Goal: Task Accomplishment & Management: Complete application form

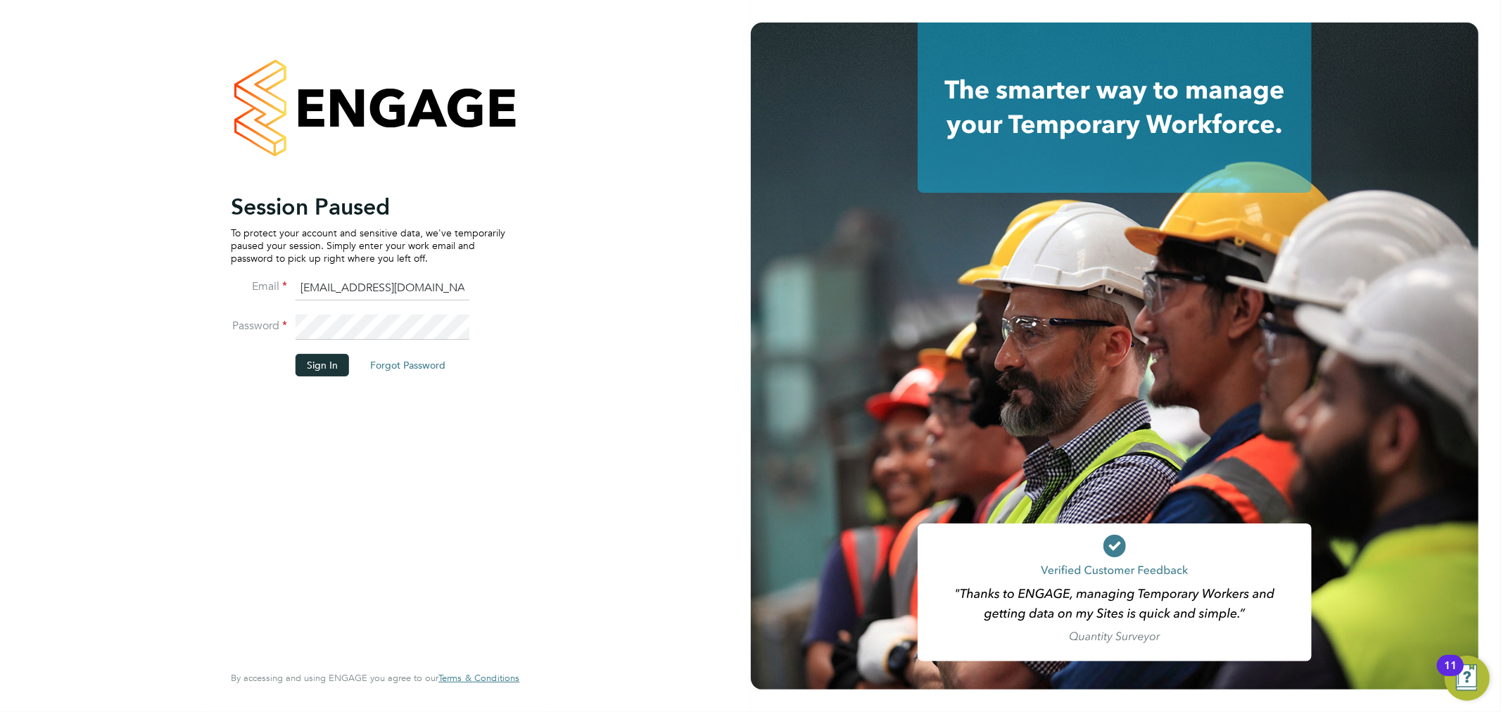
click at [342, 289] on input "[EMAIL_ADDRESS][DOMAIN_NAME]" at bounding box center [383, 288] width 174 height 25
type input "[PERSON_NAME][EMAIL_ADDRESS][PERSON_NAME][DOMAIN_NAME]"
click at [333, 363] on button "Sign In" at bounding box center [322, 365] width 53 height 23
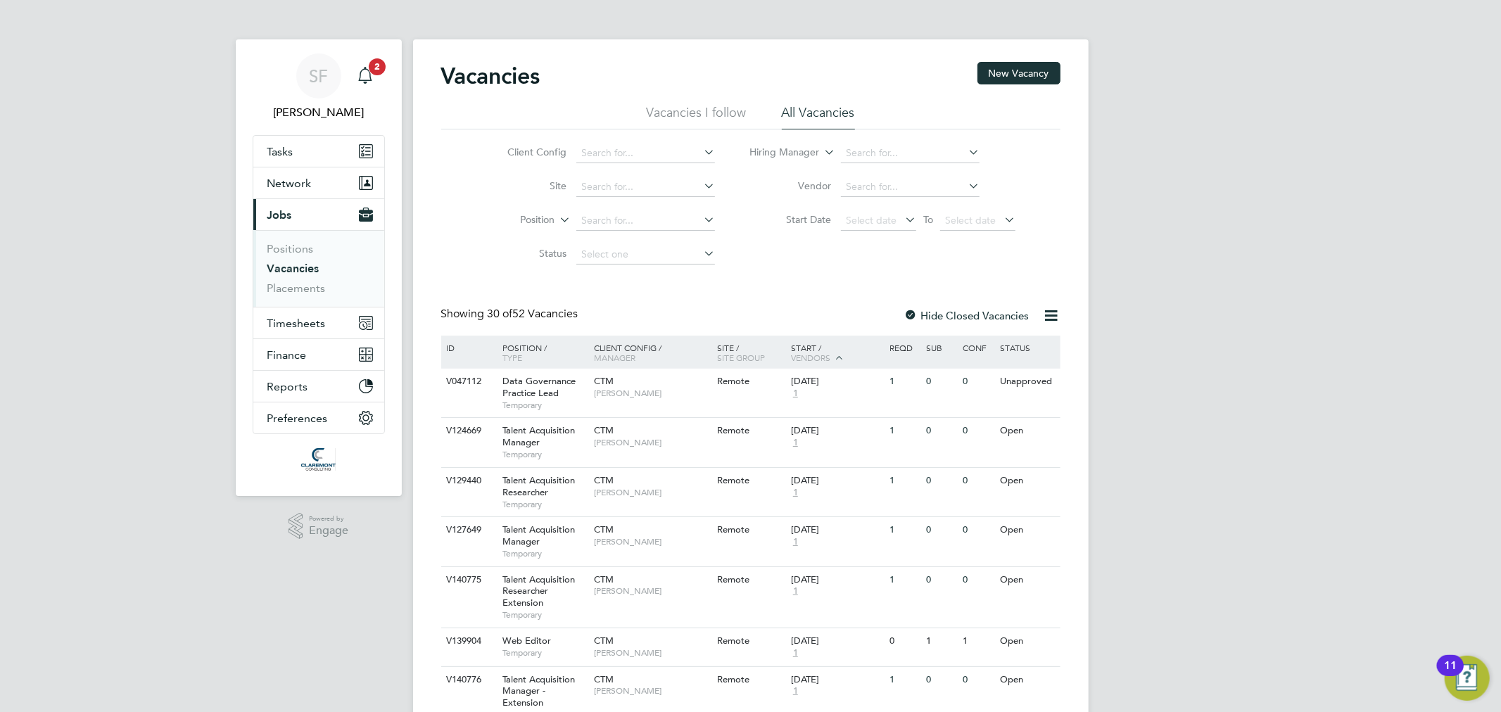
drag, startPoint x: 392, startPoint y: 78, endPoint x: 367, endPoint y: 79, distance: 25.3
click at [392, 78] on app-nav-sections-wrapper "SF [PERSON_NAME] Notifications 2 Applications: Tasks Network Team Members Busin…" at bounding box center [319, 267] width 166 height 457
click at [365, 79] on icon "Main navigation" at bounding box center [365, 75] width 17 height 17
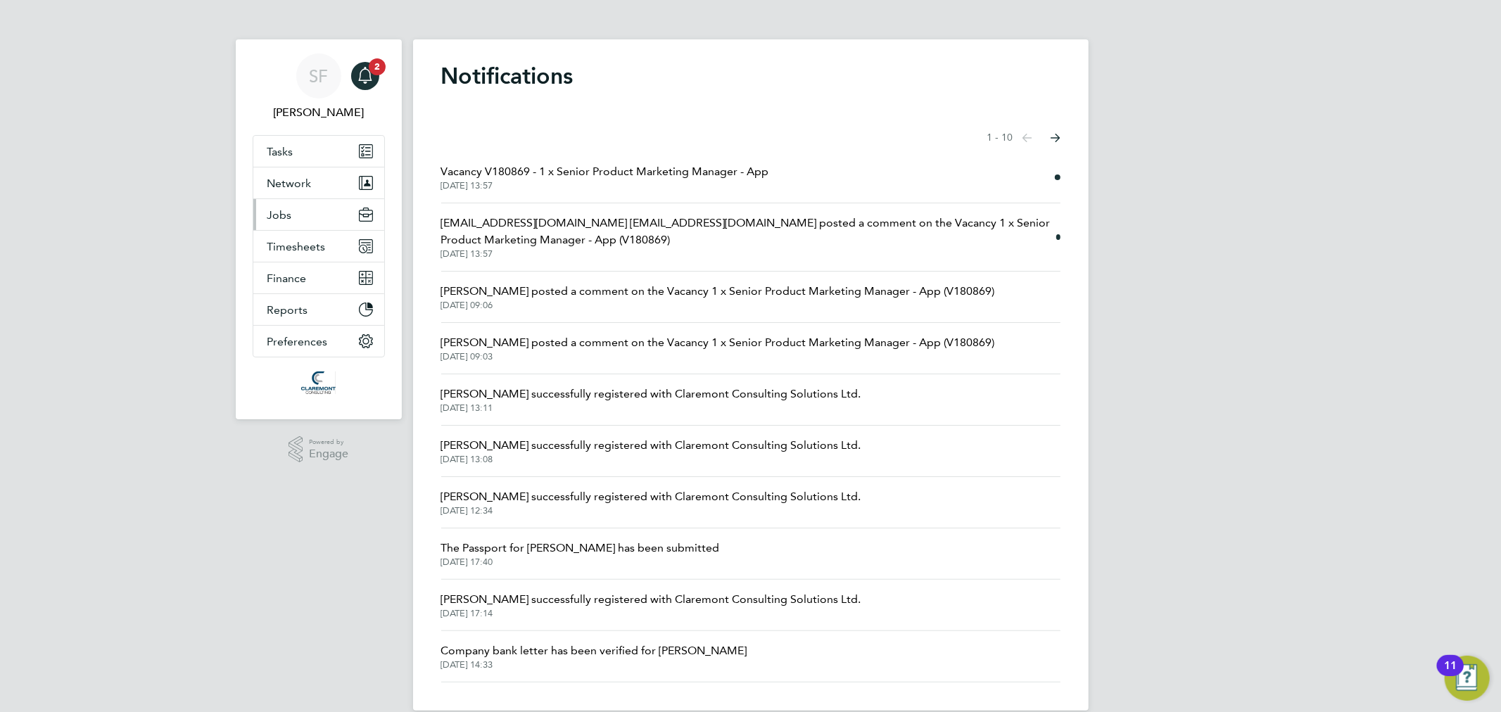
click at [319, 215] on button "Jobs" at bounding box center [318, 214] width 131 height 31
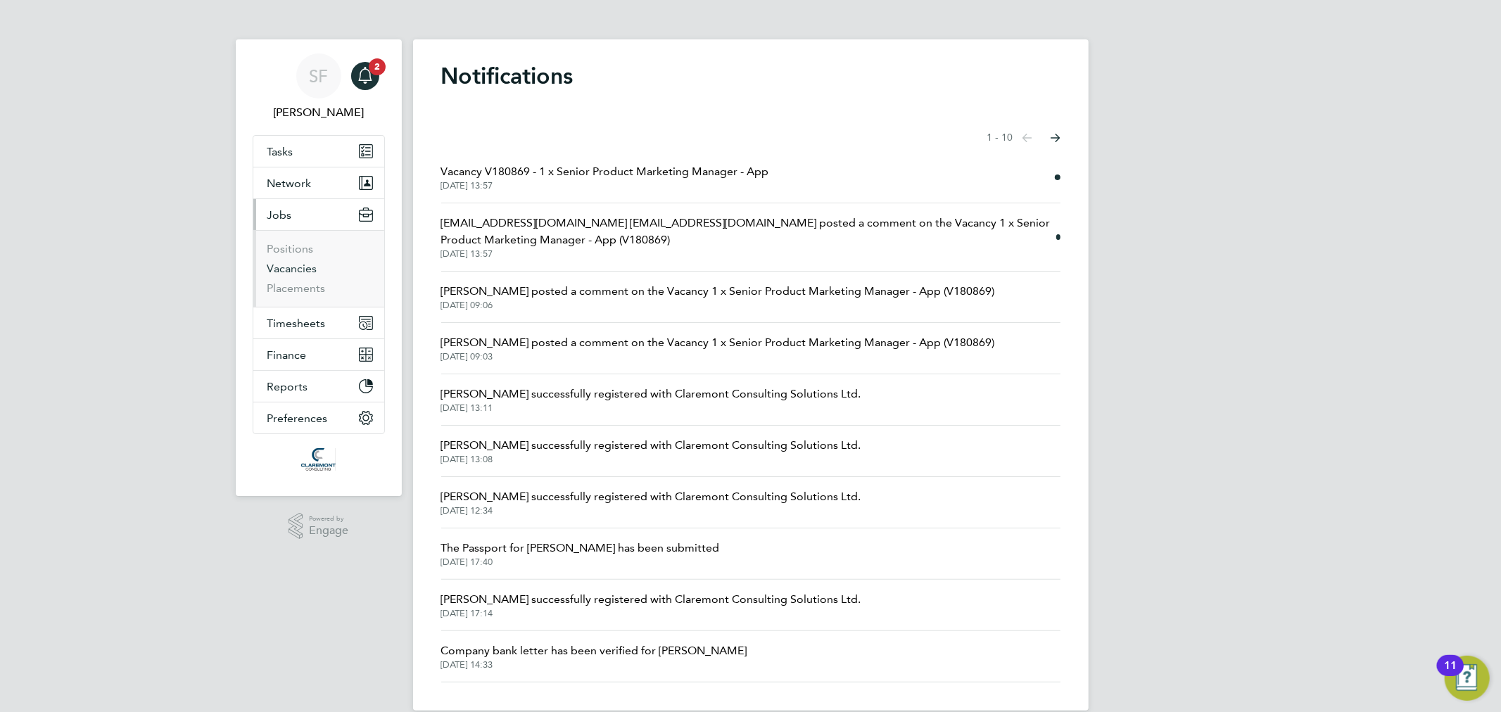
click at [303, 266] on link "Vacancies" at bounding box center [292, 268] width 50 height 13
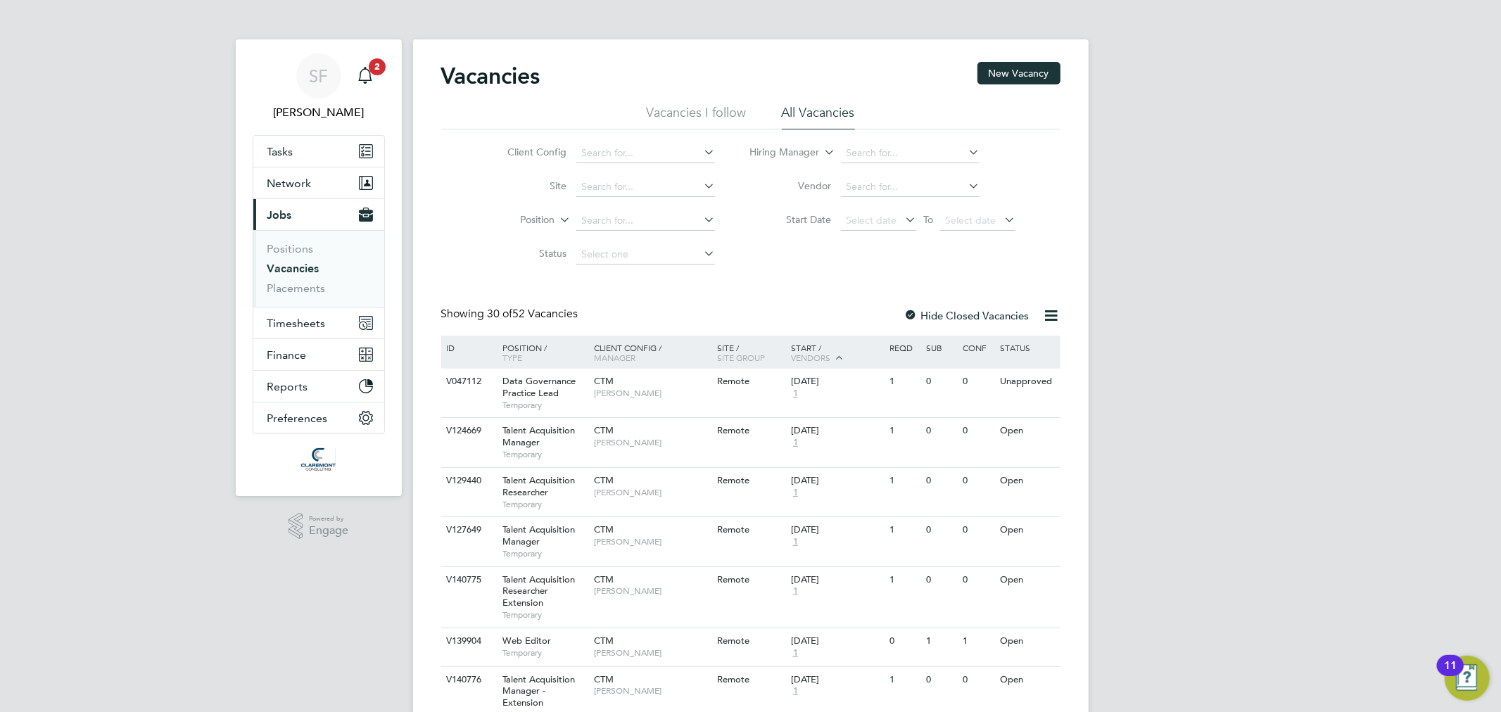
scroll to position [1241, 0]
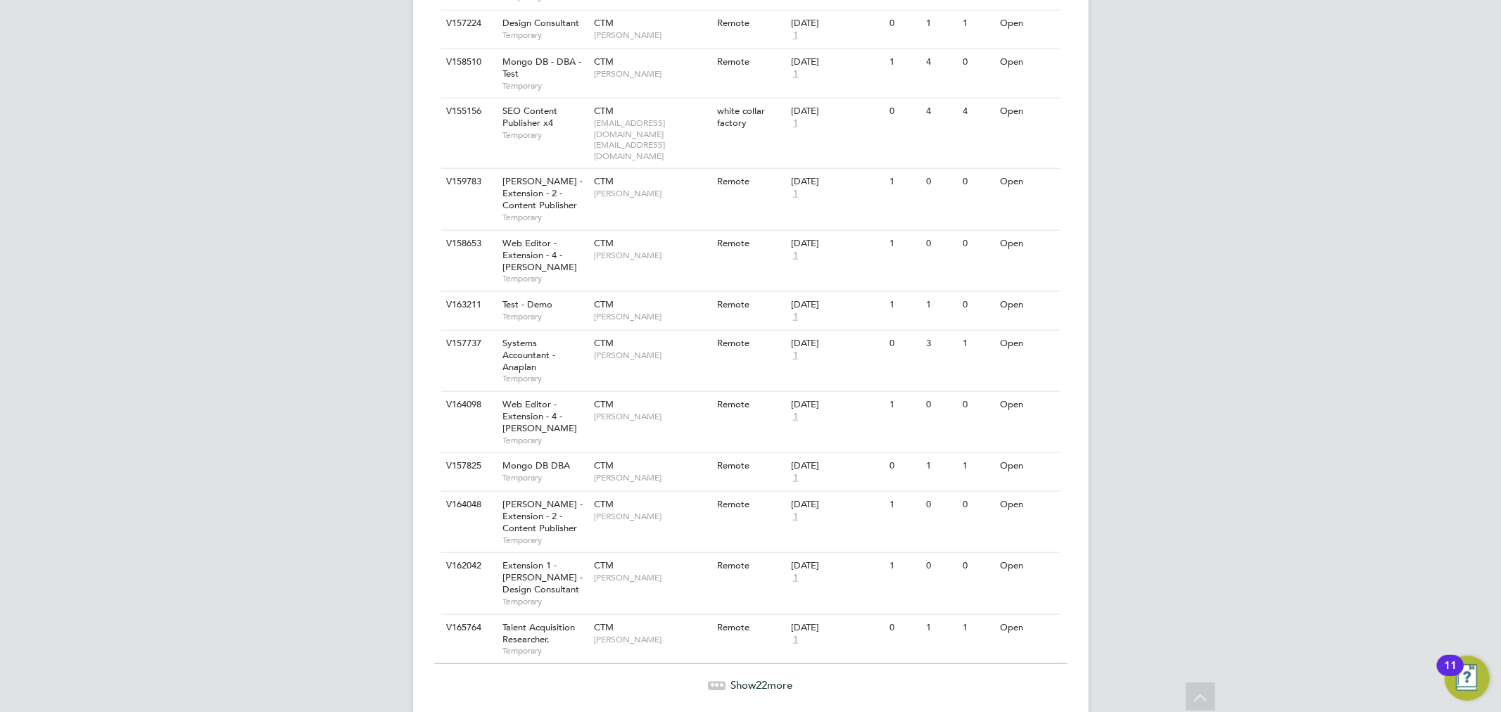
click at [734, 678] on span "Show 22 more" at bounding box center [762, 684] width 62 height 13
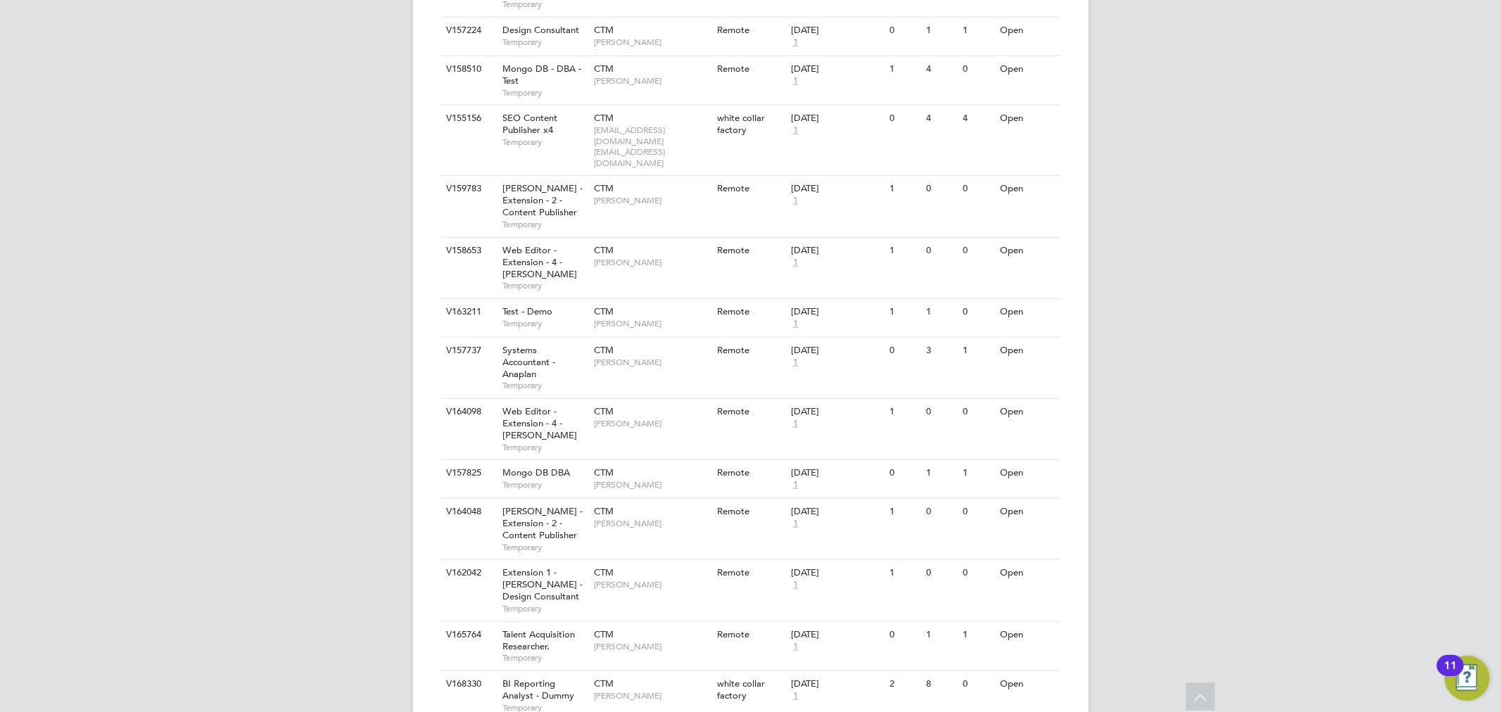
scroll to position [2423, 0]
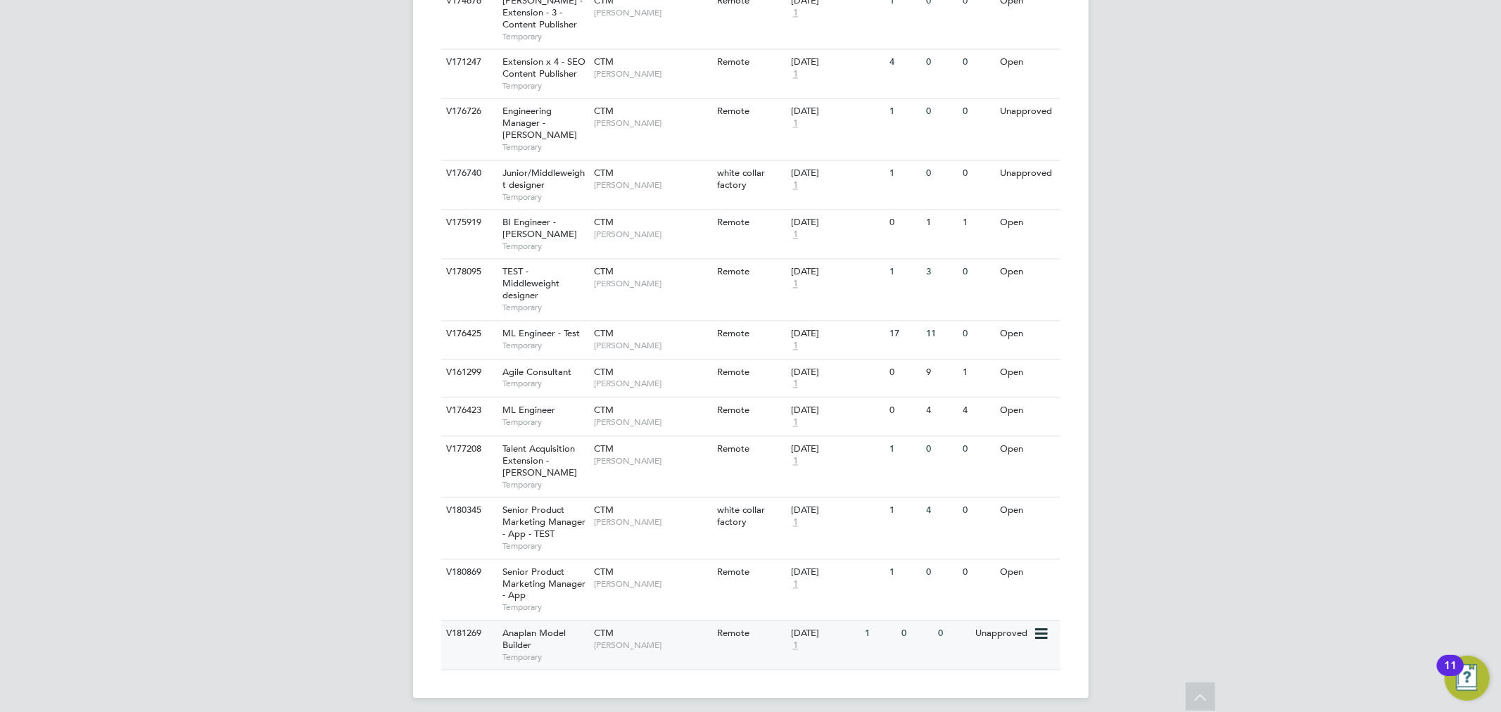
click at [572, 632] on div "Anaplan Model Builder Temporary" at bounding box center [541, 645] width 99 height 49
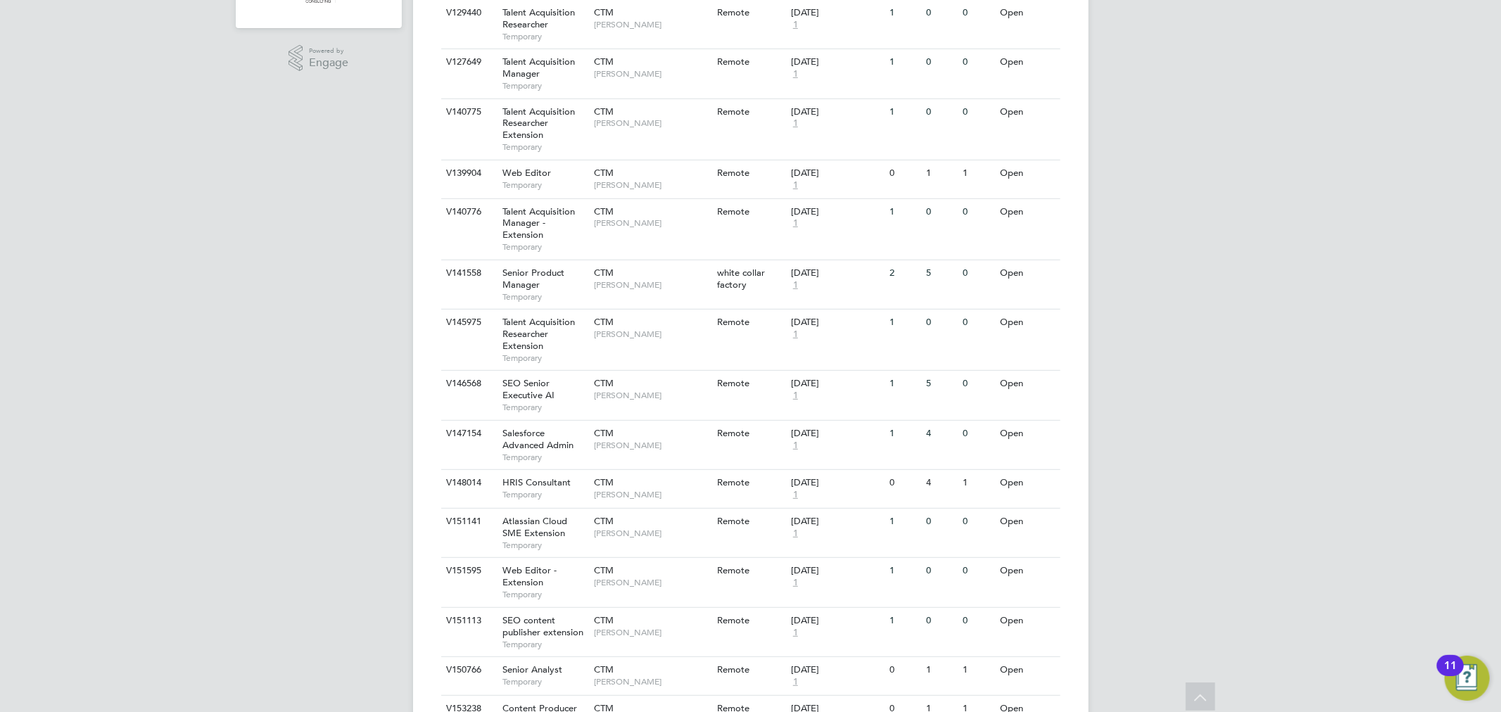
scroll to position [0, 0]
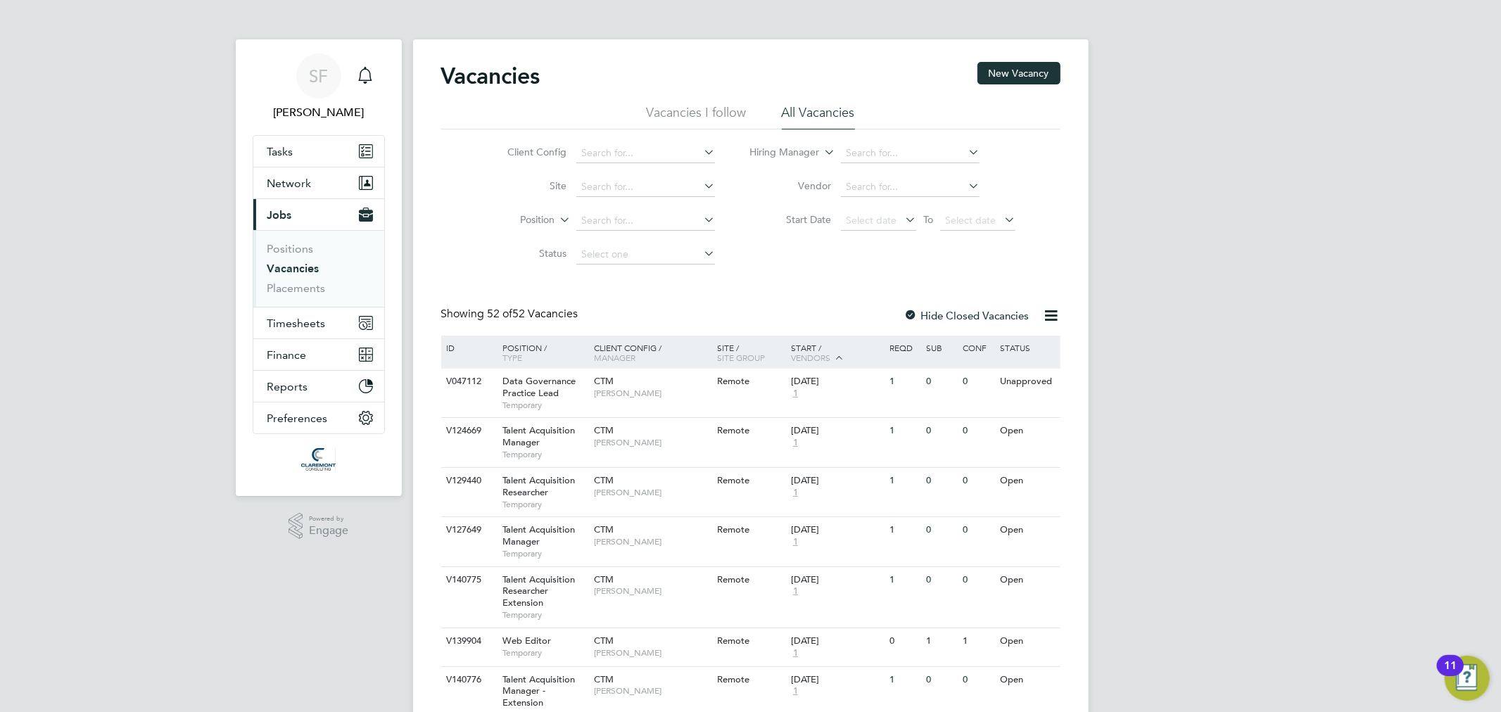
click at [300, 272] on link "Vacancies" at bounding box center [293, 268] width 52 height 13
click at [1018, 85] on div "Vacancies New Vacancy" at bounding box center [750, 83] width 619 height 42
click at [1018, 80] on button "New Vacancy" at bounding box center [1018, 73] width 83 height 23
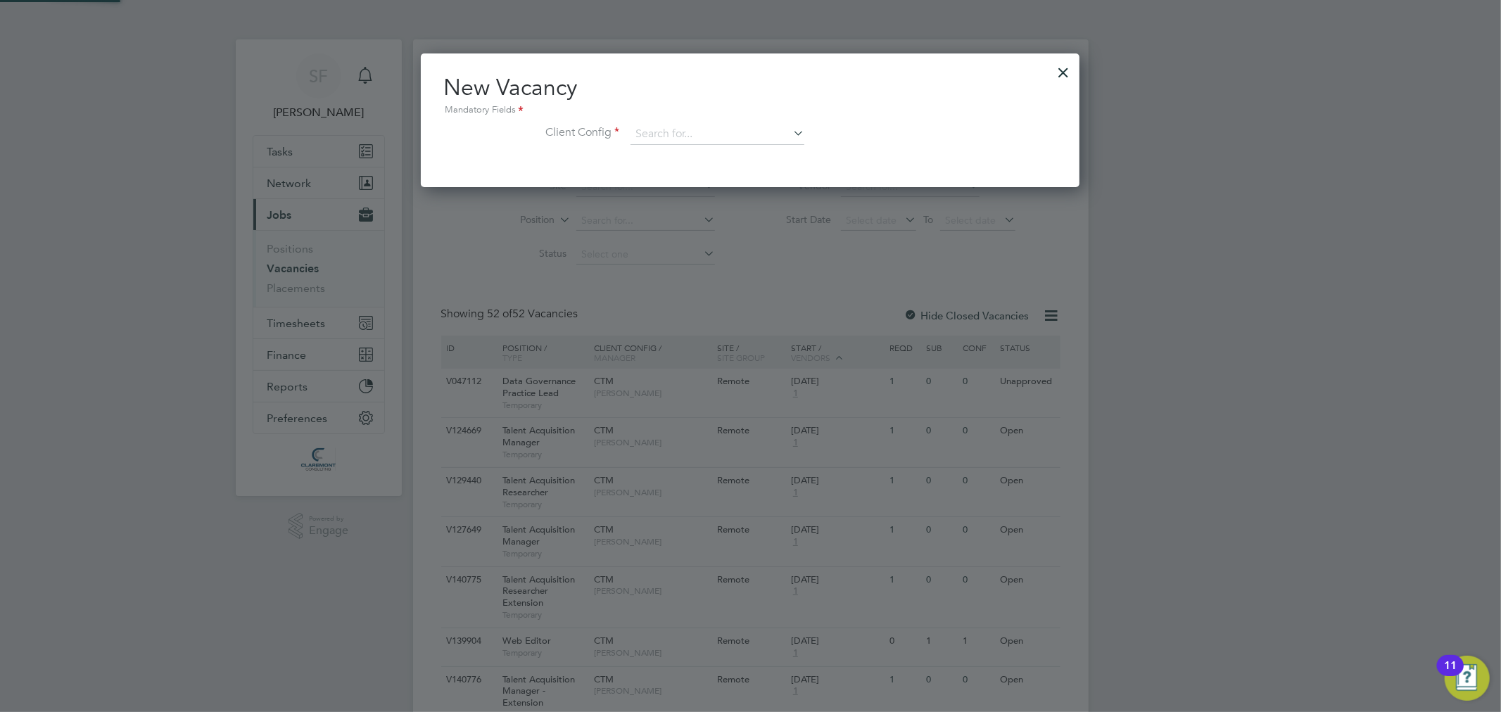
scroll to position [132, 659]
click at [684, 134] on input at bounding box center [717, 134] width 174 height 21
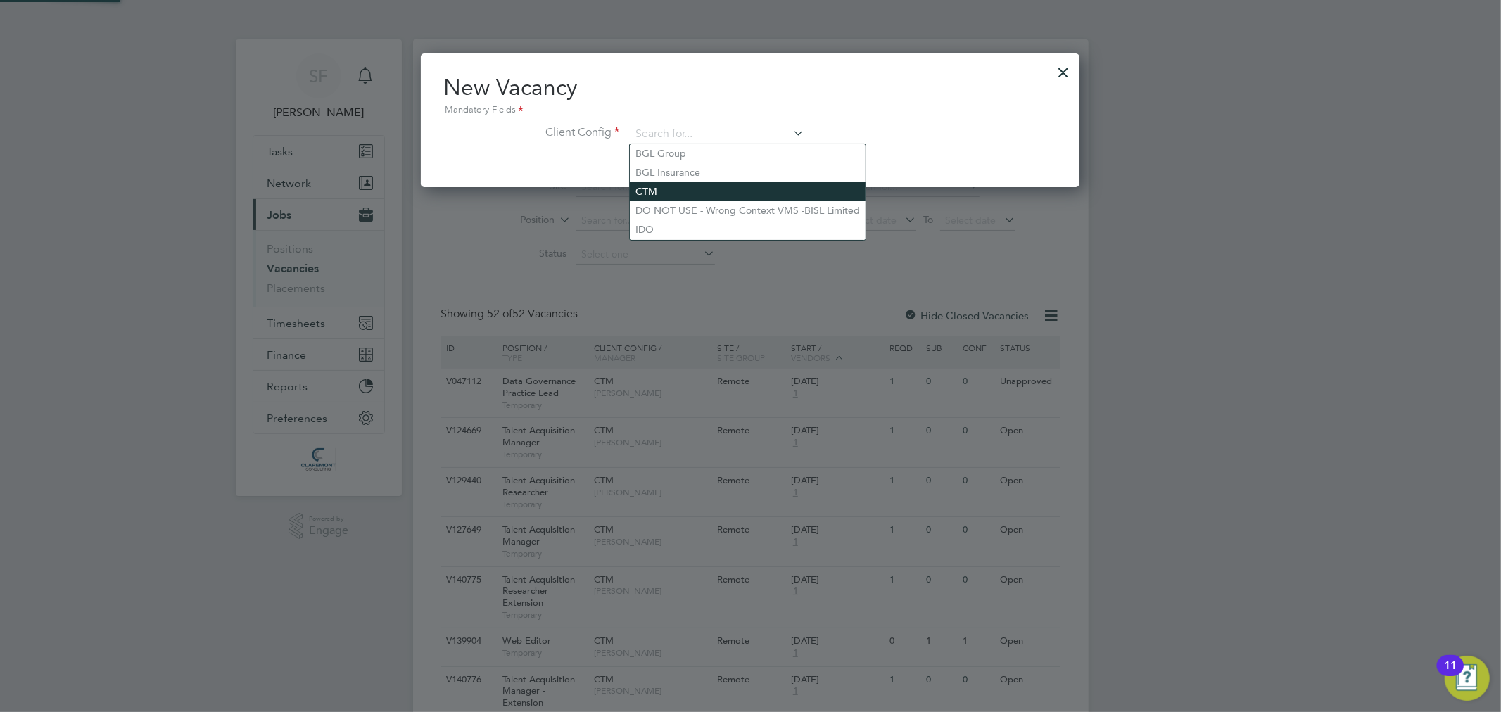
click at [672, 191] on li "CTM" at bounding box center [748, 191] width 236 height 19
type input "CTM"
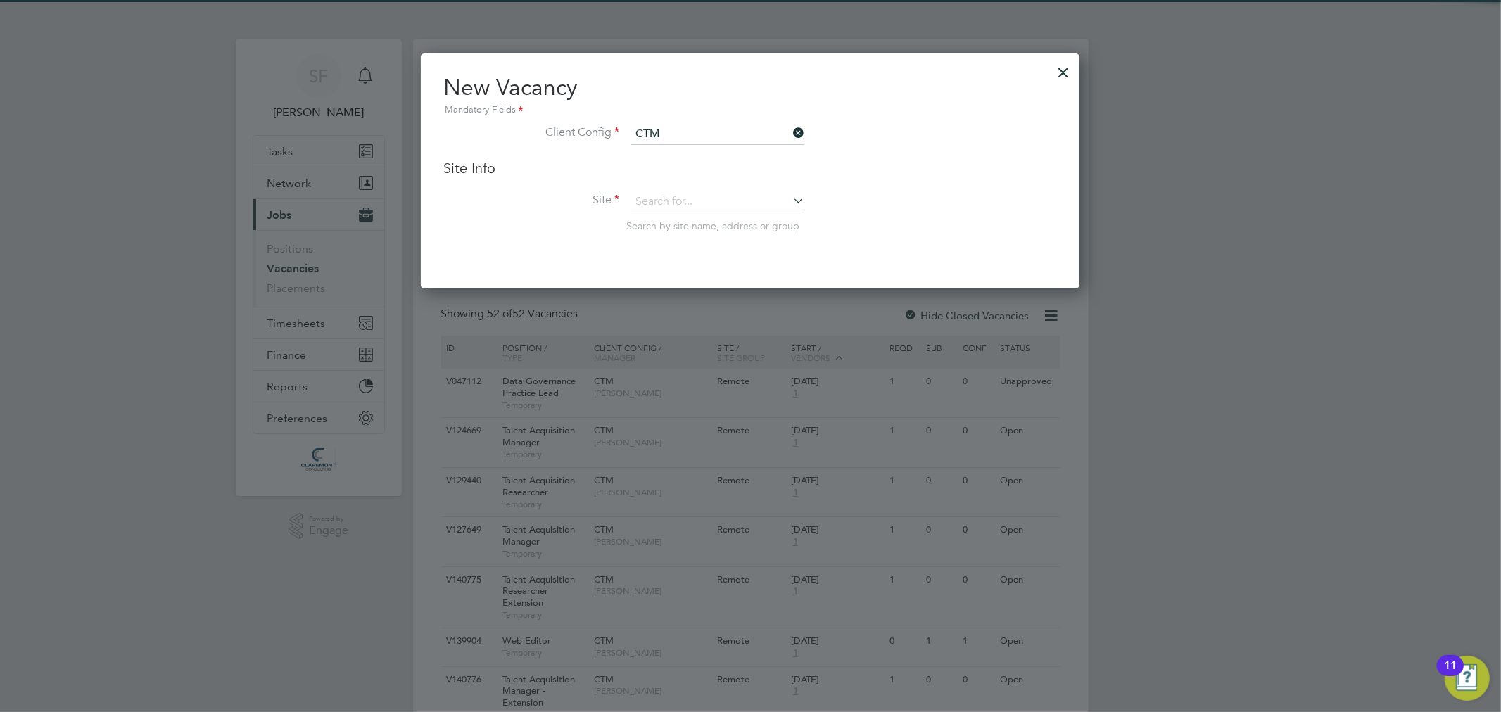
scroll to position [234, 659]
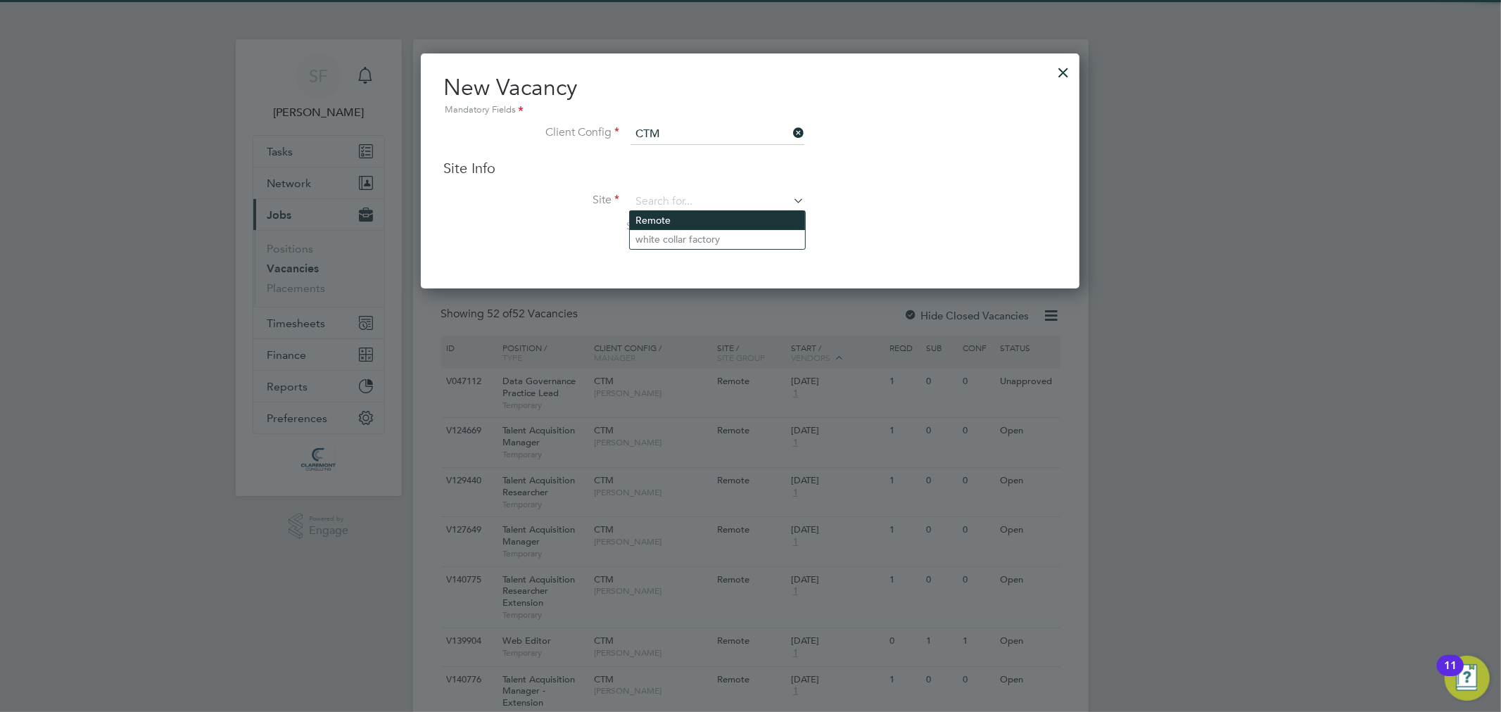
click at [671, 220] on li "Remote" at bounding box center [717, 220] width 175 height 19
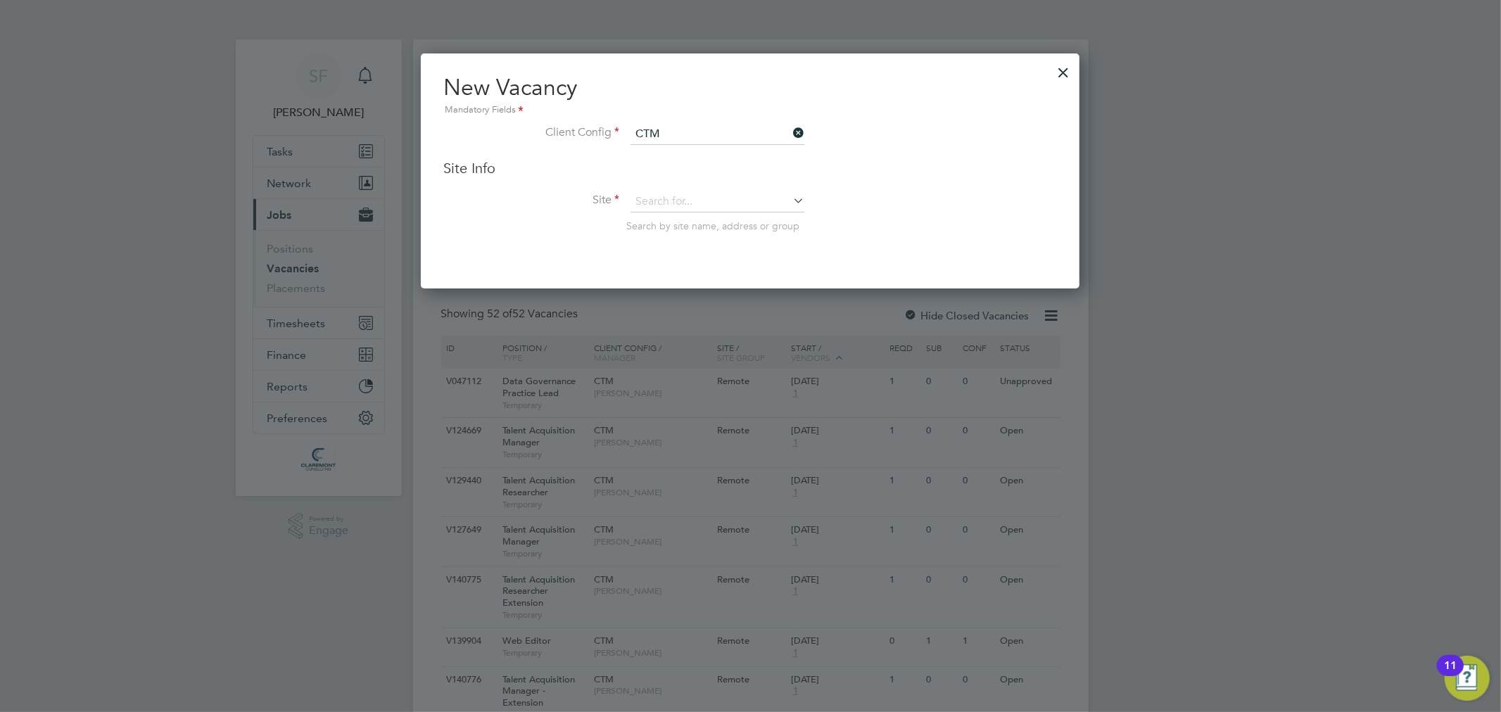
type input "Remote"
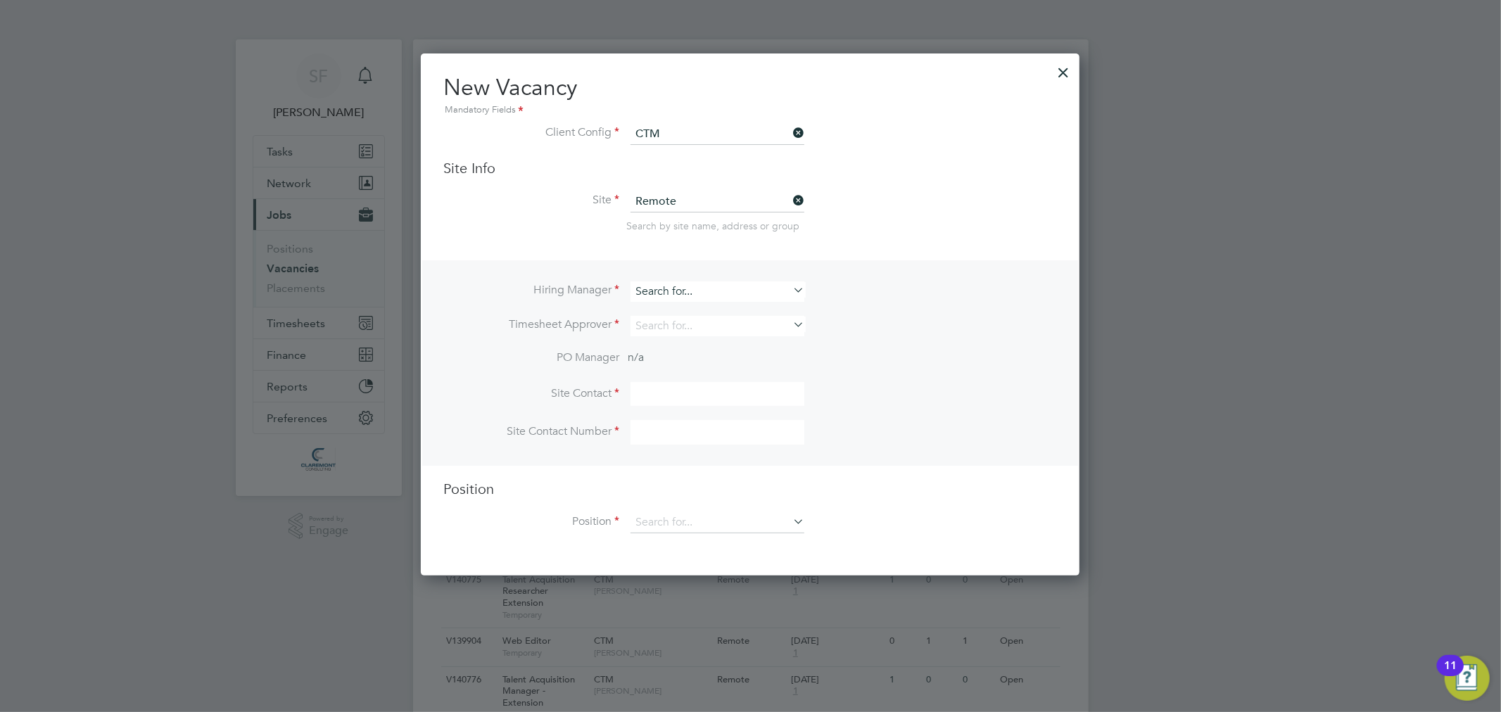
click at [668, 281] on input at bounding box center [717, 291] width 174 height 20
type input "dob"
click at [673, 319] on input at bounding box center [717, 326] width 174 height 20
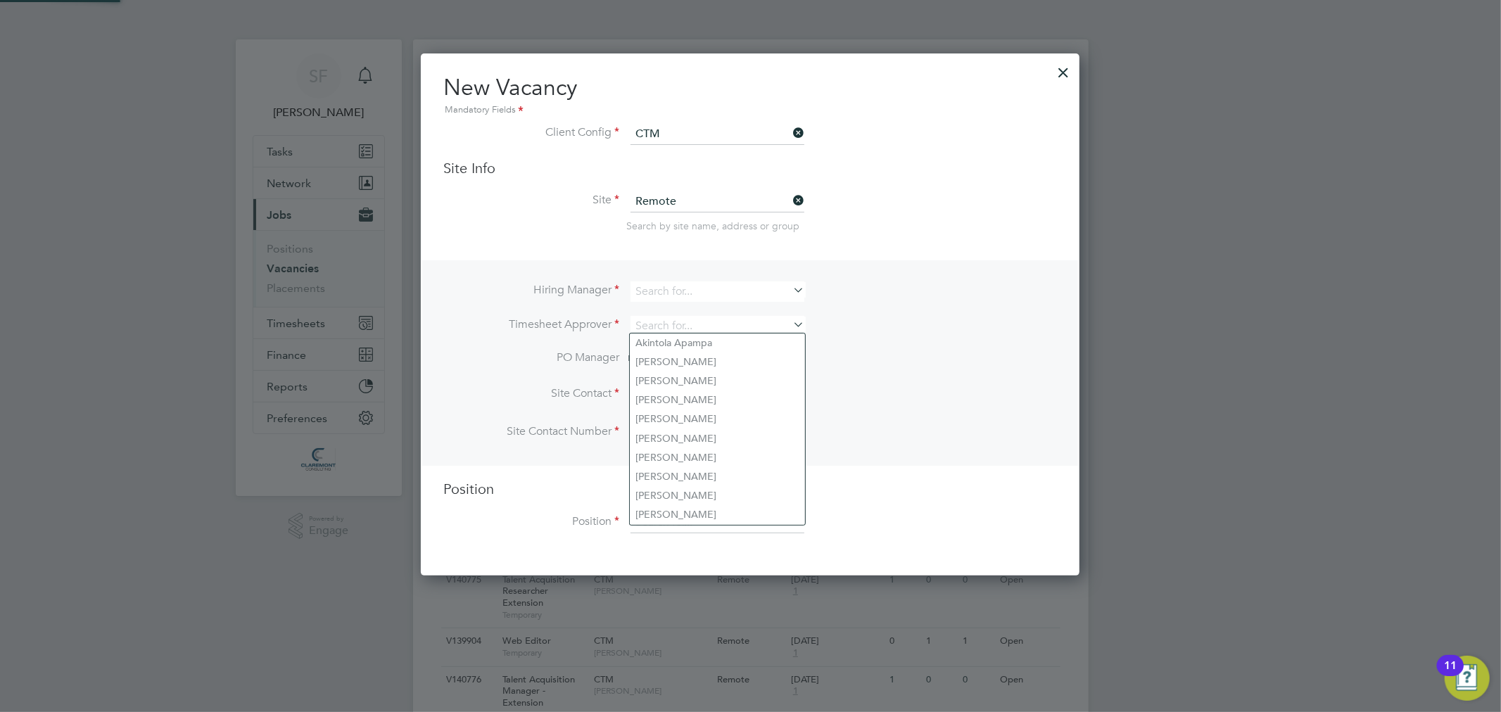
click at [673, 316] on input at bounding box center [717, 326] width 174 height 20
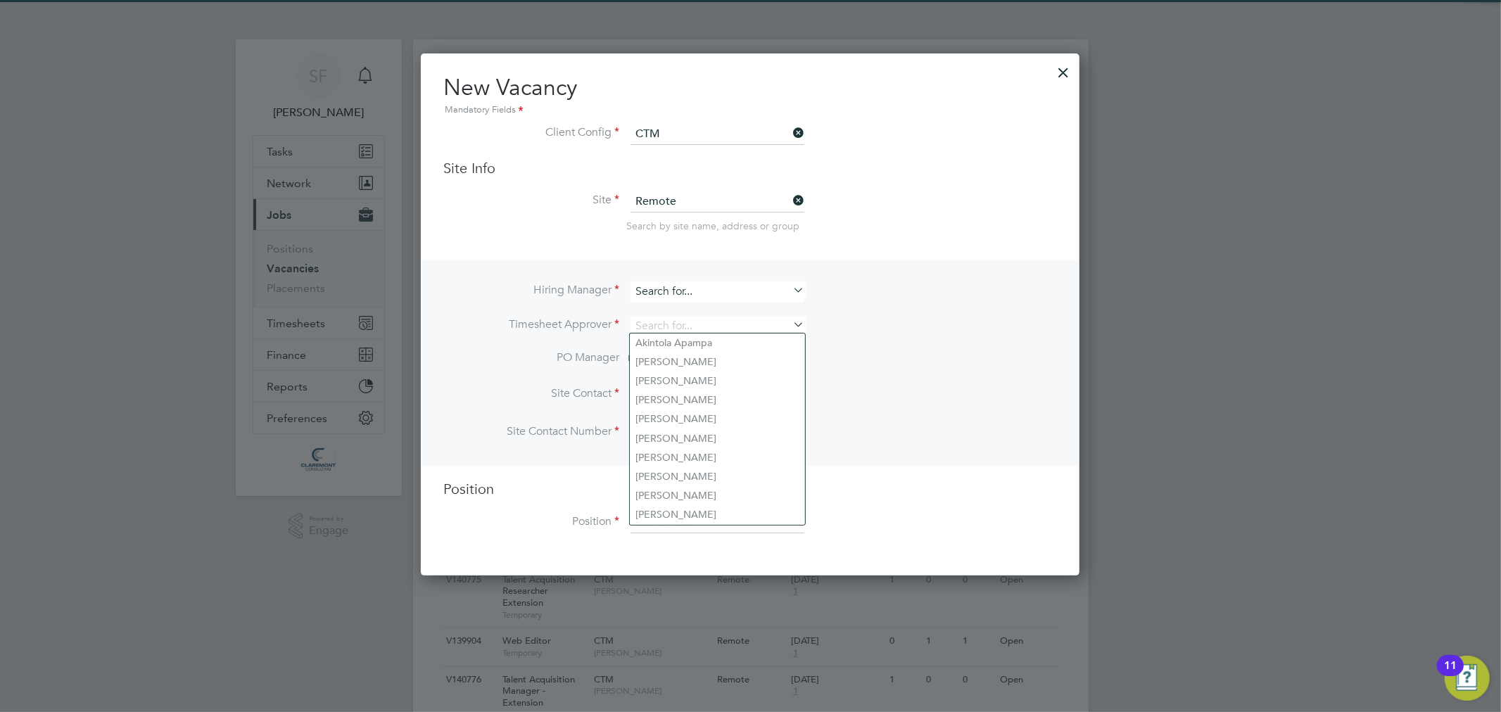
click at [668, 293] on input at bounding box center [717, 291] width 174 height 20
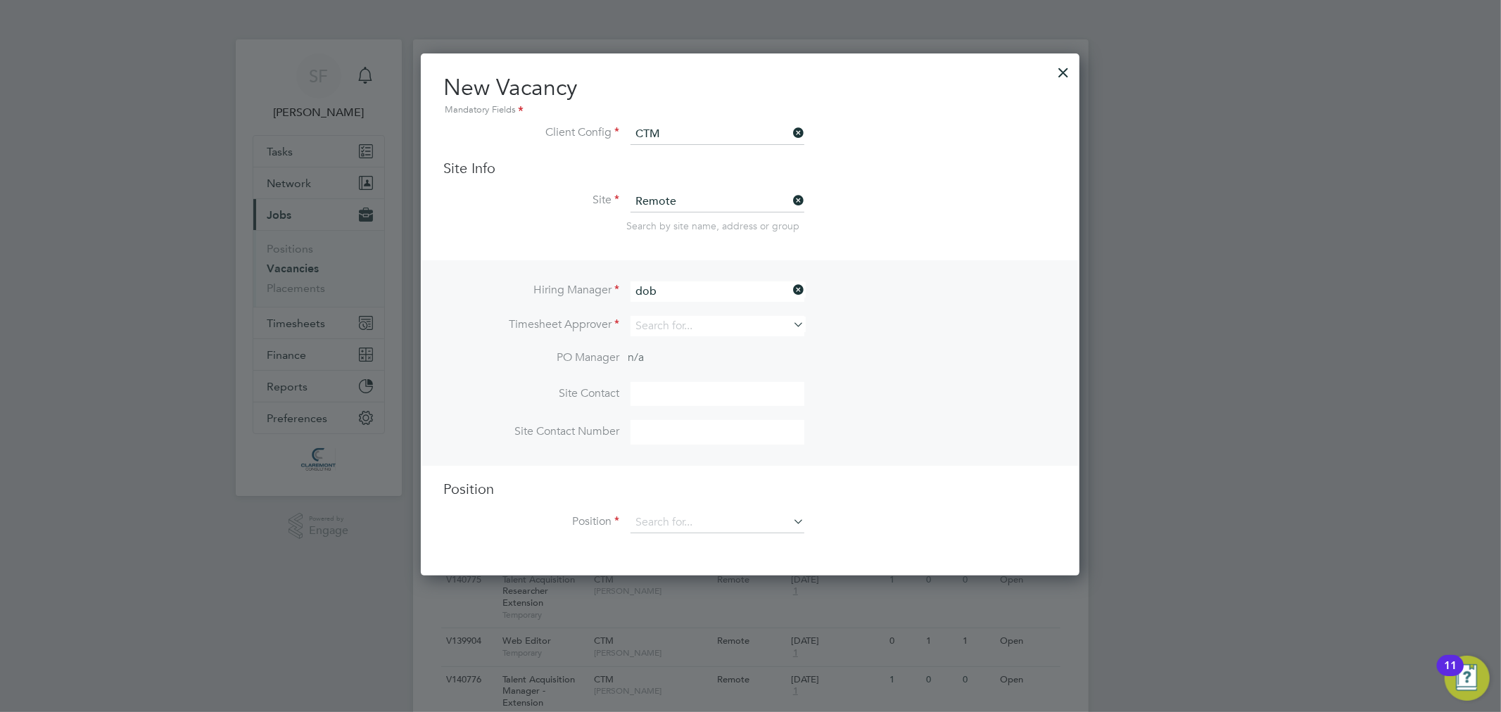
click at [699, 317] on li "Jodie Dob son" at bounding box center [717, 309] width 175 height 19
type input "Jodie Dobson"
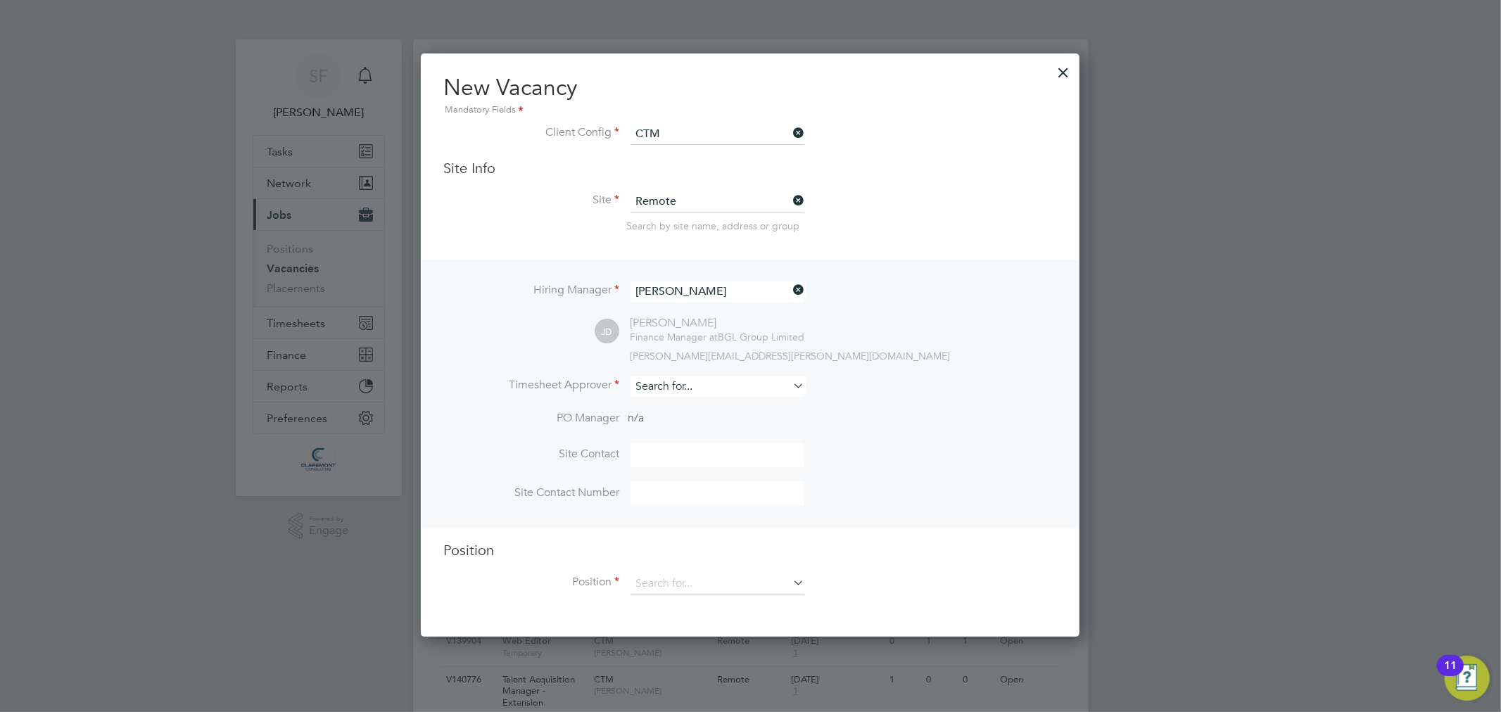
click at [686, 388] on input at bounding box center [717, 386] width 174 height 20
click at [697, 400] on li "Jodie Dob son" at bounding box center [717, 404] width 175 height 19
type input "Jodie Dobson"
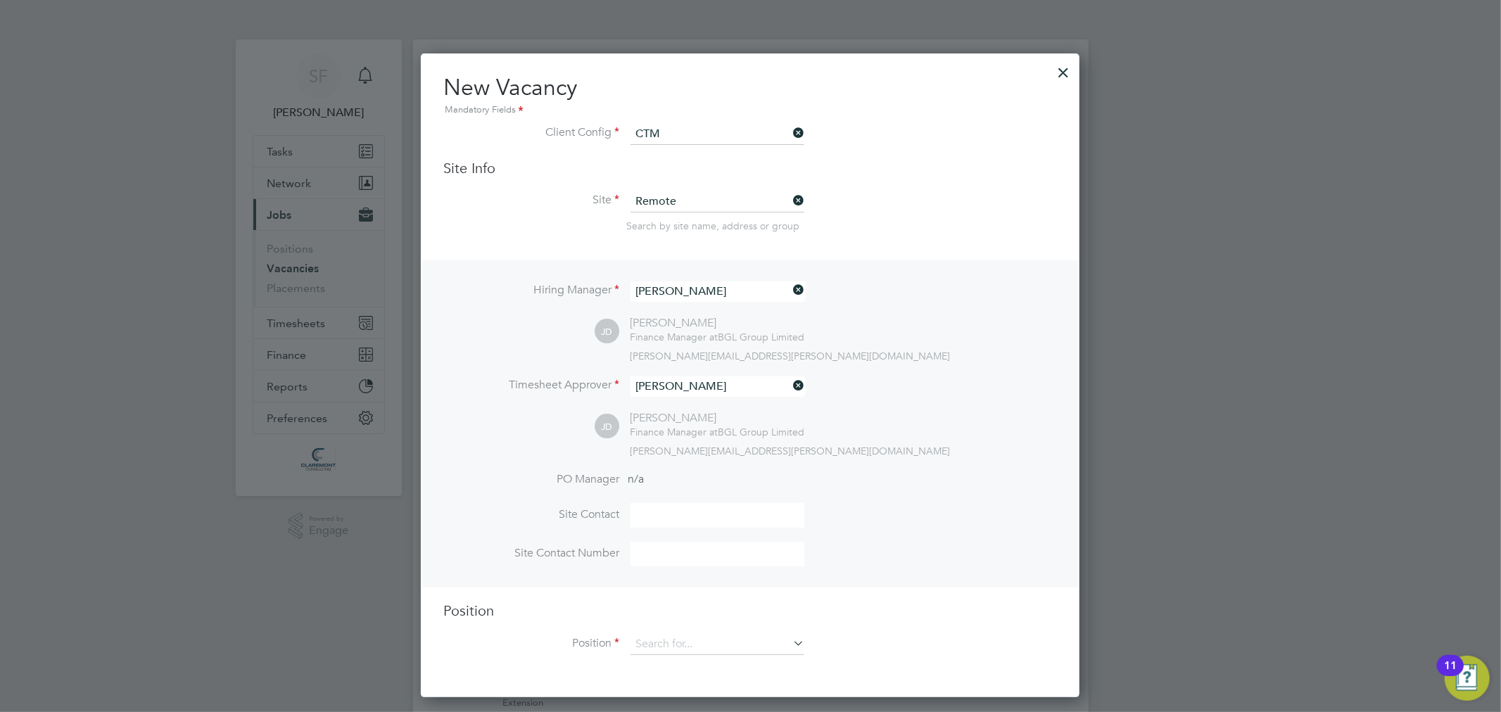
click at [908, 396] on li "Timesheet Approver Jodie Dobson" at bounding box center [750, 393] width 614 height 34
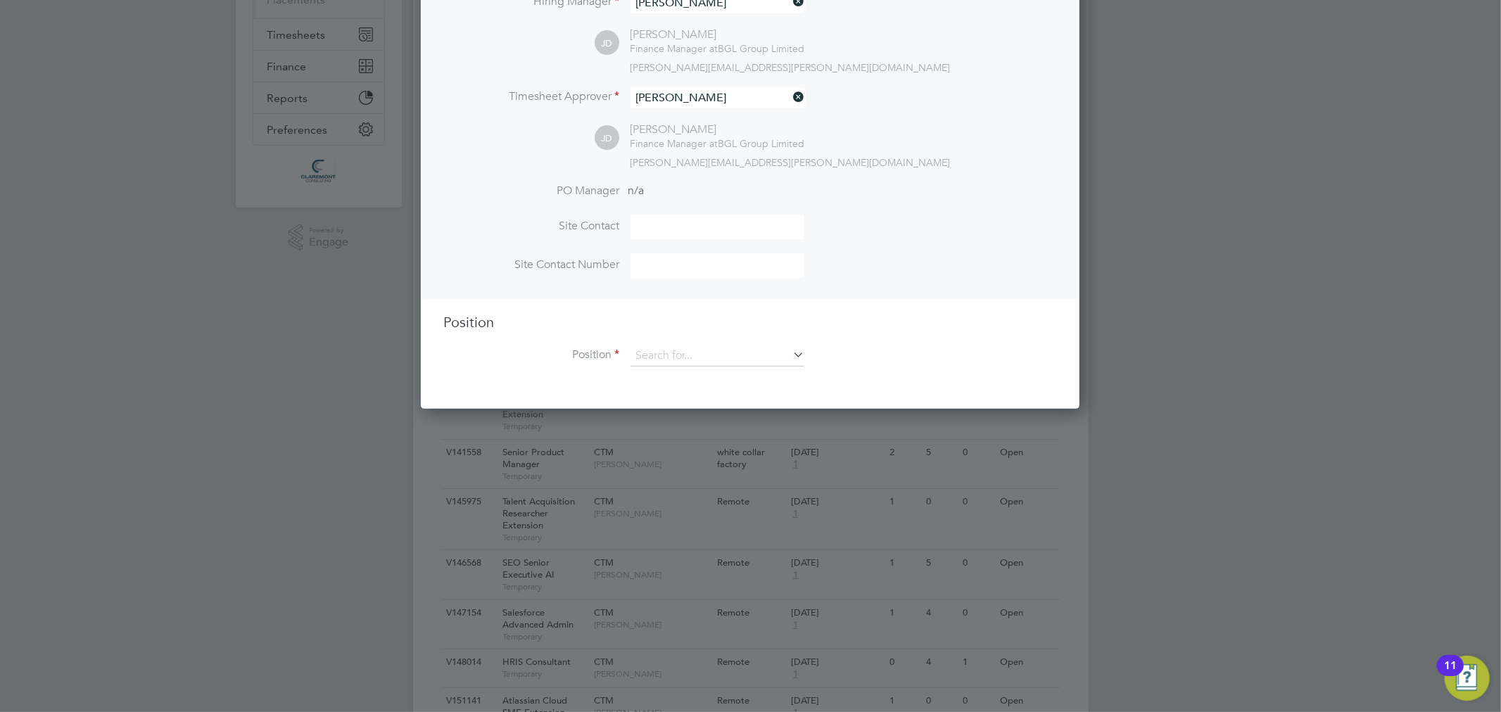
scroll to position [312, 0]
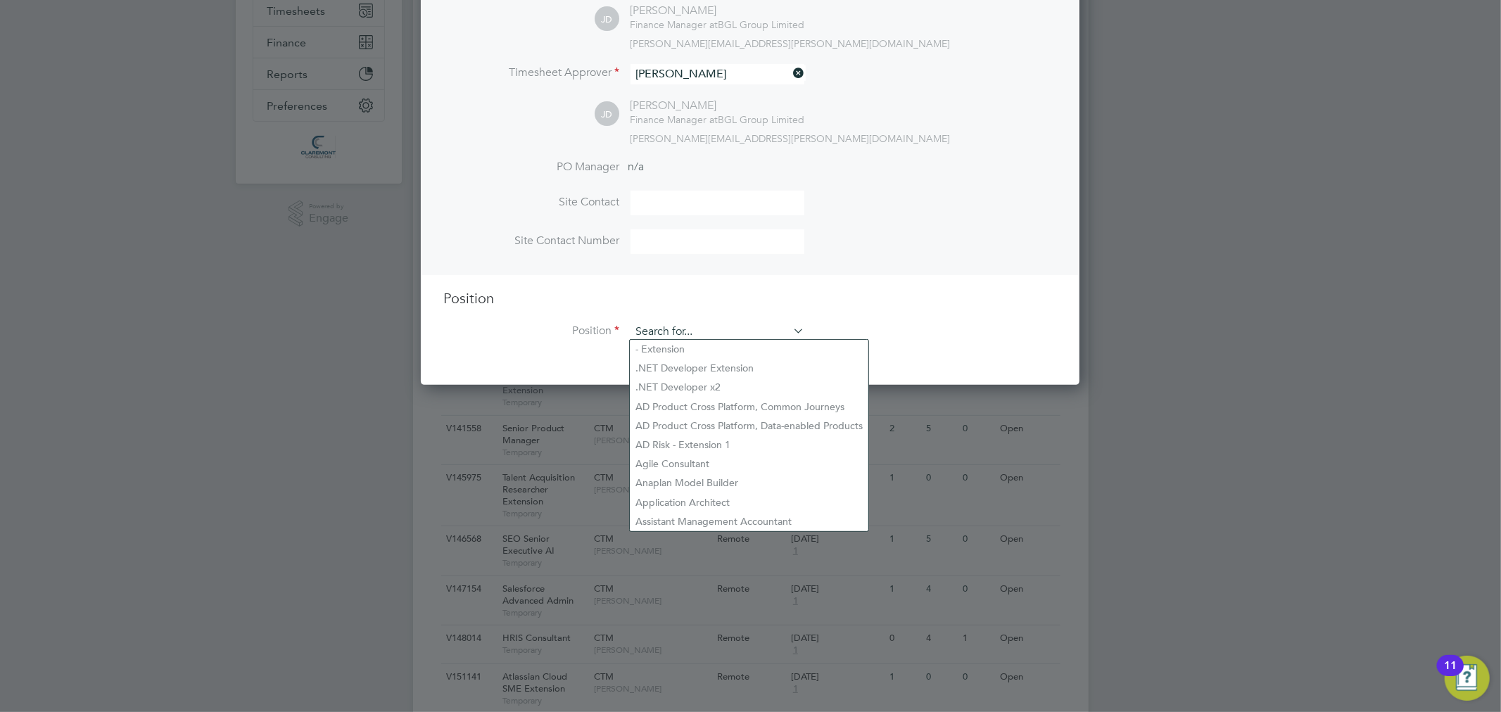
click at [695, 329] on input at bounding box center [717, 332] width 174 height 21
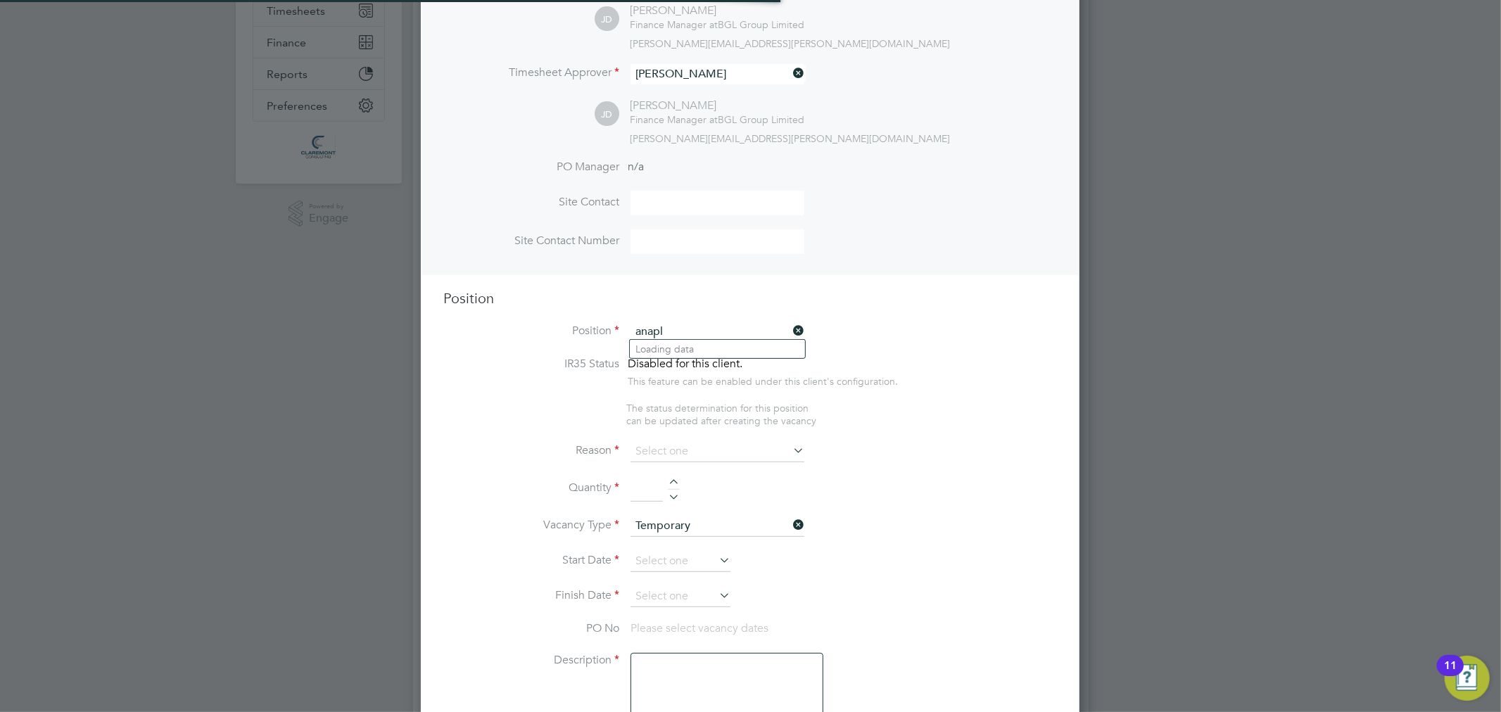
scroll to position [2015, 659]
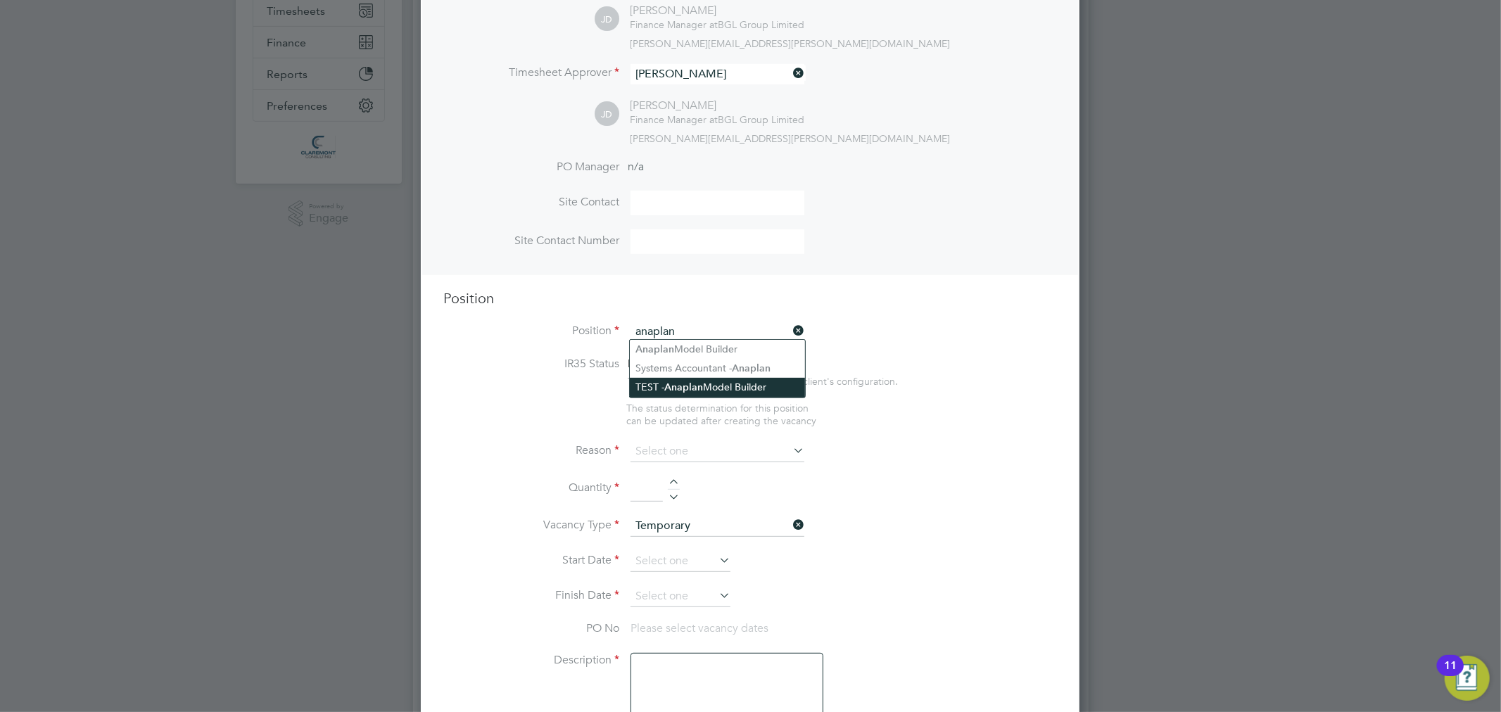
click at [700, 384] on b "Anaplan" at bounding box center [683, 387] width 39 height 12
type input "TEST - Anaplan Model Builder"
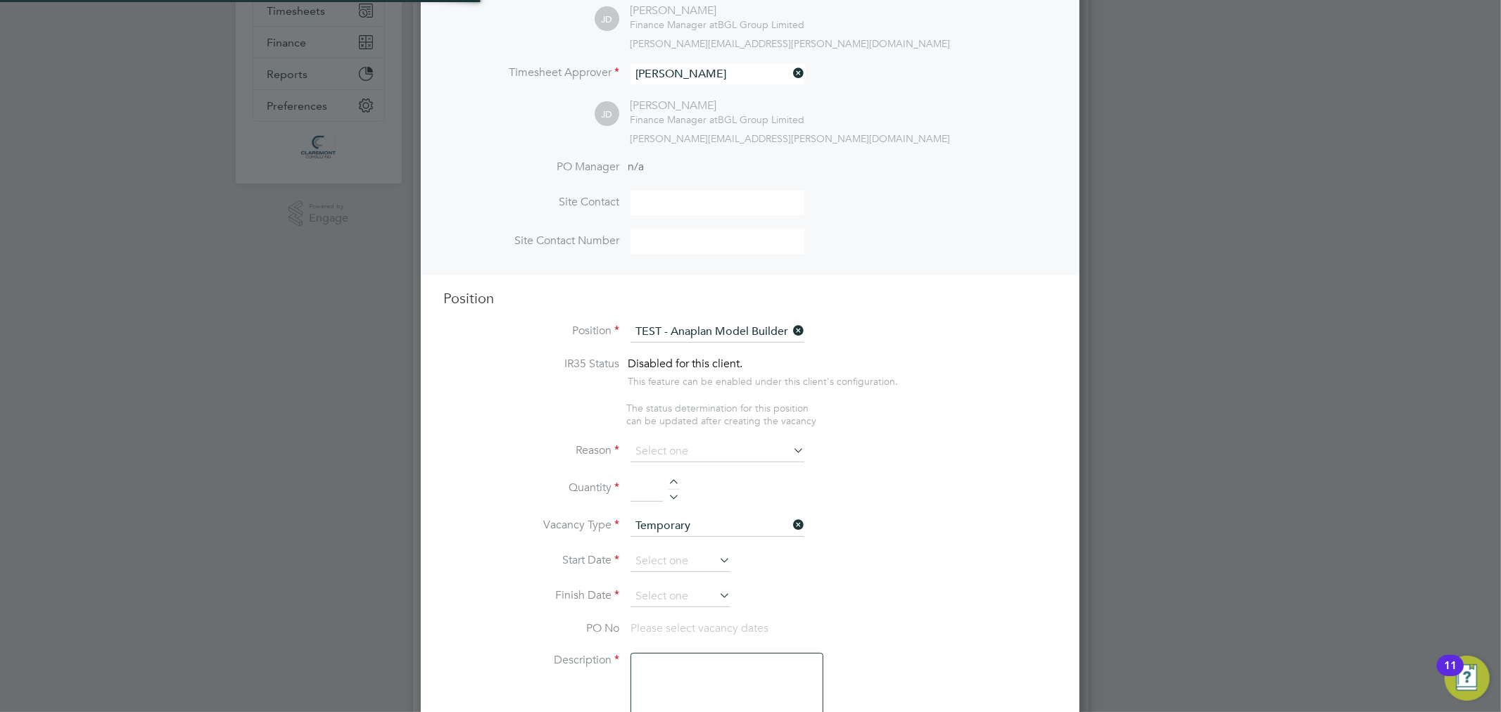
scroll to position [41, 73]
click at [688, 447] on input at bounding box center [717, 451] width 174 height 21
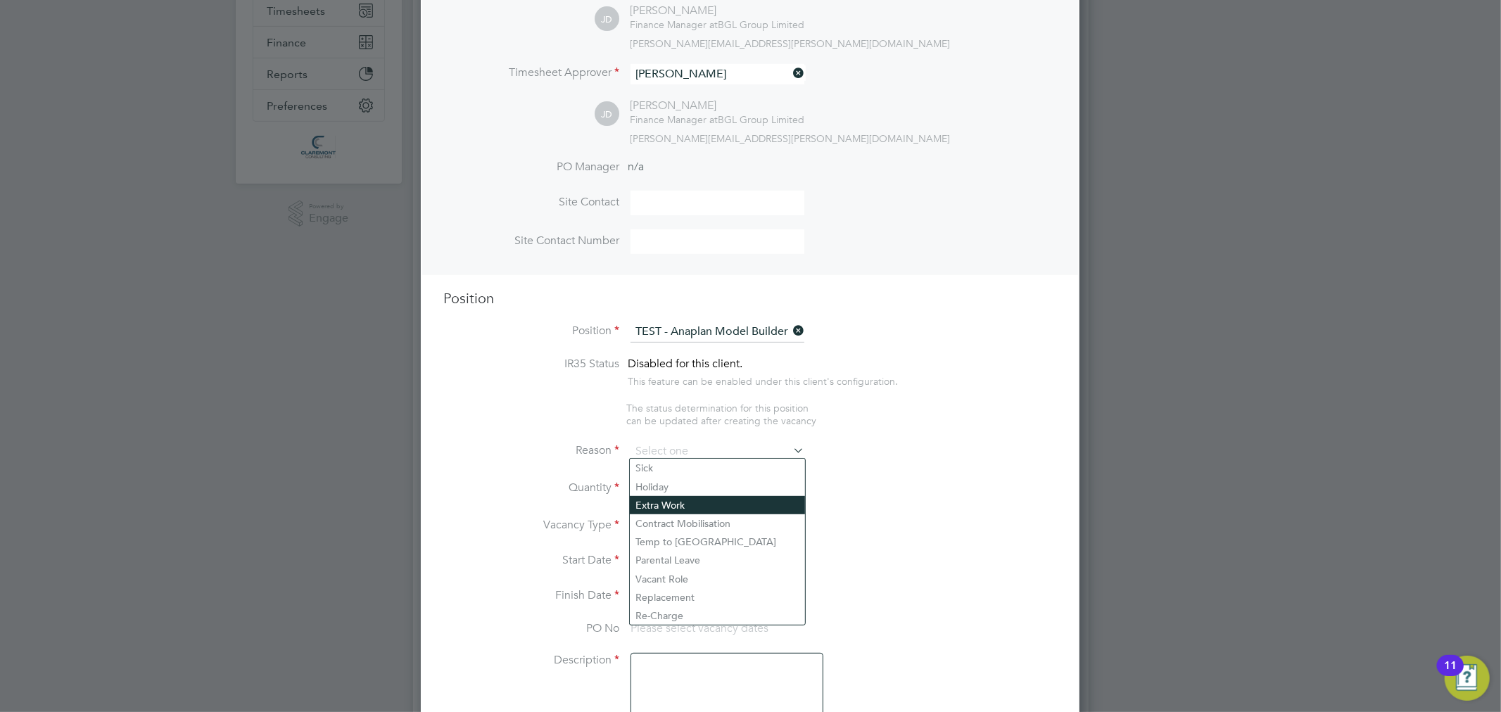
click at [672, 498] on li "Extra Work" at bounding box center [717, 505] width 175 height 18
type input "Extra Work"
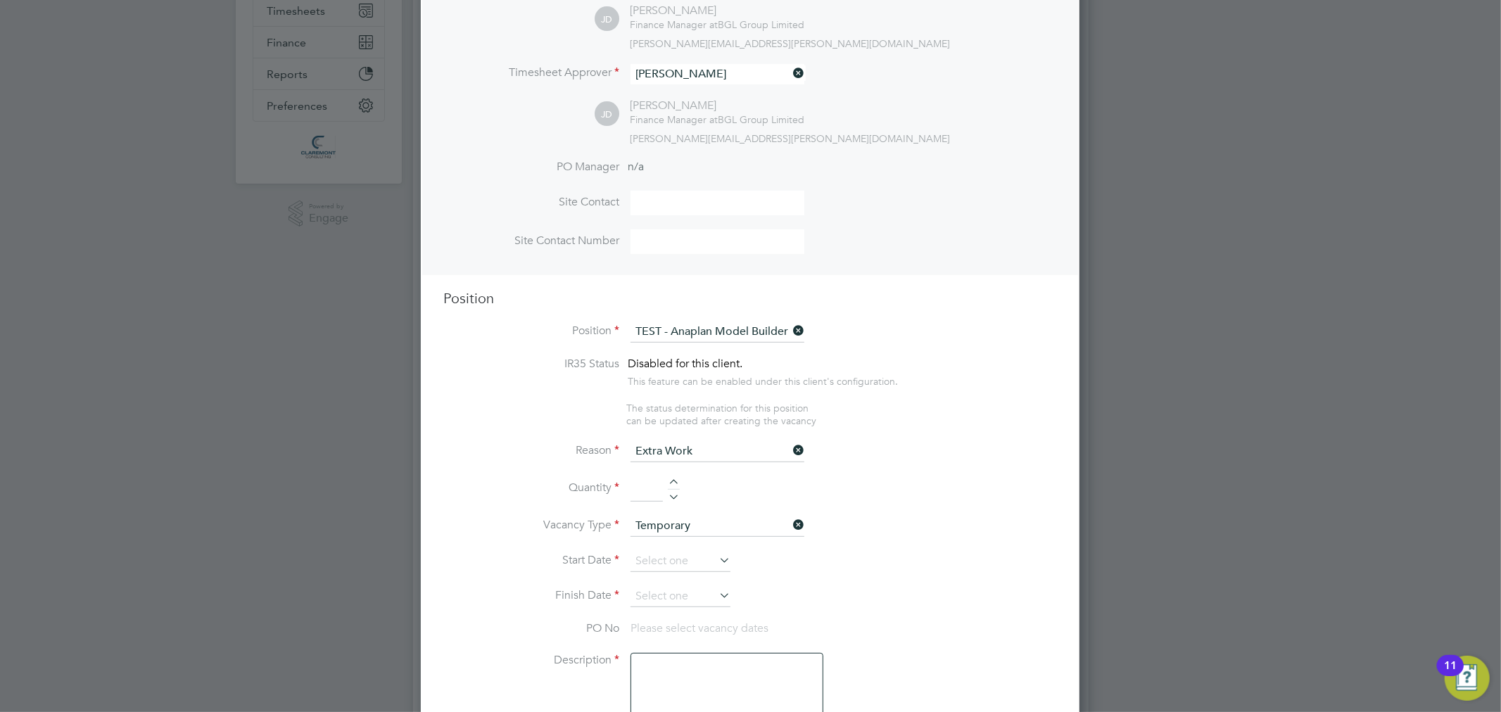
click at [673, 479] on div at bounding box center [674, 484] width 12 height 10
type input "1"
click at [699, 564] on input at bounding box center [680, 561] width 100 height 21
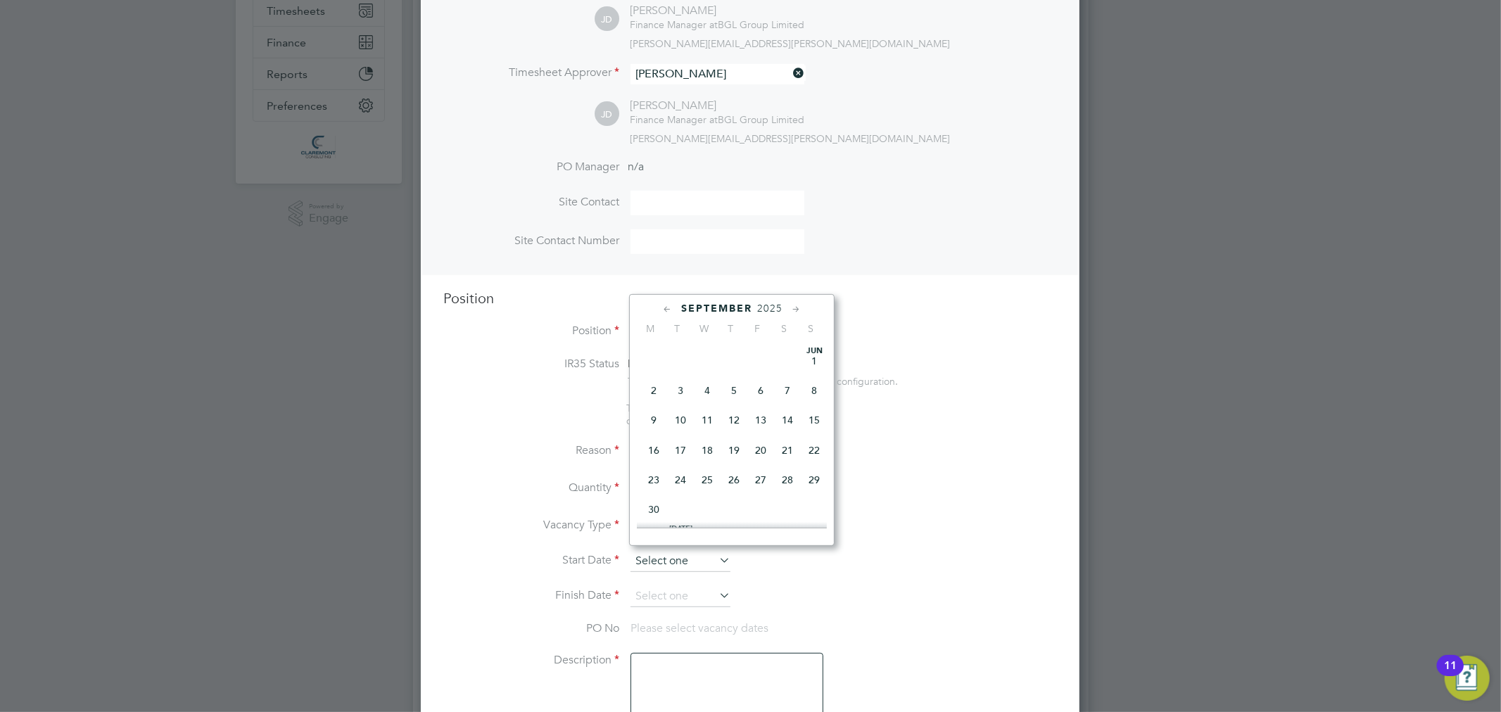
scroll to position [512, 0]
click at [761, 426] on span "26" at bounding box center [760, 413] width 27 height 27
type input "26 Sep 2025"
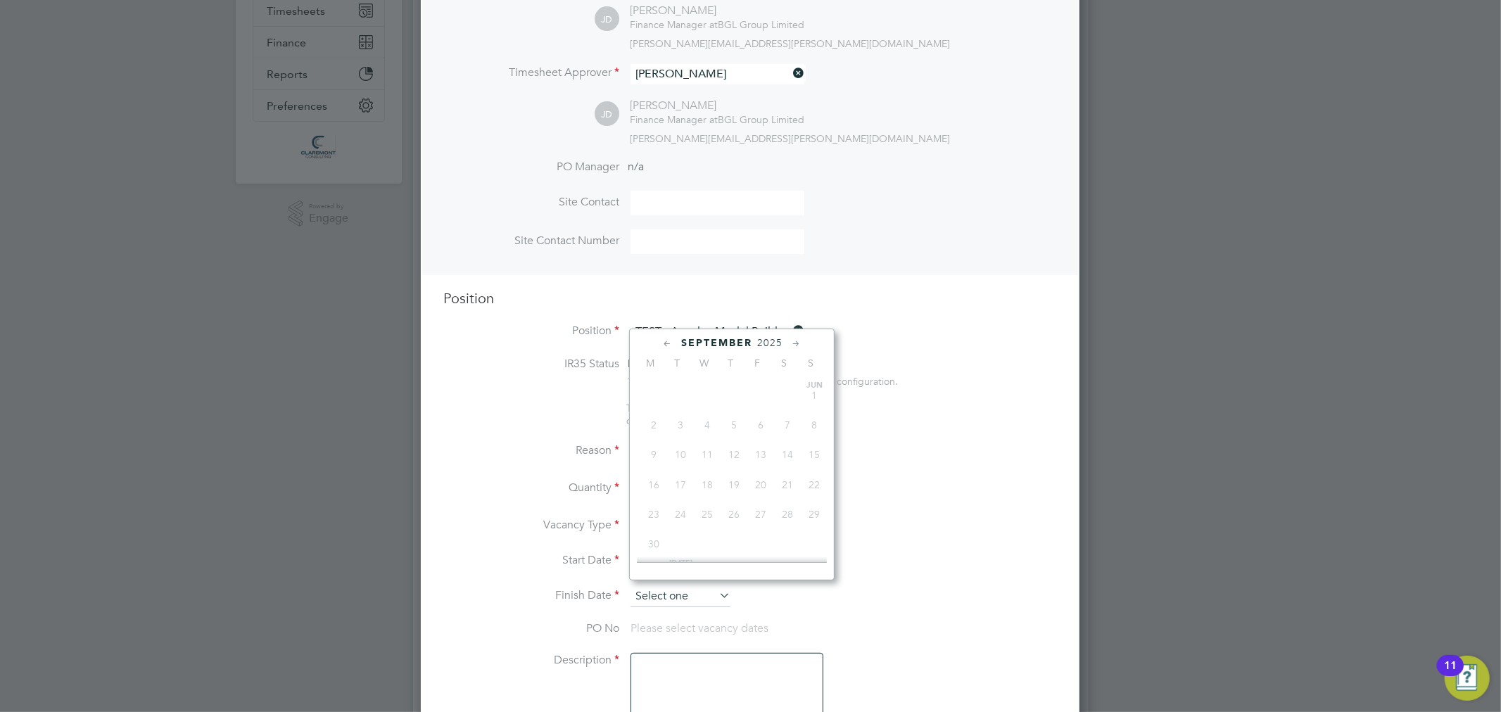
click at [685, 586] on input at bounding box center [680, 596] width 100 height 21
click at [760, 459] on span "26" at bounding box center [760, 447] width 27 height 27
type input "26 Sep 2025"
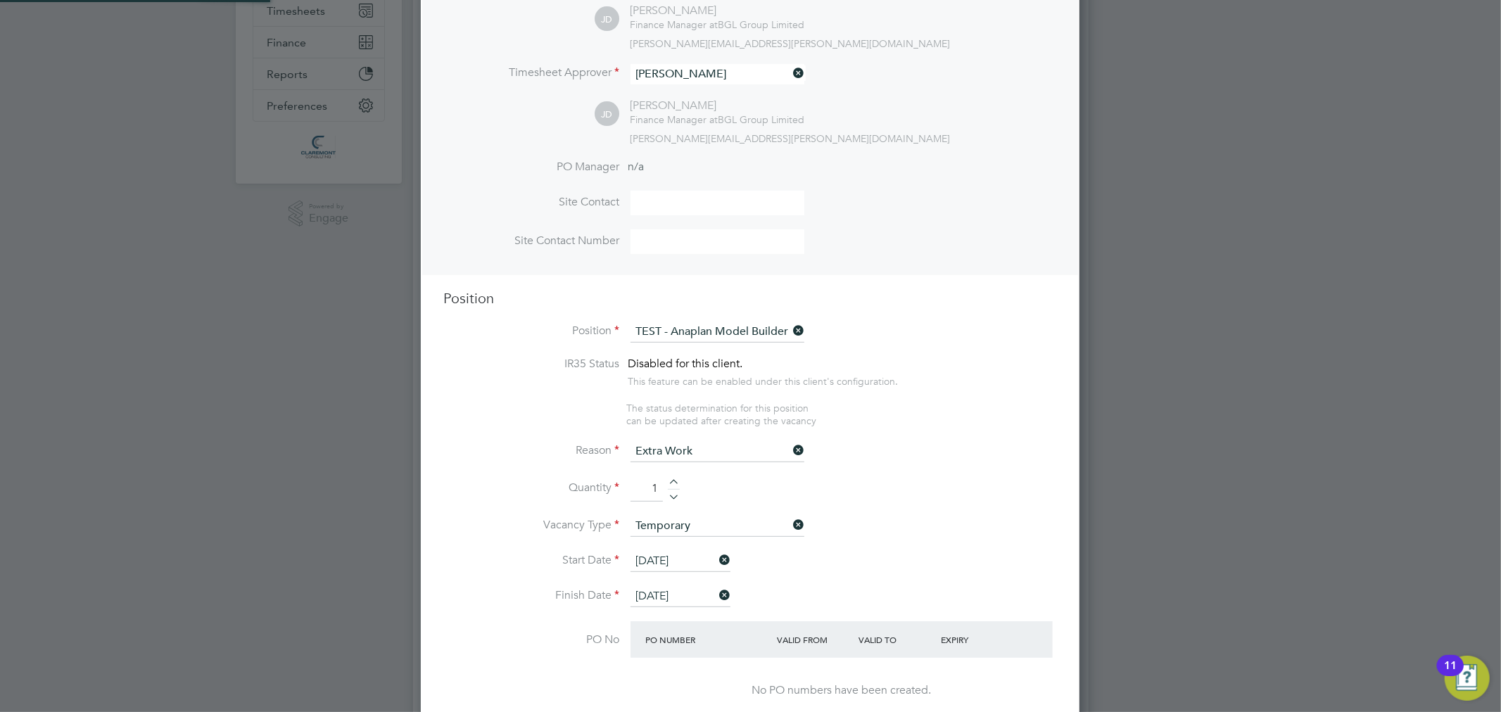
click at [902, 488] on li "Quantity 1" at bounding box center [750, 495] width 614 height 39
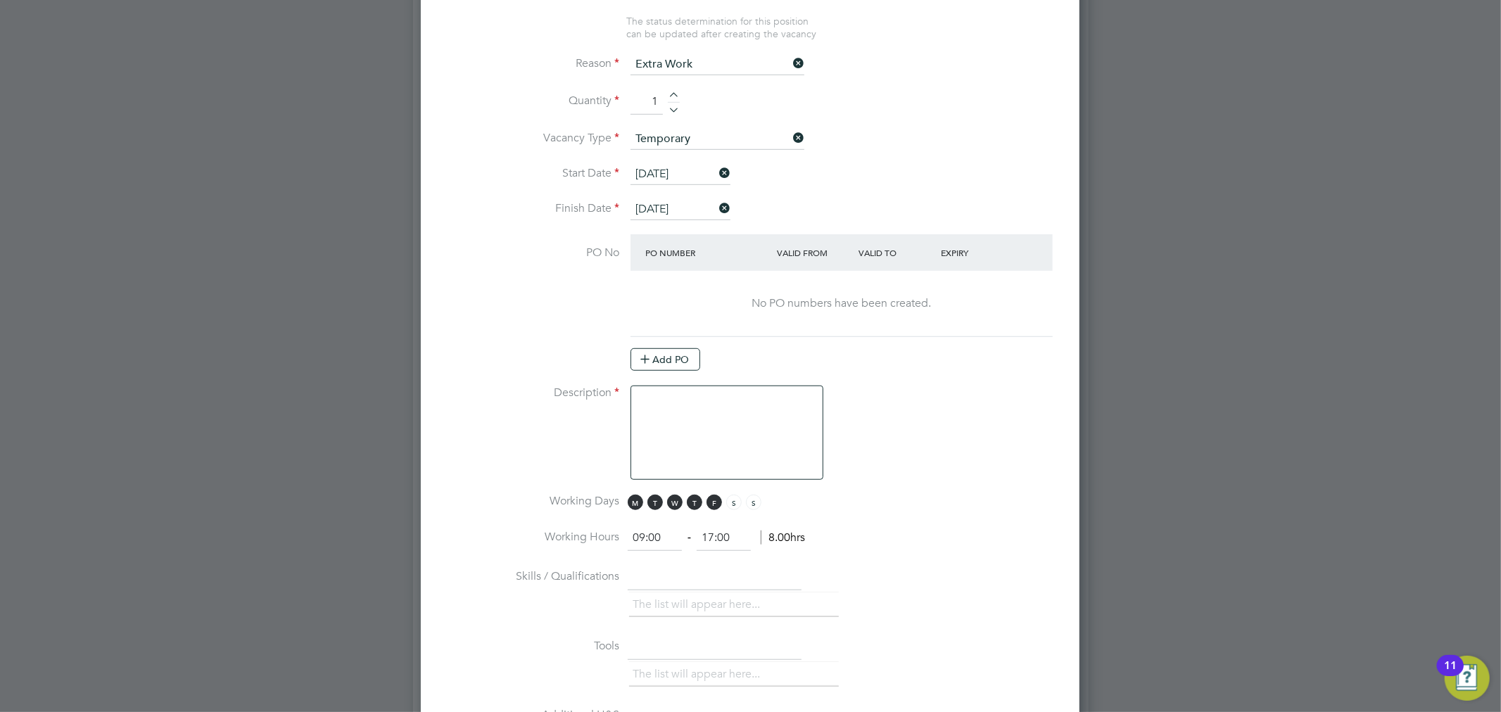
scroll to position [782, 0]
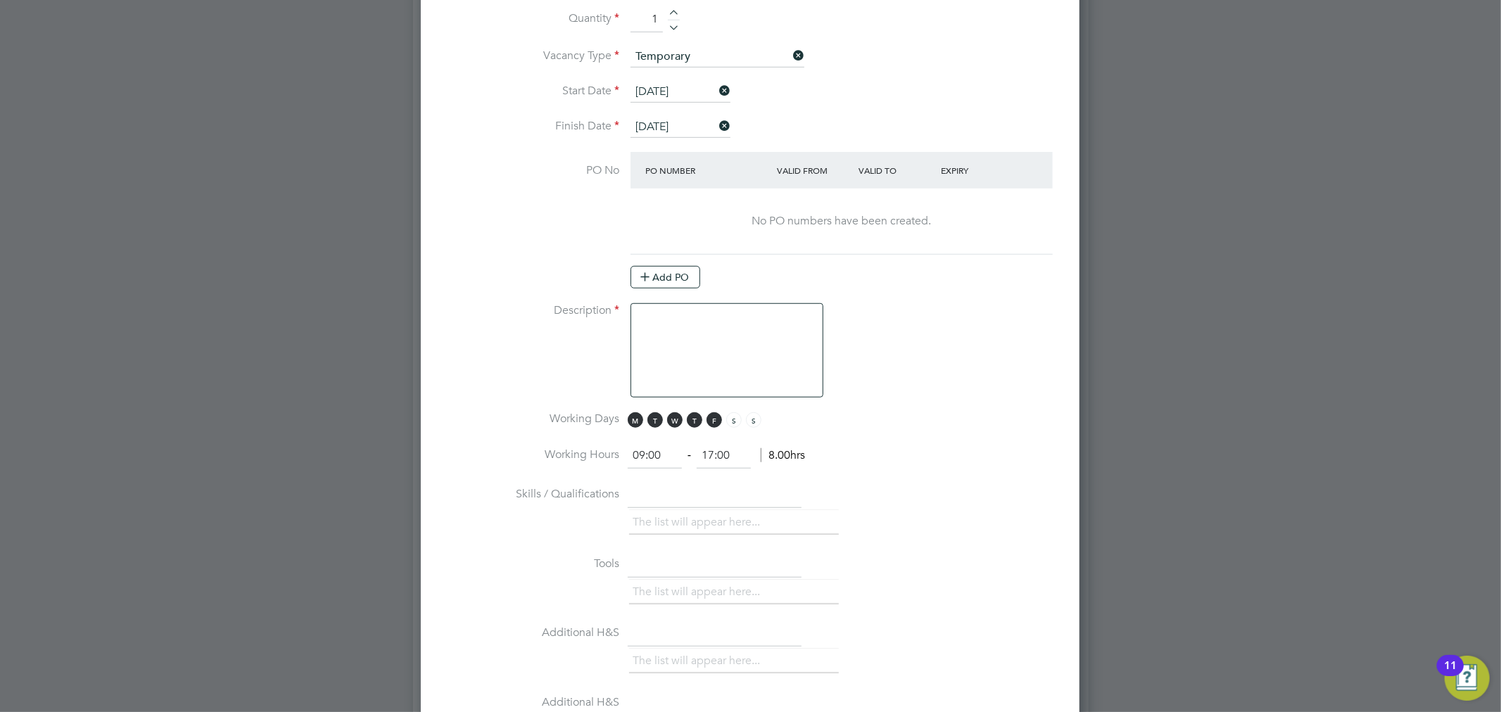
click at [744, 352] on textarea at bounding box center [726, 350] width 193 height 94
type textarea "-"
click at [975, 363] on li "Description -" at bounding box center [750, 357] width 614 height 108
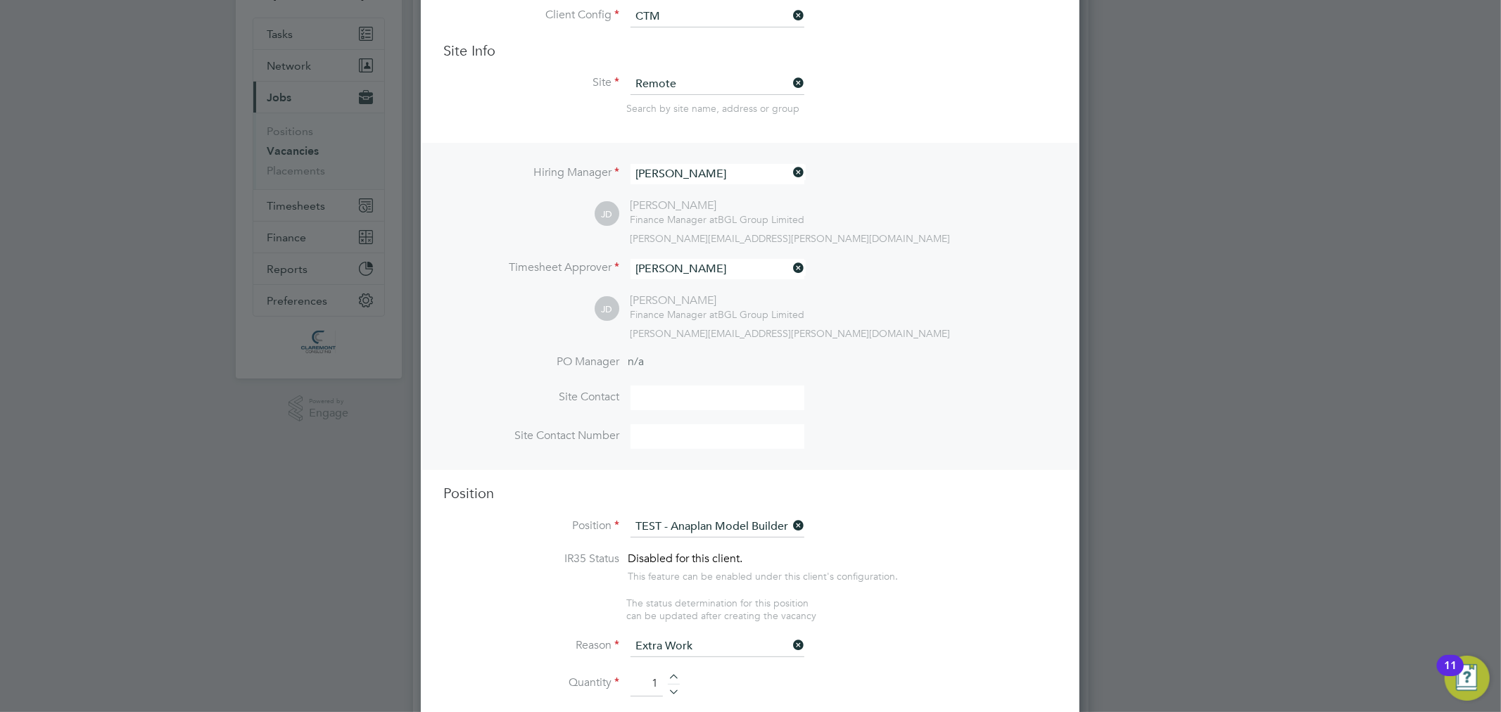
scroll to position [0, 0]
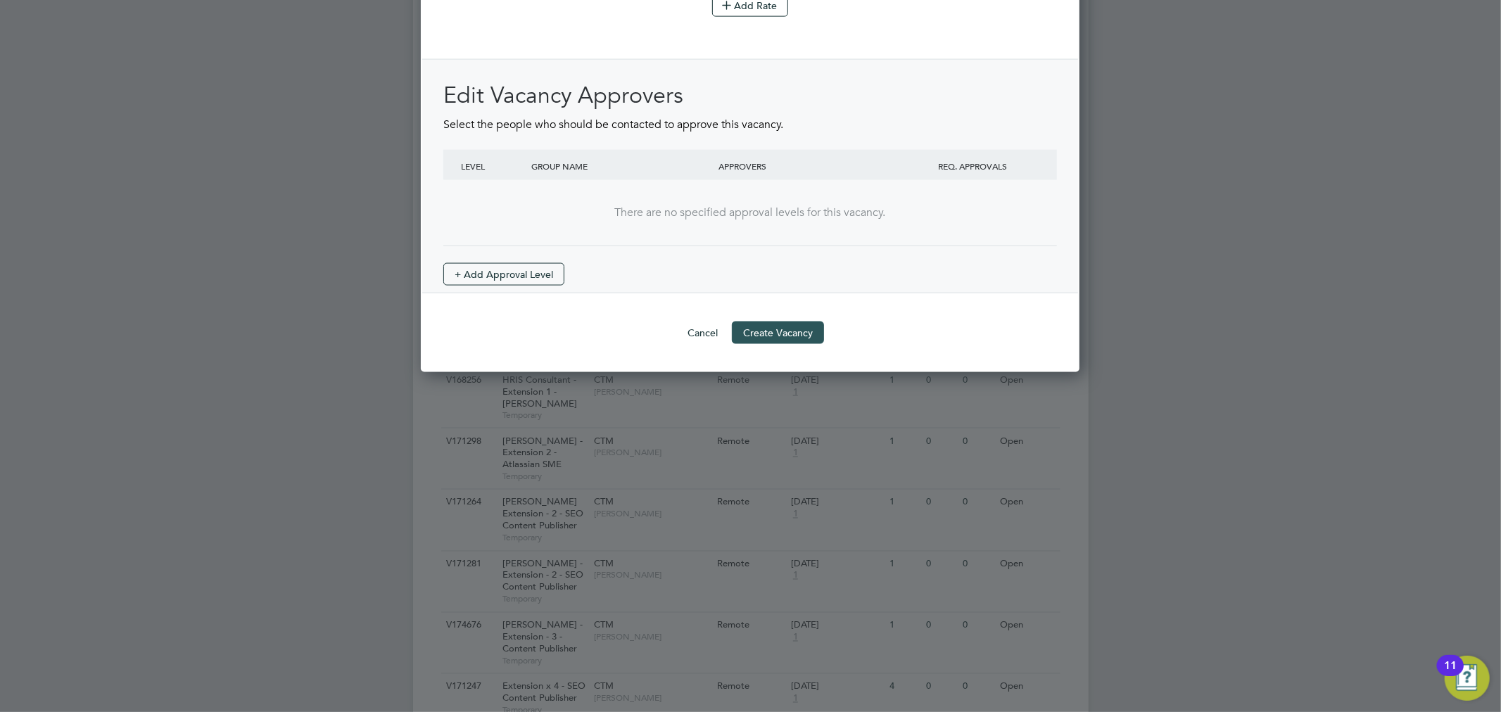
click at [760, 326] on button "Create Vacancy" at bounding box center [778, 333] width 92 height 23
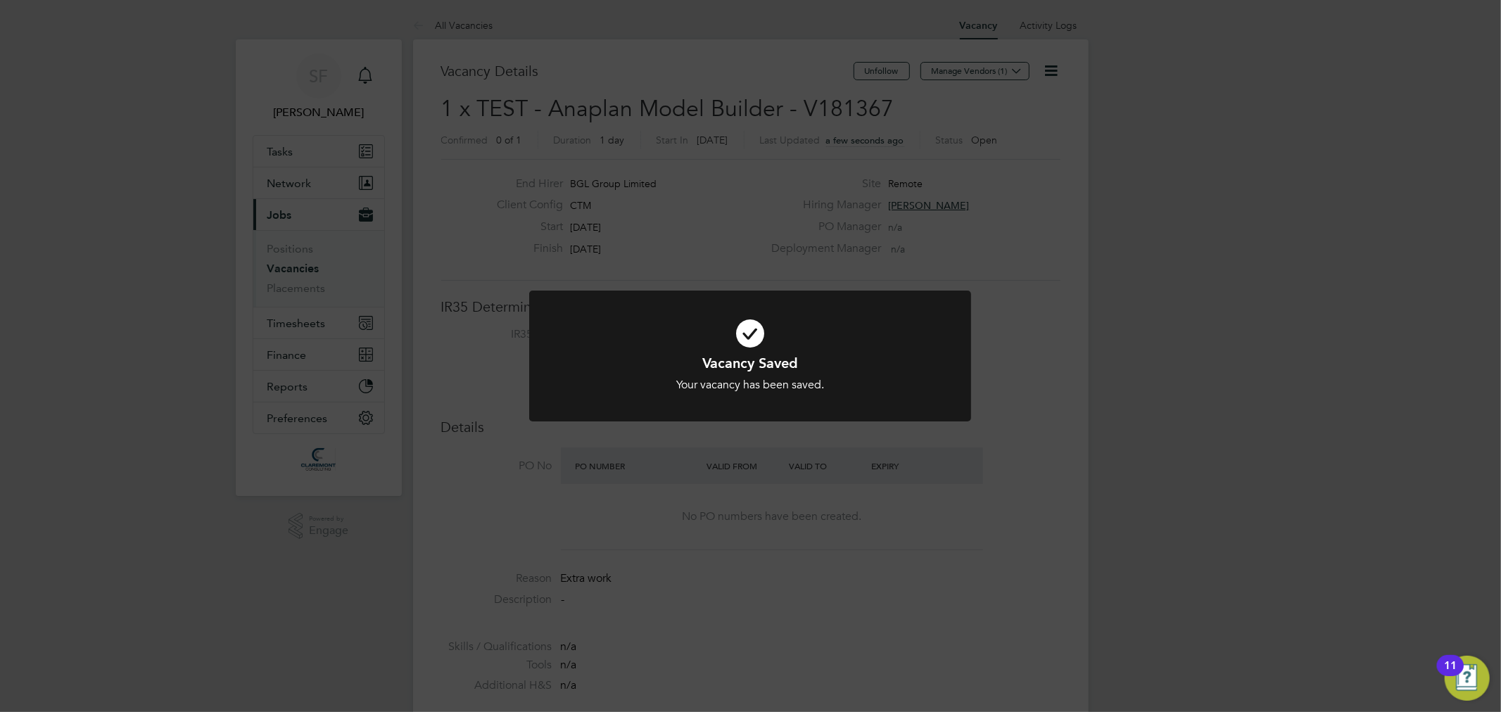
click at [1030, 270] on div "Vacancy Saved Your vacancy has been saved. Cancel Okay" at bounding box center [750, 356] width 1501 height 712
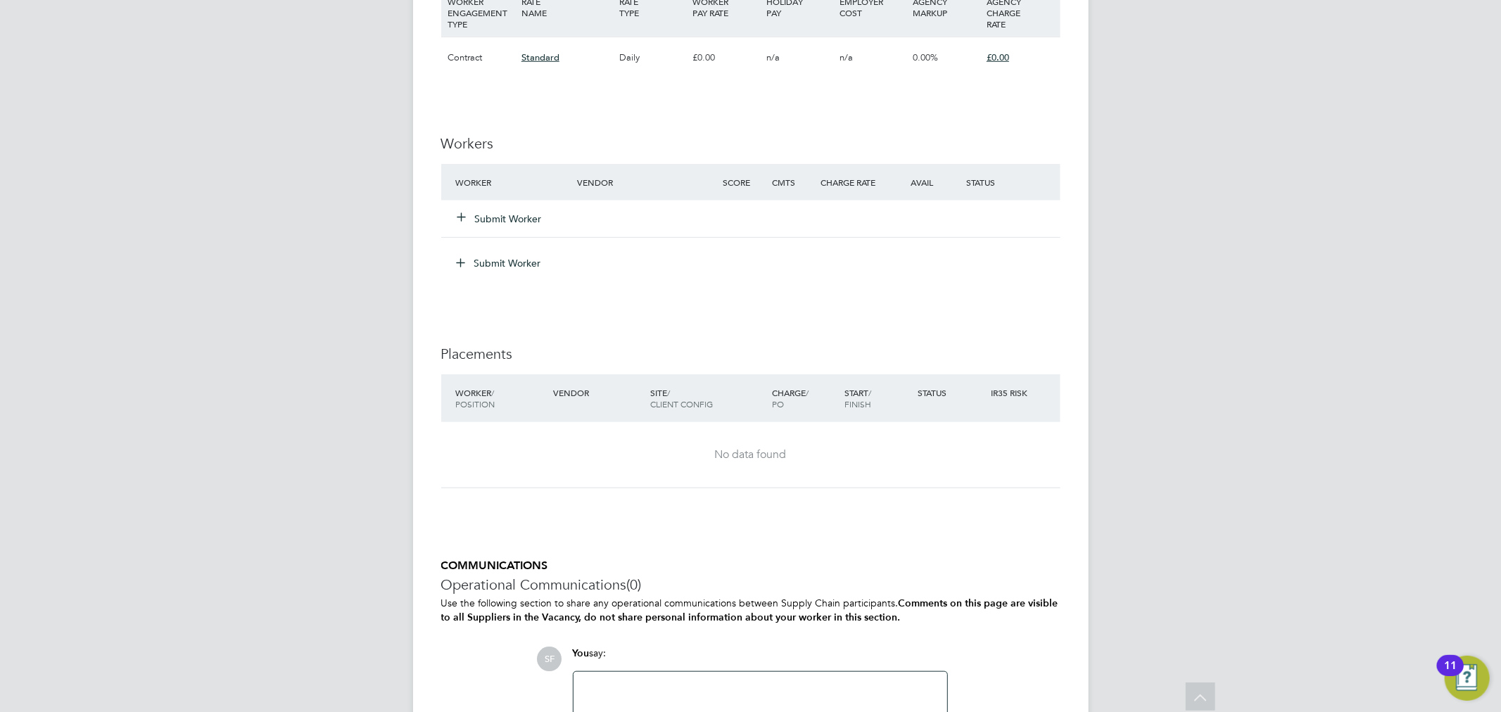
scroll to position [1016, 0]
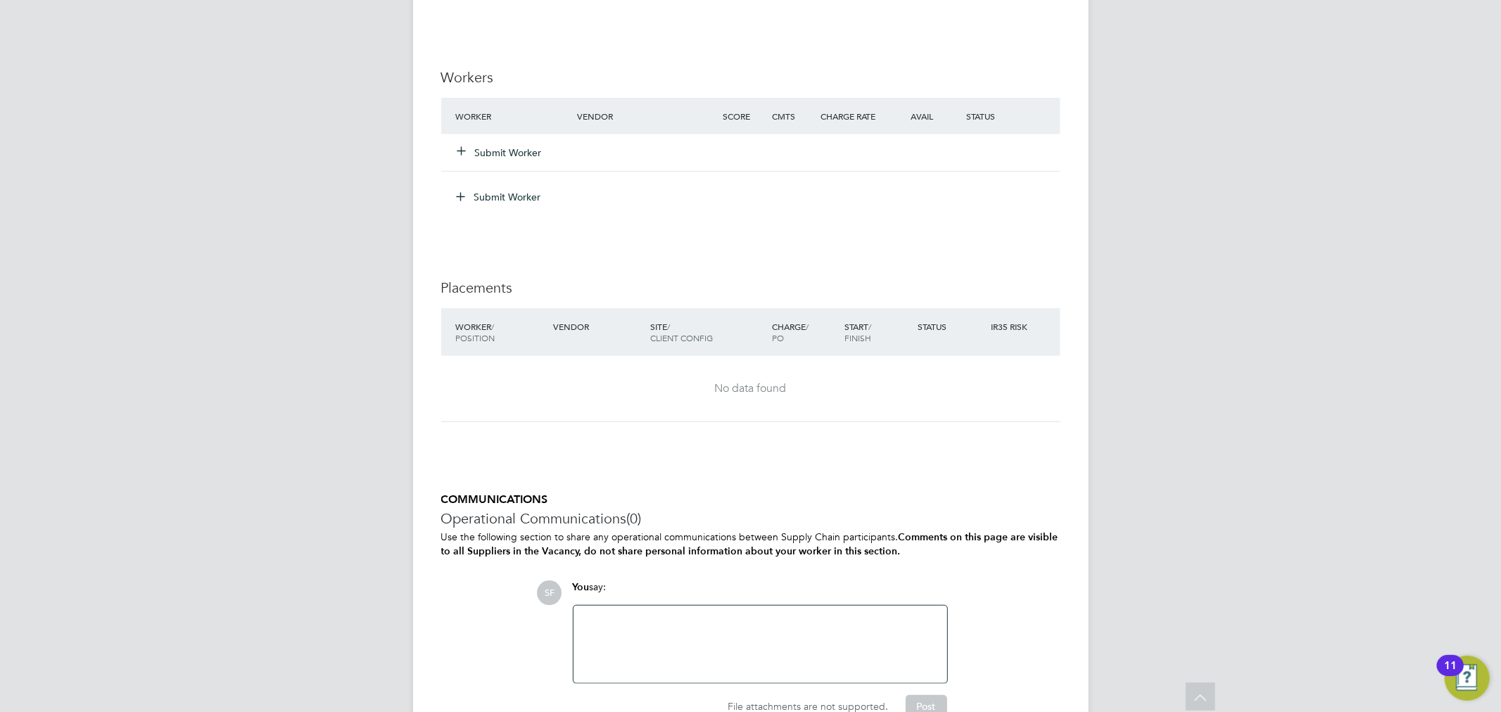
click at [489, 153] on button "Submit Worker" at bounding box center [500, 153] width 84 height 14
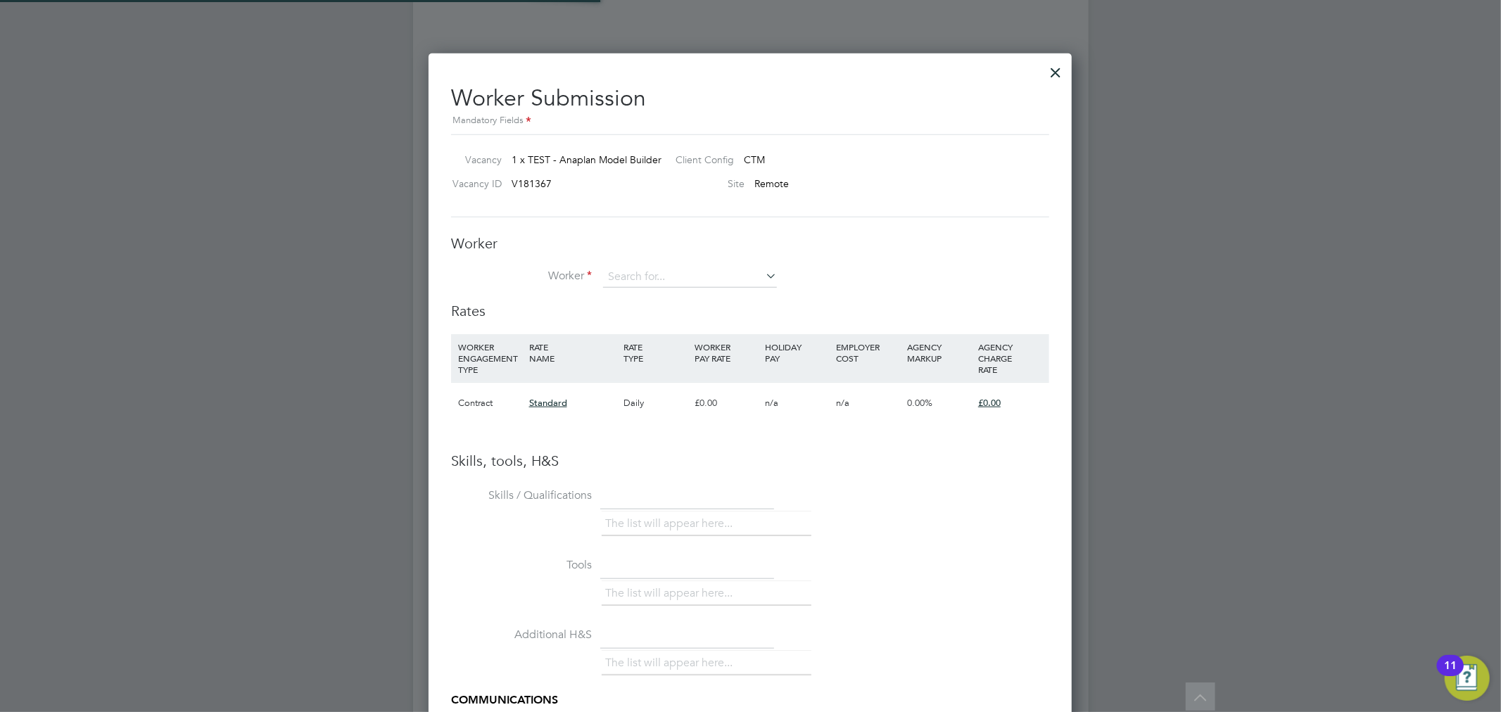
scroll to position [41, 95]
click at [678, 278] on input at bounding box center [690, 277] width 174 height 21
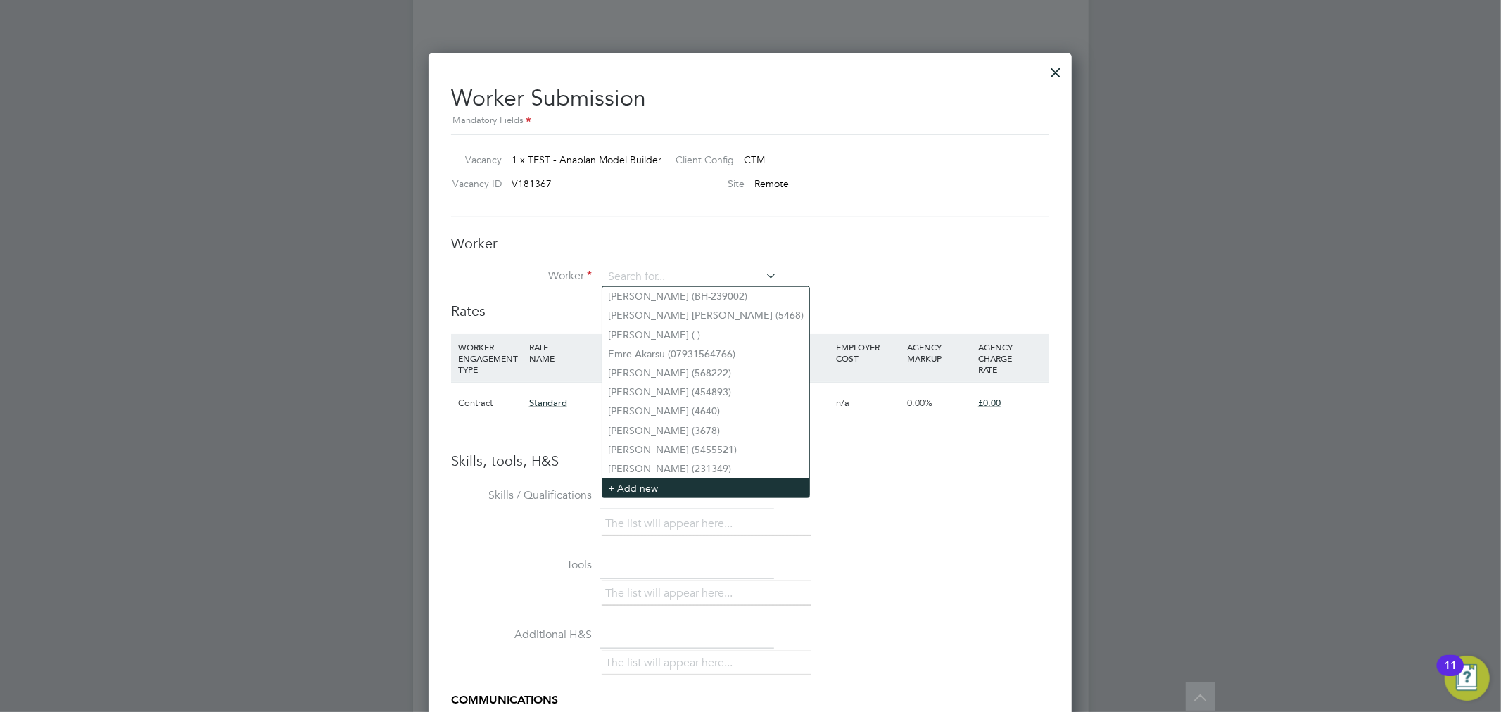
click at [669, 481] on li "+ Add new" at bounding box center [705, 488] width 207 height 19
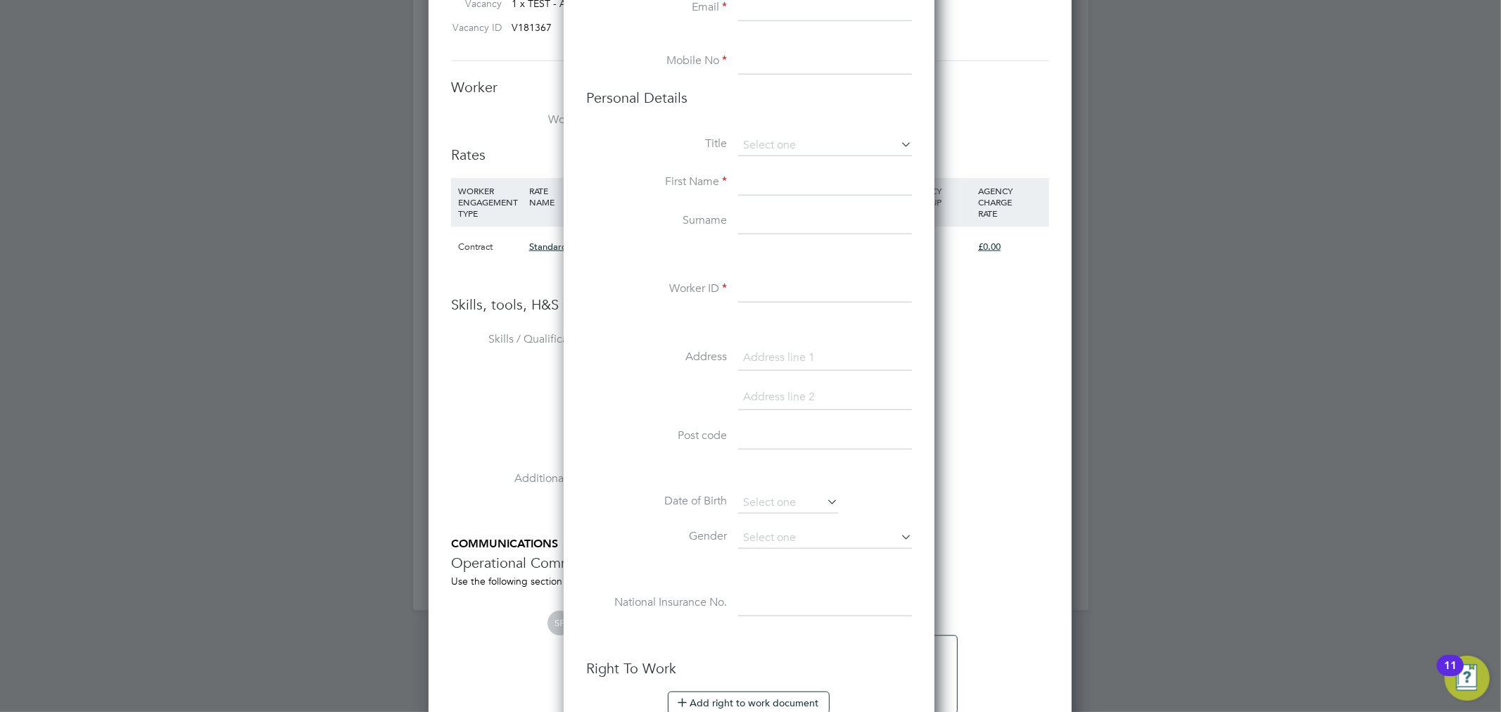
scroll to position [782, 0]
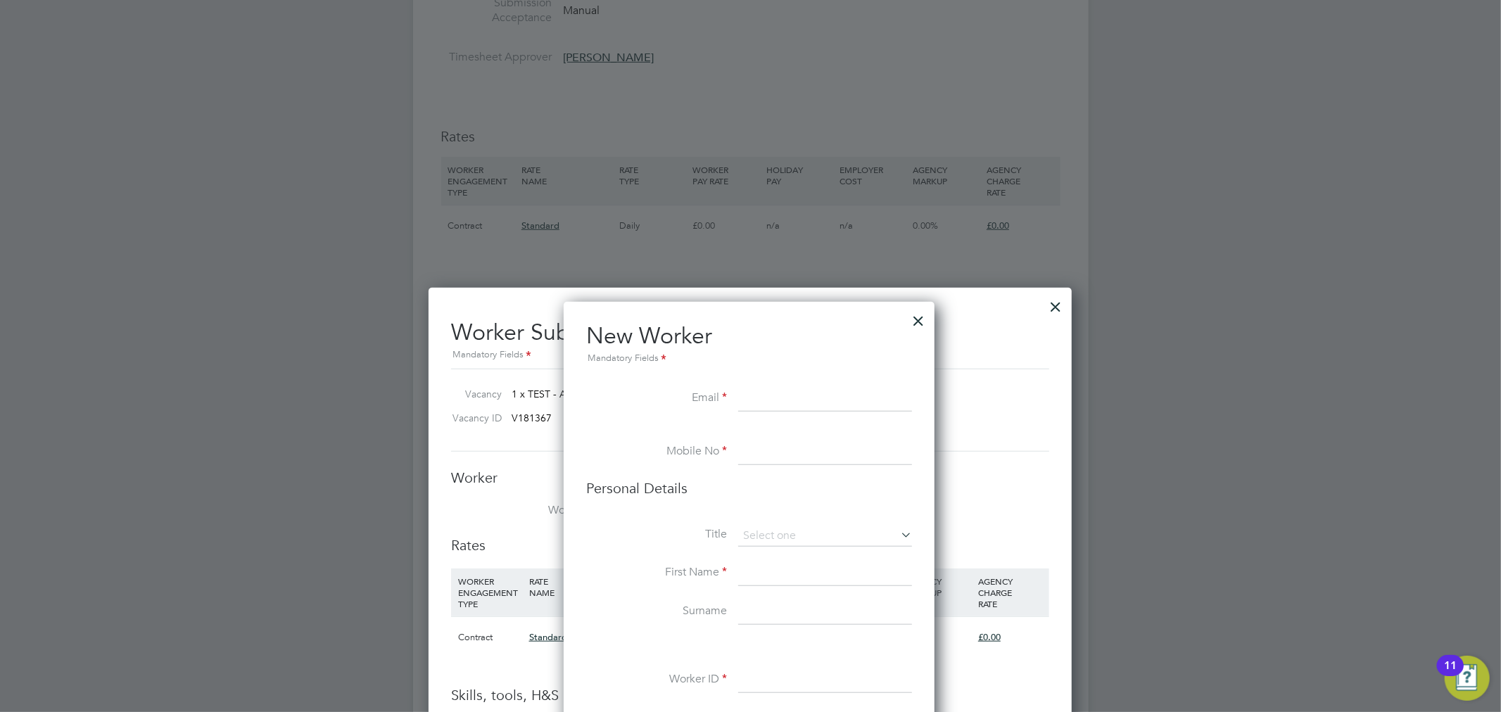
click at [760, 399] on input at bounding box center [825, 398] width 174 height 25
paste input "Elisabeth_000@msn.com"
type input "Elisabeth_000@msn.com"
click at [774, 451] on input at bounding box center [825, 452] width 174 height 25
paste input "07584169693"
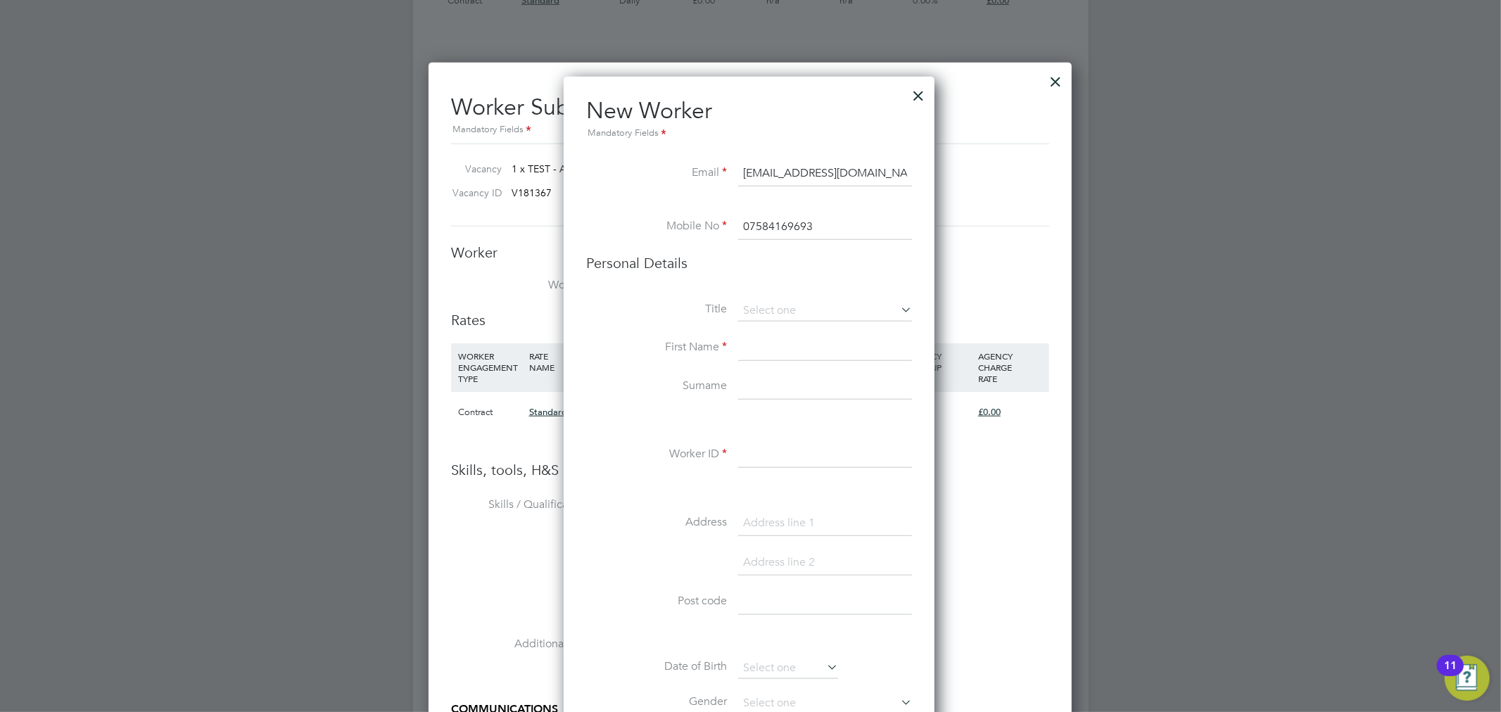
scroll to position [1016, 0]
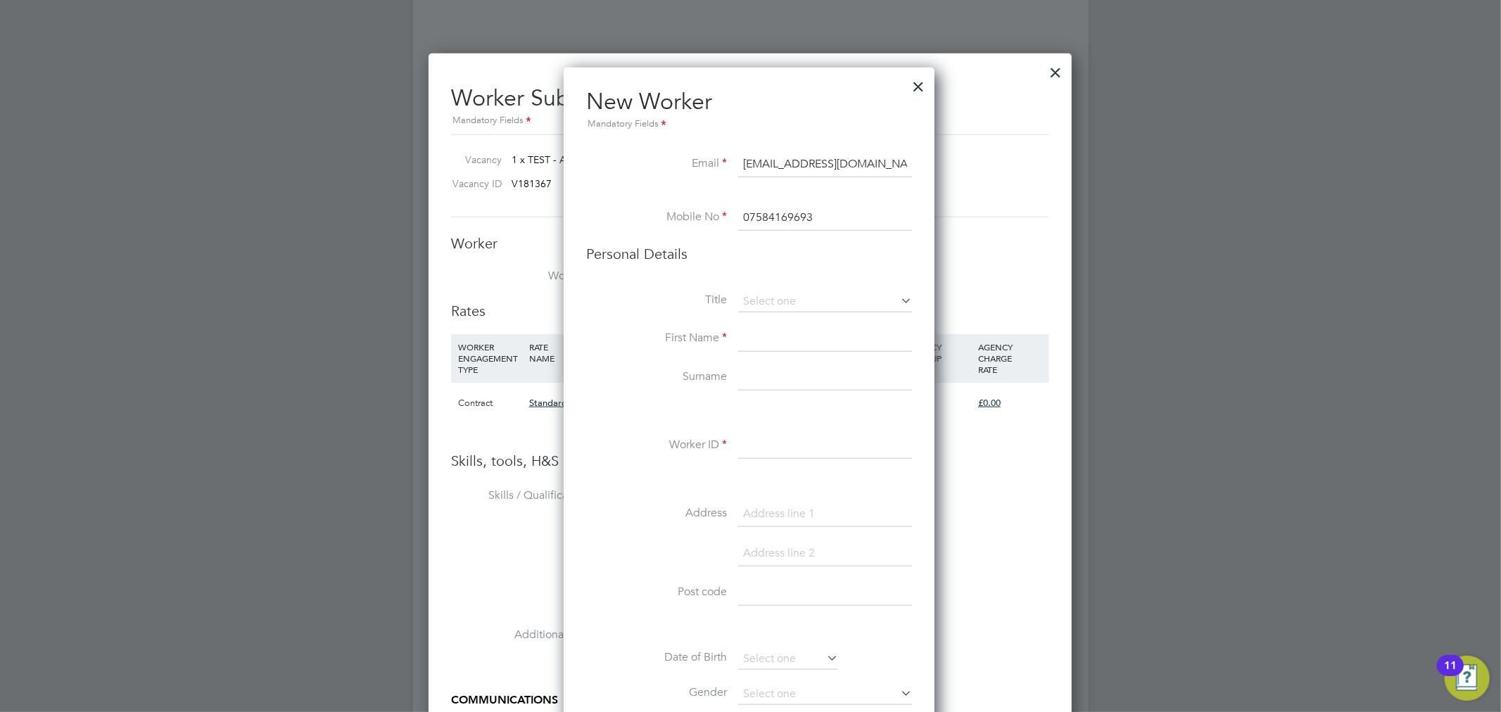
type input "07584169693"
click at [755, 347] on input at bounding box center [825, 339] width 174 height 25
type input "Elizabeth"
click at [771, 384] on input at bounding box center [825, 378] width 174 height 25
click at [782, 374] on input at bounding box center [825, 378] width 174 height 25
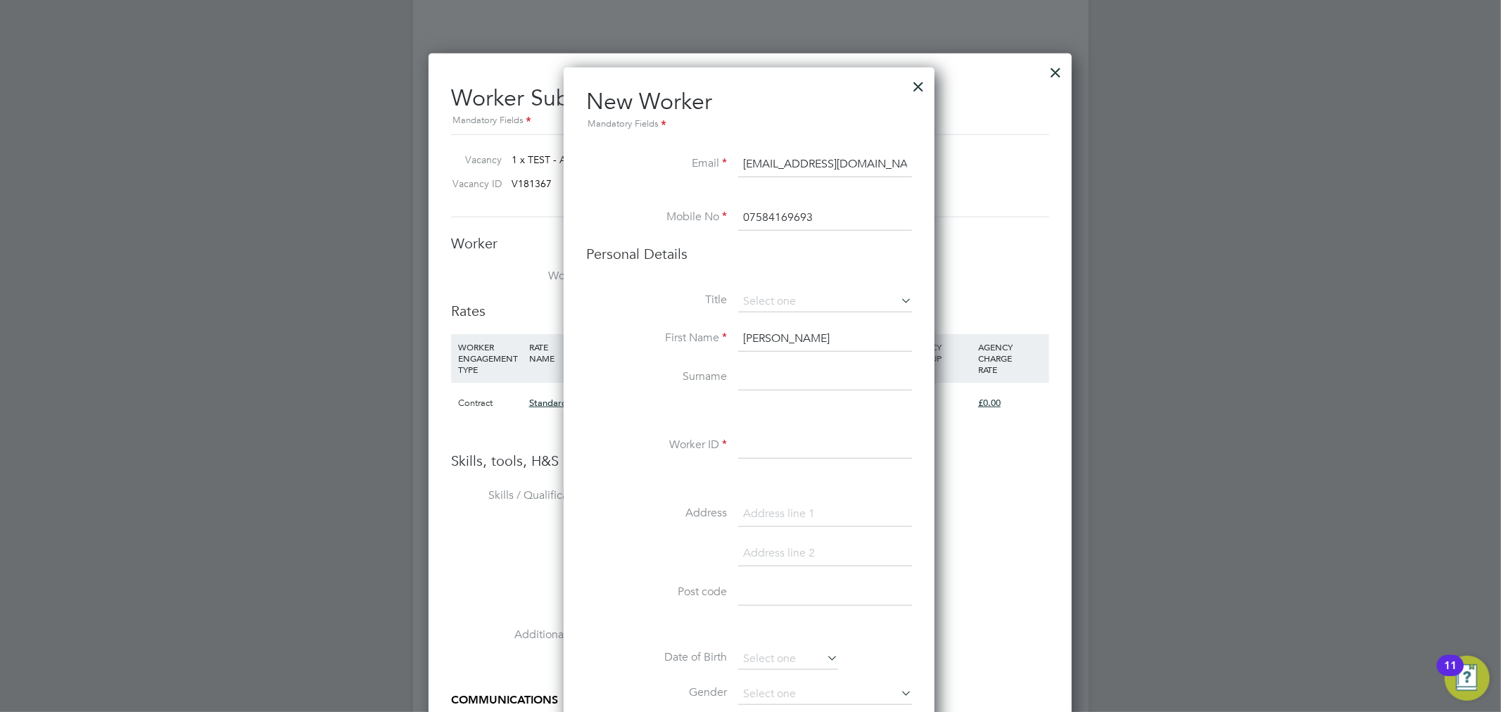
paste input "Ogunsanya"
type input "Ogunsanya"
click at [793, 454] on input at bounding box center [825, 445] width 174 height 25
click at [641, 346] on li "First Name Elizabeth" at bounding box center [749, 346] width 326 height 39
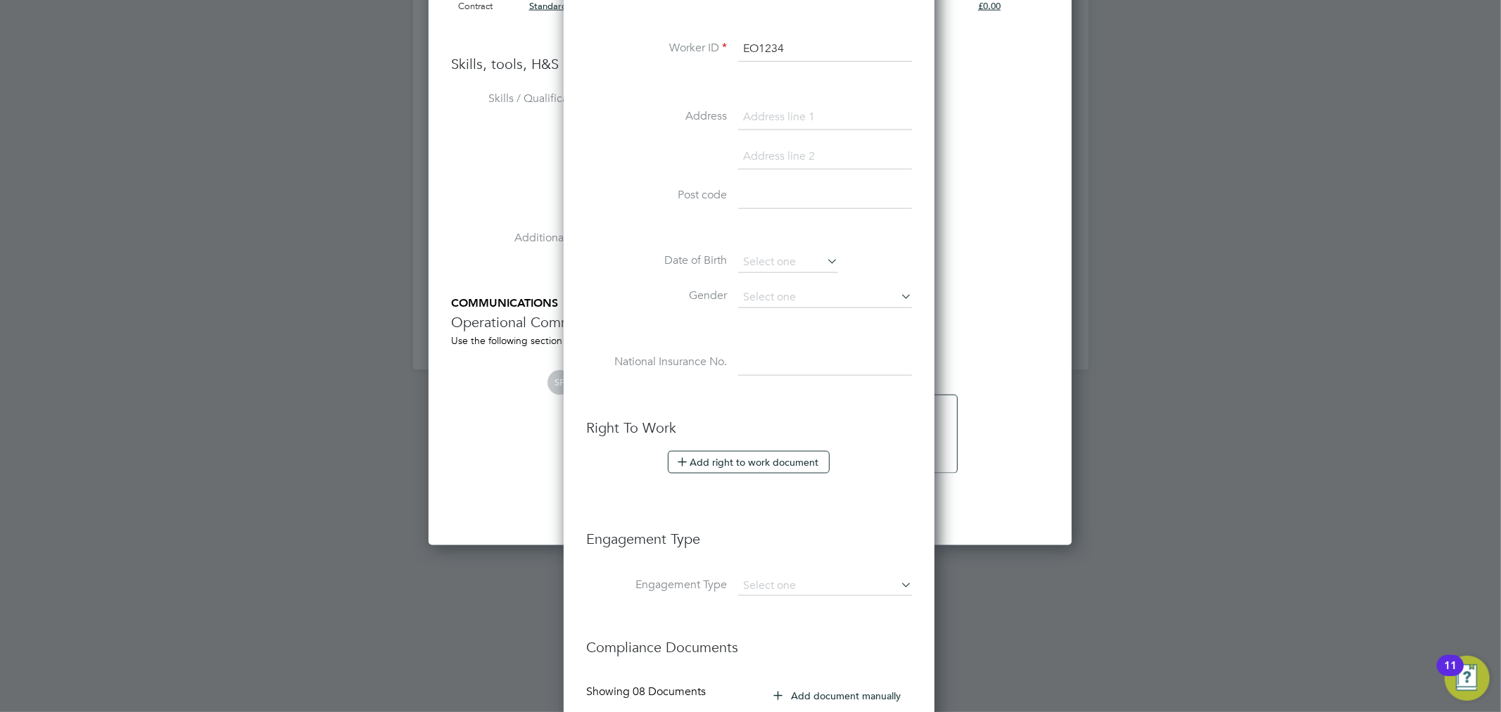
scroll to position [1559, 0]
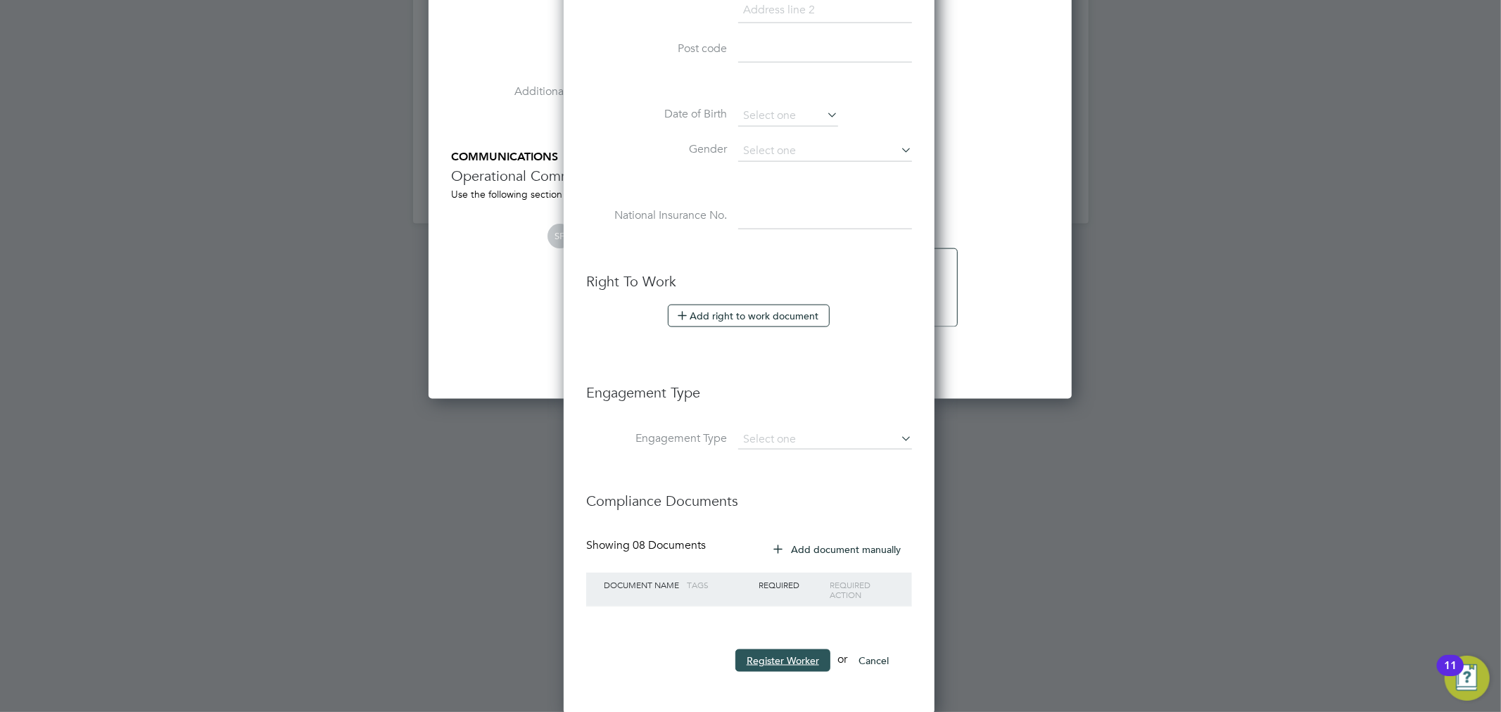
click at [781, 657] on button "Register Worker" at bounding box center [782, 660] width 95 height 23
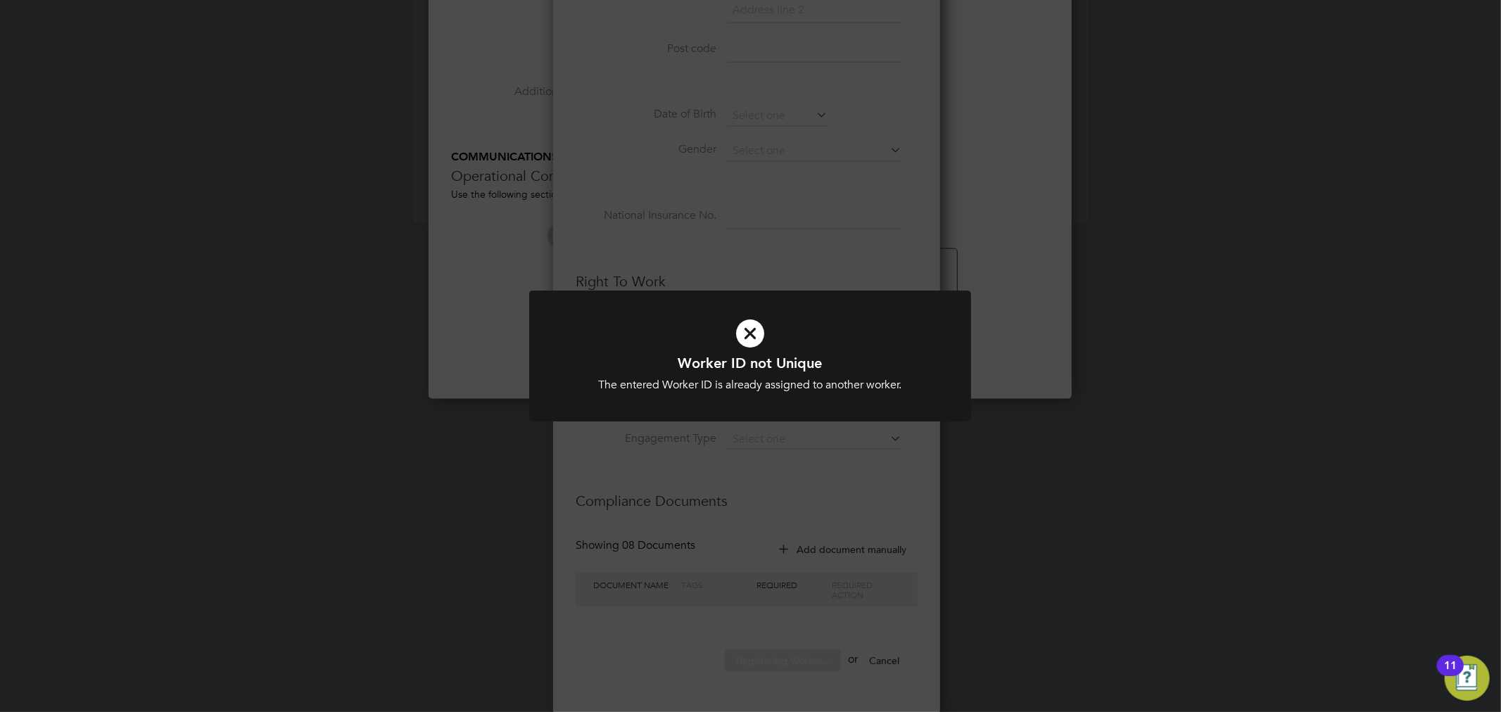
click at [832, 227] on div "Worker ID not Unique The entered Worker ID is already assigned to another worke…" at bounding box center [750, 356] width 1501 height 712
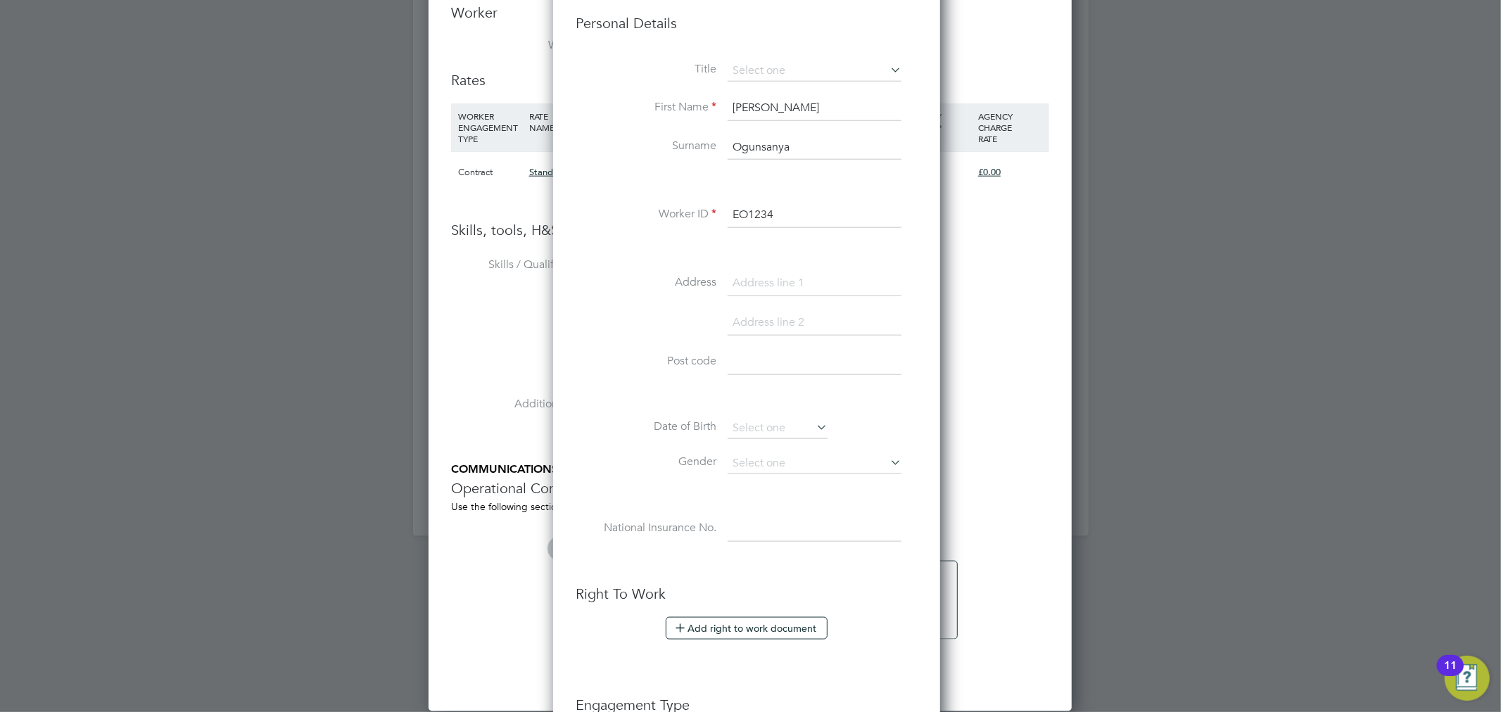
scroll to position [1189, 374]
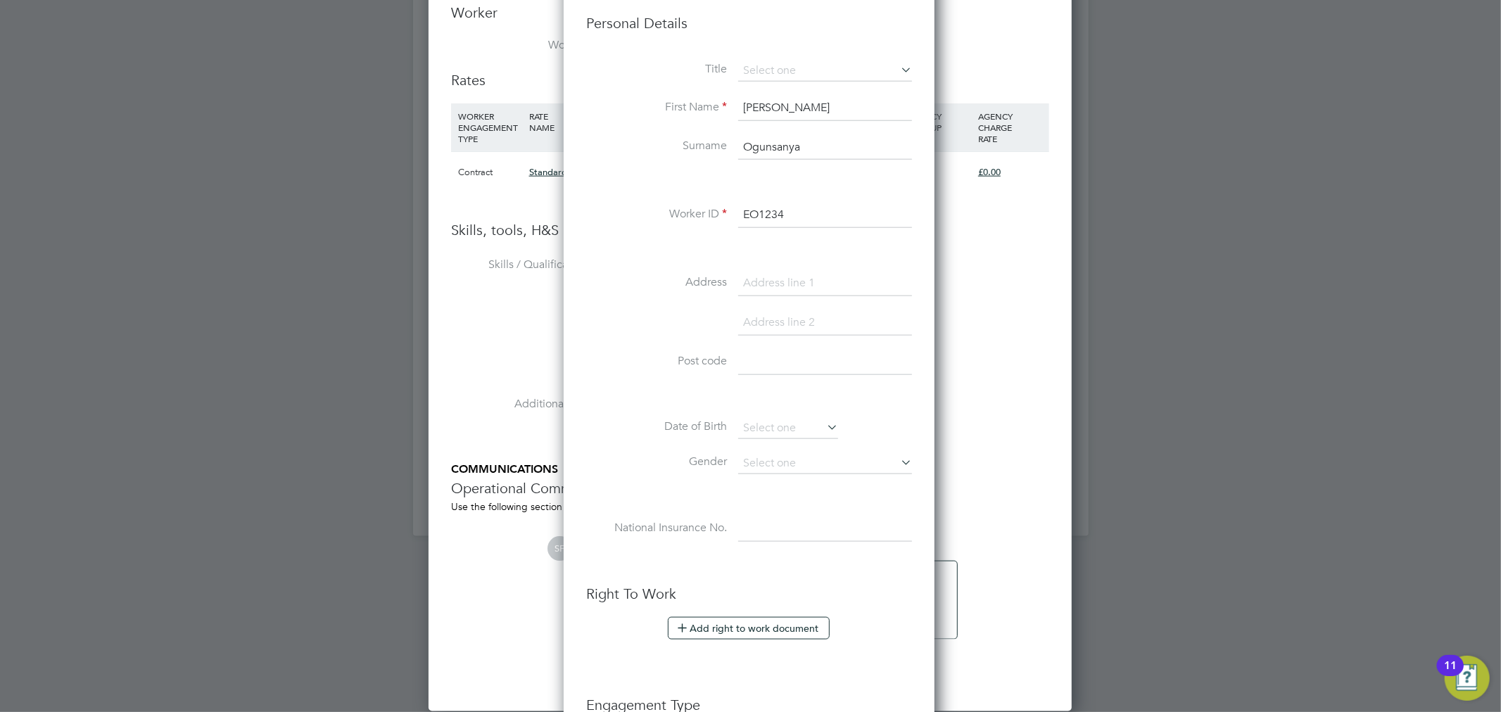
click at [813, 221] on input "EO1234" at bounding box center [825, 215] width 174 height 25
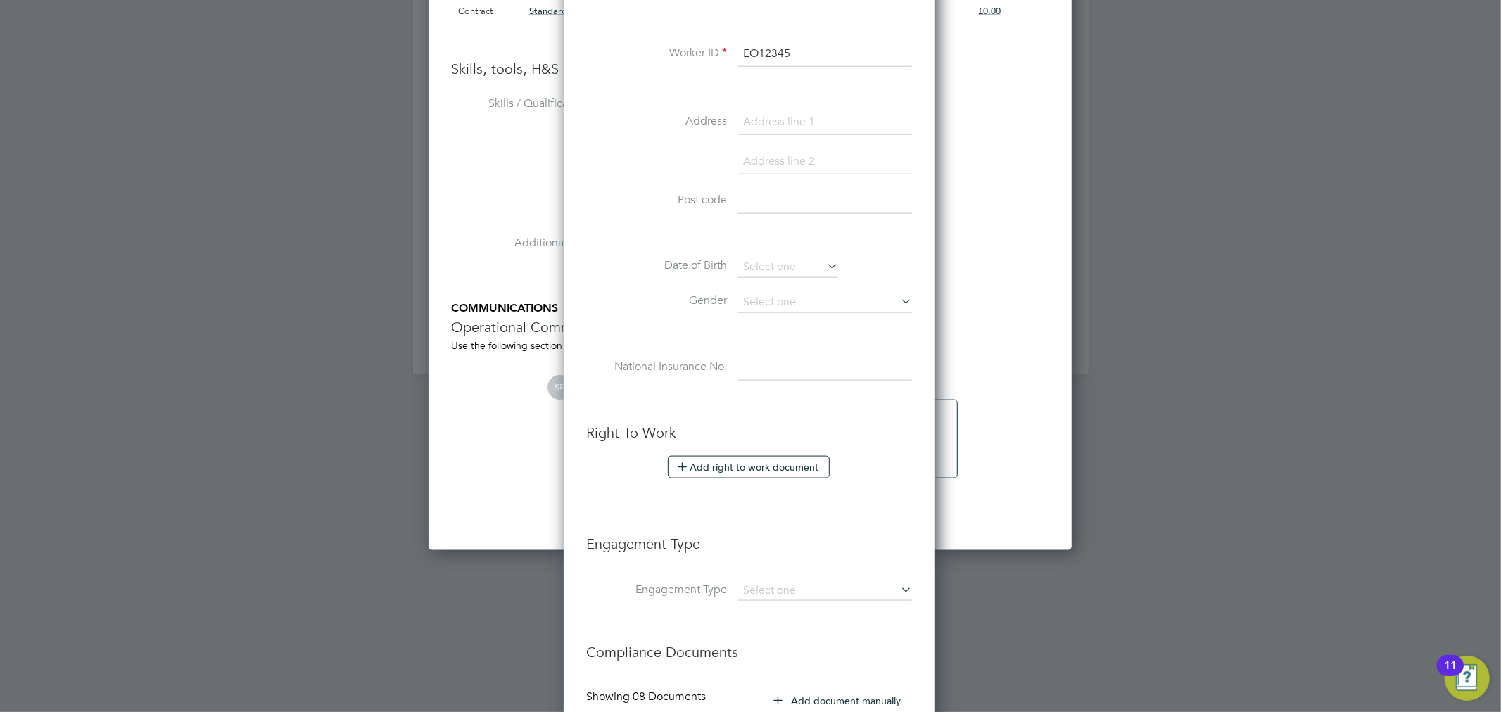
scroll to position [1559, 0]
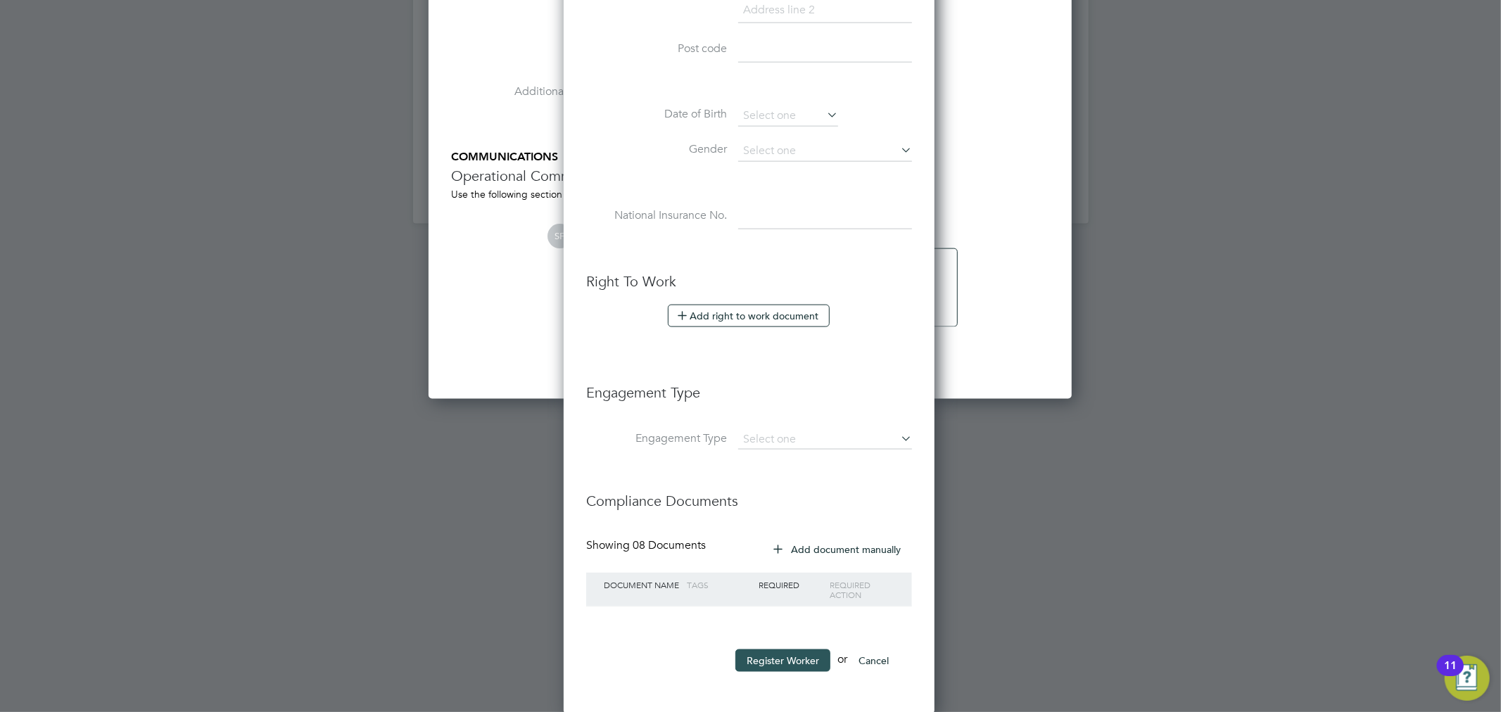
type input "EO12345"
click at [790, 662] on button "Register Worker" at bounding box center [782, 660] width 95 height 23
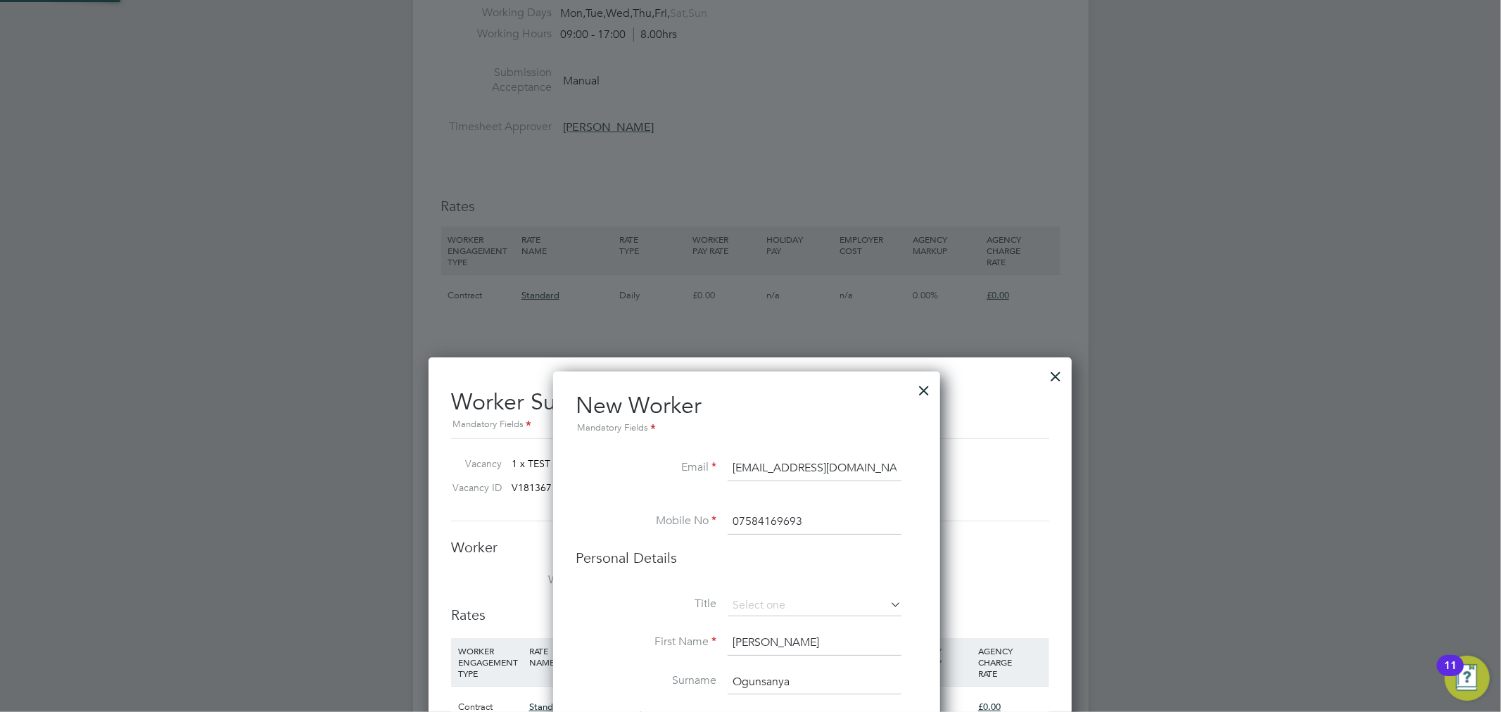
scroll to position [0, 0]
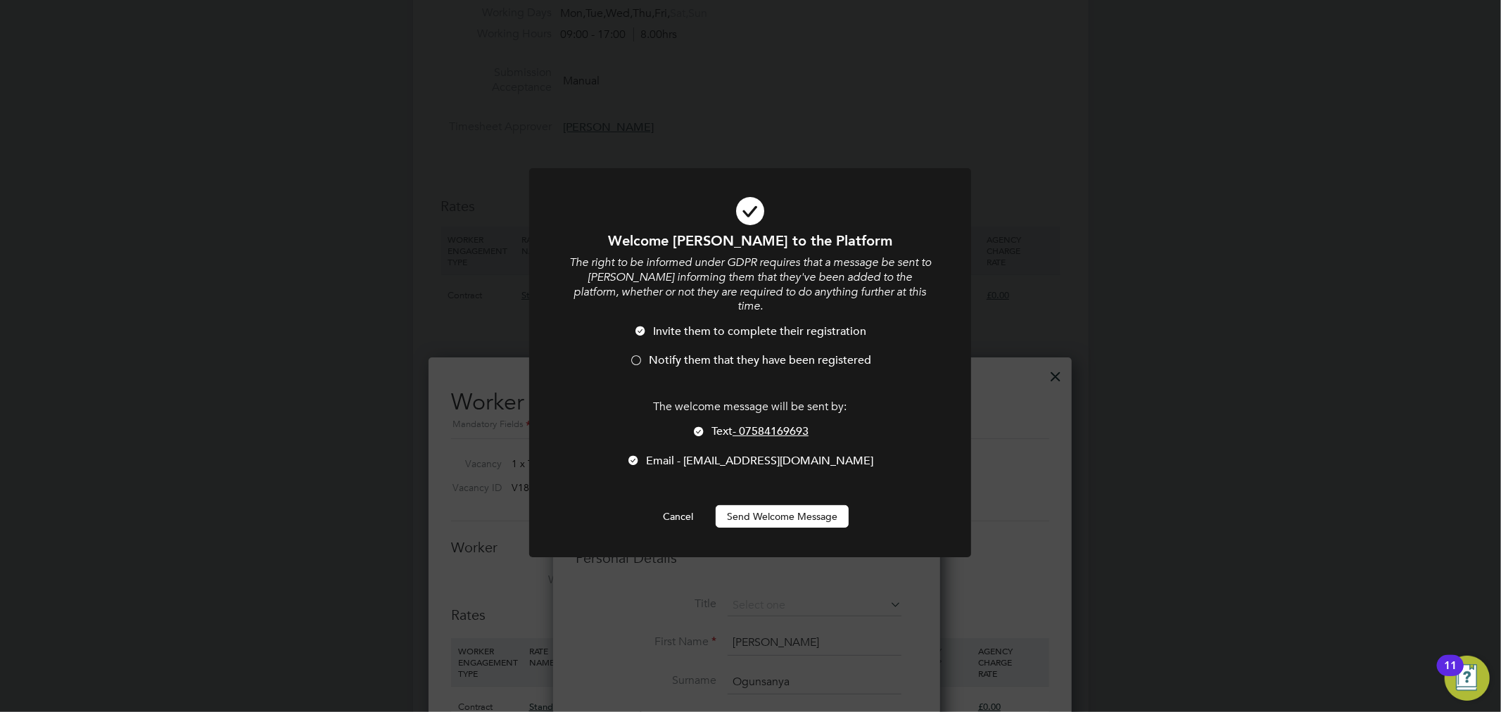
click at [754, 505] on button "Send Welcome Message" at bounding box center [782, 516] width 133 height 23
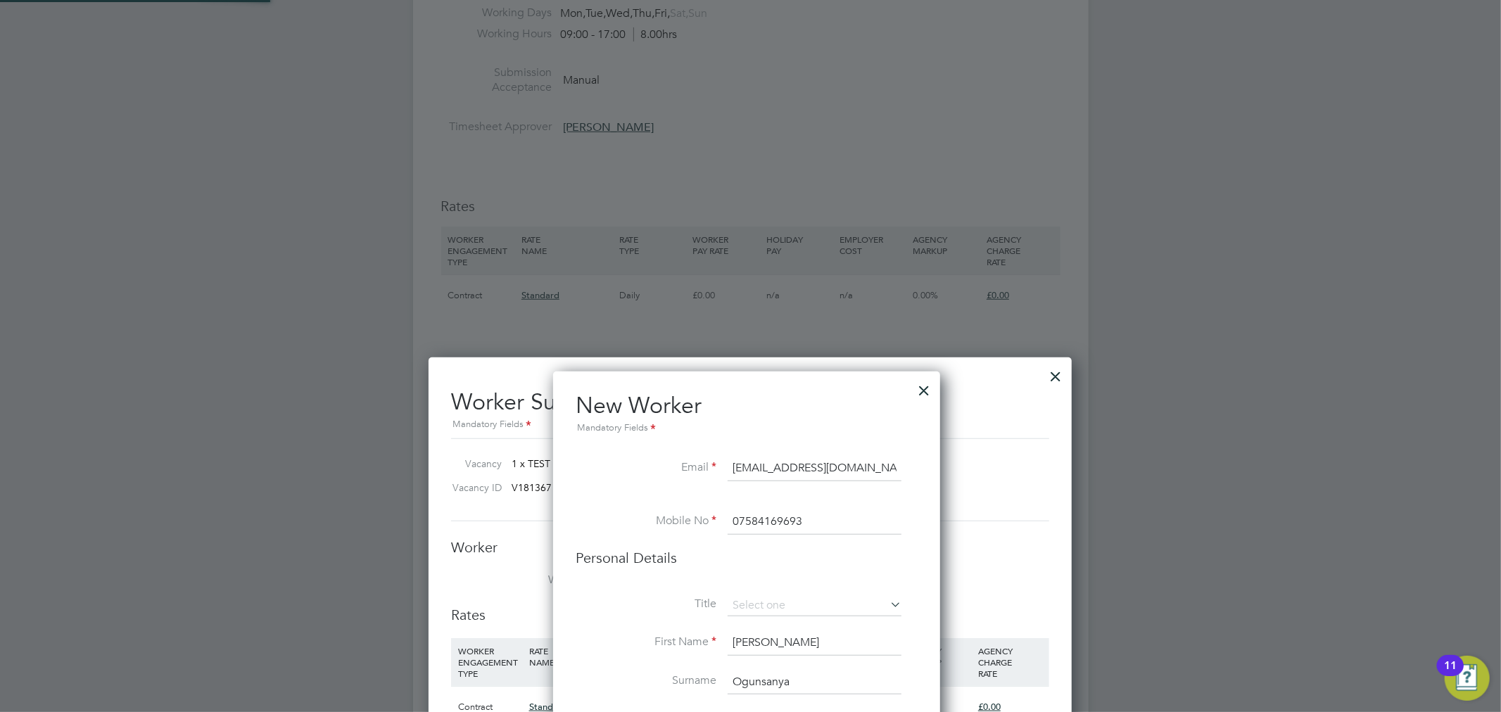
type input "Elizabeth Ogunsanya (EO12345)"
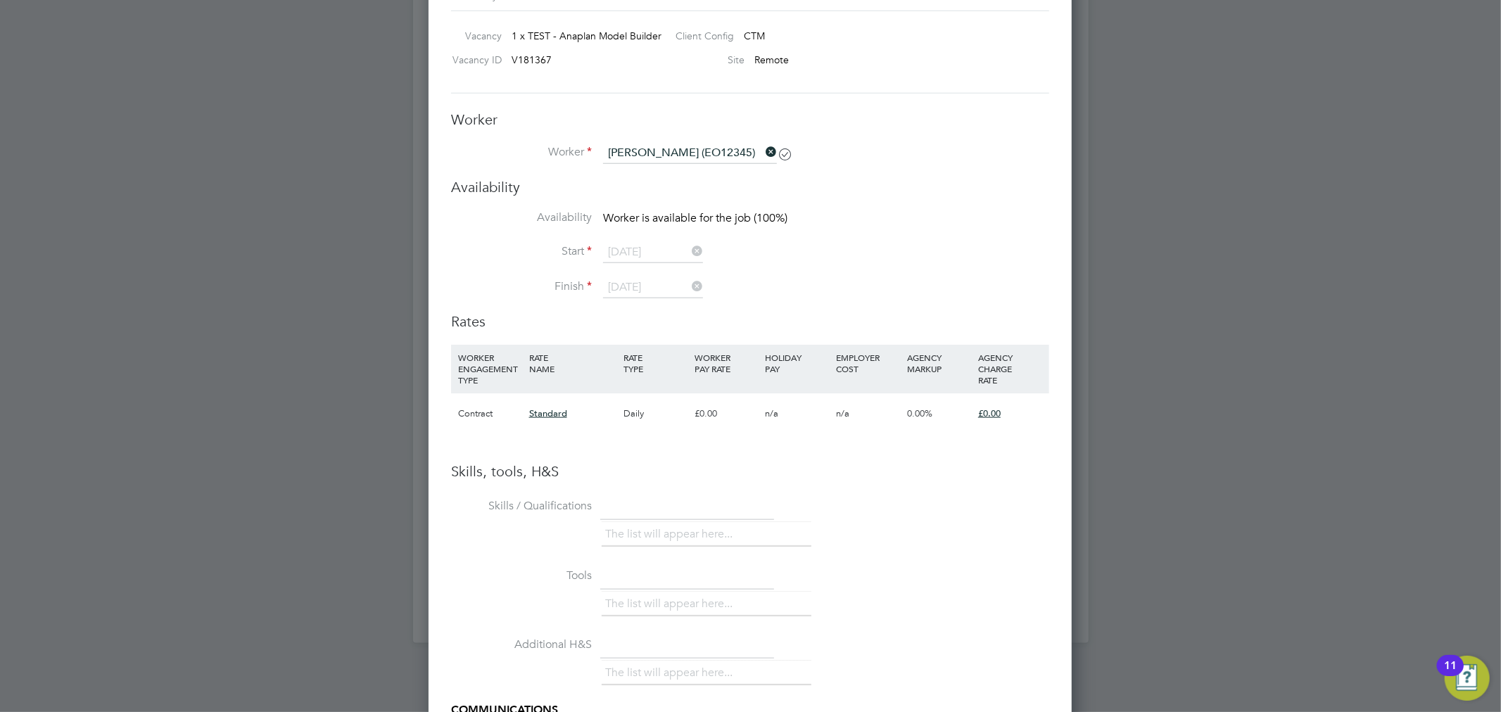
scroll to position [909, 0]
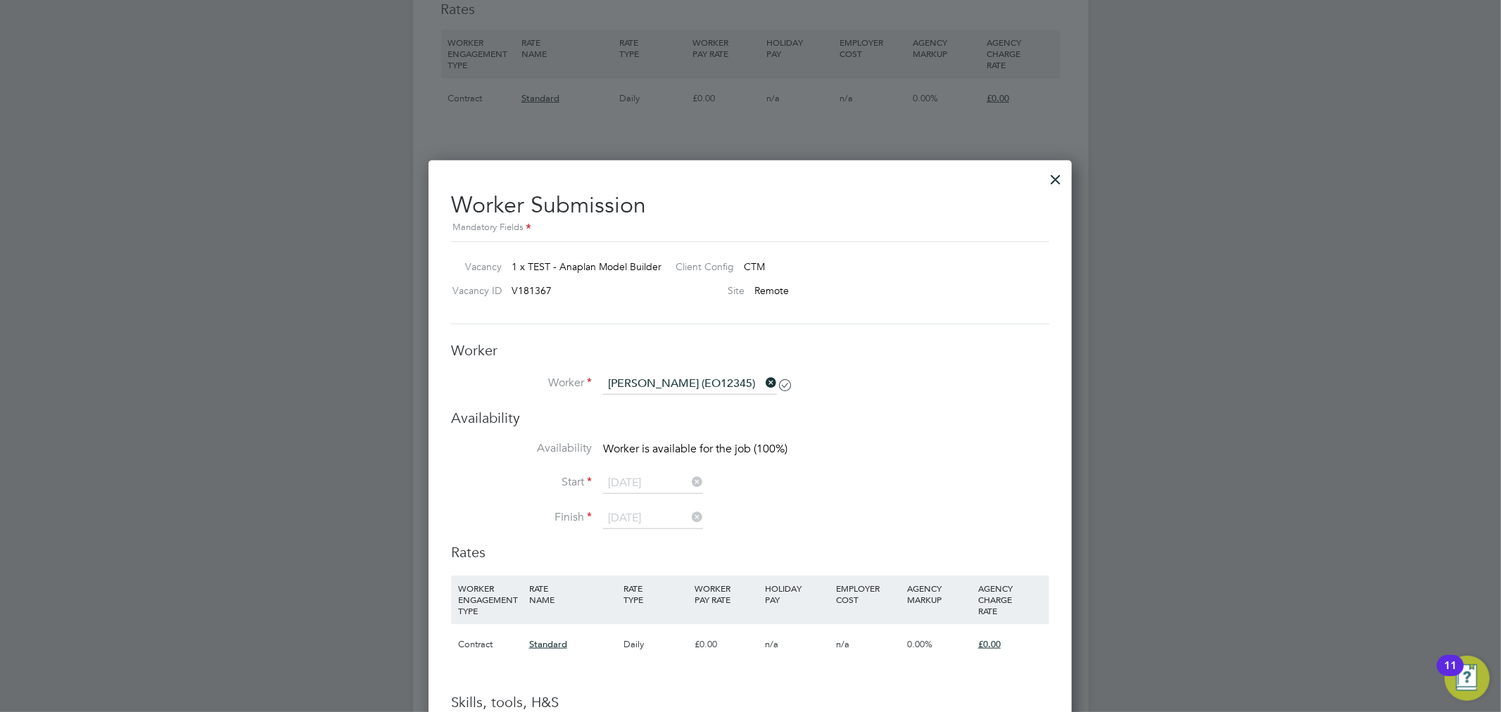
click at [763, 384] on icon at bounding box center [763, 383] width 0 height 20
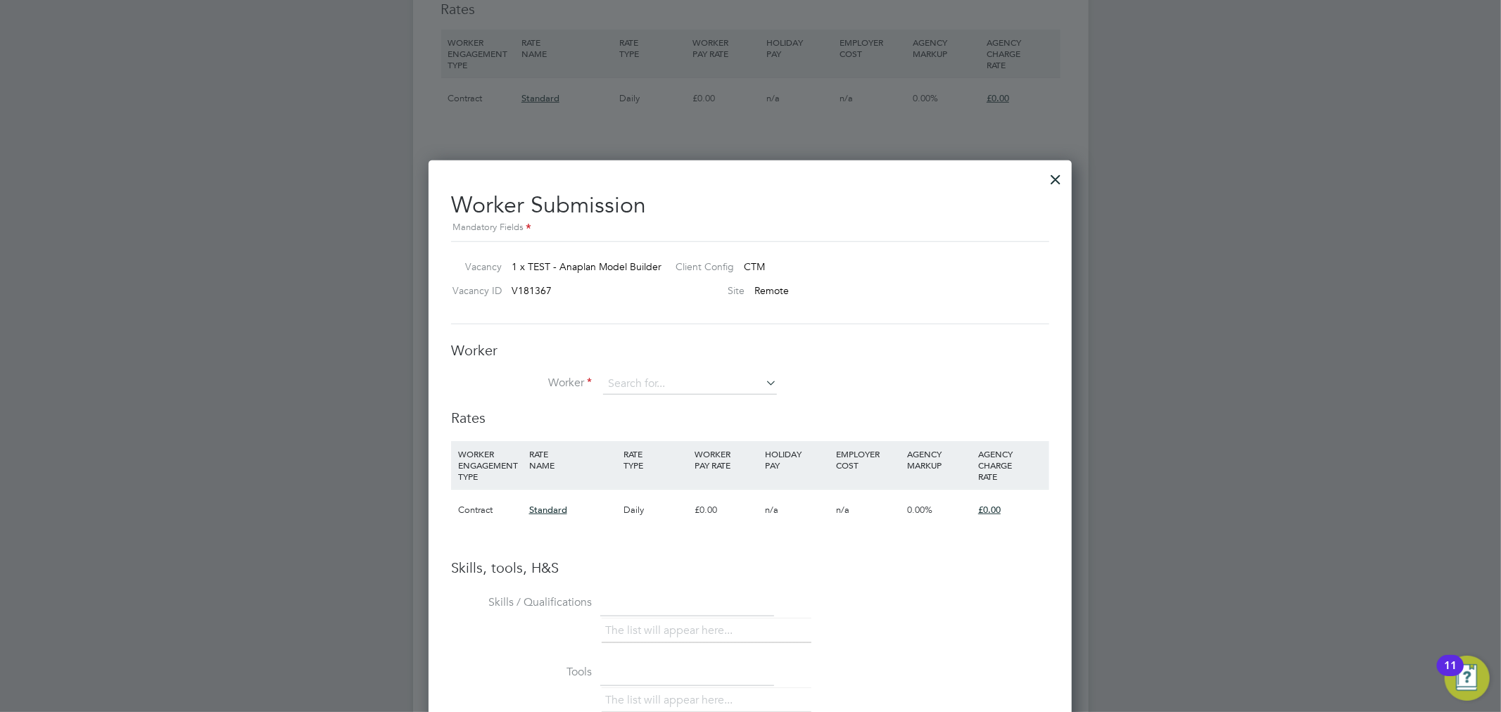
scroll to position [888, 644]
click at [715, 388] on input at bounding box center [690, 384] width 174 height 21
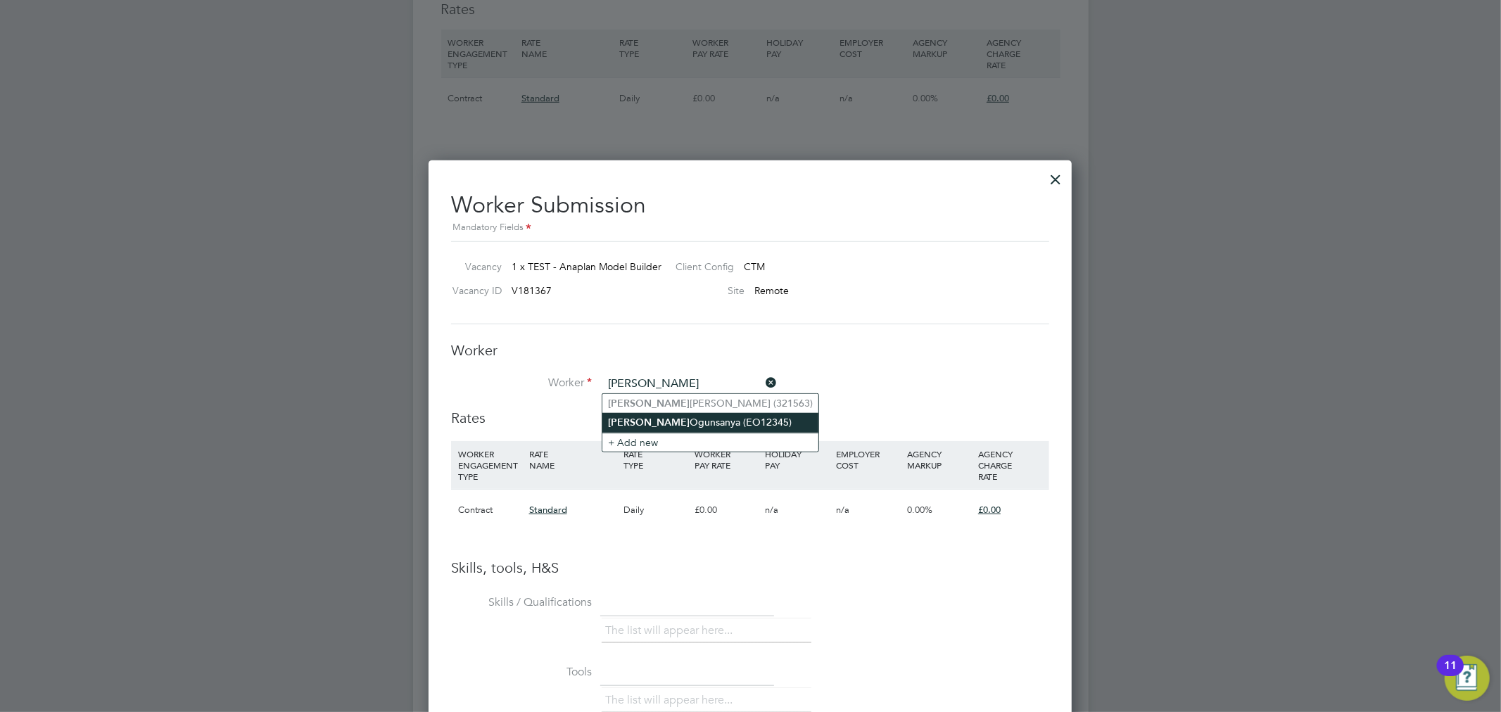
click at [685, 419] on li "Elizabeth Ogunsanya (EO12345)" at bounding box center [710, 422] width 216 height 19
type input "Elizabeth Ogunsanya (EO12345)"
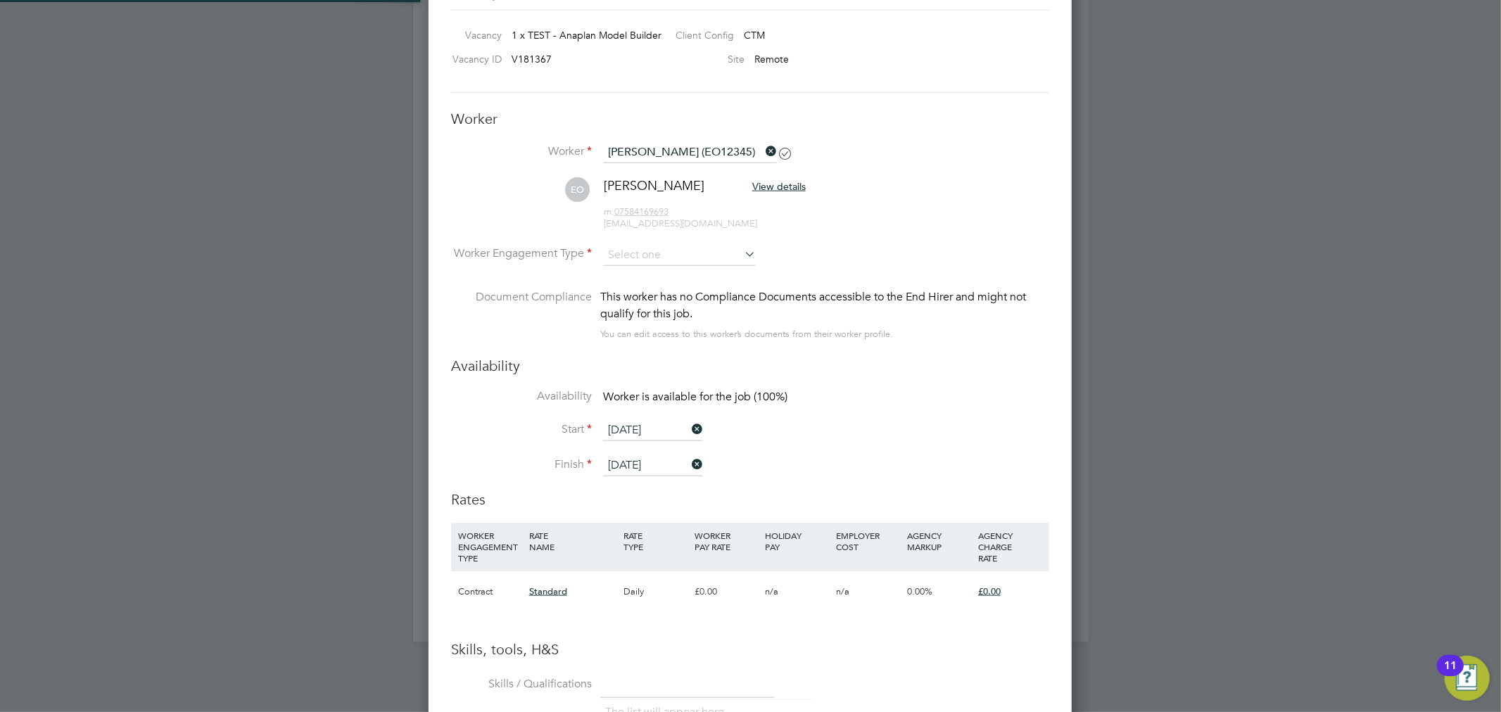
scroll to position [1143, 0]
click at [642, 250] on input at bounding box center [679, 252] width 153 height 21
click at [658, 271] on li "Contract" at bounding box center [679, 271] width 154 height 18
type input "Contract"
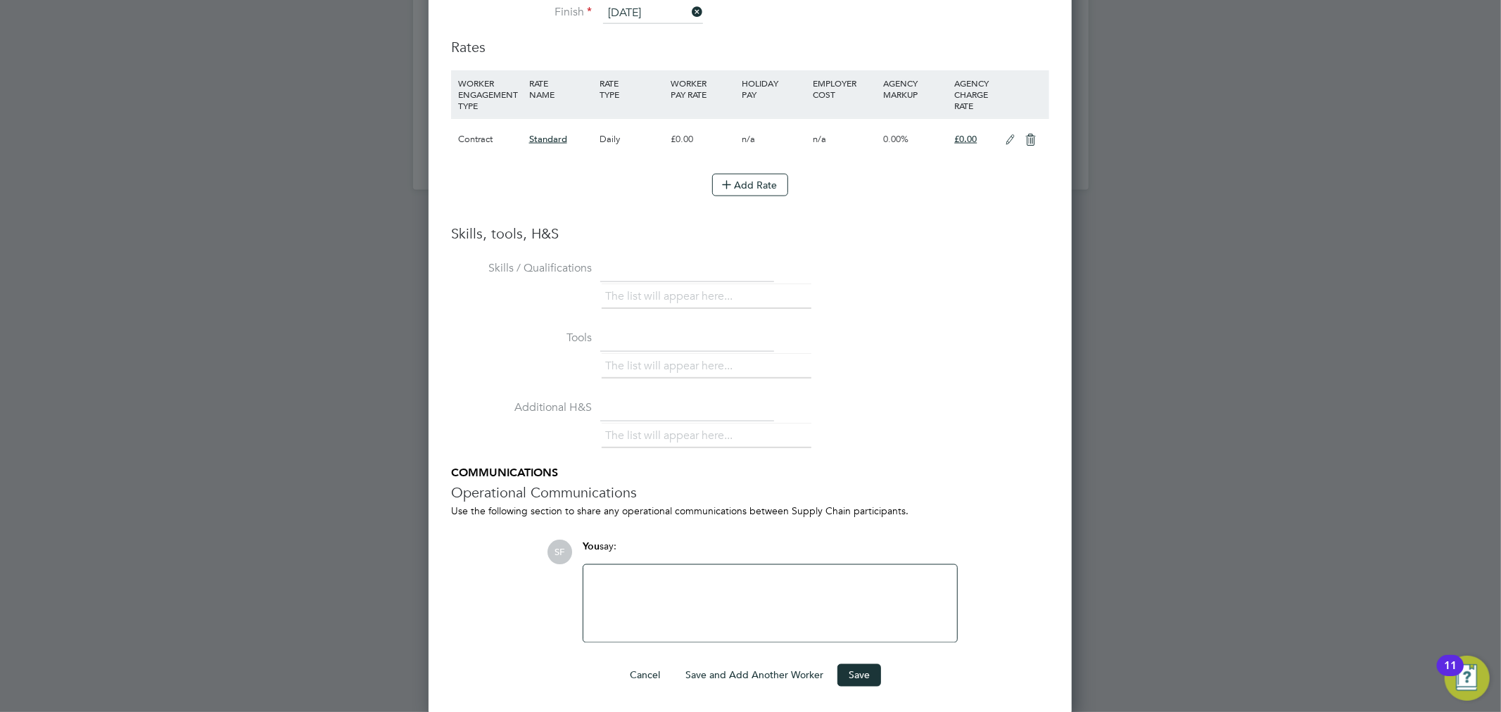
scroll to position [1594, 0]
click at [863, 671] on button "Save" at bounding box center [859, 675] width 44 height 23
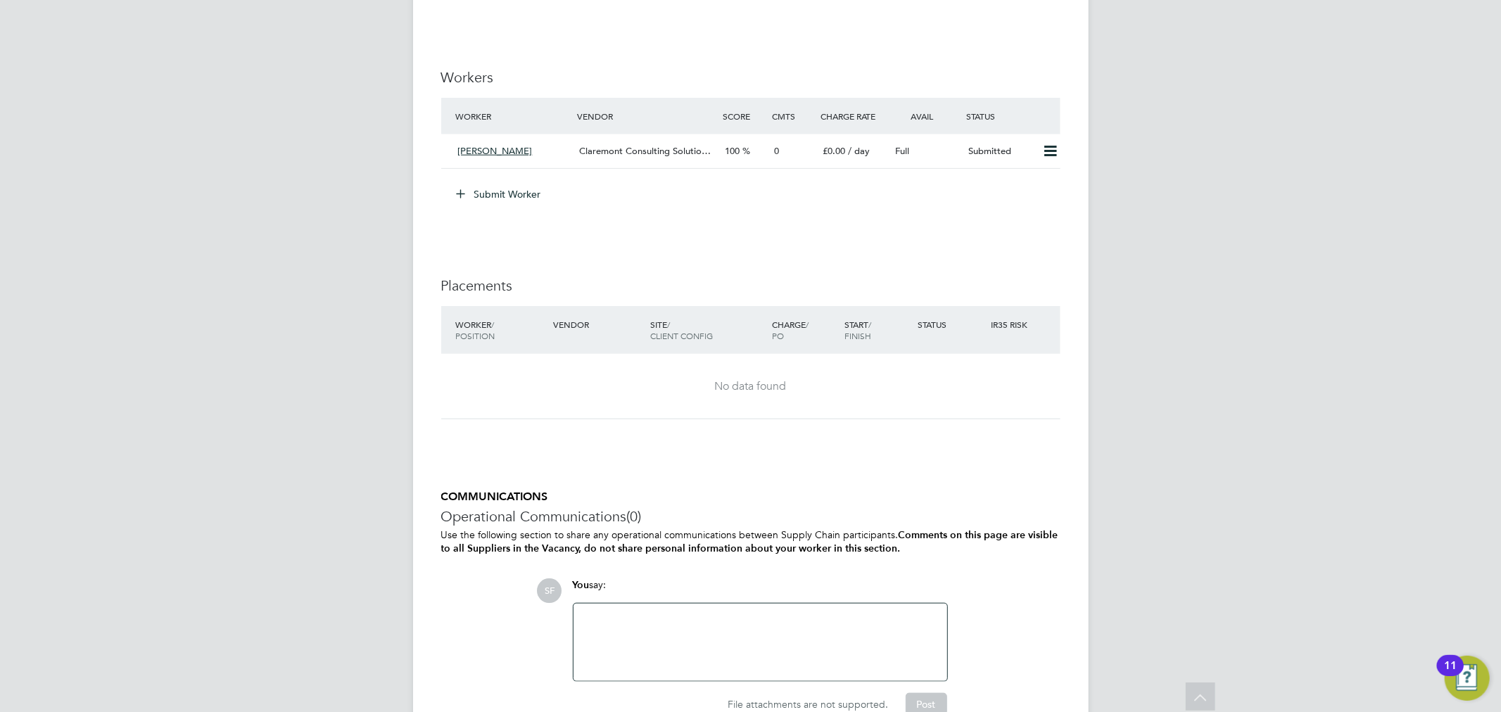
click at [476, 192] on button "Submit Worker" at bounding box center [500, 194] width 106 height 23
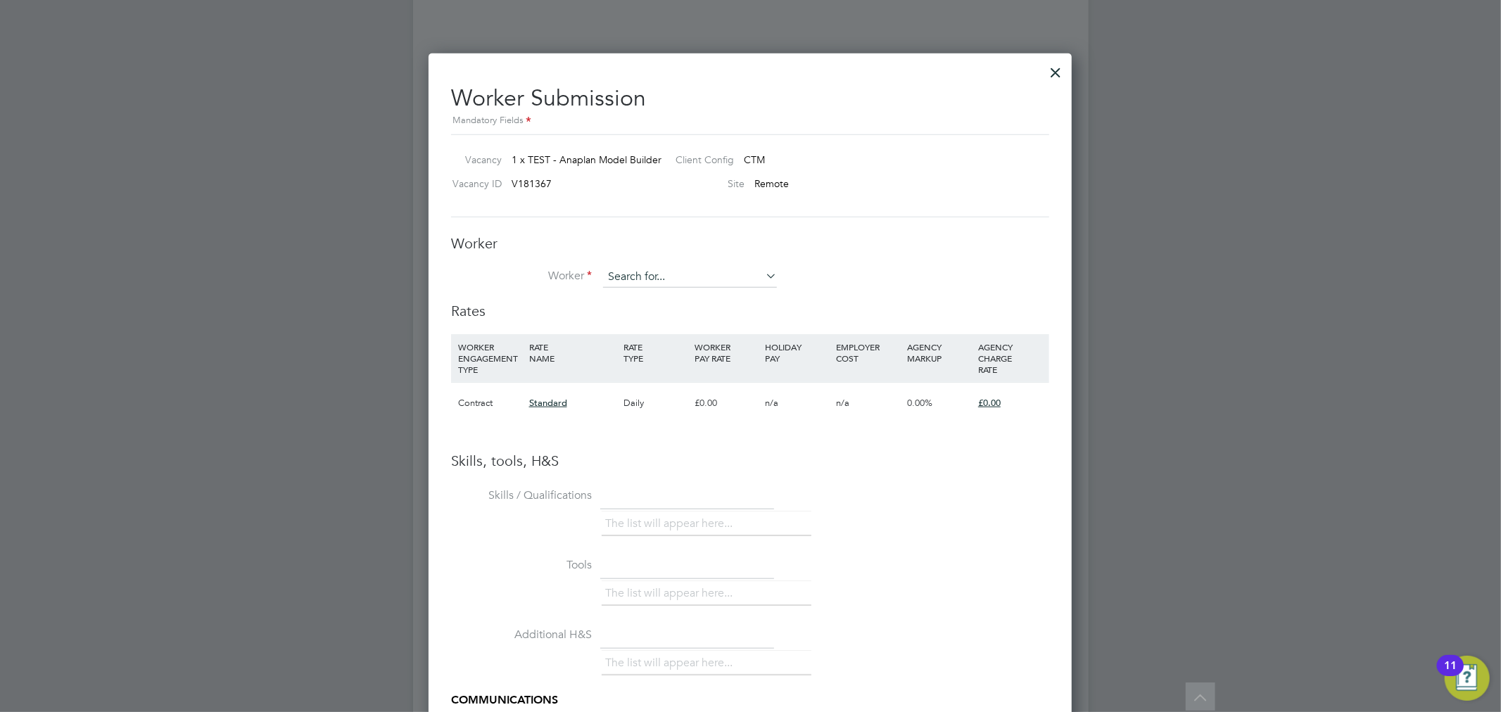
click at [654, 267] on input at bounding box center [690, 277] width 174 height 21
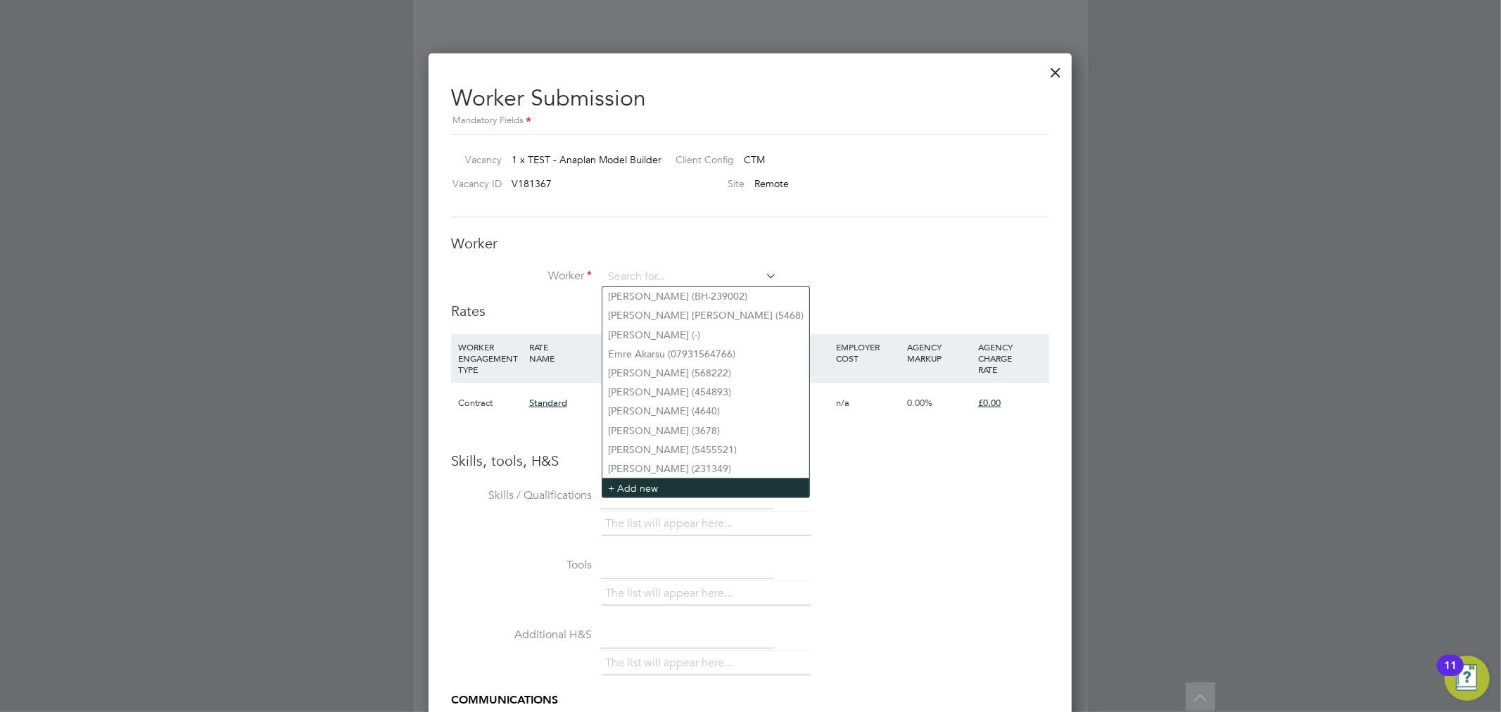
click at [664, 479] on li "+ Add new" at bounding box center [705, 488] width 207 height 19
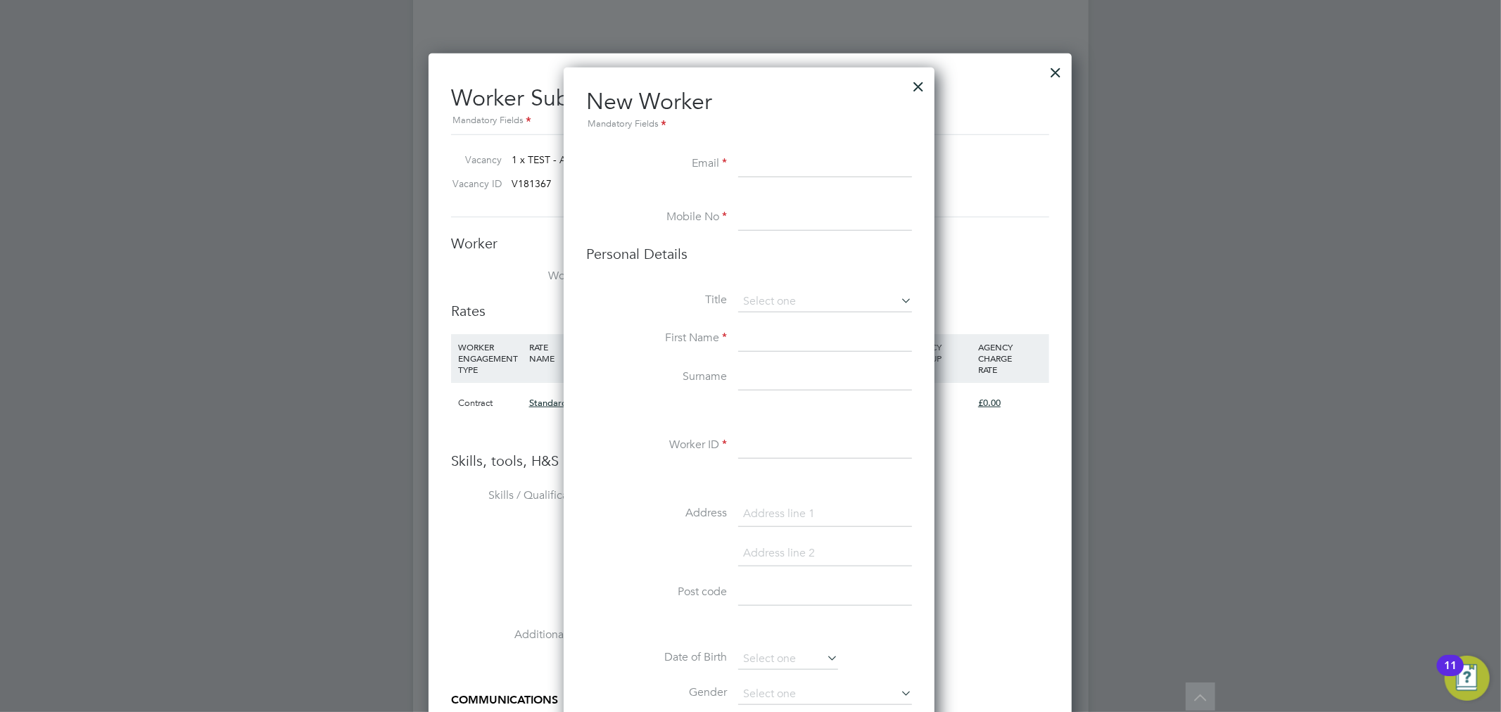
click at [775, 221] on input at bounding box center [825, 217] width 174 height 25
paste input "44 7748 777 854"
click at [755, 210] on input "44 7748 777 854" at bounding box center [825, 217] width 174 height 25
type input "0 7748 777 854"
click at [790, 165] on input at bounding box center [825, 164] width 174 height 25
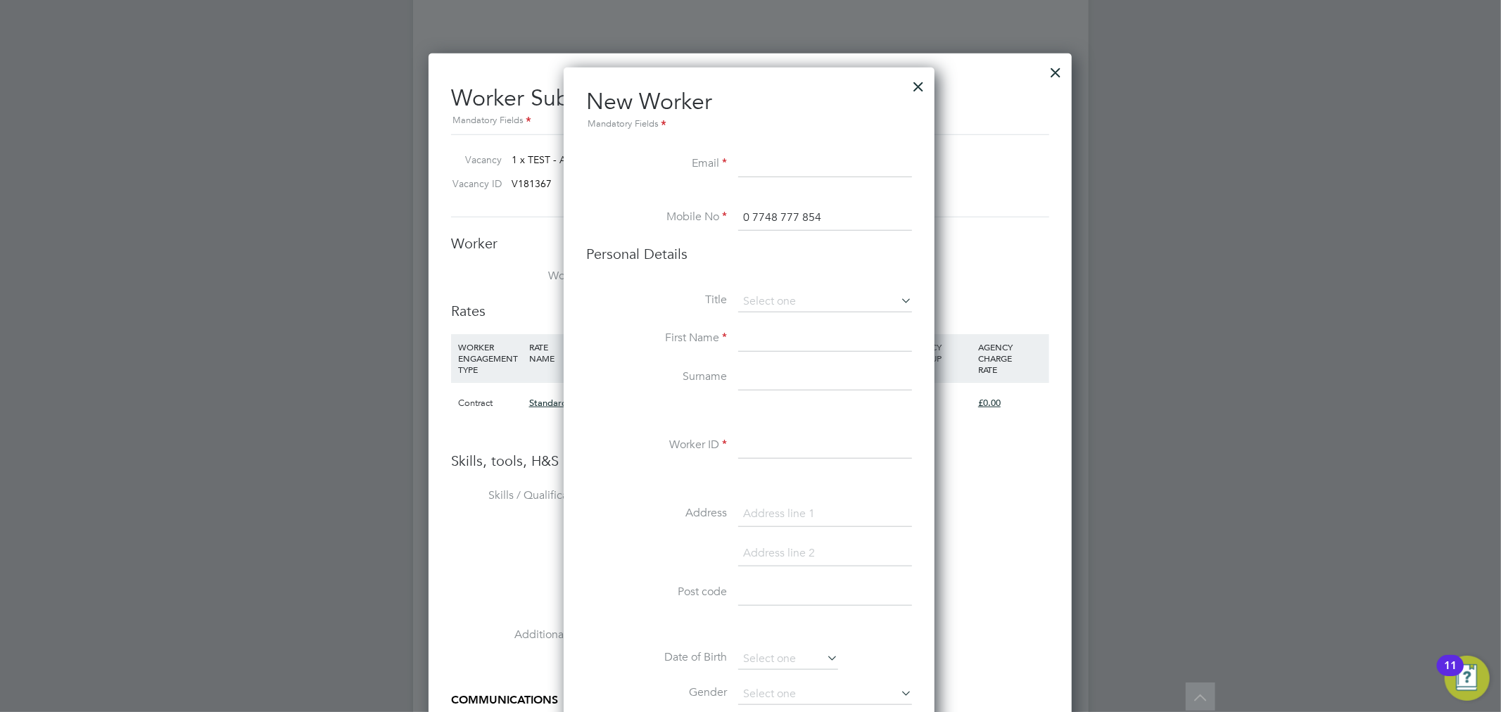
paste input "44 7748 777 854"
type input "44 7748 777 854"
drag, startPoint x: 813, startPoint y: 160, endPoint x: 820, endPoint y: 170, distance: 11.1
click at [813, 160] on input at bounding box center [825, 164] width 174 height 25
paste input "hemantmaan@hotmail.com"
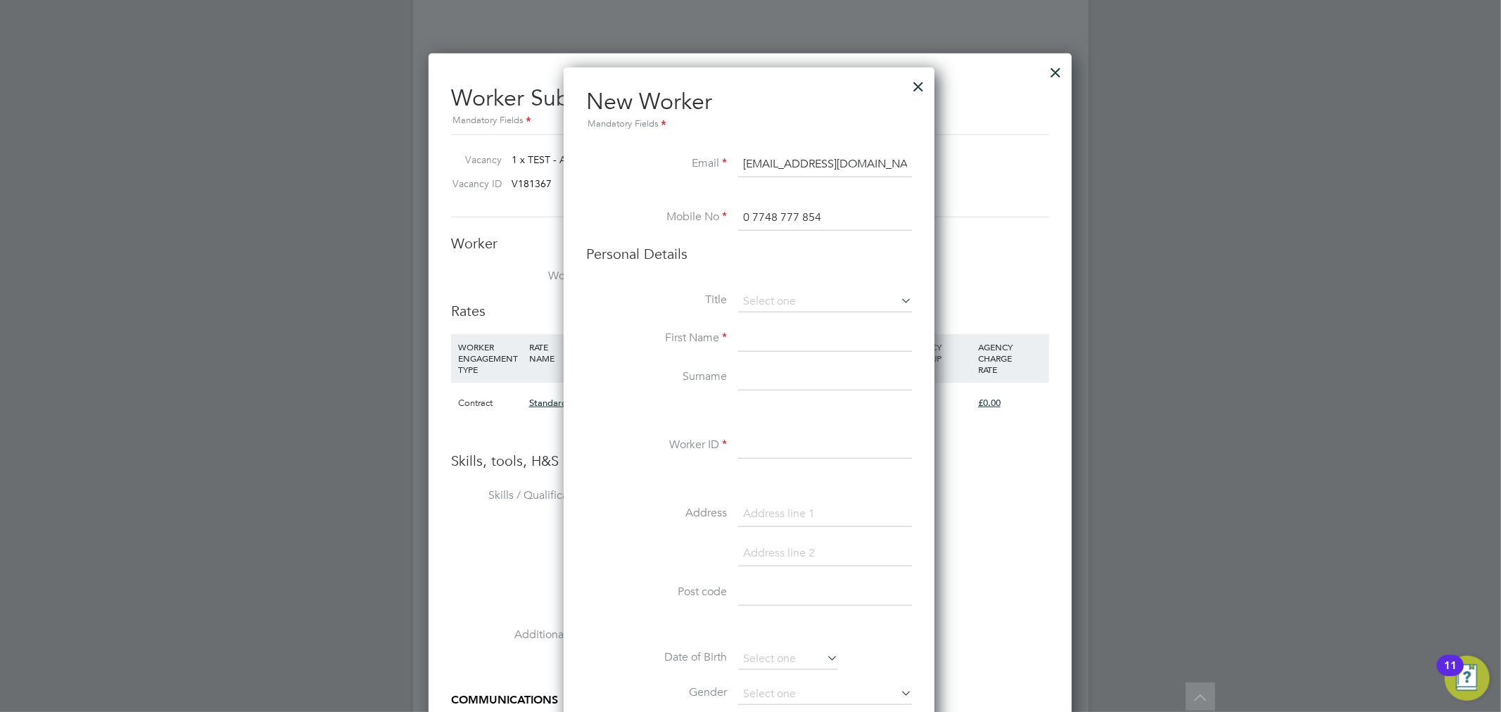
type input "hemantmaan@hotmail.com"
click at [760, 340] on input at bounding box center [825, 339] width 174 height 25
type input "Hemant"
type input "Maan"
click at [785, 454] on input at bounding box center [825, 445] width 174 height 25
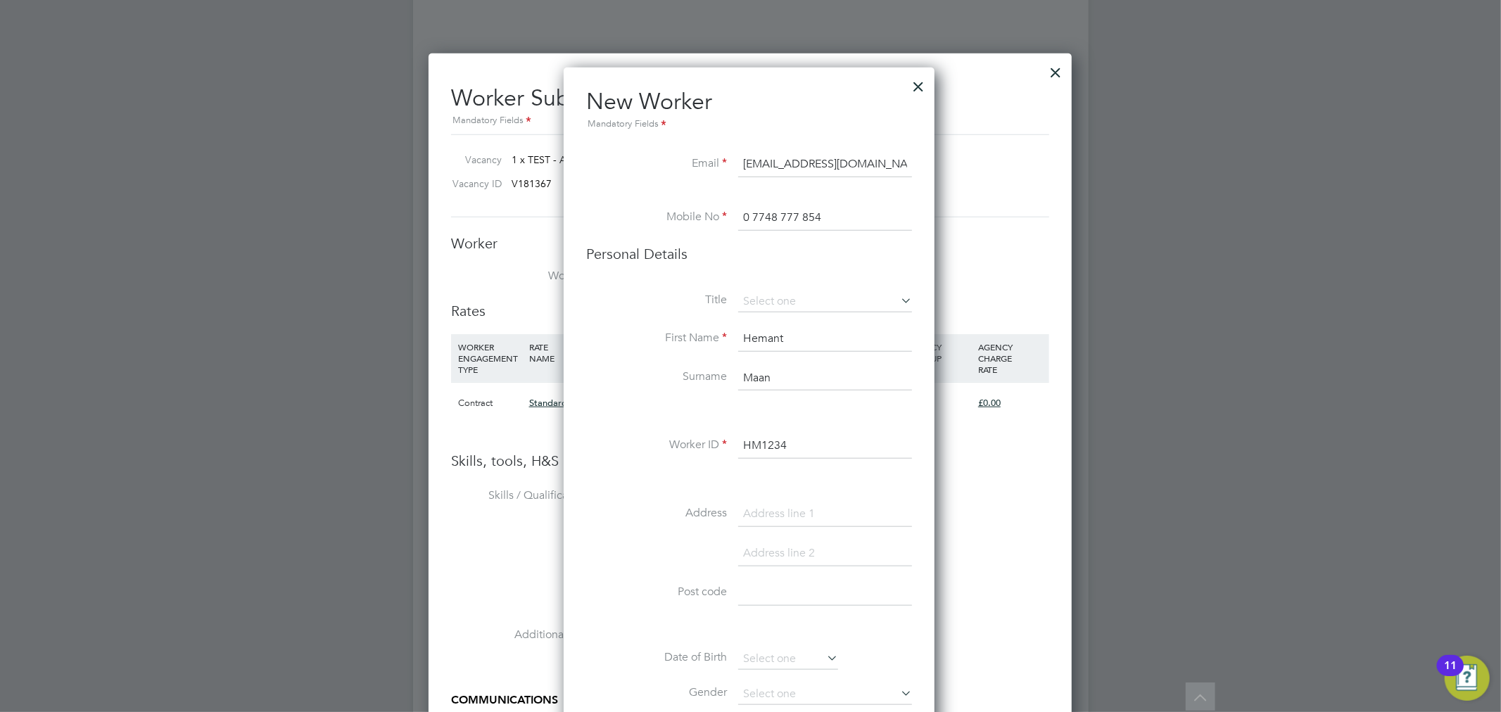
type input "HM1234"
click at [629, 391] on li "Surname Maan" at bounding box center [749, 385] width 326 height 39
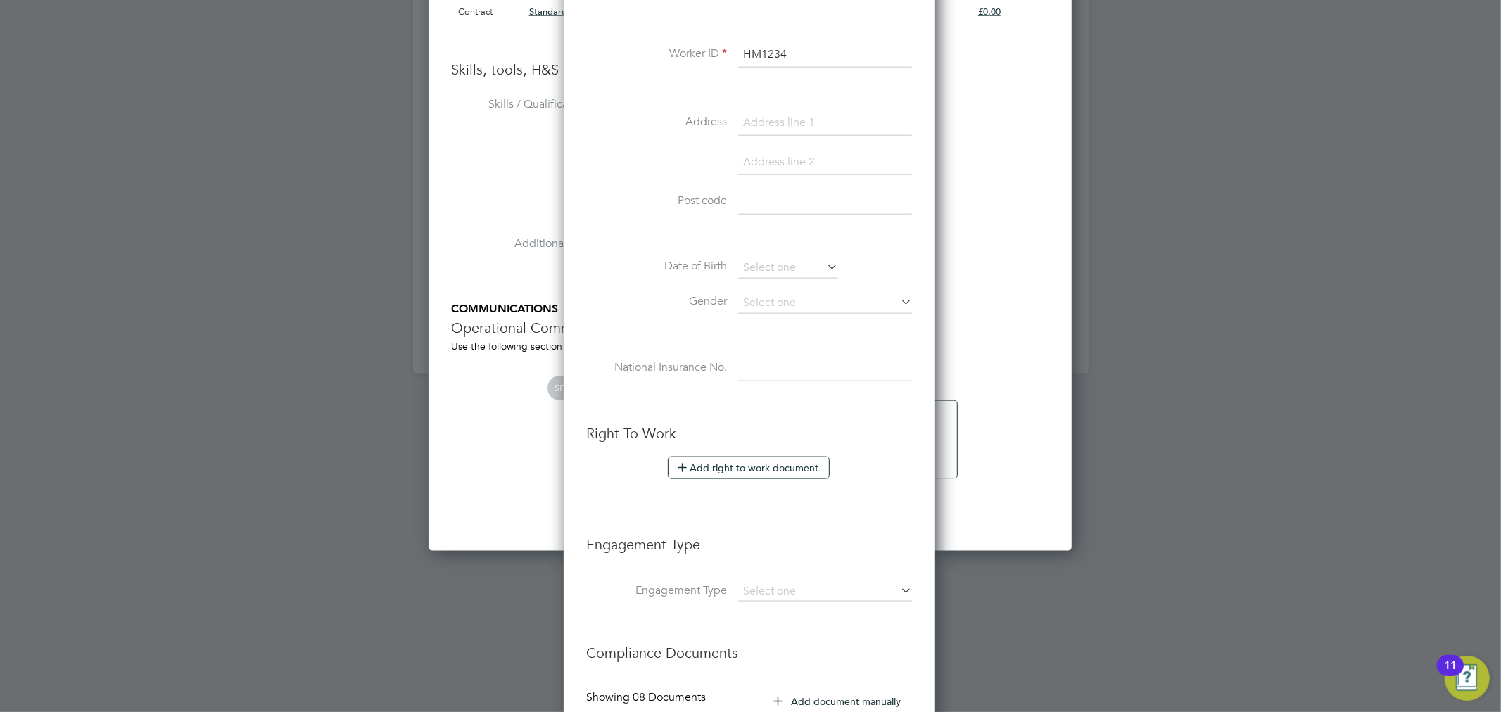
scroll to position [1559, 0]
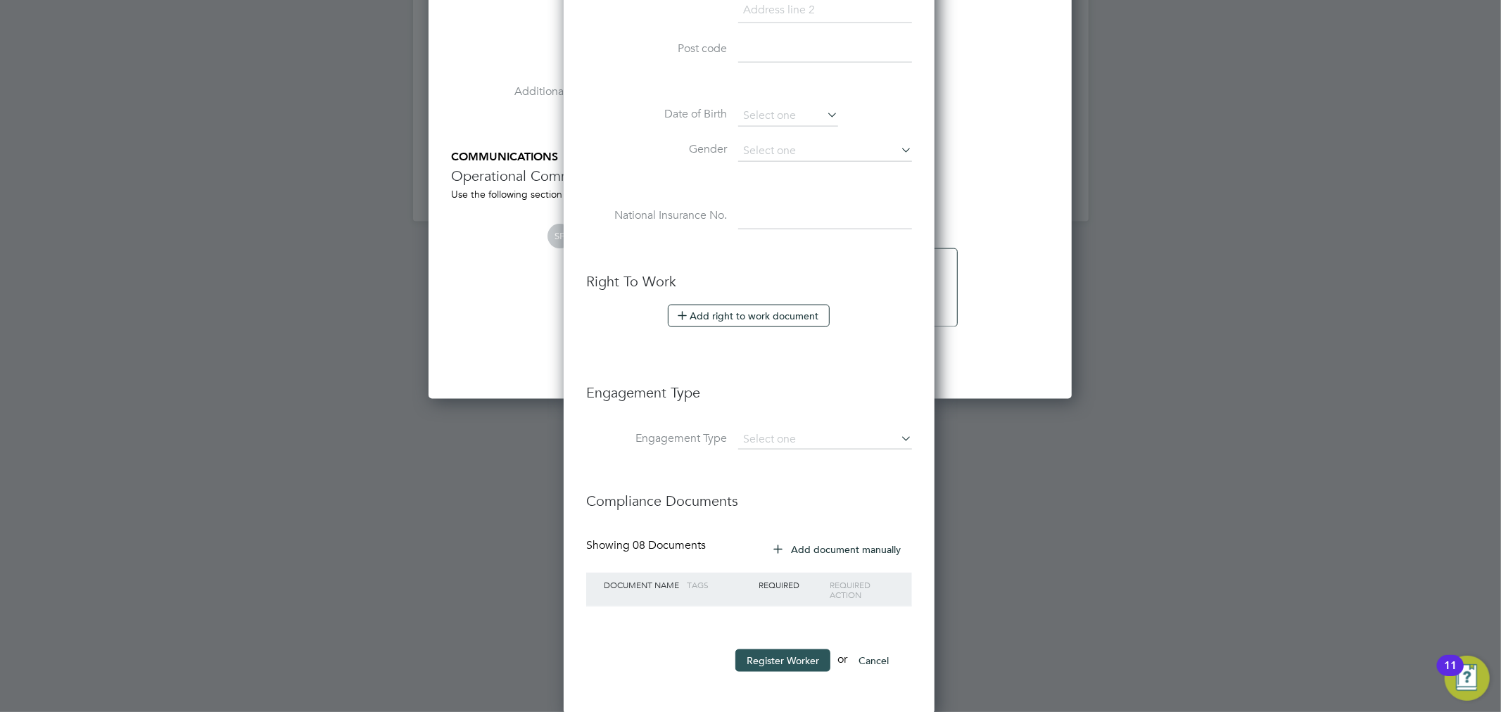
click at [776, 660] on button "Register Worker" at bounding box center [782, 660] width 95 height 23
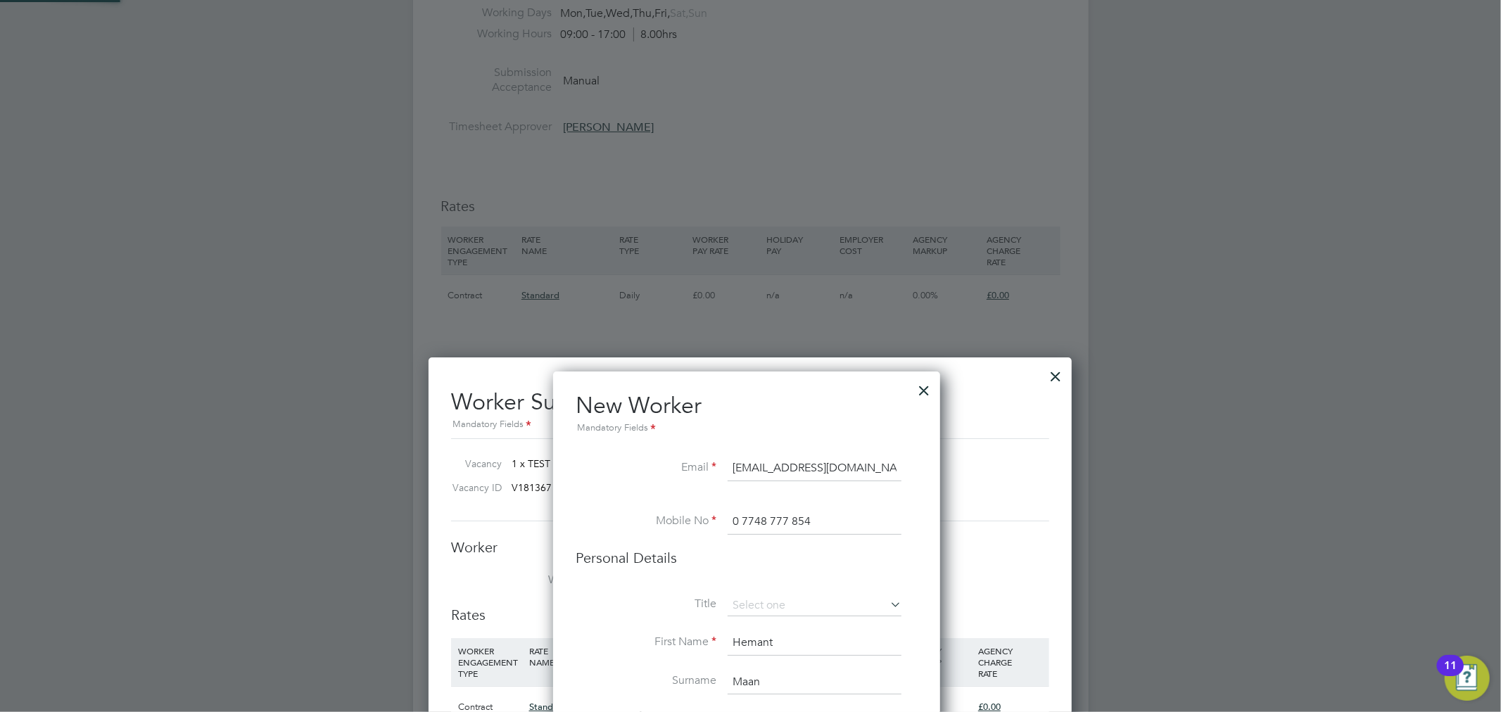
scroll to position [0, 0]
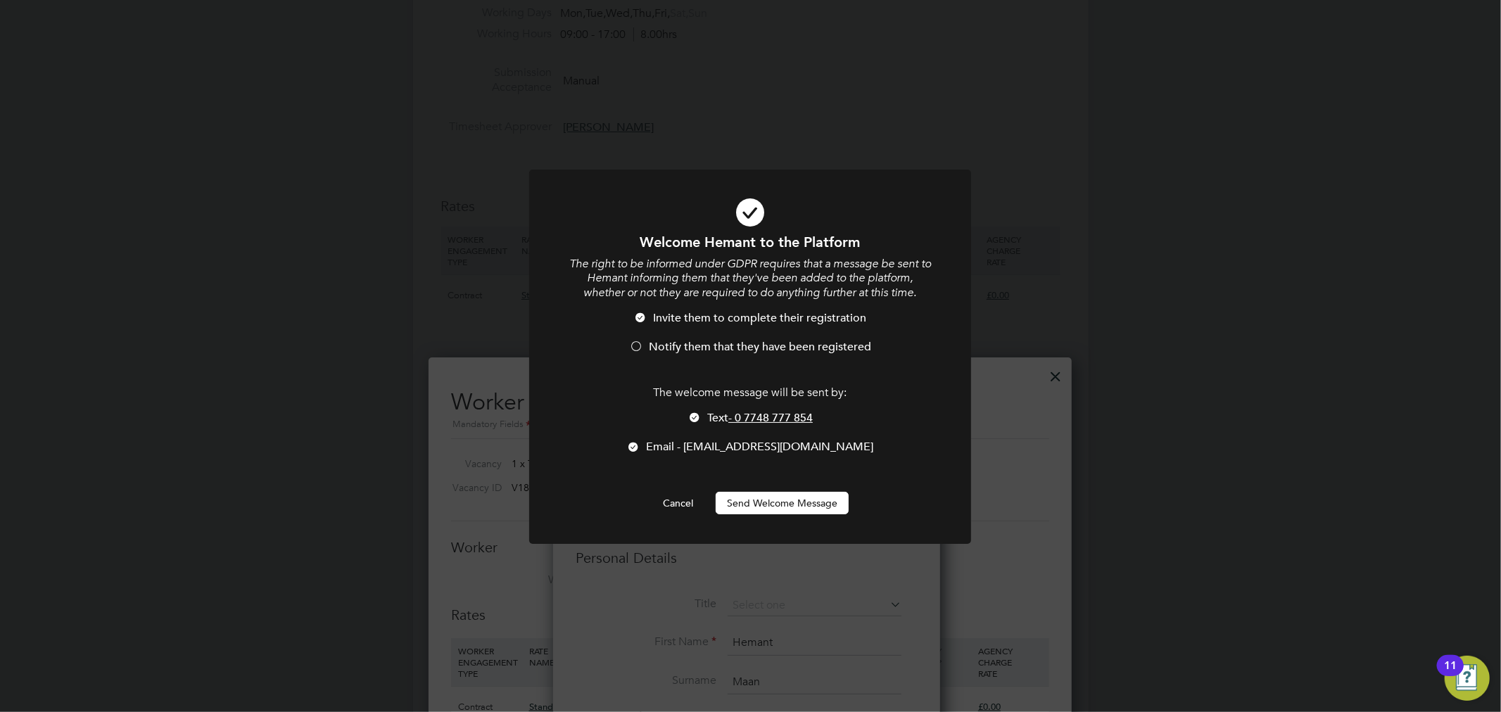
click at [778, 497] on button "Send Welcome Message" at bounding box center [782, 503] width 133 height 23
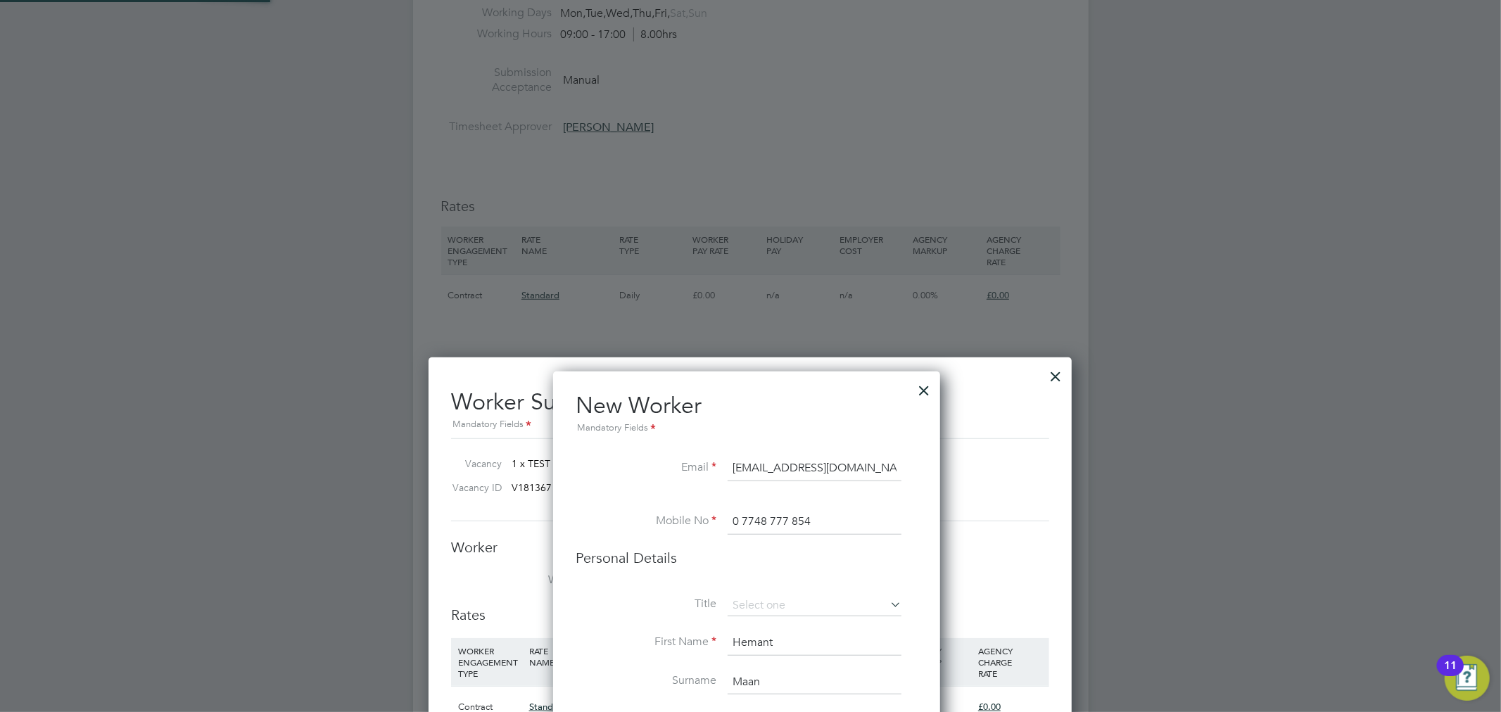
type input "Hemant Maan (HM1234)"
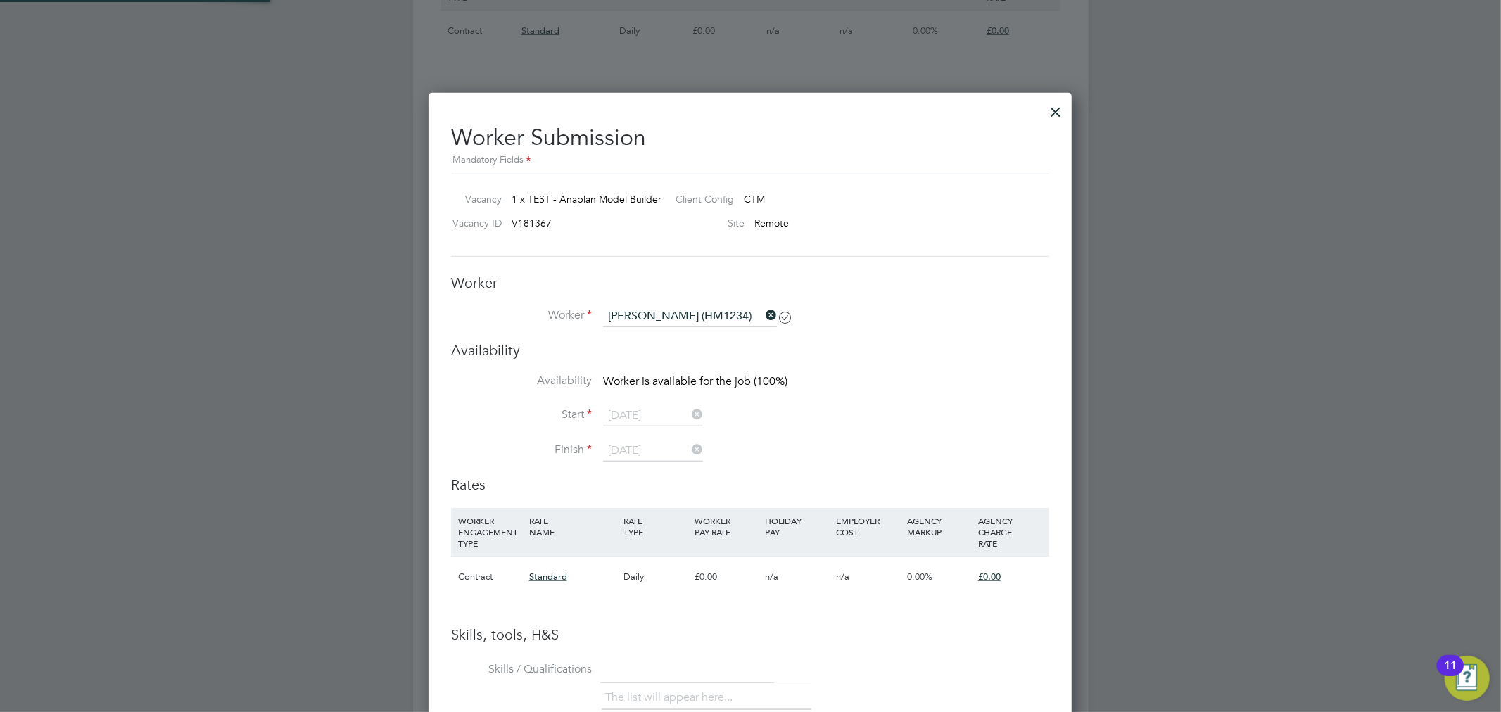
scroll to position [1016, 0]
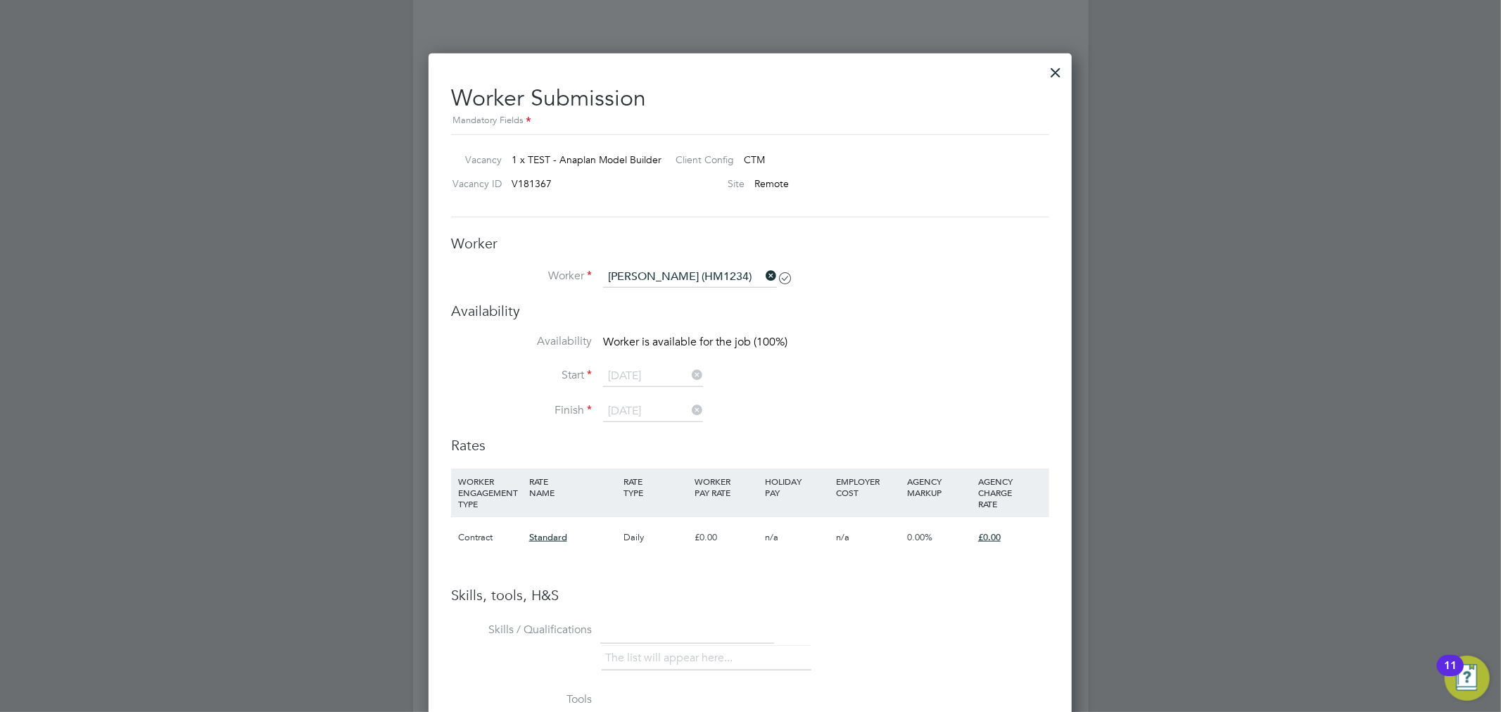
click at [763, 276] on icon at bounding box center [763, 276] width 0 height 20
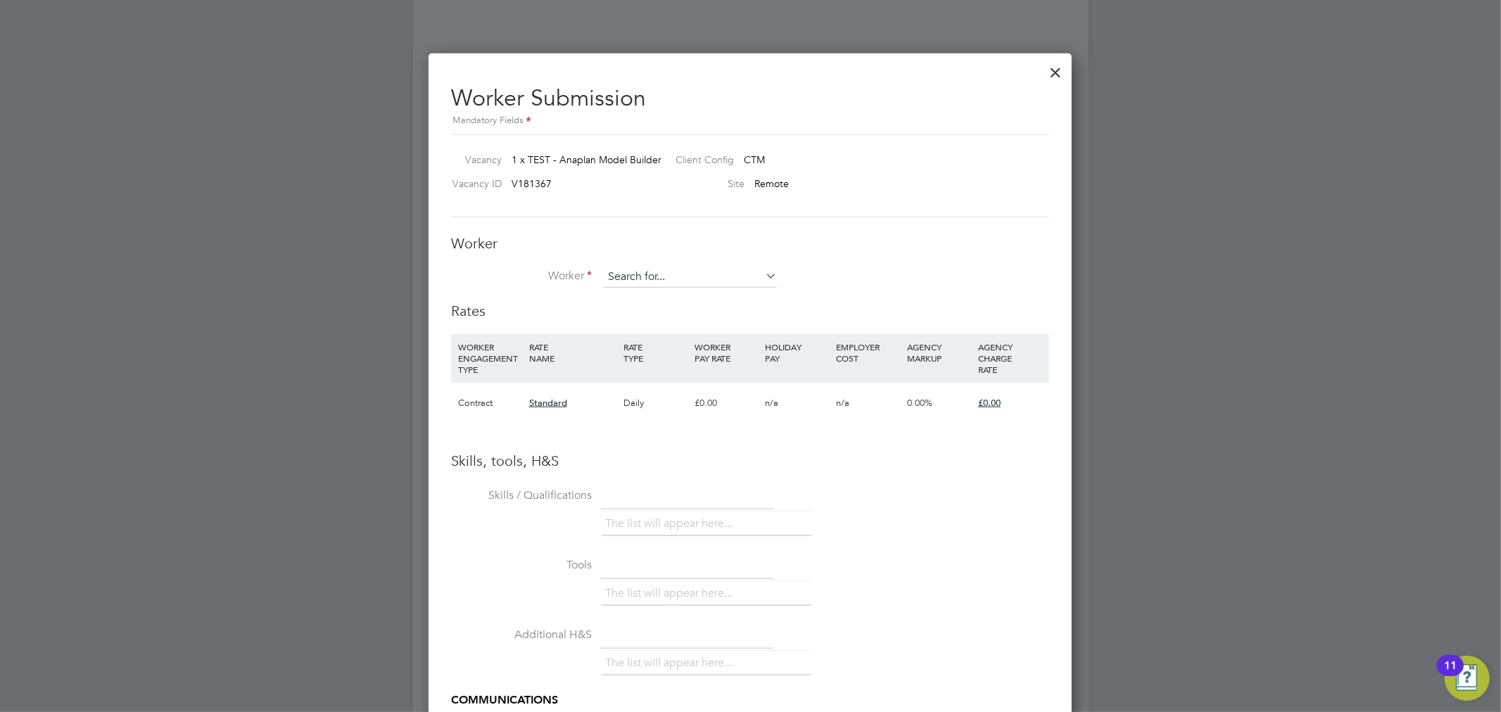
click at [662, 276] on input at bounding box center [690, 277] width 174 height 21
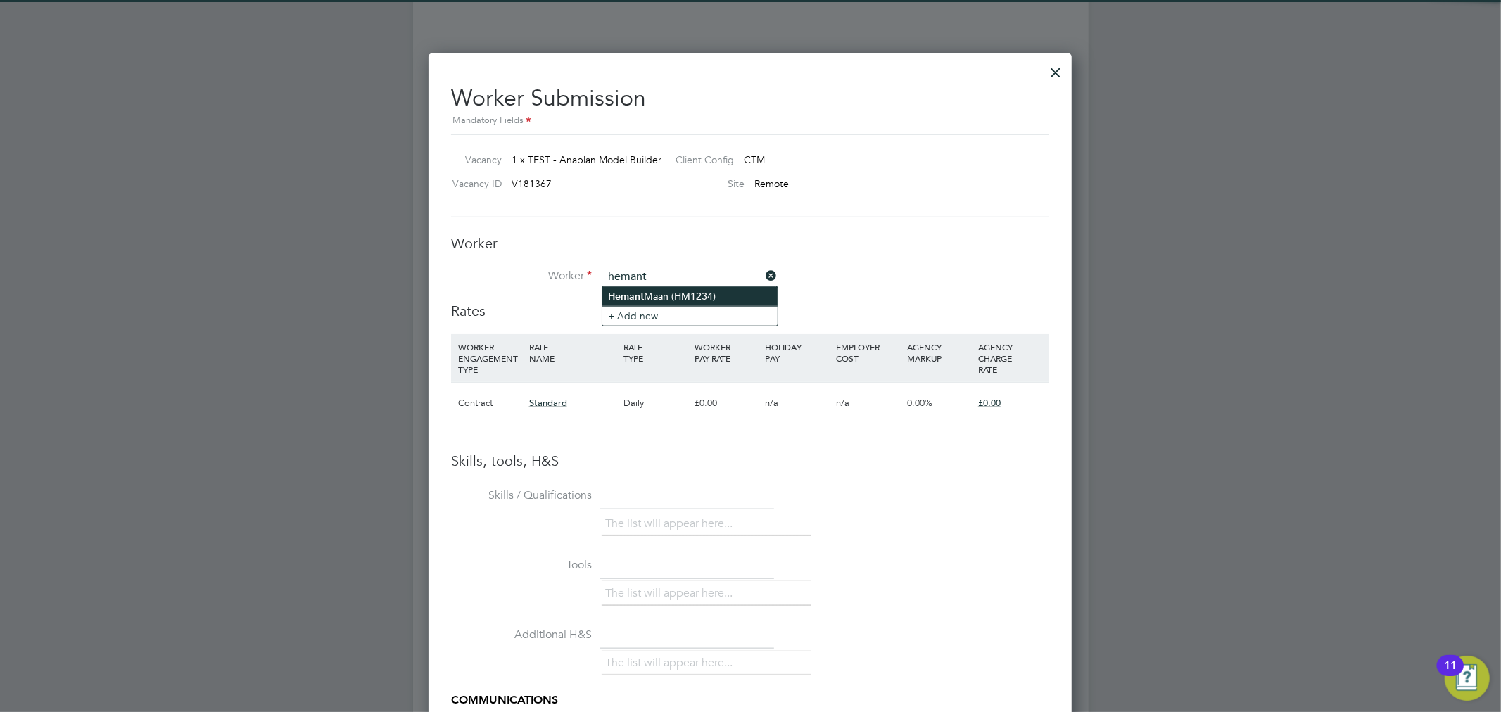
click at [666, 296] on li "Hemant Maan (HM1234)" at bounding box center [689, 296] width 175 height 19
type input "Hemant Maan (HM1234)"
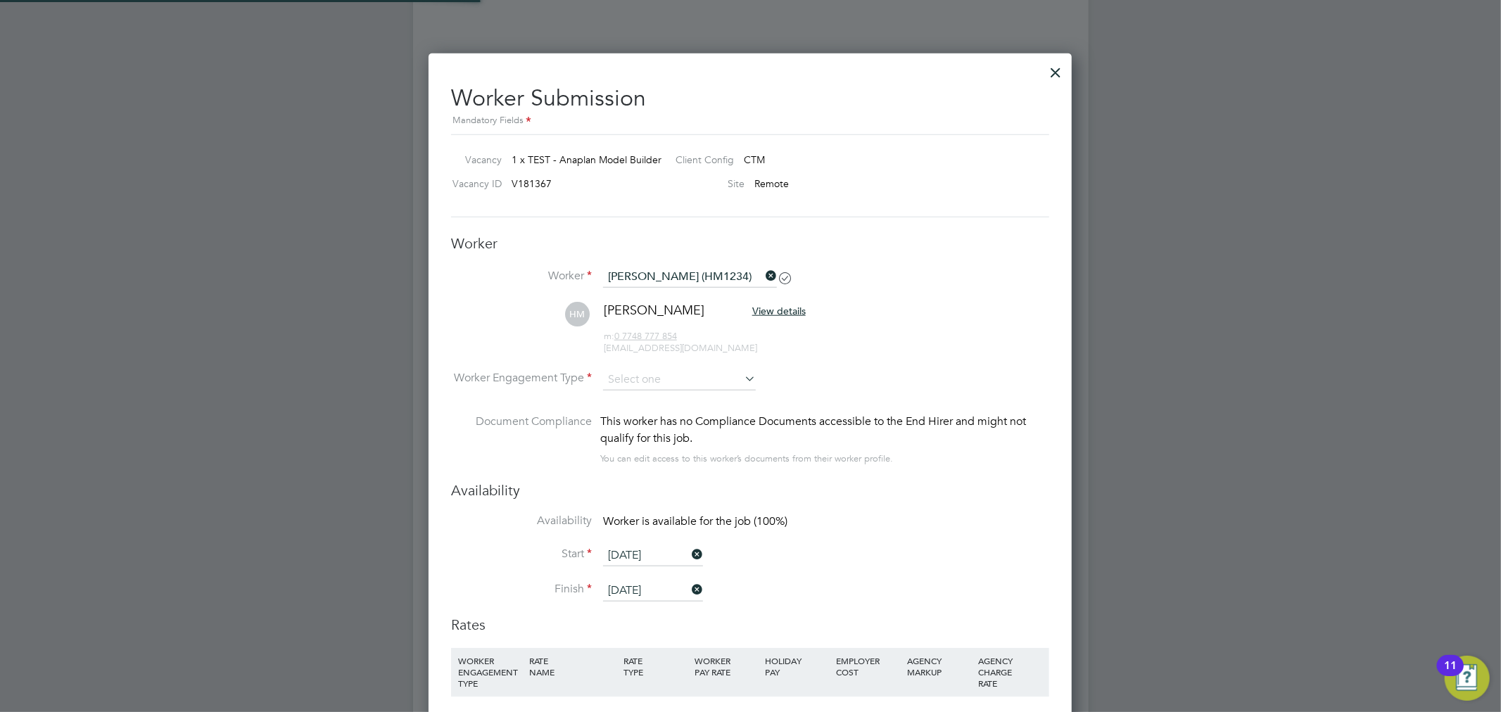
scroll to position [1199, 644]
click at [665, 379] on input at bounding box center [679, 379] width 153 height 21
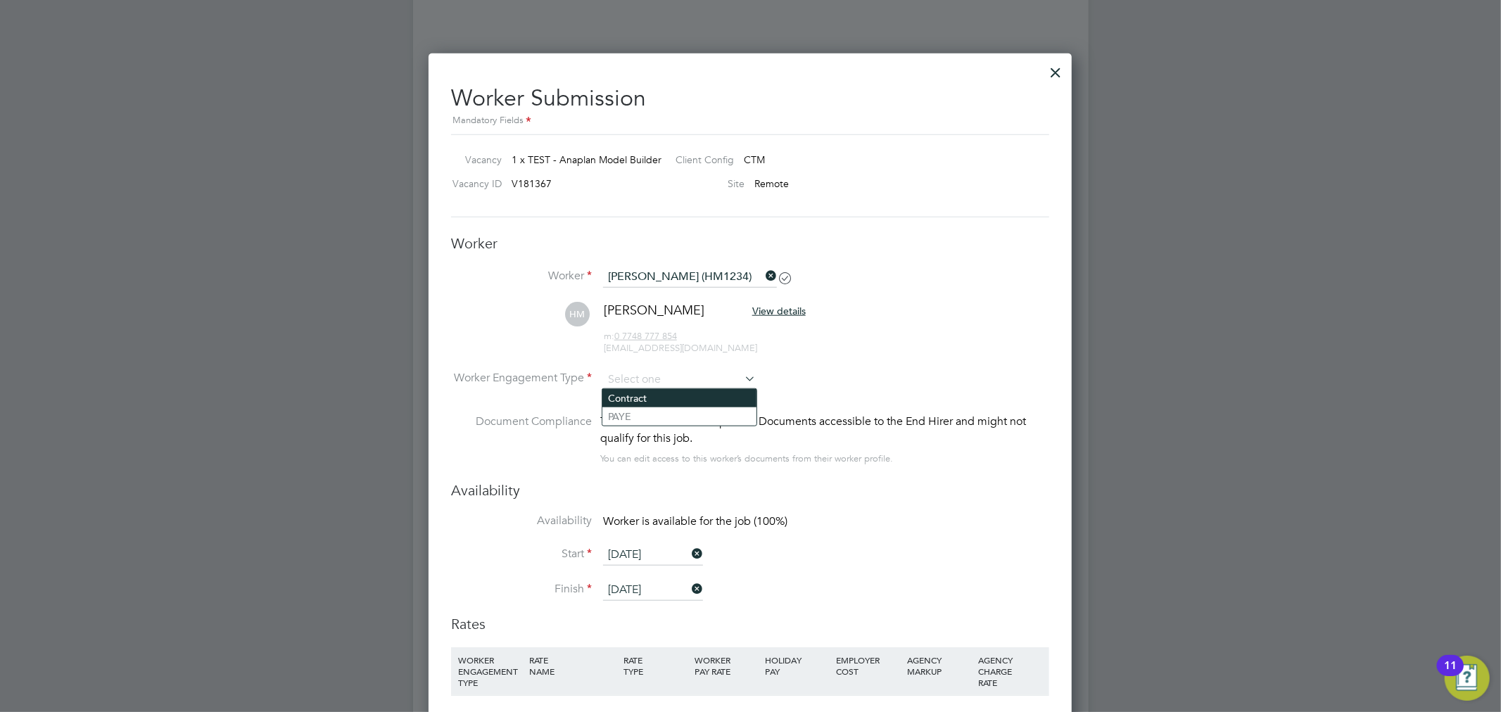
click at [661, 394] on li "Contract" at bounding box center [679, 398] width 154 height 18
type input "Contract"
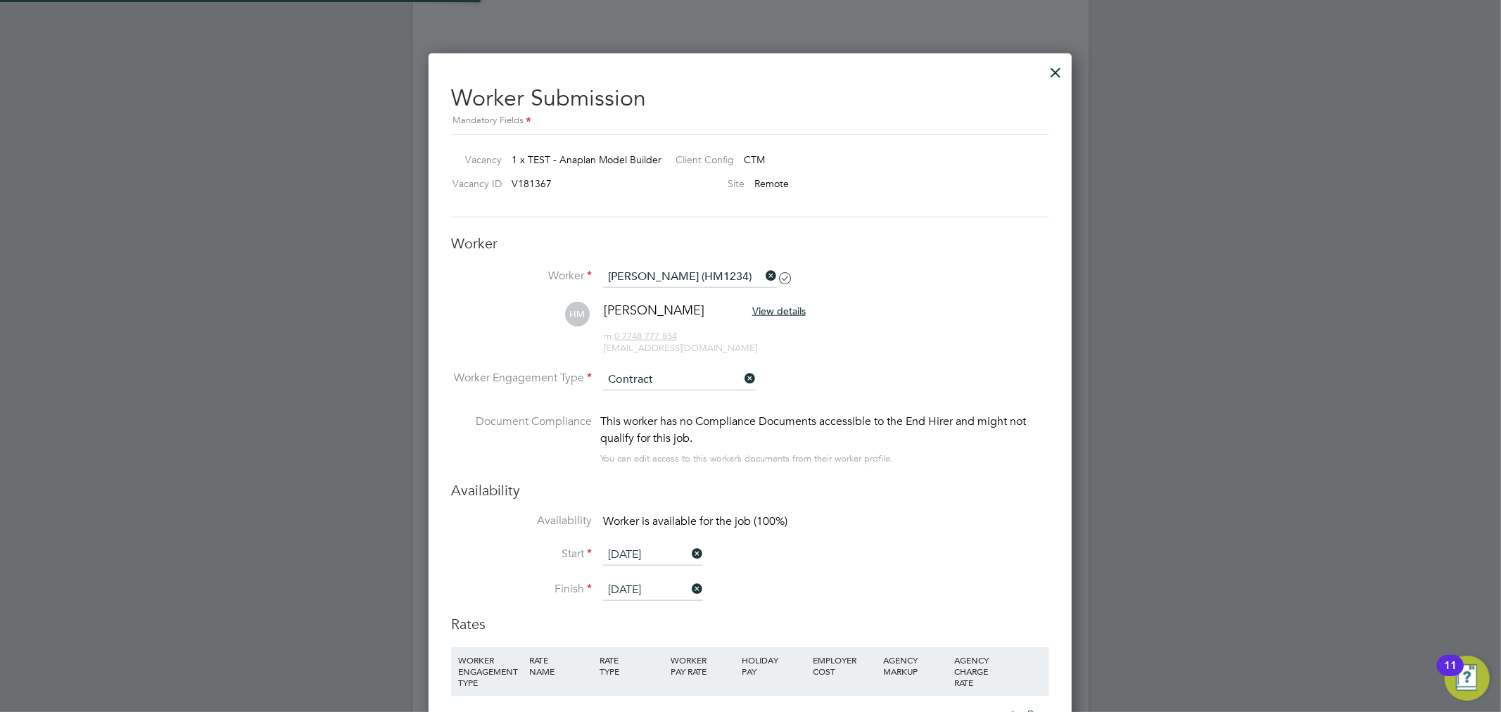
click at [923, 374] on li "Worker Engagement Type Contract" at bounding box center [750, 391] width 598 height 44
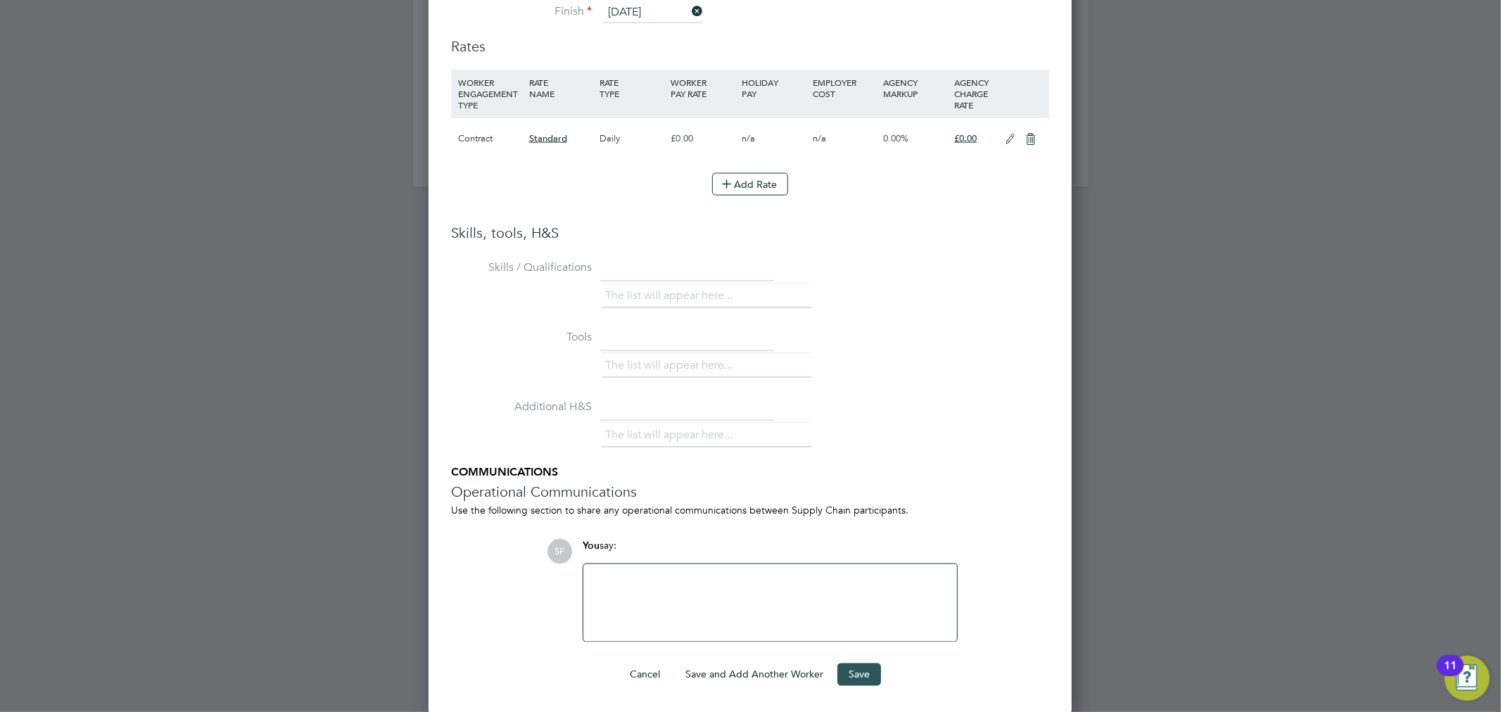
click at [868, 668] on button "Save" at bounding box center [859, 675] width 44 height 23
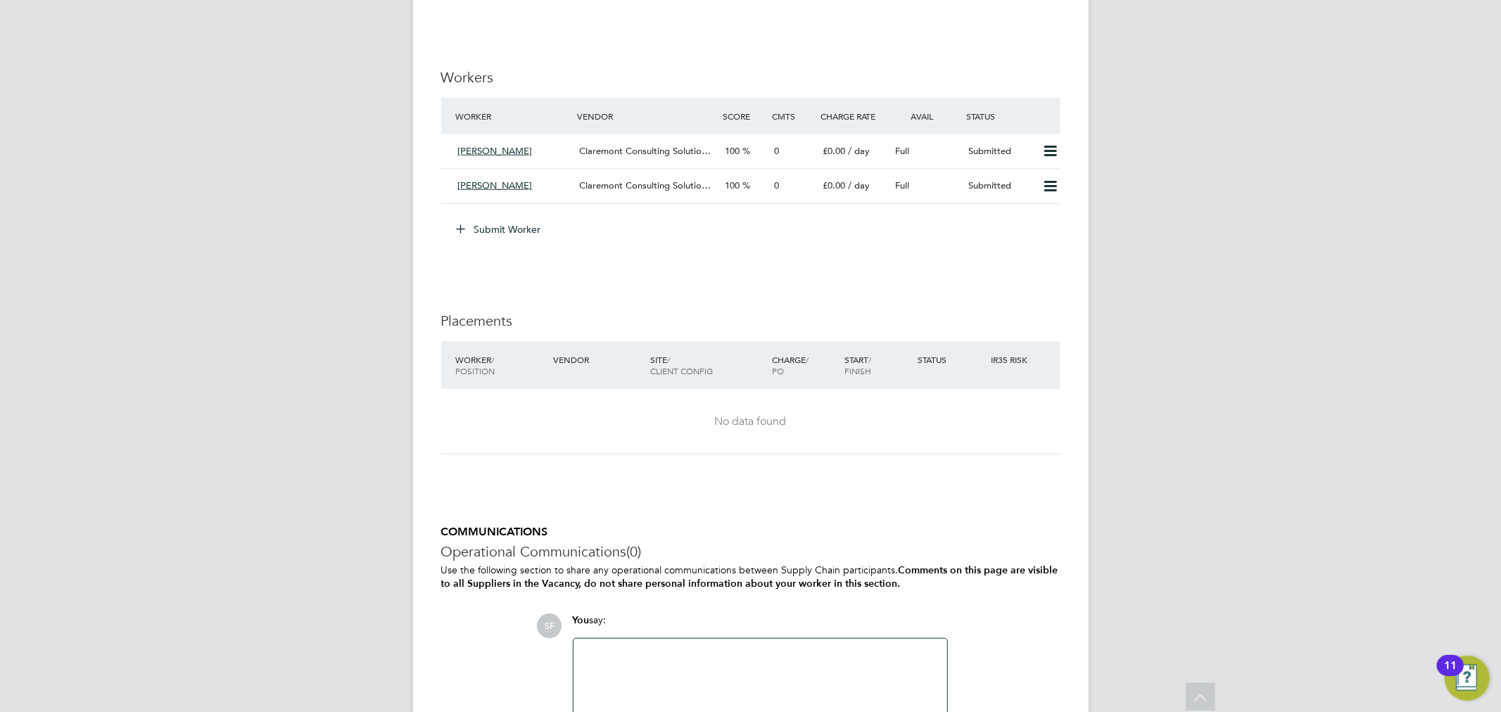
click at [498, 227] on button "Submit Worker" at bounding box center [500, 229] width 106 height 23
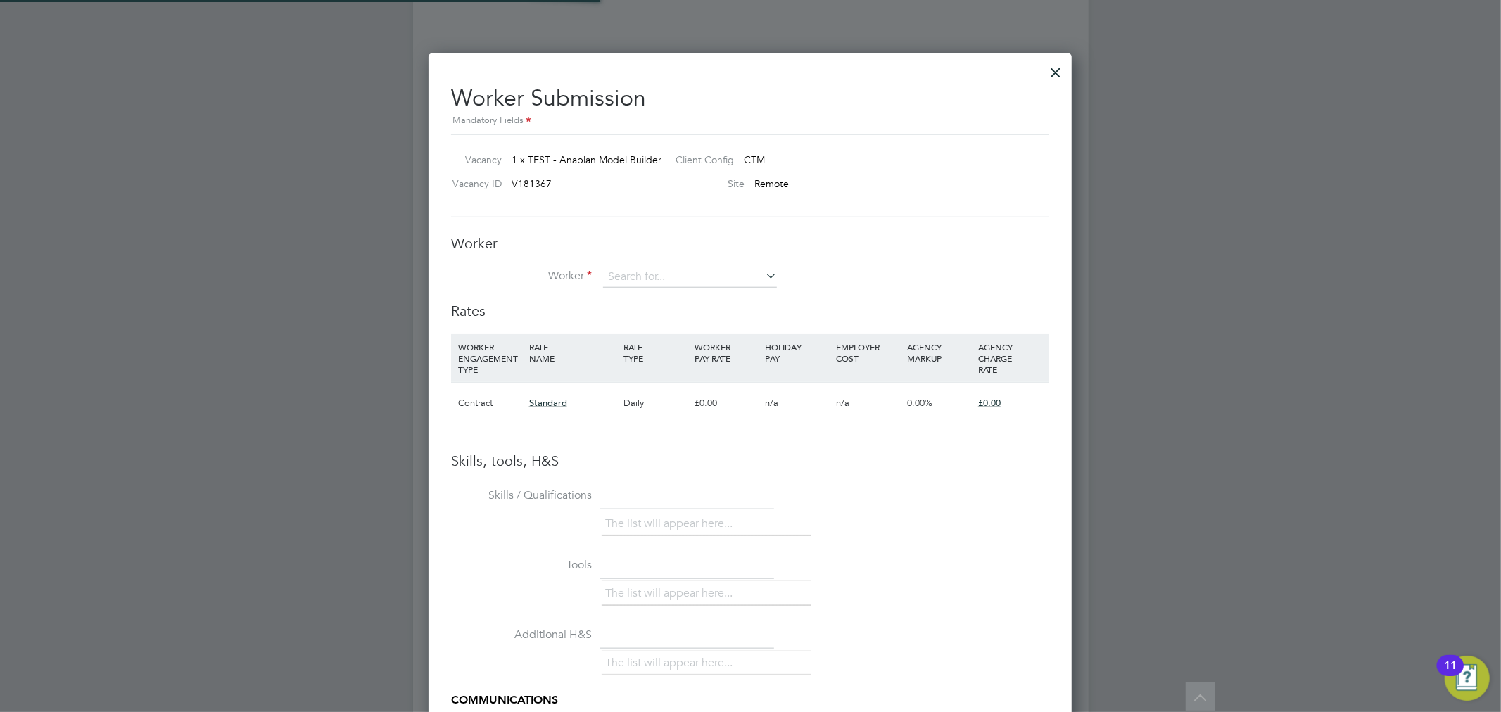
scroll to position [7, 8]
click at [663, 275] on input at bounding box center [690, 277] width 174 height 21
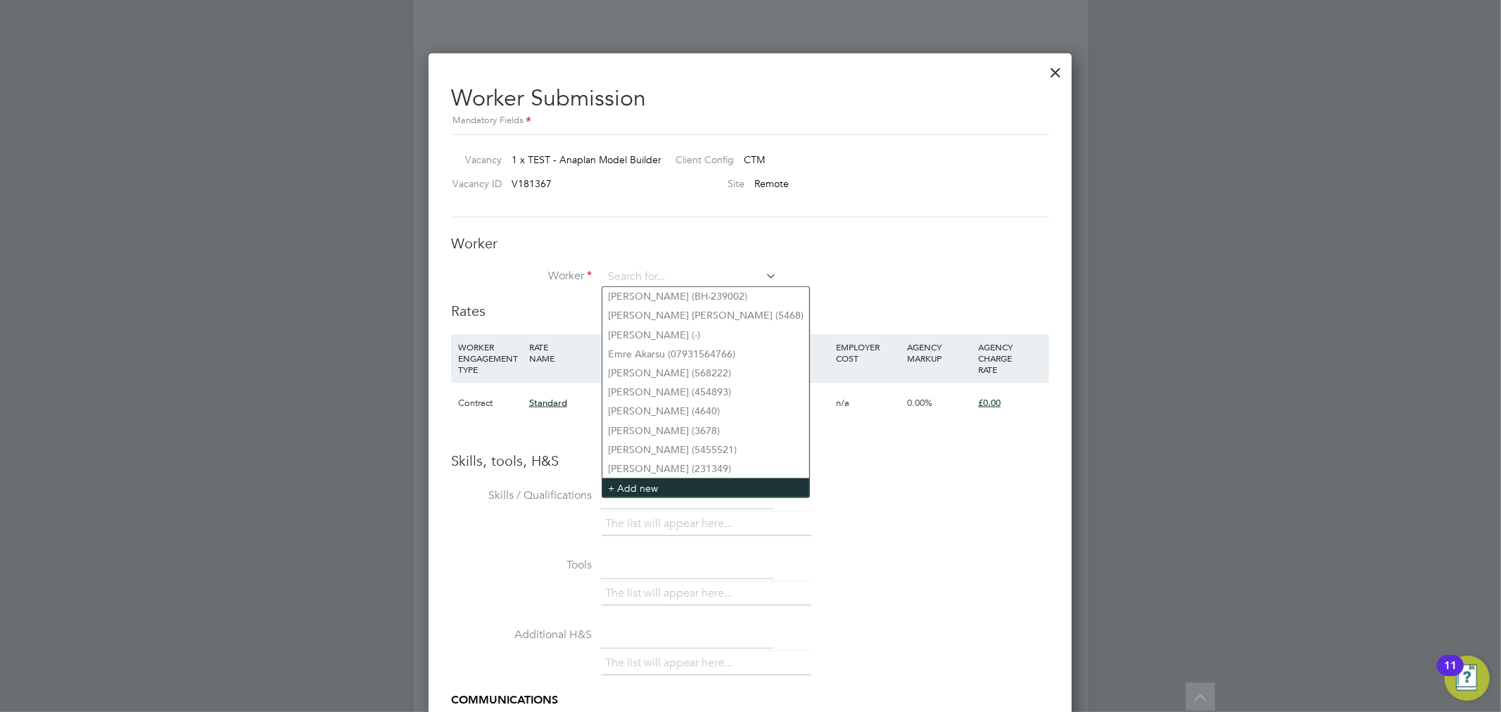
click at [649, 479] on li "+ Add new" at bounding box center [705, 488] width 207 height 19
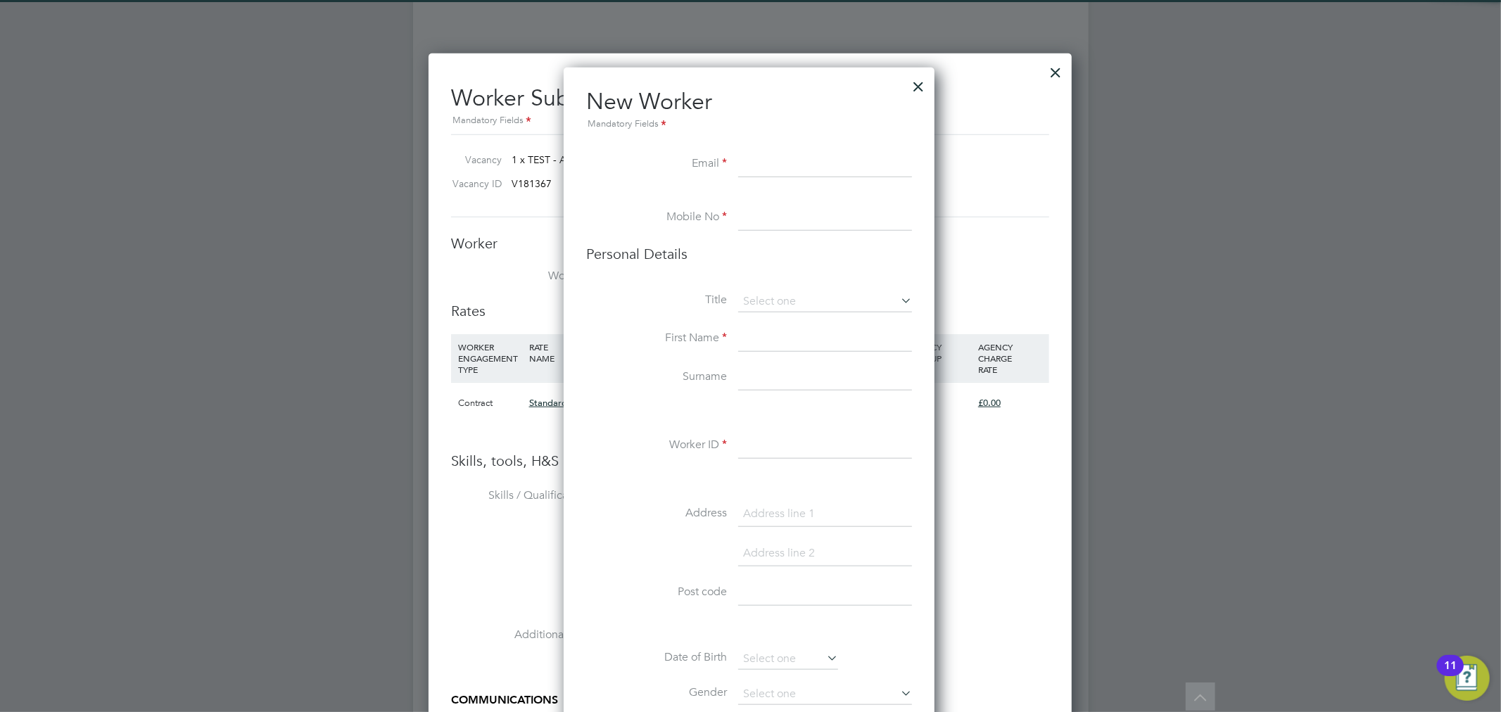
click at [764, 163] on input at bounding box center [825, 164] width 174 height 25
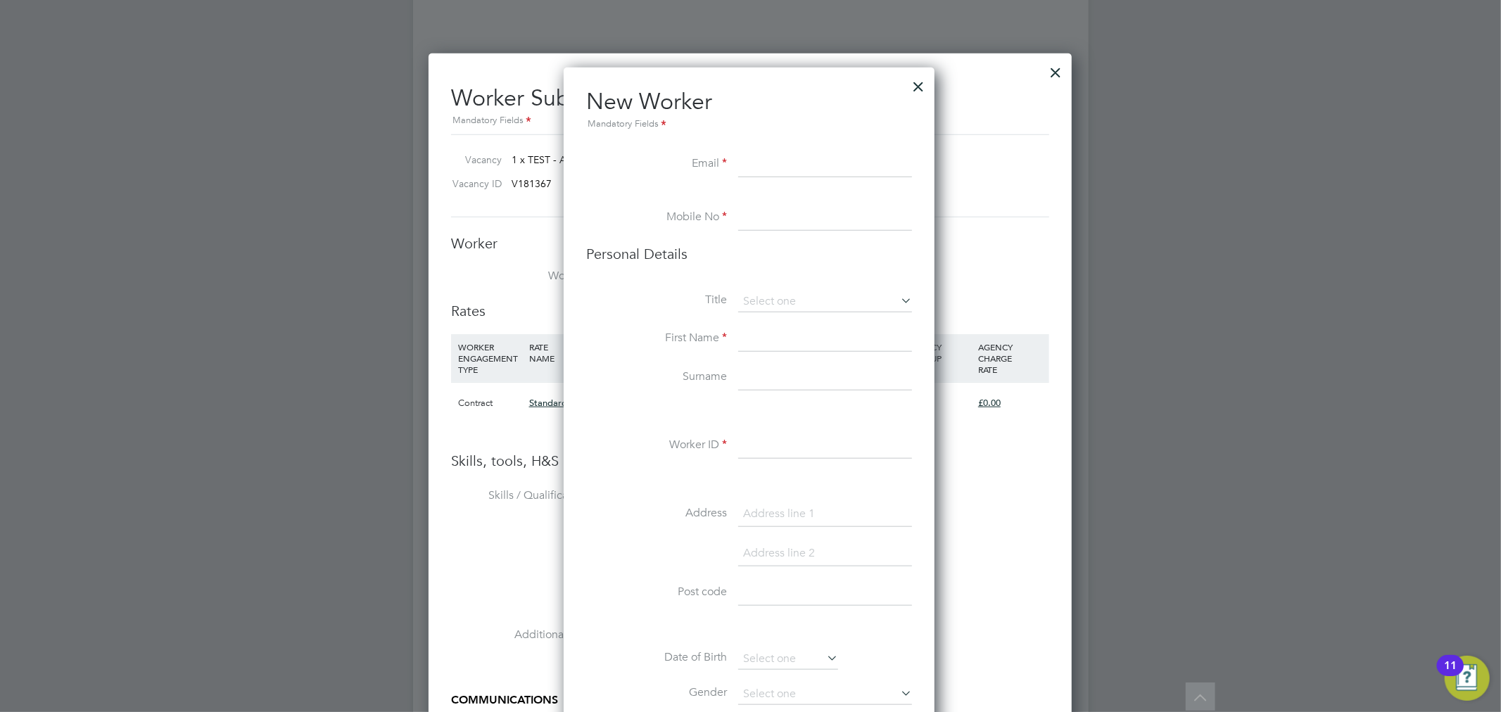
paste input "waleolowu@hotmail.com"
type input "waleolowu@hotmail.com"
click at [768, 222] on input at bounding box center [825, 217] width 174 height 25
click at [785, 213] on input at bounding box center [825, 217] width 174 height 25
paste input "07852 164513"
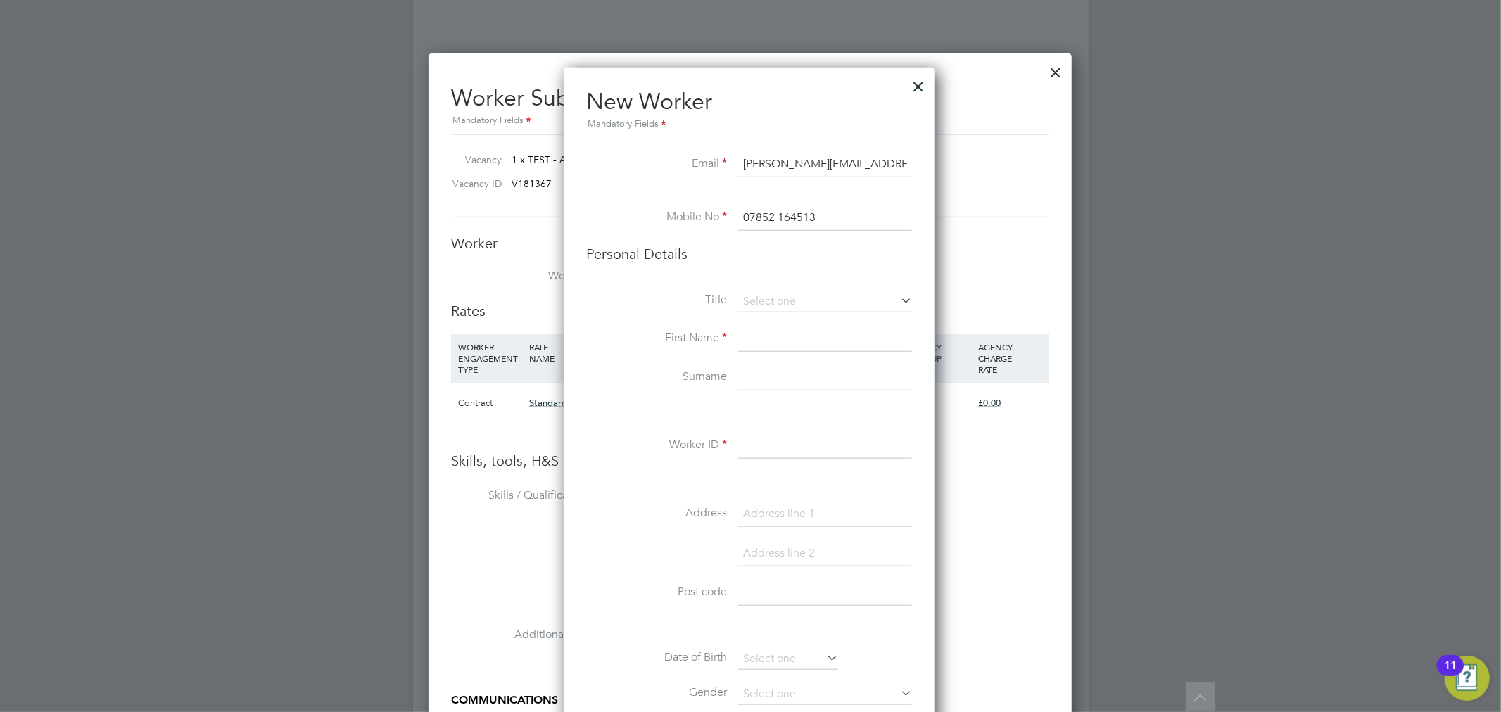
type input "07852 164513"
click at [782, 338] on input at bounding box center [825, 339] width 174 height 25
paste input "MICHAEL WALE OLOWU"
click at [782, 336] on input "MICHAEL WALE OLOWU" at bounding box center [825, 339] width 174 height 25
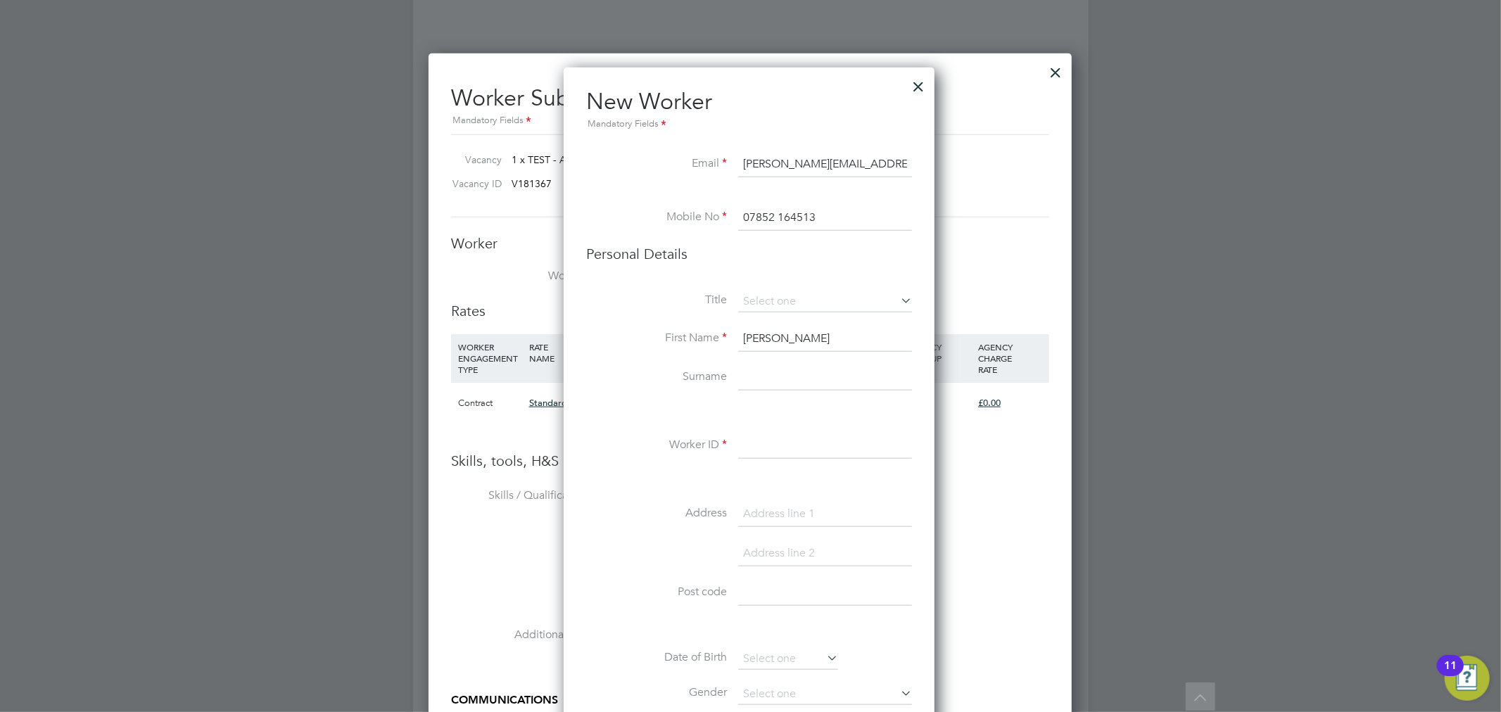
type input "Michael"
type input "Olowu"
click at [761, 450] on input at bounding box center [825, 445] width 174 height 25
type input "MO1234"
click at [651, 411] on li at bounding box center [749, 412] width 326 height 15
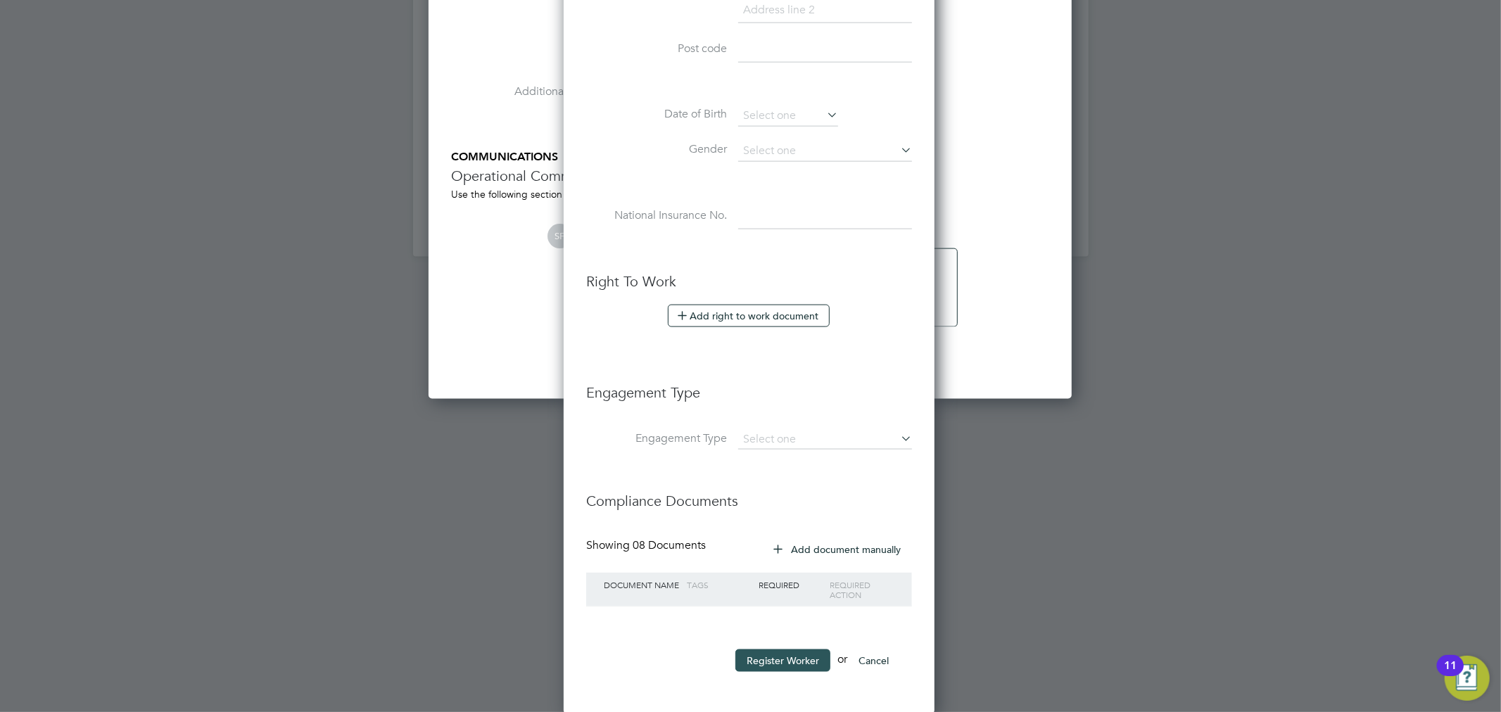
click at [771, 654] on button "Register Worker" at bounding box center [782, 660] width 95 height 23
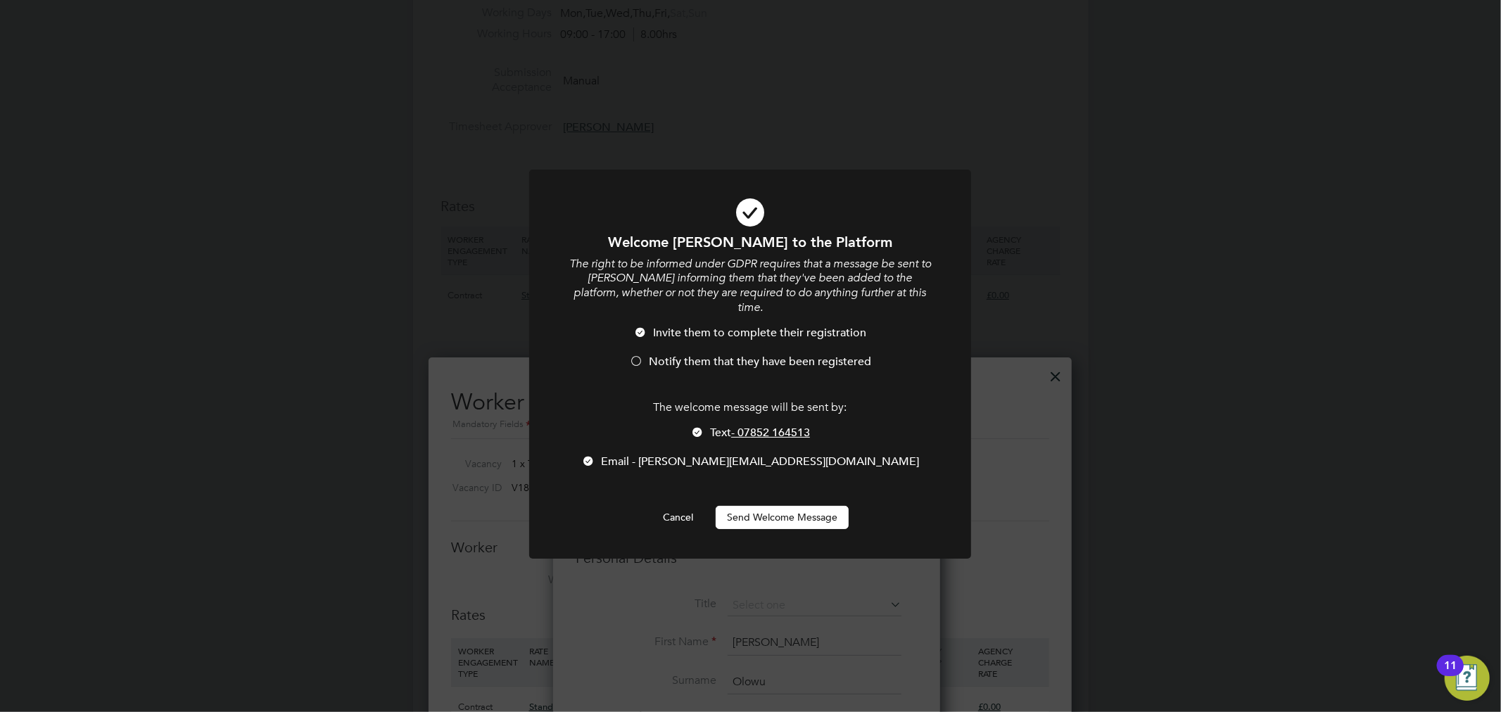
click at [780, 506] on button "Send Welcome Message" at bounding box center [782, 517] width 133 height 23
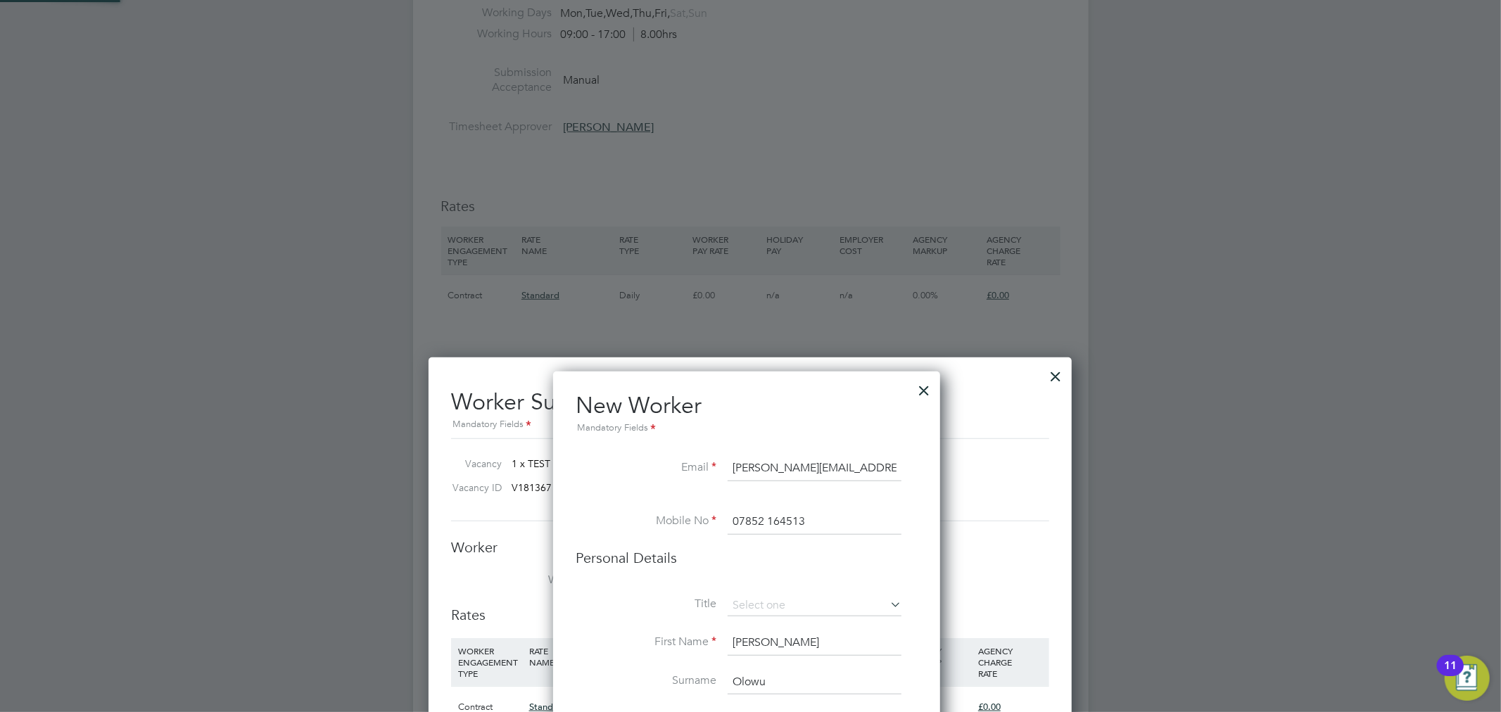
type input "Michael Olowu (MO1234)"
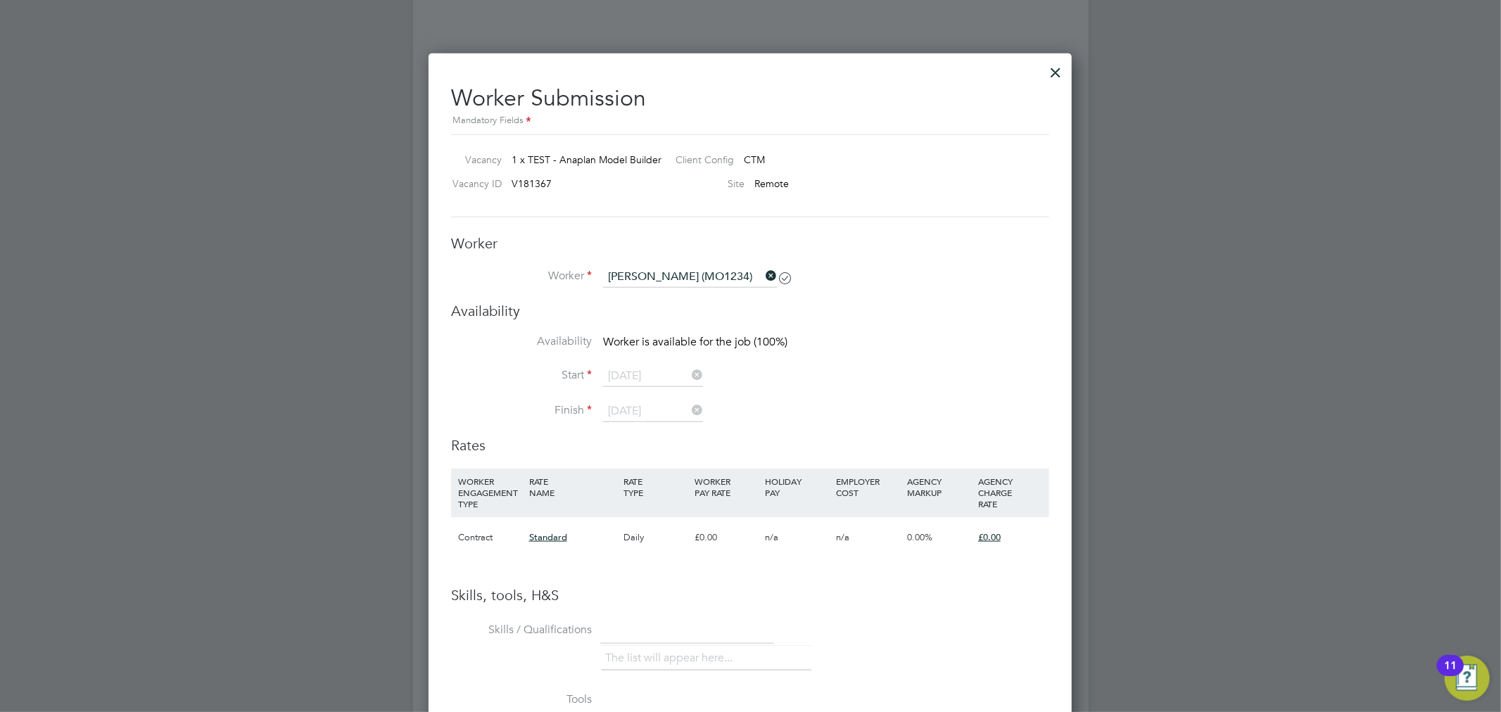
click at [763, 277] on icon at bounding box center [763, 276] width 0 height 20
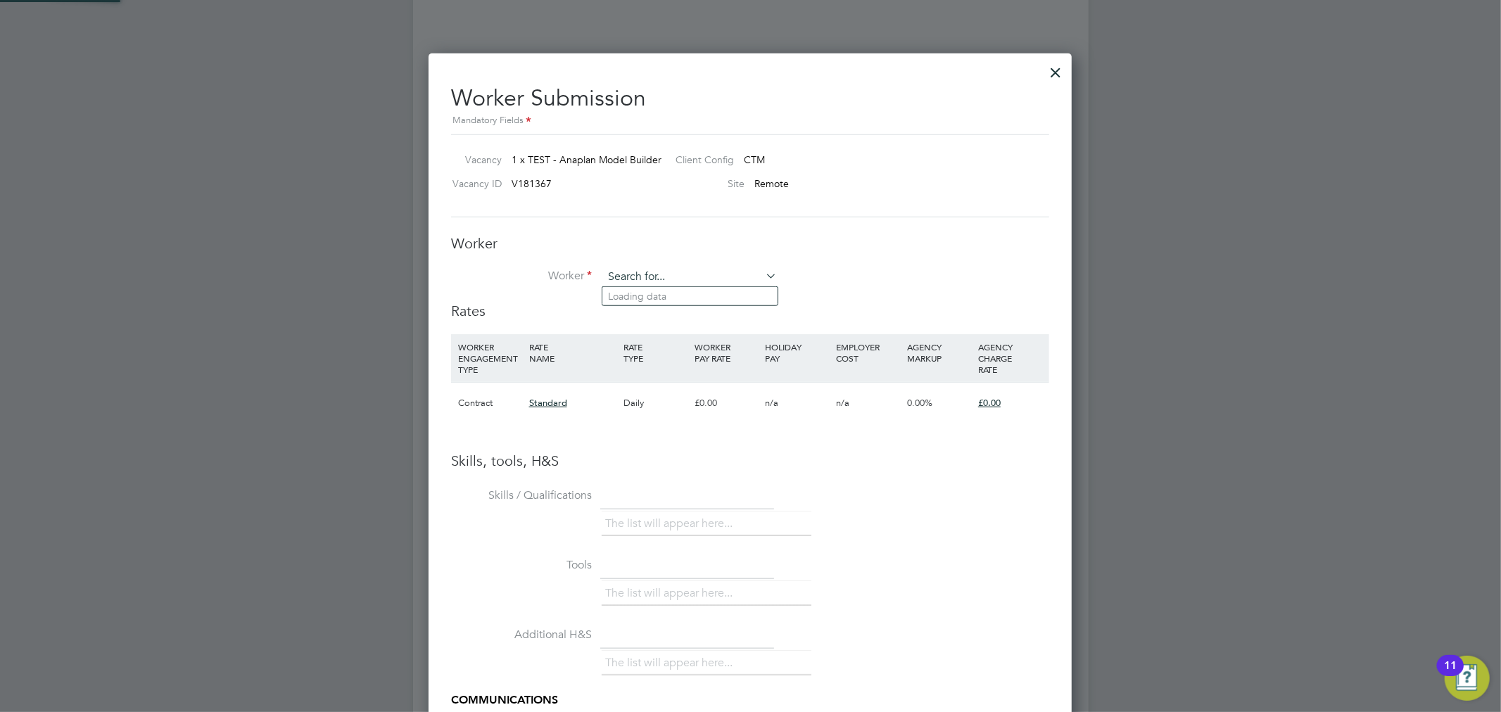
click at [714, 276] on input at bounding box center [690, 277] width 174 height 21
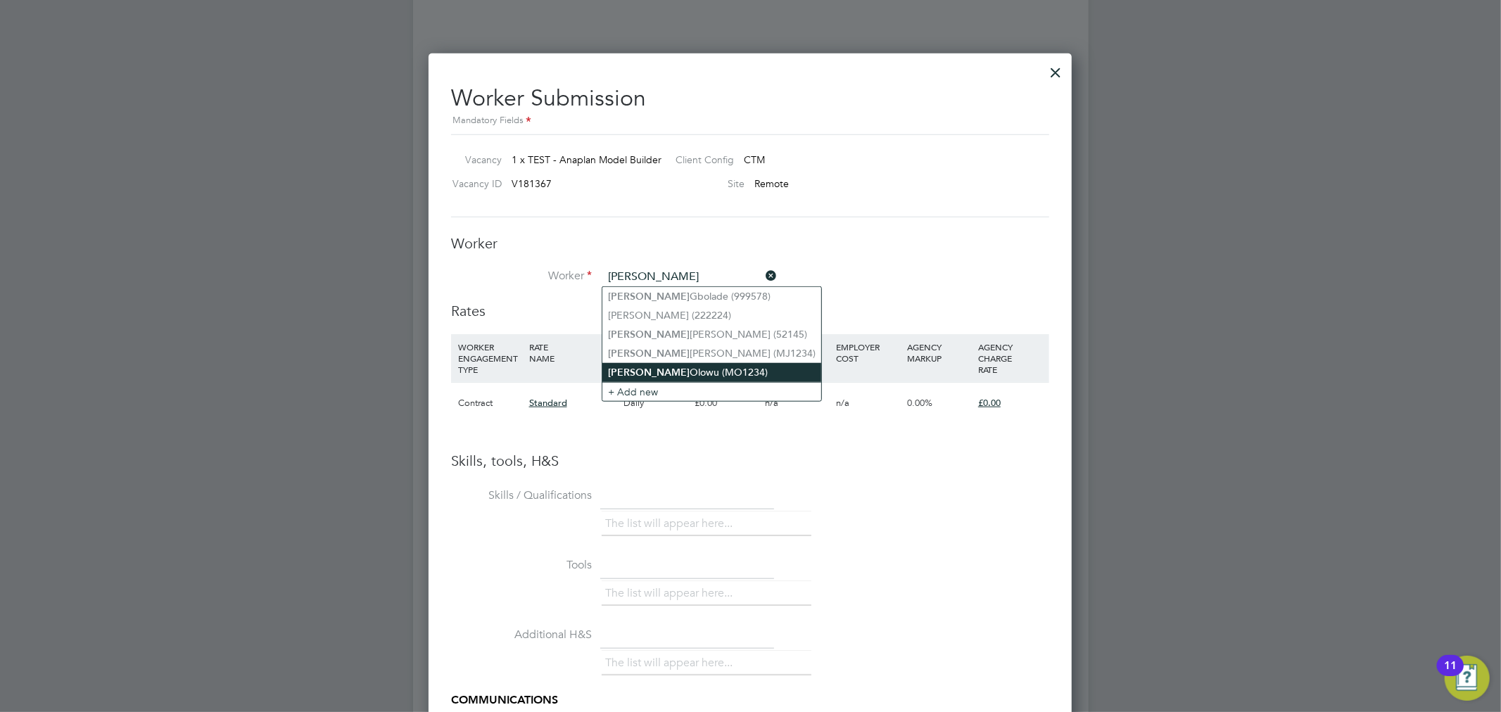
click at [709, 372] on li "Michael Olowu (MO1234)" at bounding box center [711, 372] width 219 height 19
type input "Michael Olowu (MO1234)"
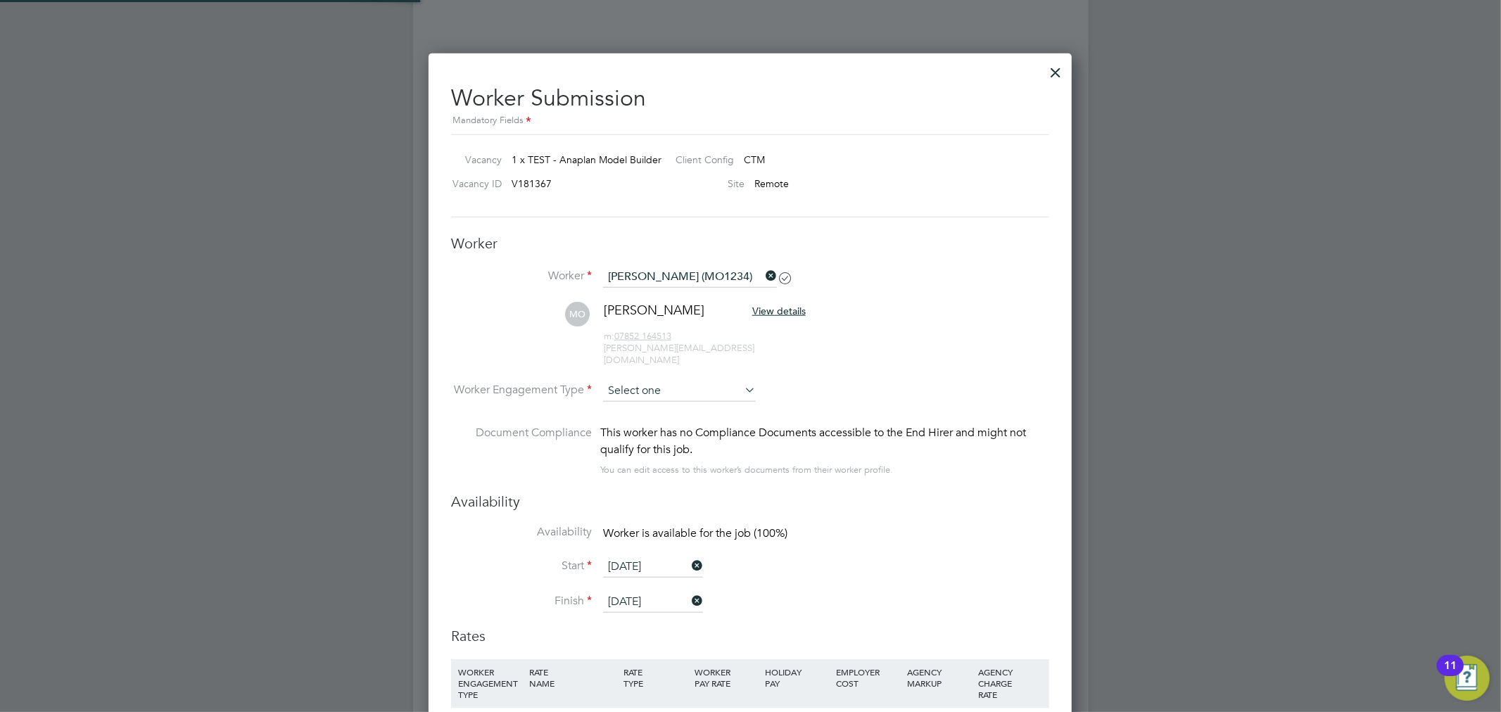
scroll to position [1200, 644]
click at [653, 381] on input at bounding box center [679, 391] width 153 height 21
click at [650, 396] on li "Contract" at bounding box center [679, 398] width 154 height 18
type input "Contract"
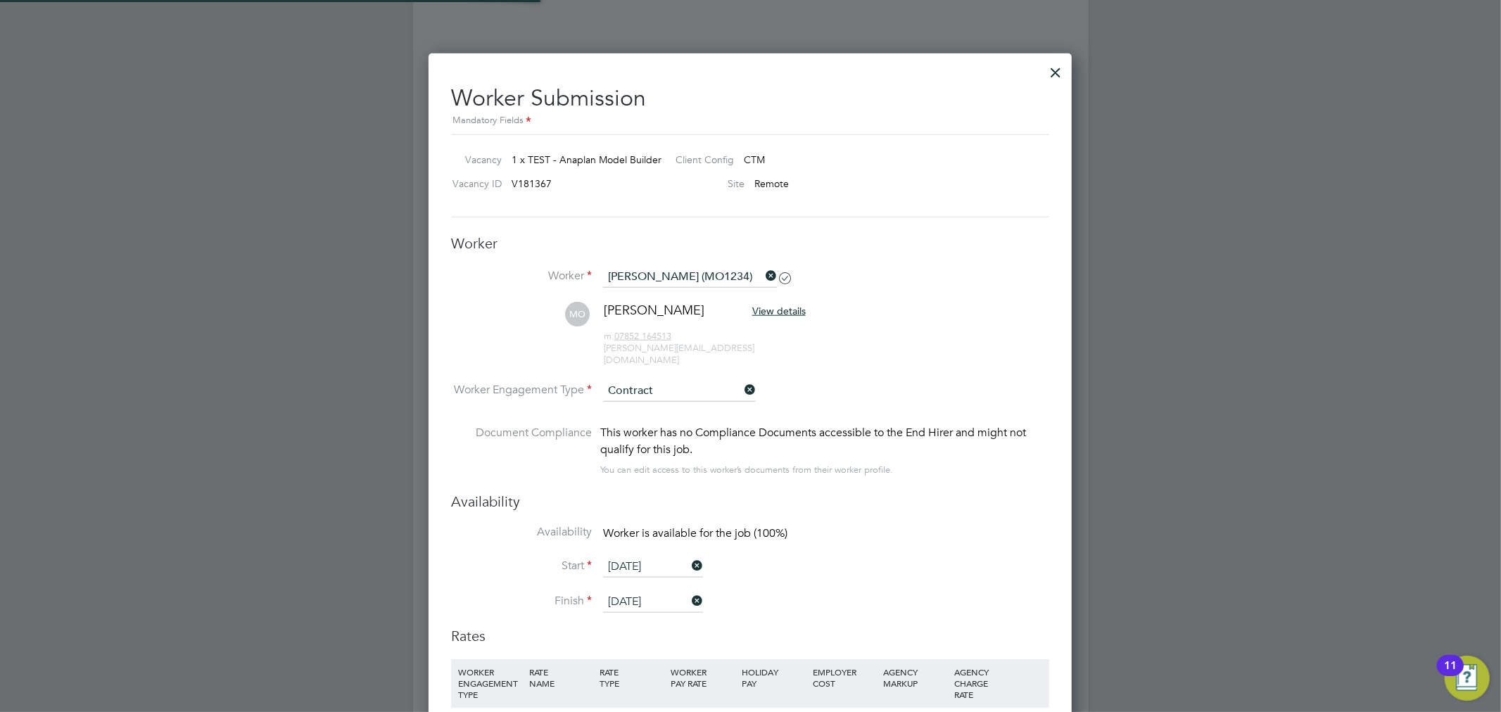
click at [968, 431] on div "This worker has no Compliance Documents accessible to the End Hirer and might n…" at bounding box center [824, 441] width 449 height 34
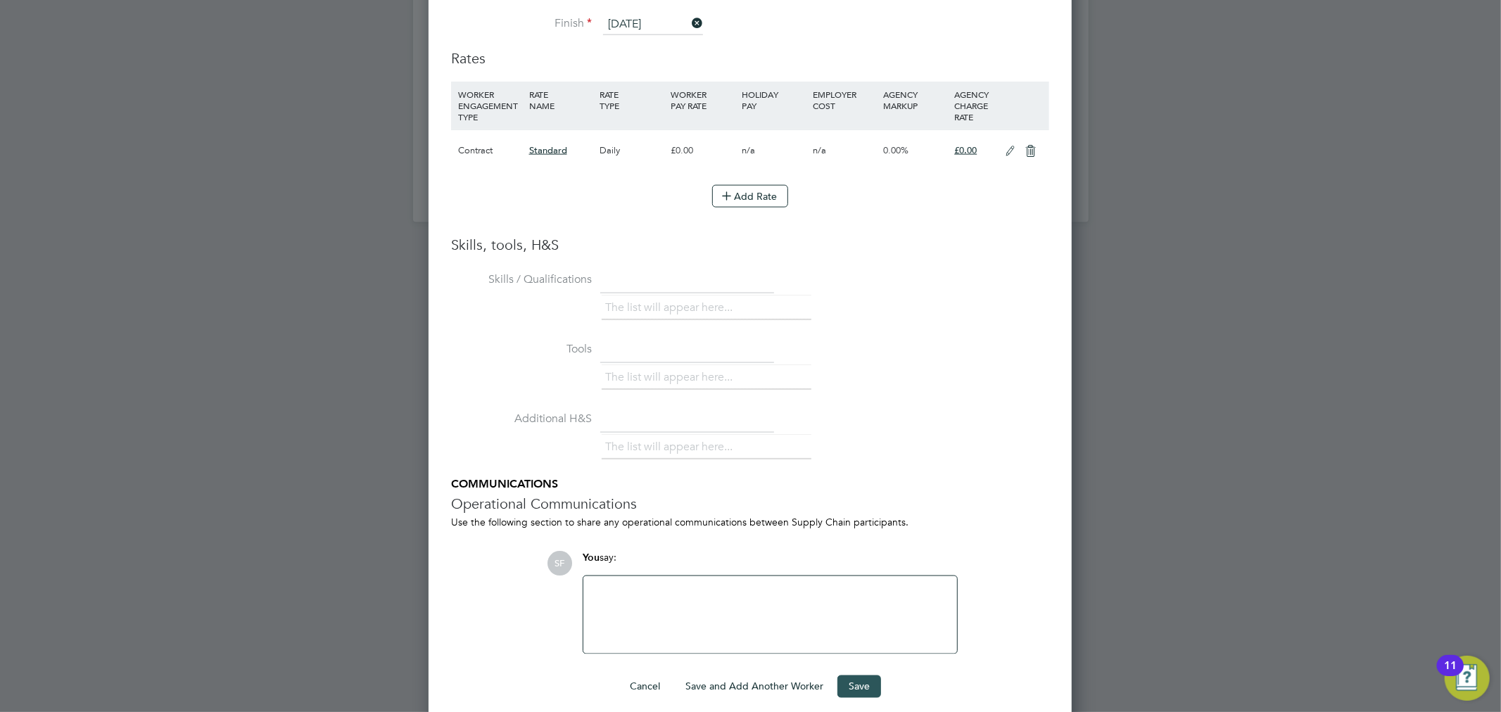
click at [859, 676] on button "Save" at bounding box center [859, 687] width 44 height 23
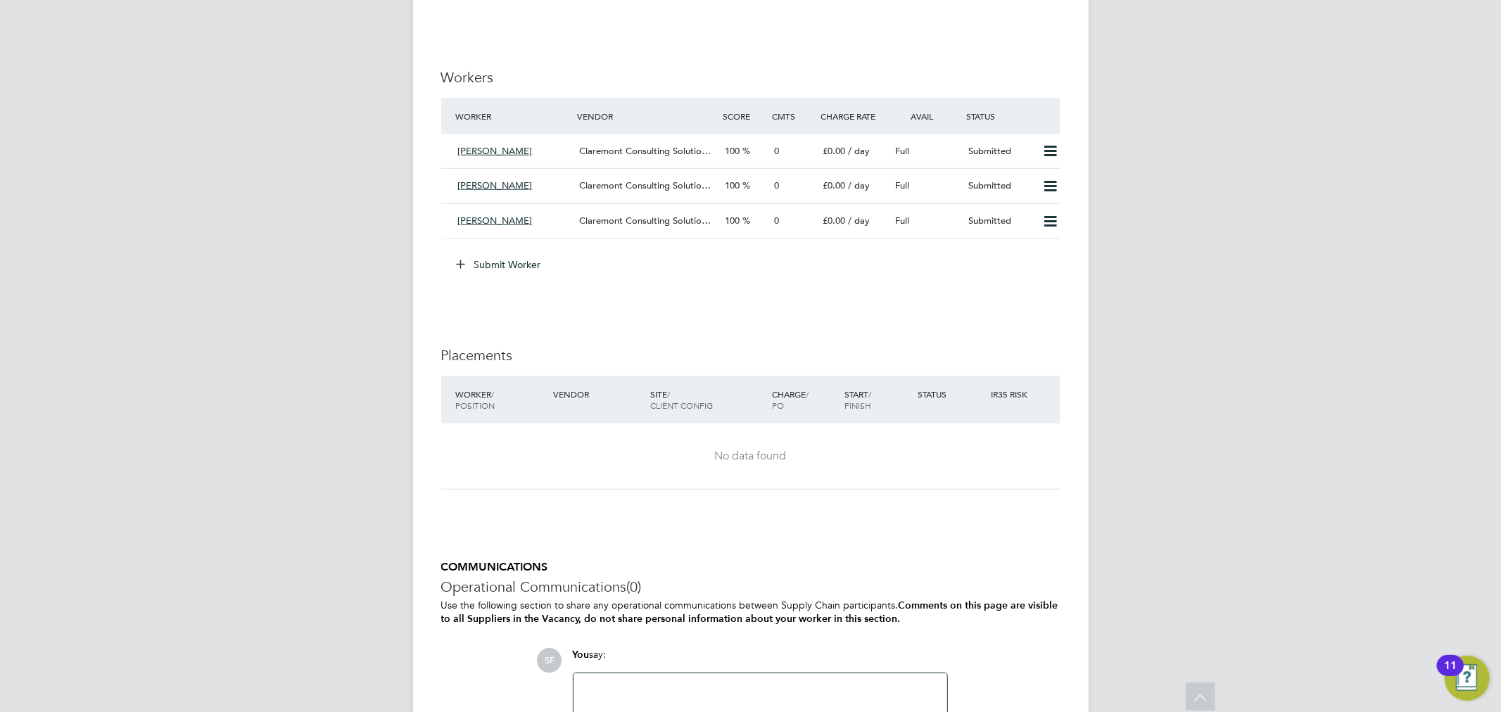
click at [690, 296] on div "IR35 Determination IR35 Status Disabled for this client. This feature can be en…" at bounding box center [750, 45] width 619 height 1526
click at [561, 146] on div "Elizabeth Ogunsanya" at bounding box center [513, 151] width 122 height 23
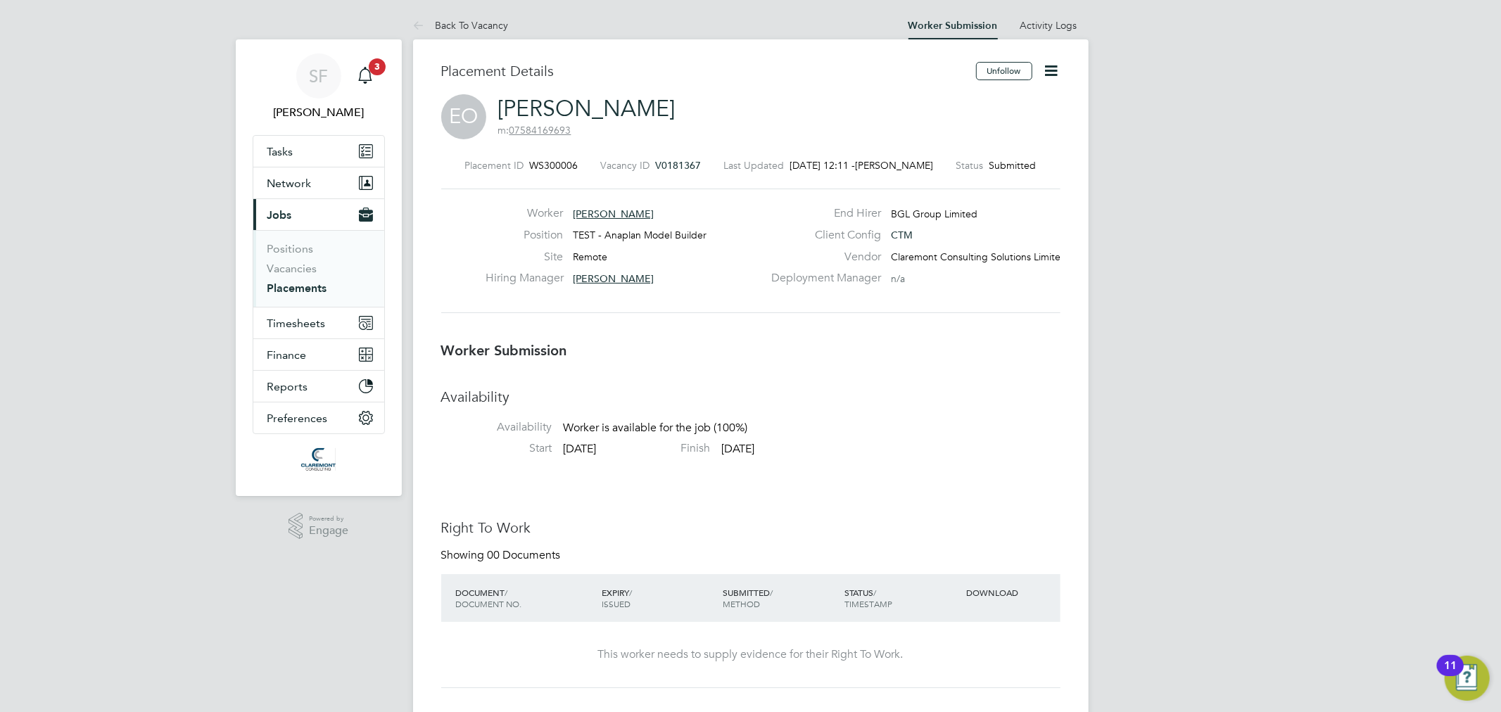
click at [462, 24] on link "Back To Vacancy" at bounding box center [461, 25] width 96 height 13
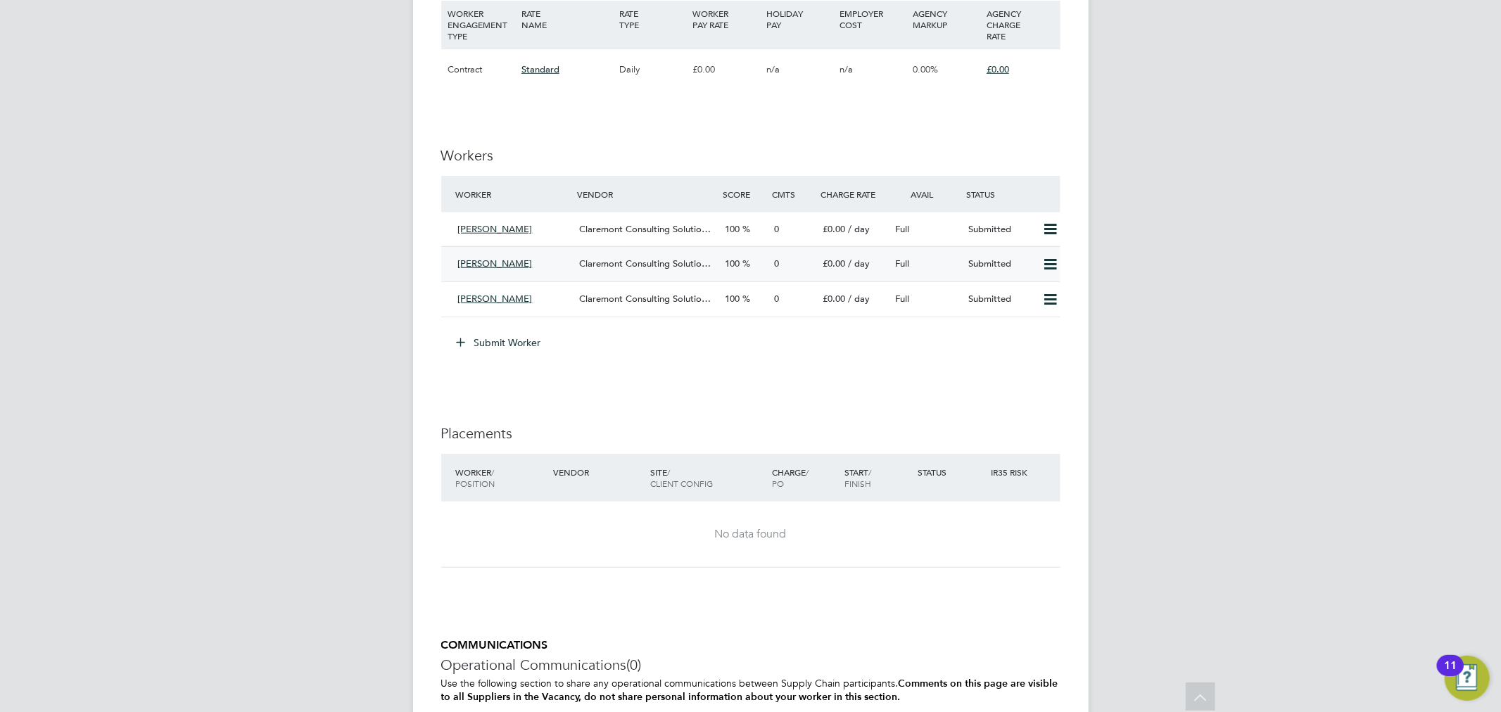
click at [587, 272] on div "Claremont Consulting Solutio…" at bounding box center [646, 264] width 146 height 23
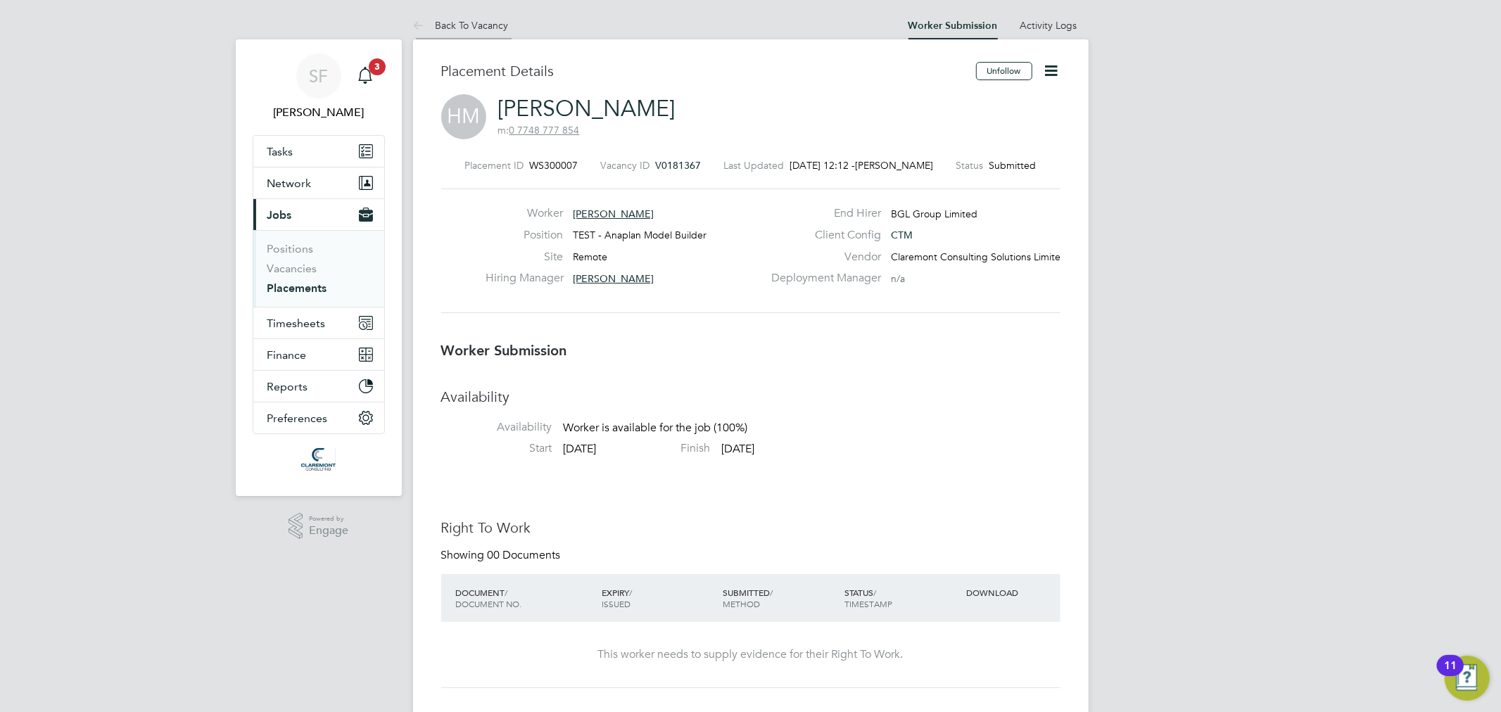
click at [483, 31] on li "Back To Vacancy" at bounding box center [461, 25] width 96 height 28
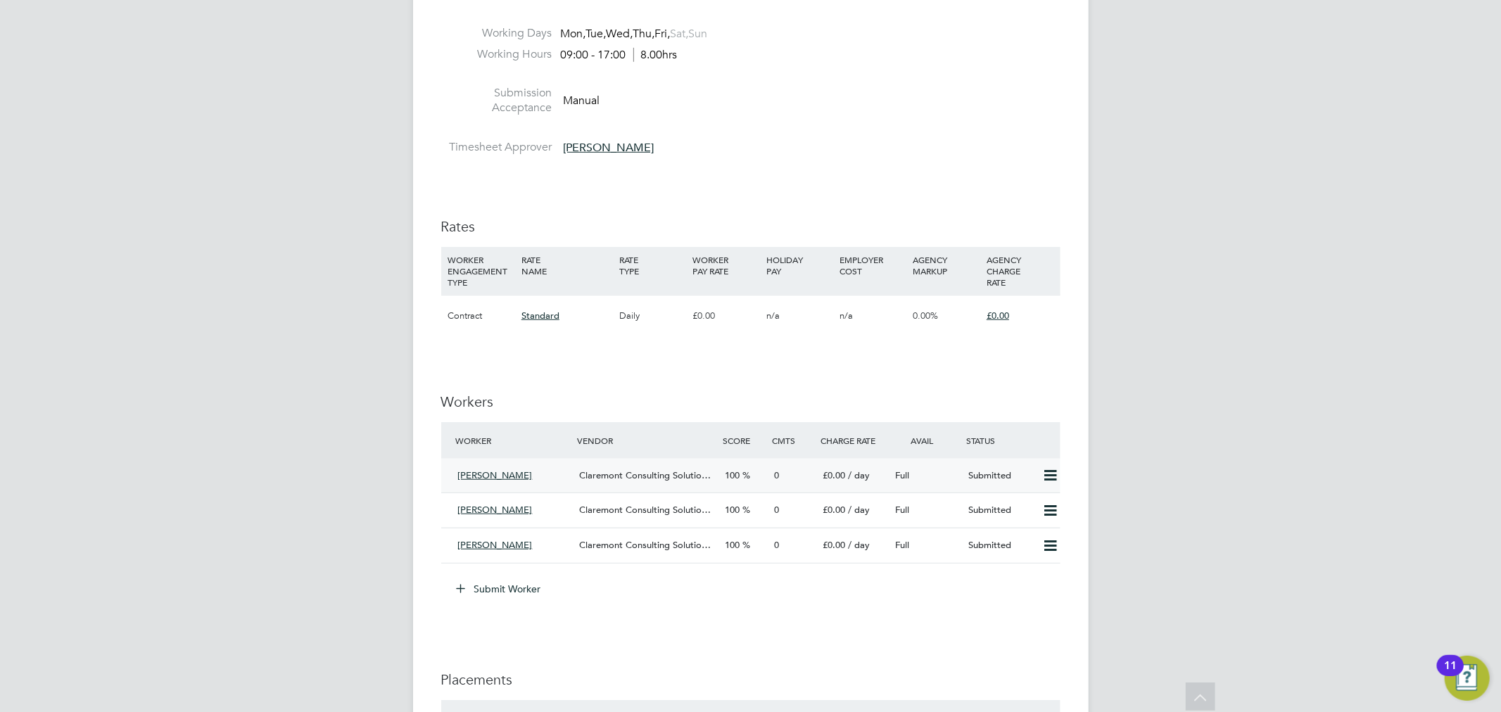
click at [573, 474] on div "Claremont Consulting Solutio…" at bounding box center [646, 475] width 146 height 23
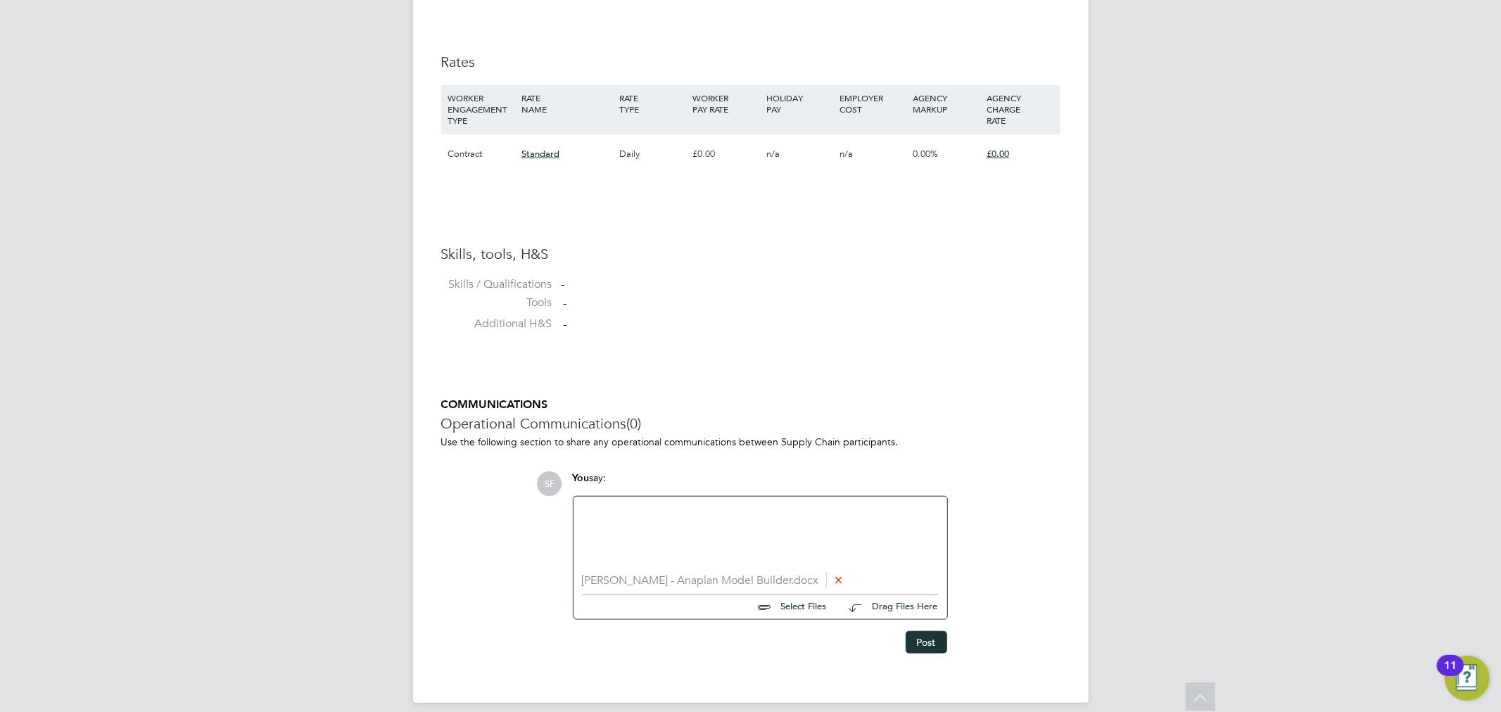
click at [1046, 353] on ng-form "Worker Submission Availability Availability Worker is available for the job (10…" at bounding box center [750, 38] width 619 height 1229
click at [931, 648] on button "Post" at bounding box center [927, 642] width 42 height 23
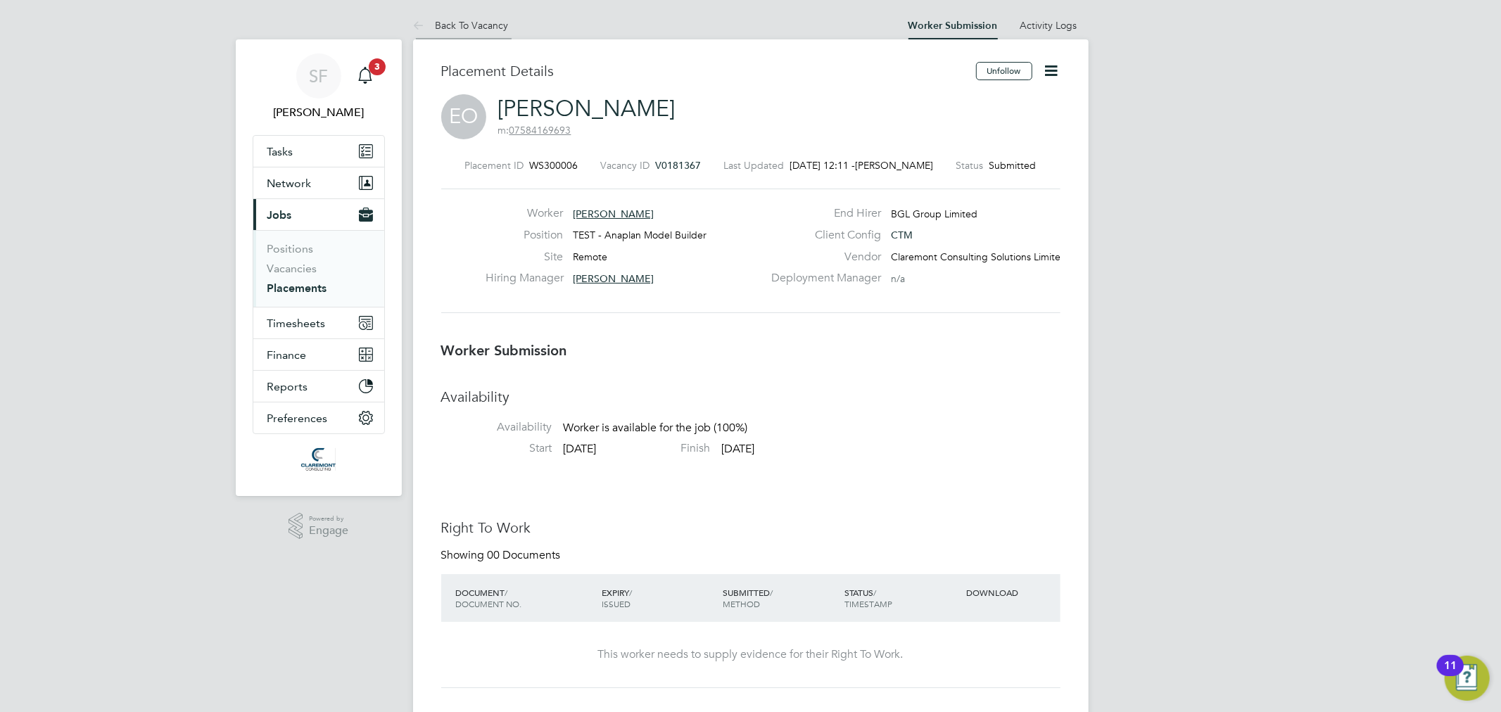
click at [483, 24] on link "Back To Vacancy" at bounding box center [461, 25] width 96 height 13
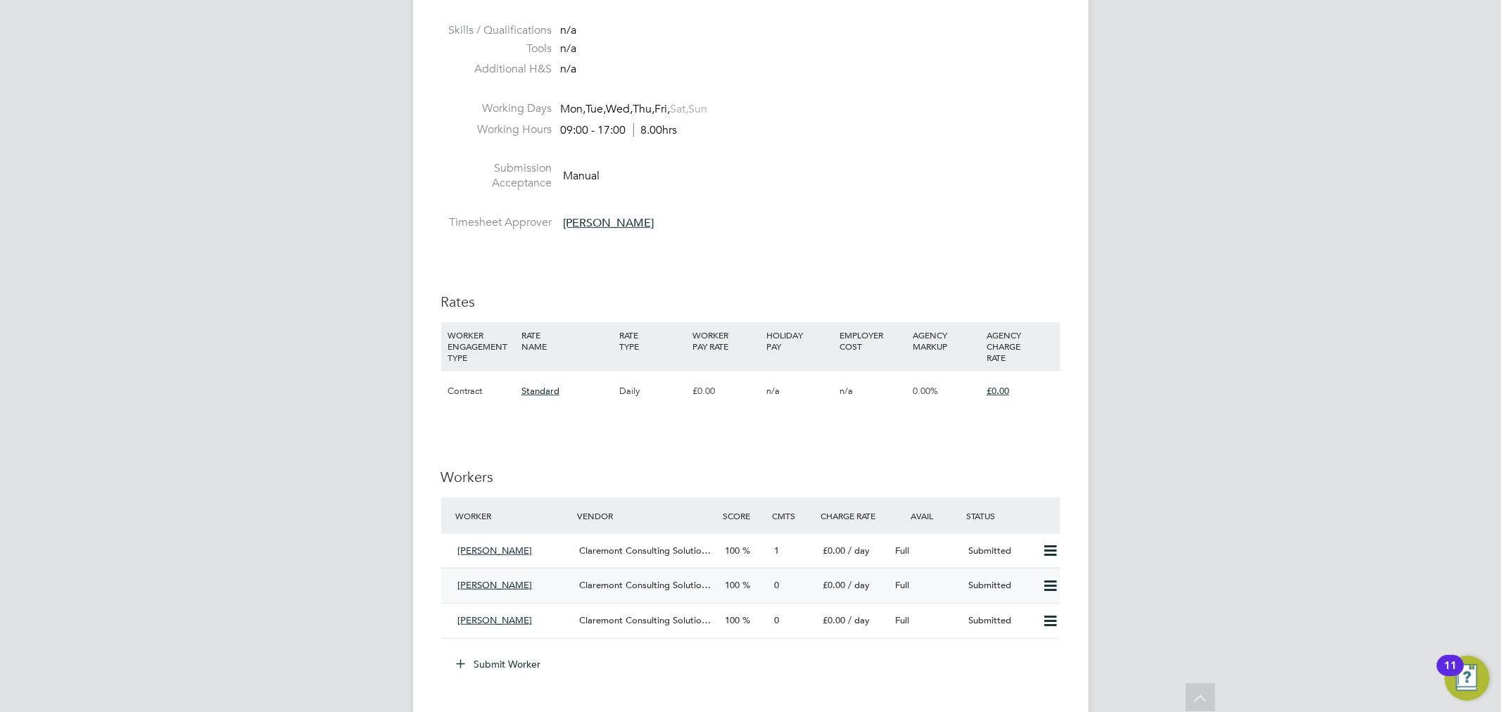
scroll to position [860, 0]
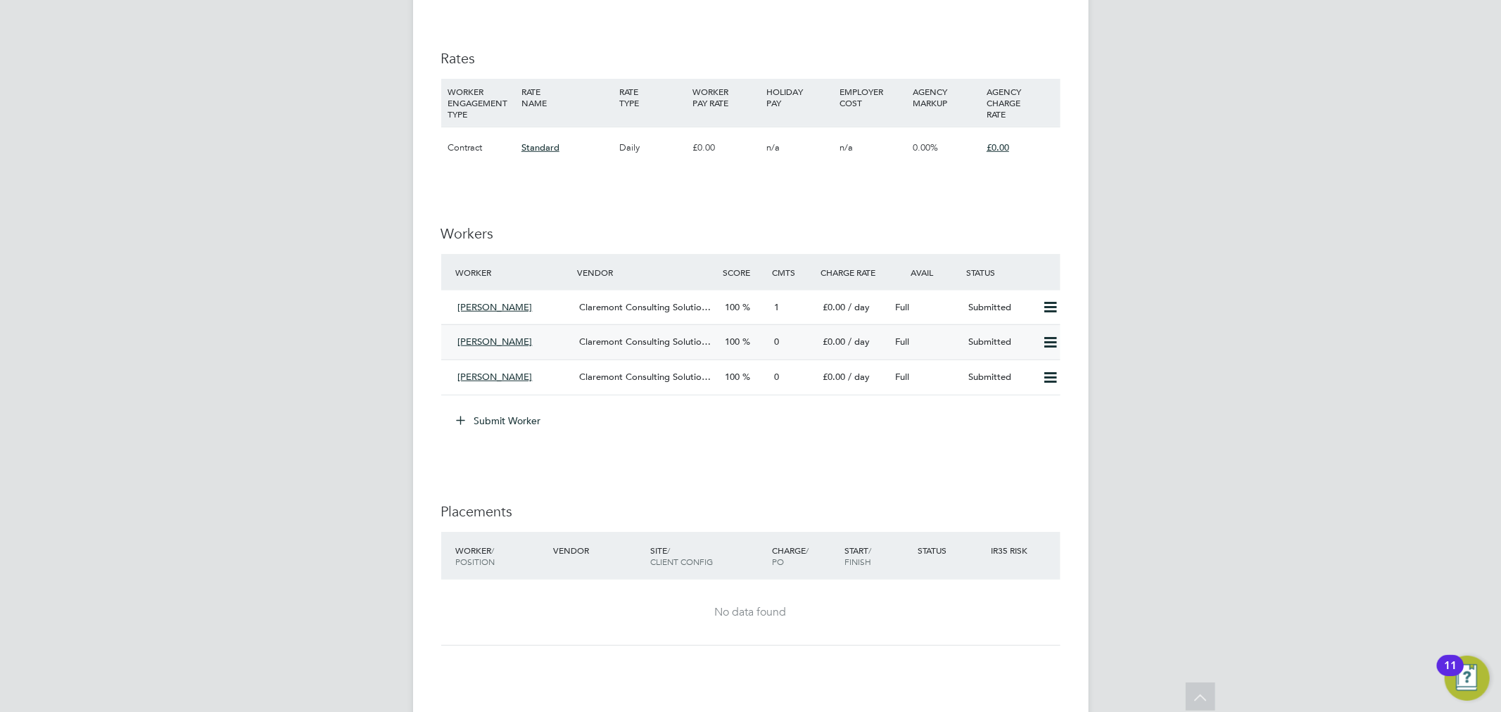
click at [582, 343] on span "Claremont Consulting Solutio…" at bounding box center [645, 342] width 132 height 12
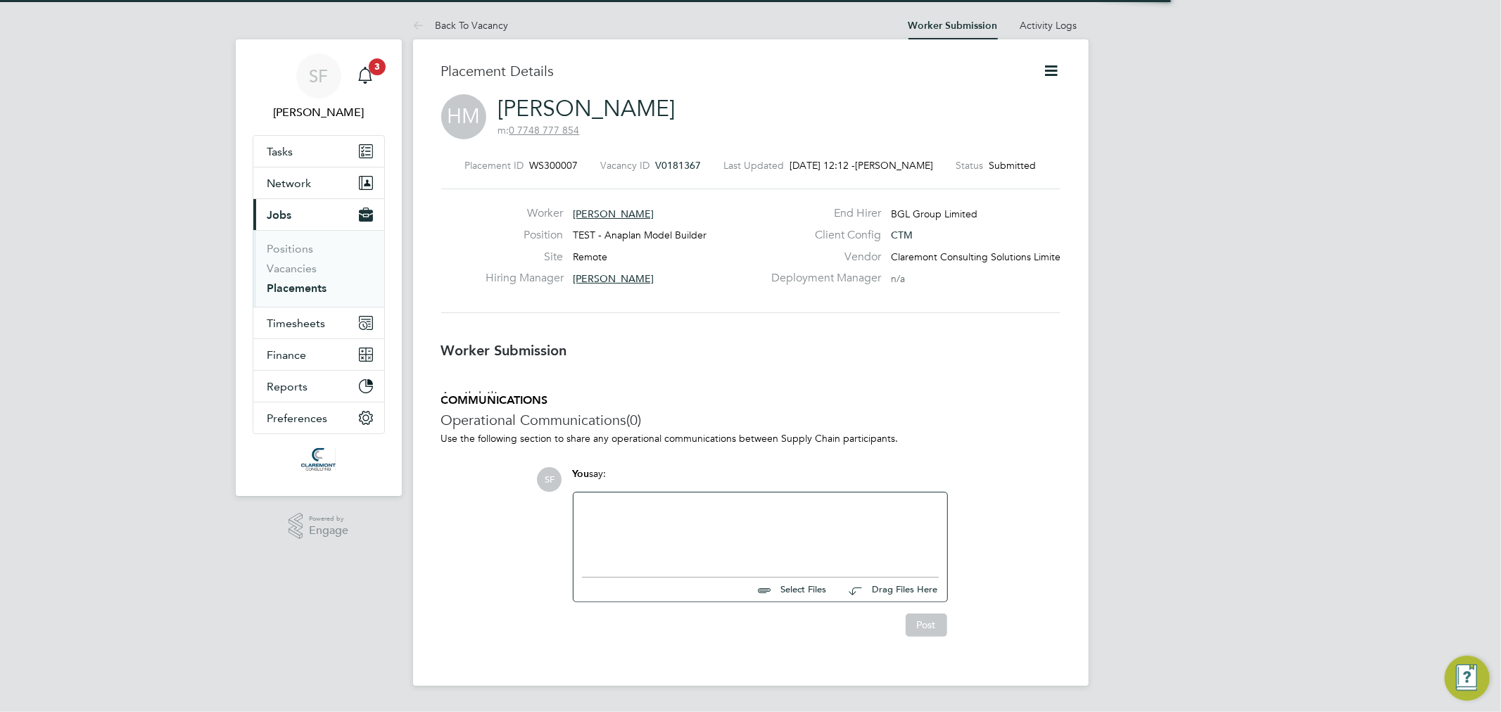
scroll to position [7, 7]
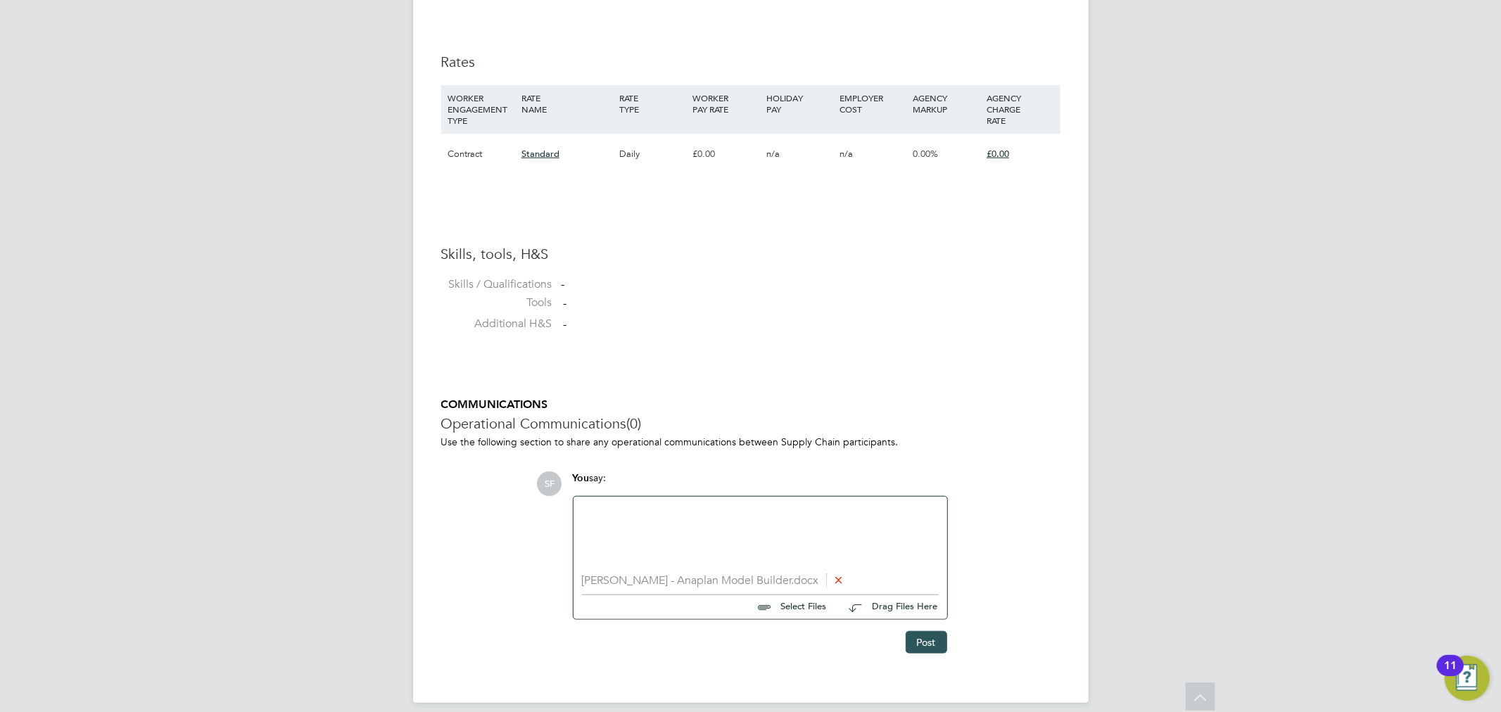
drag, startPoint x: 918, startPoint y: 635, endPoint x: 913, endPoint y: 623, distance: 13.2
click at [918, 635] on button "Post" at bounding box center [927, 642] width 42 height 23
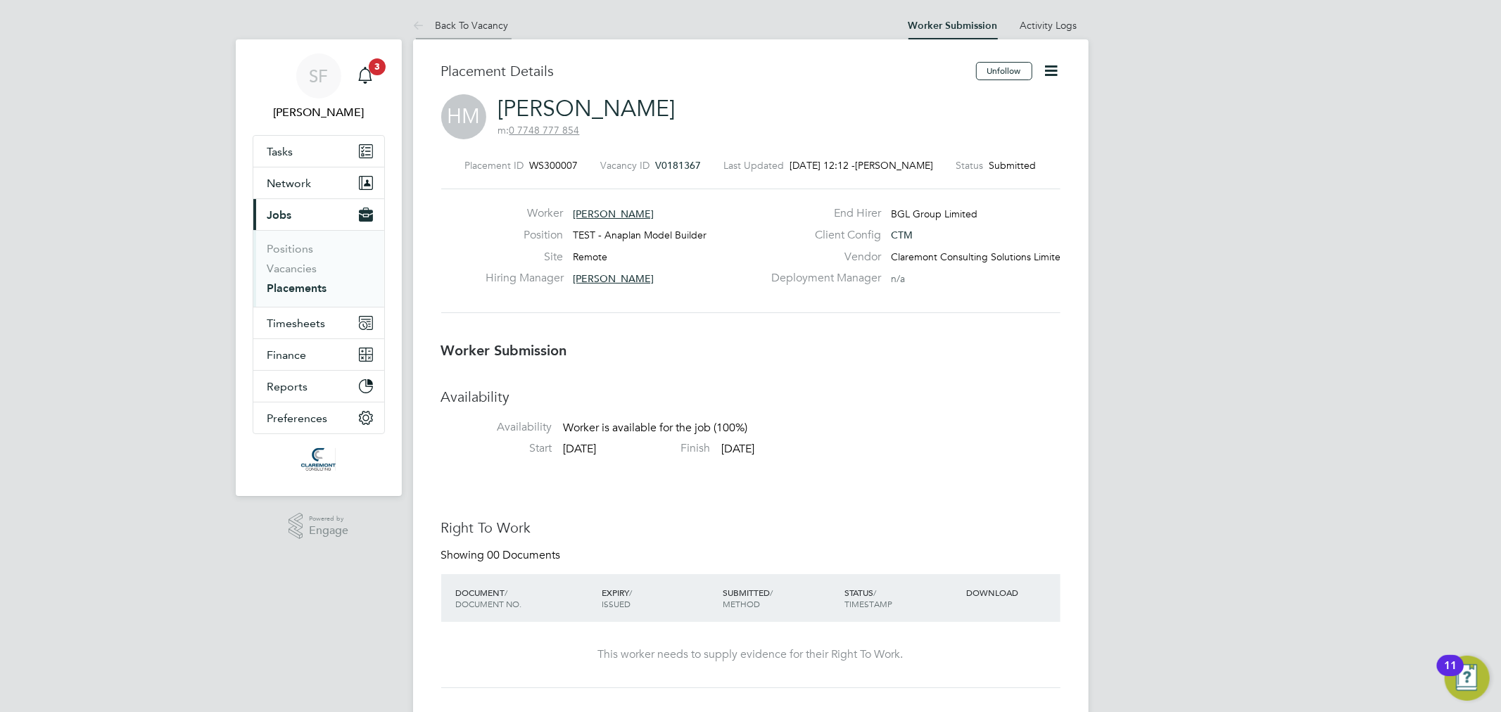
click at [470, 23] on link "Back To Vacancy" at bounding box center [461, 25] width 96 height 13
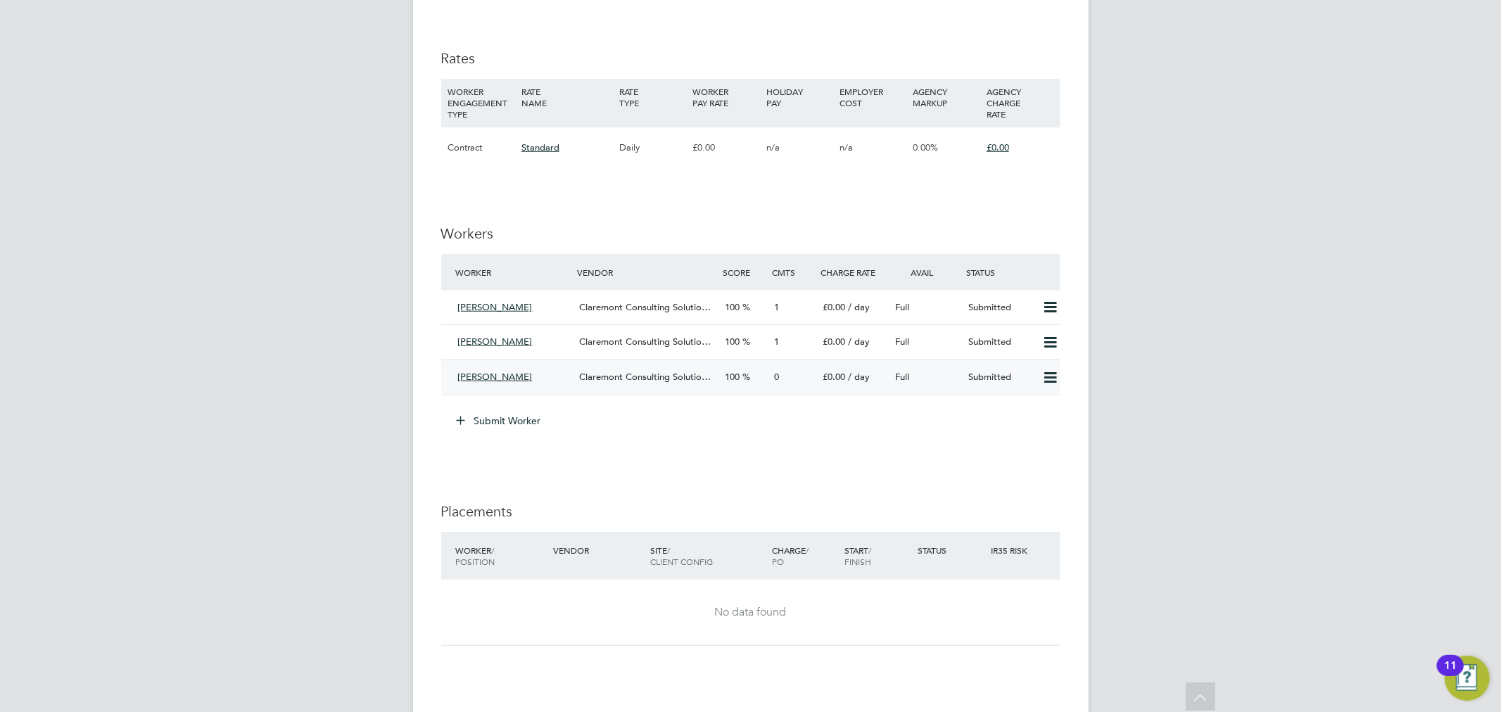
click at [628, 387] on div "Claremont Consulting Solutio…" at bounding box center [646, 377] width 146 height 23
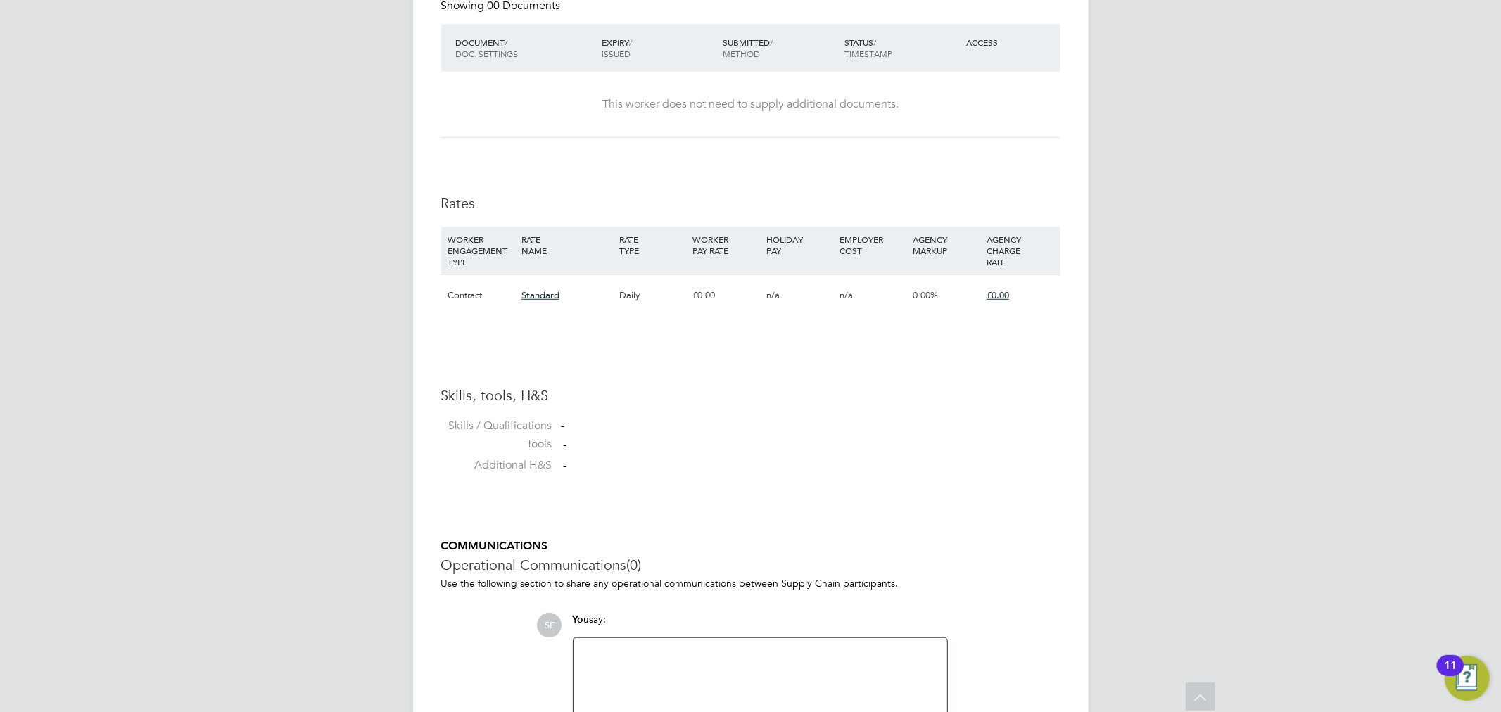
scroll to position [917, 0]
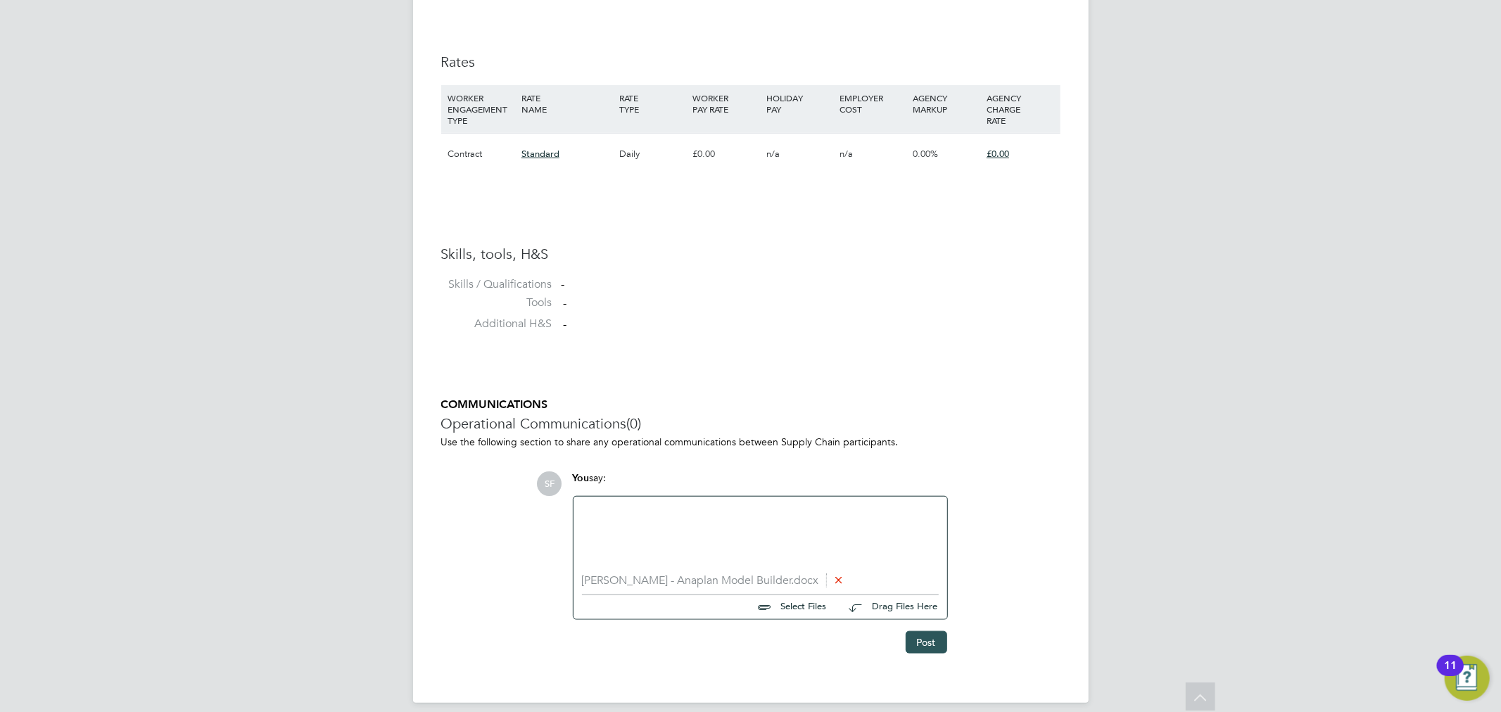
click at [922, 642] on button "Post" at bounding box center [927, 642] width 42 height 23
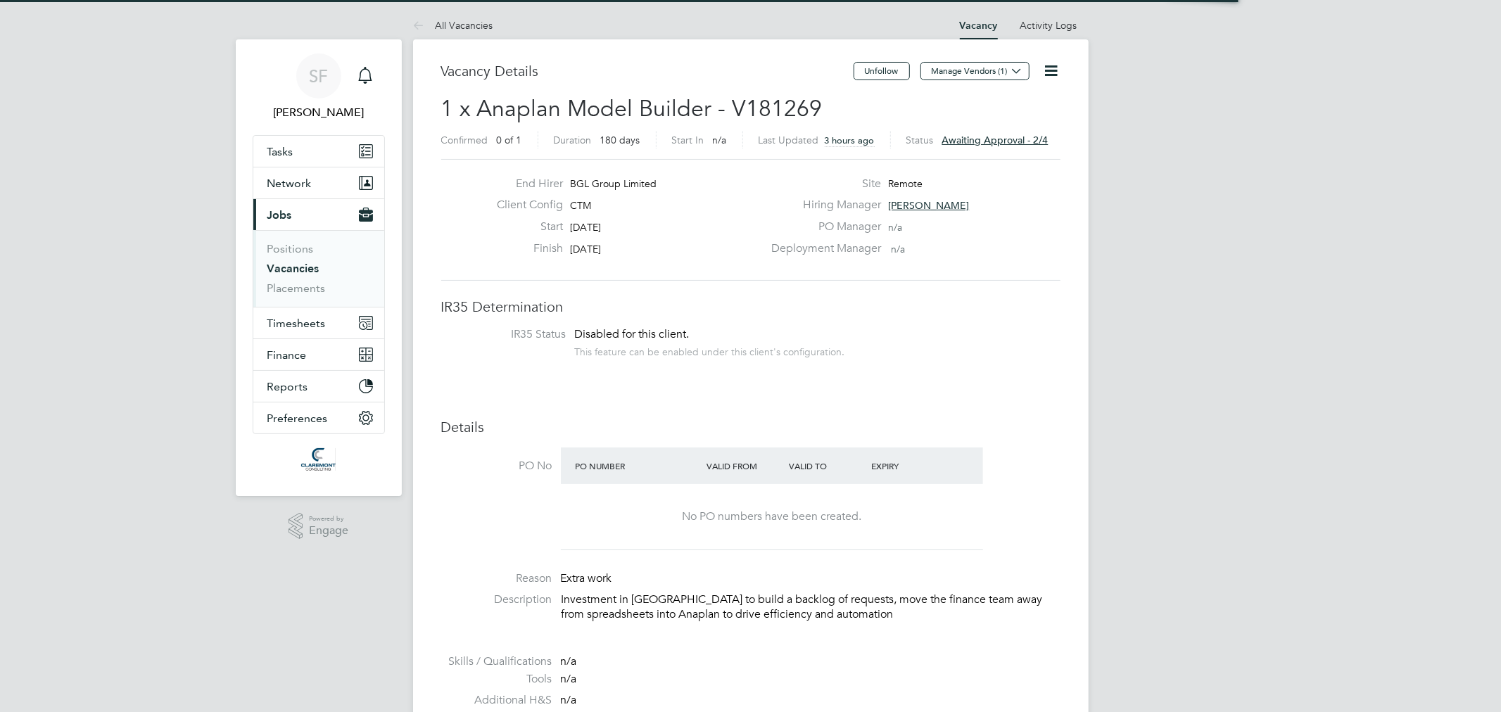
scroll to position [41, 99]
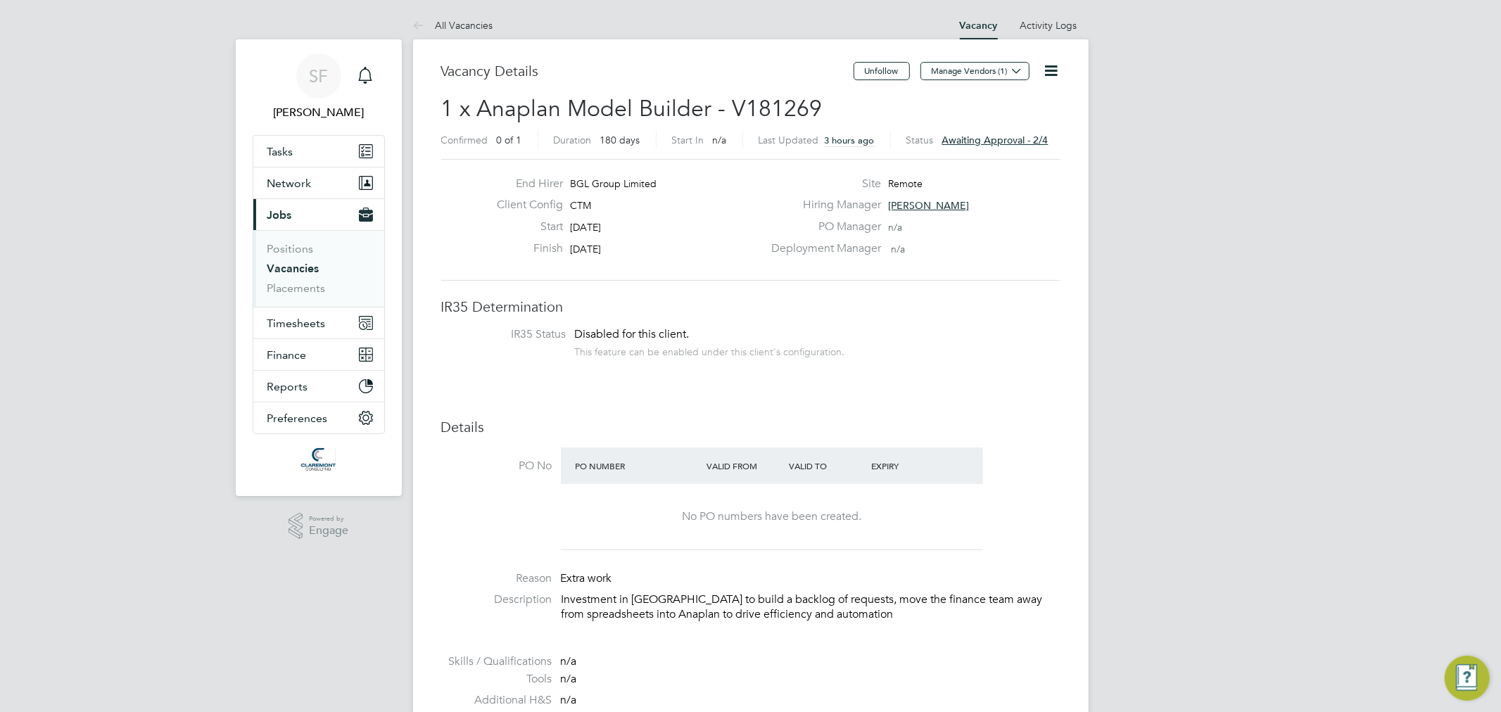
click at [999, 136] on span "Awaiting approval - 2/4" at bounding box center [995, 140] width 106 height 13
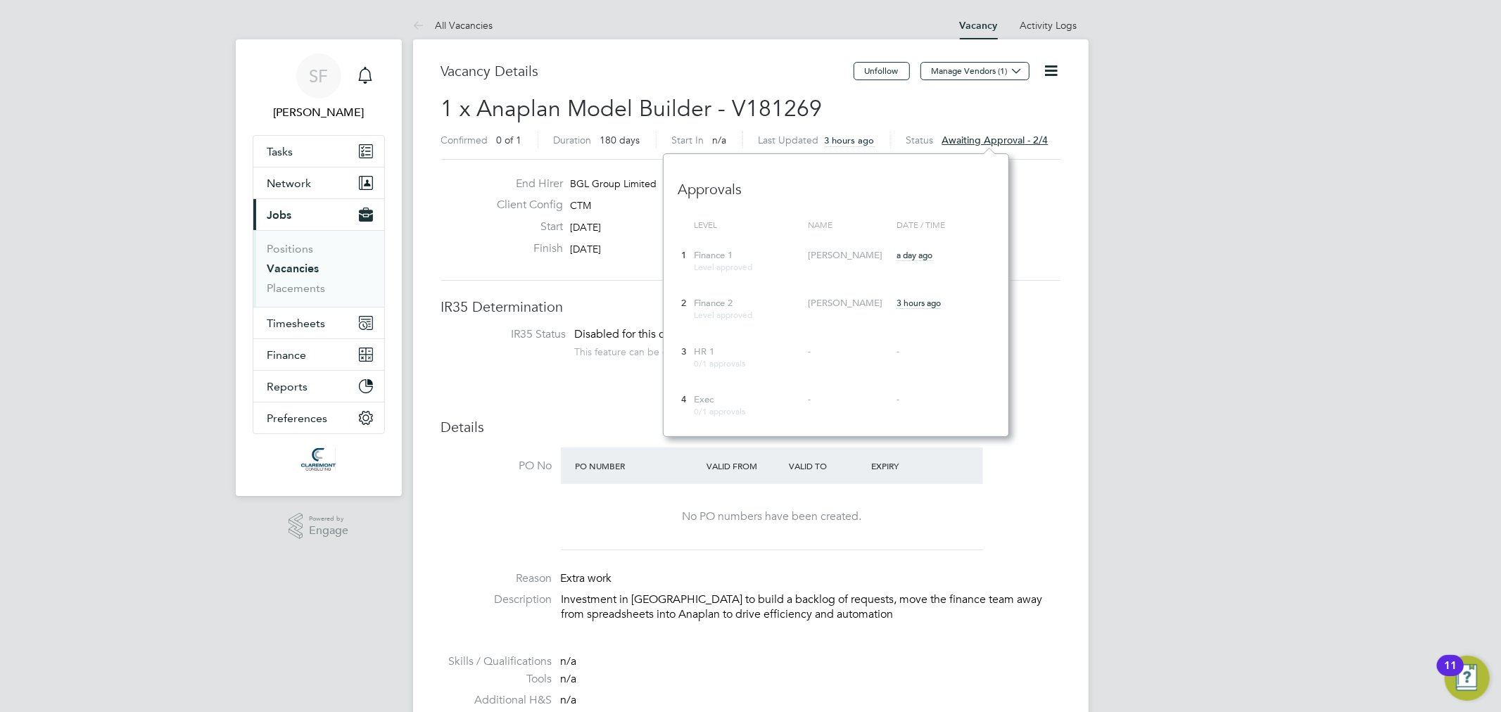
scroll to position [0, 0]
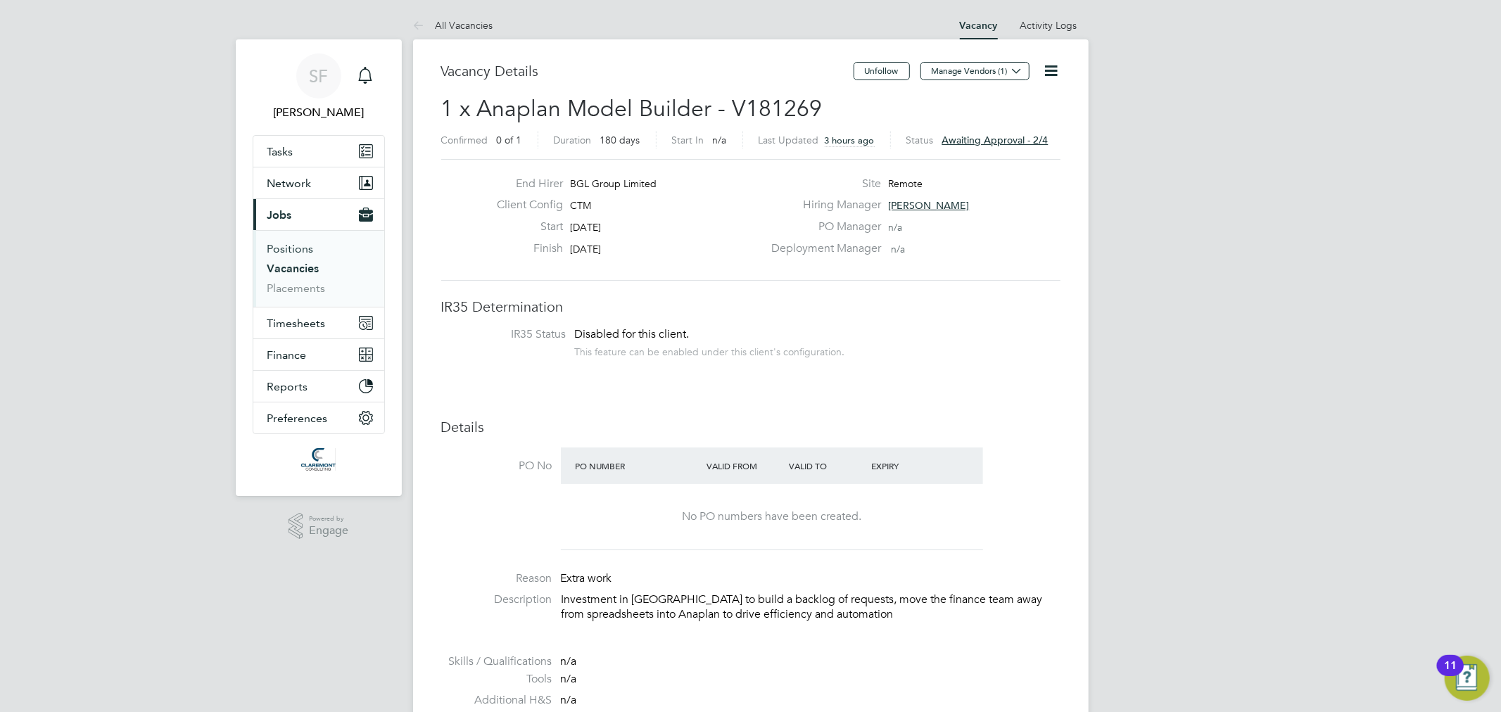
click at [296, 251] on link "Positions" at bounding box center [290, 248] width 46 height 13
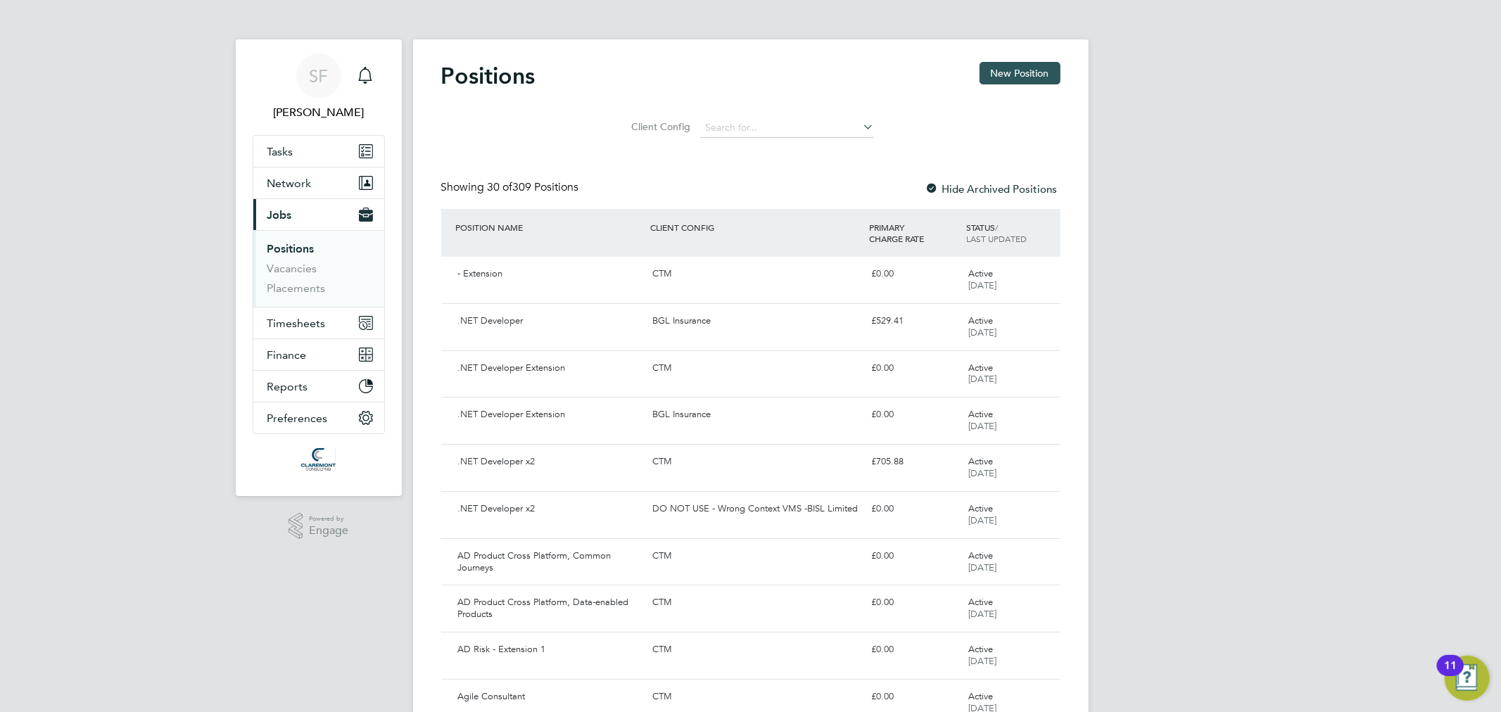
click at [985, 74] on button "New Position" at bounding box center [1020, 73] width 81 height 23
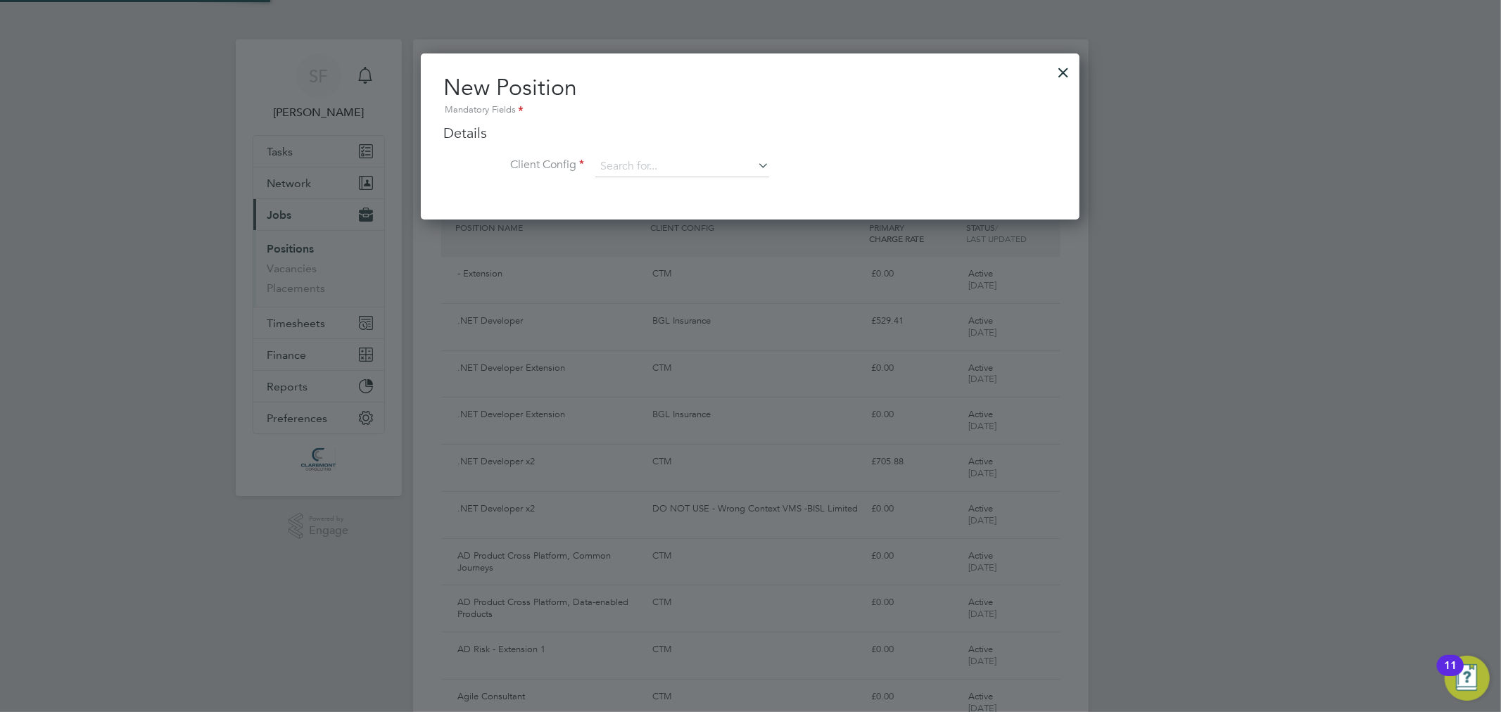
scroll to position [165, 659]
click at [671, 165] on input at bounding box center [682, 166] width 174 height 21
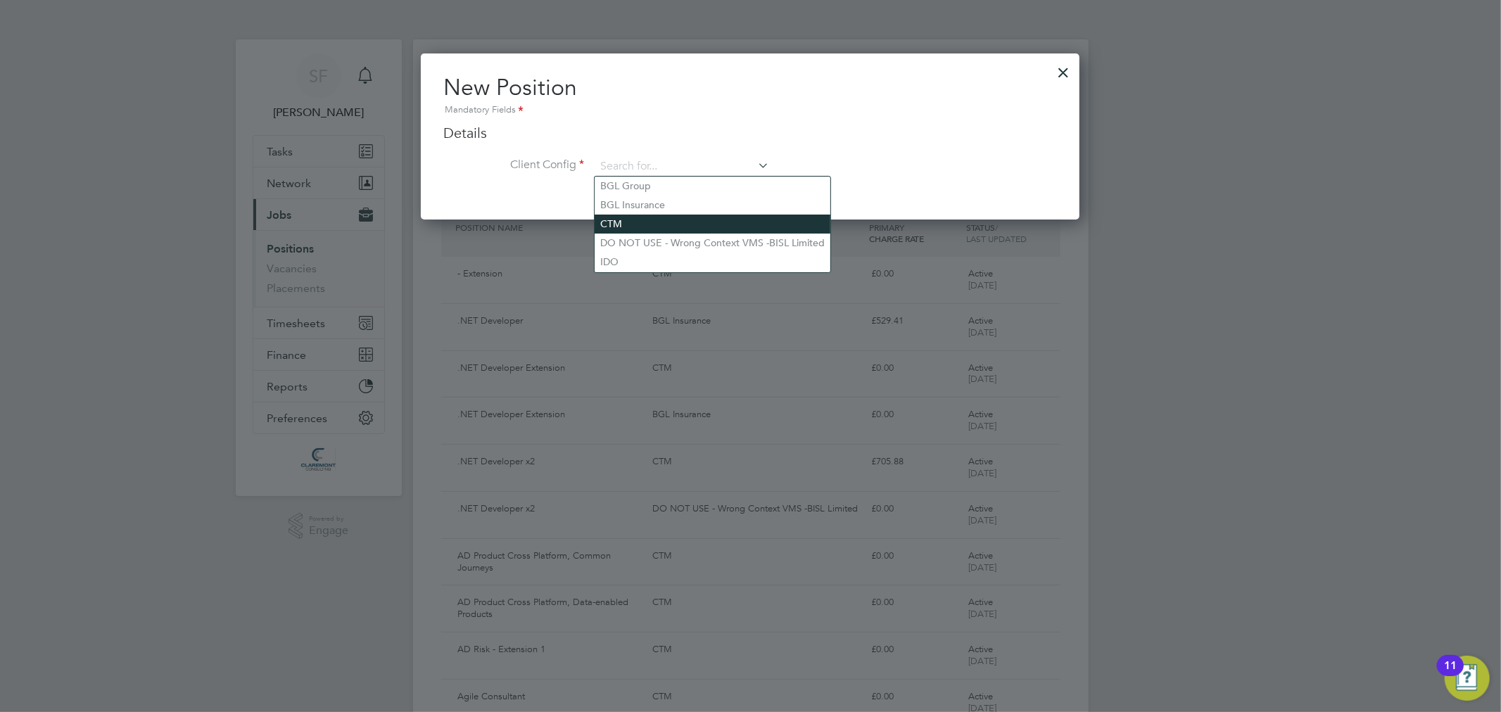
click at [656, 218] on li "CTM" at bounding box center [713, 224] width 236 height 19
type input "CTM"
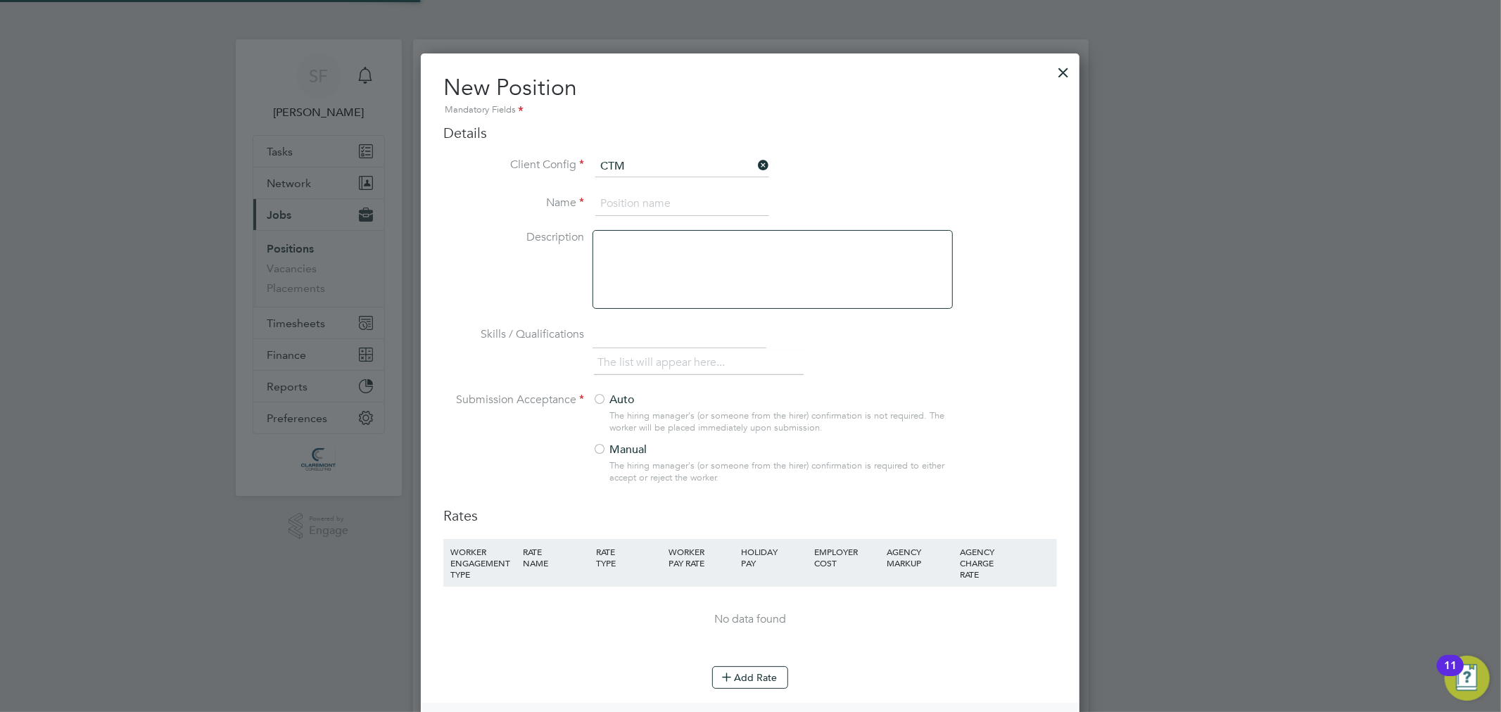
scroll to position [919, 659]
click at [652, 208] on input at bounding box center [682, 203] width 174 height 25
type input "TEST - Anaplan Model Builder"
click at [635, 455] on label "Manual" at bounding box center [766, 450] width 348 height 15
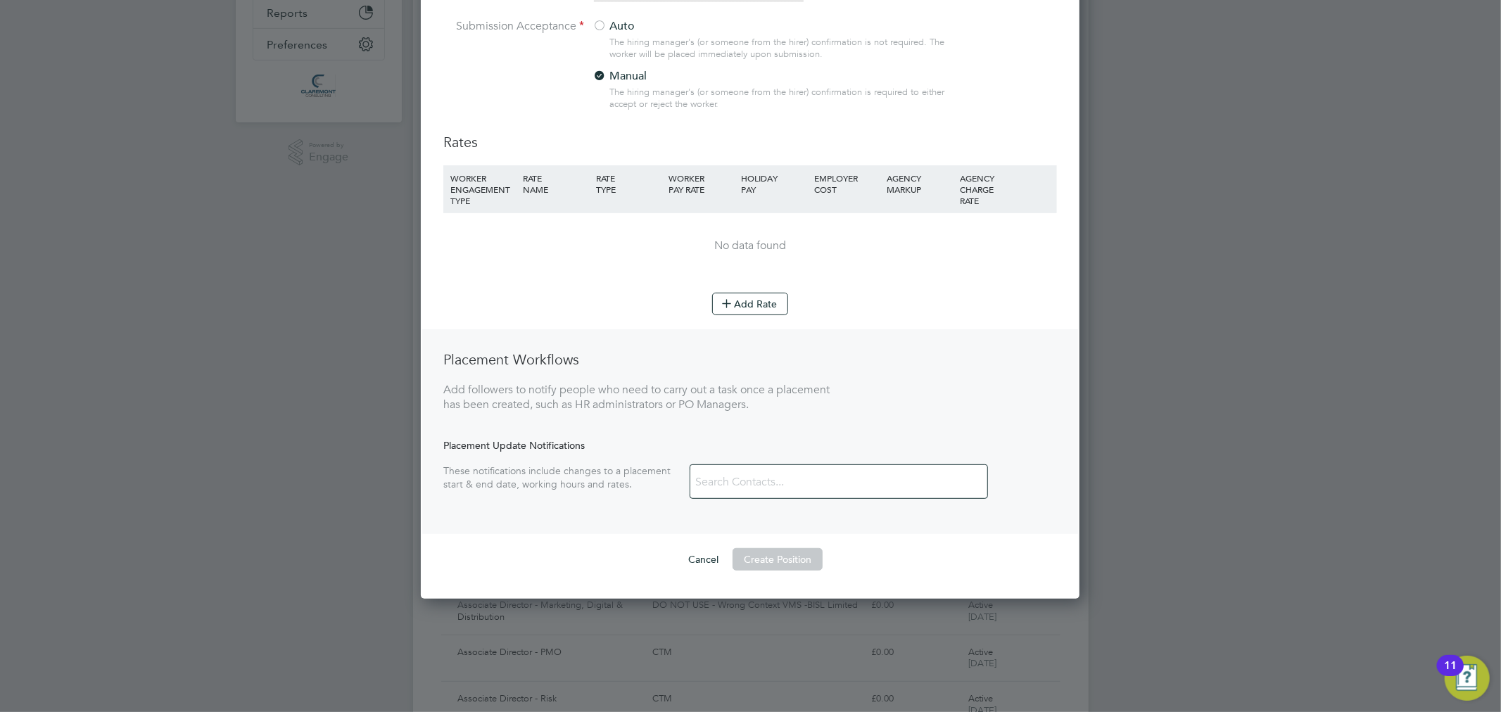
scroll to position [391, 0]
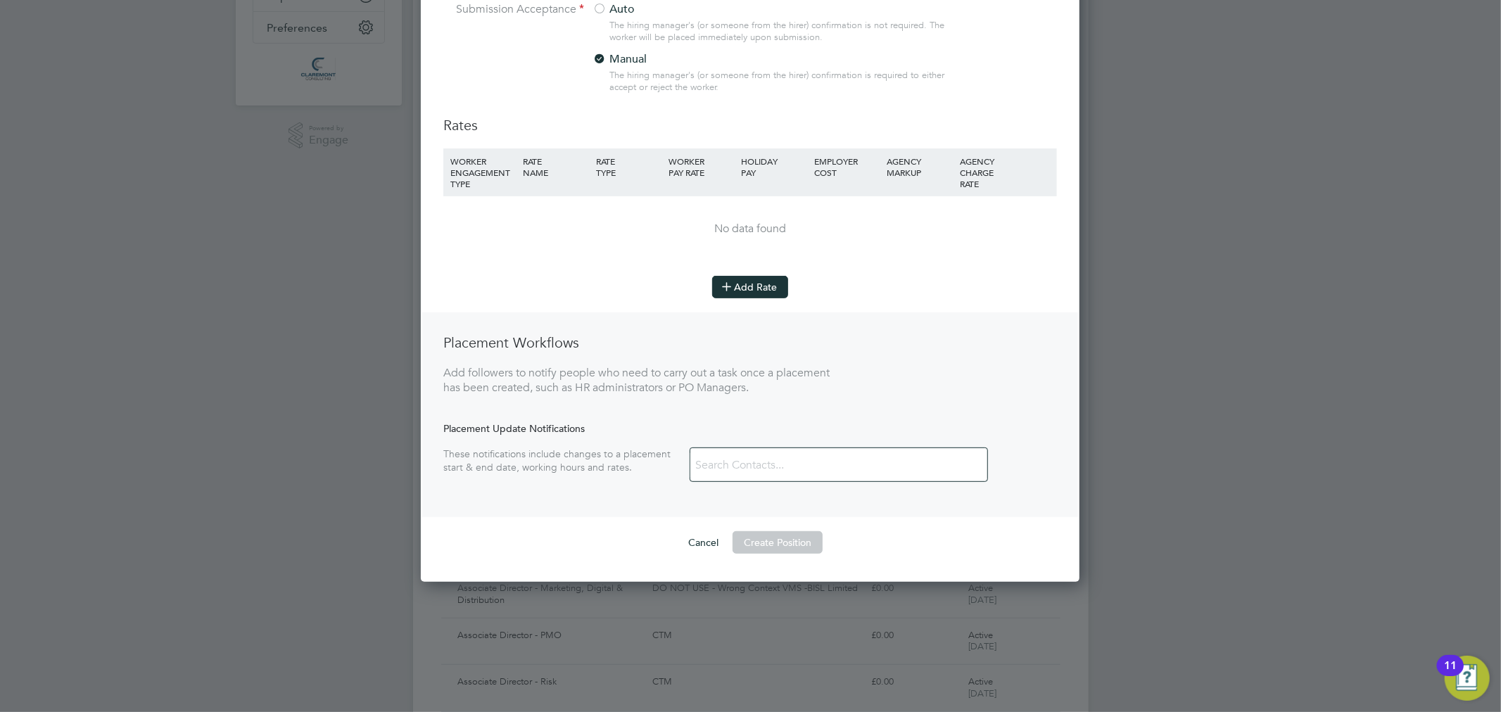
click at [764, 280] on button "Add Rate" at bounding box center [750, 287] width 76 height 23
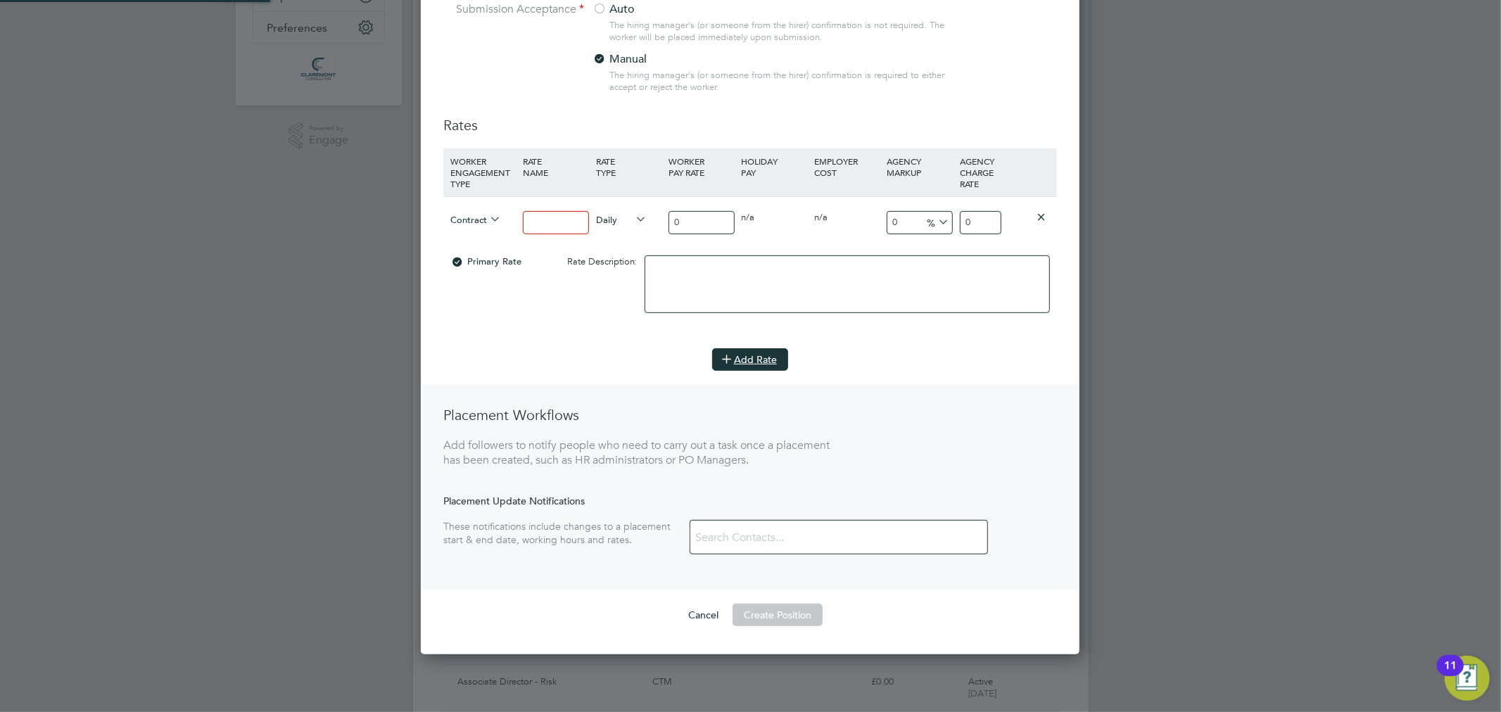
scroll to position [992, 659]
click at [553, 221] on input at bounding box center [555, 222] width 65 height 23
type input "Standard"
click at [502, 300] on div "Primary Rate Rate Description:" at bounding box center [750, 291] width 614 height 86
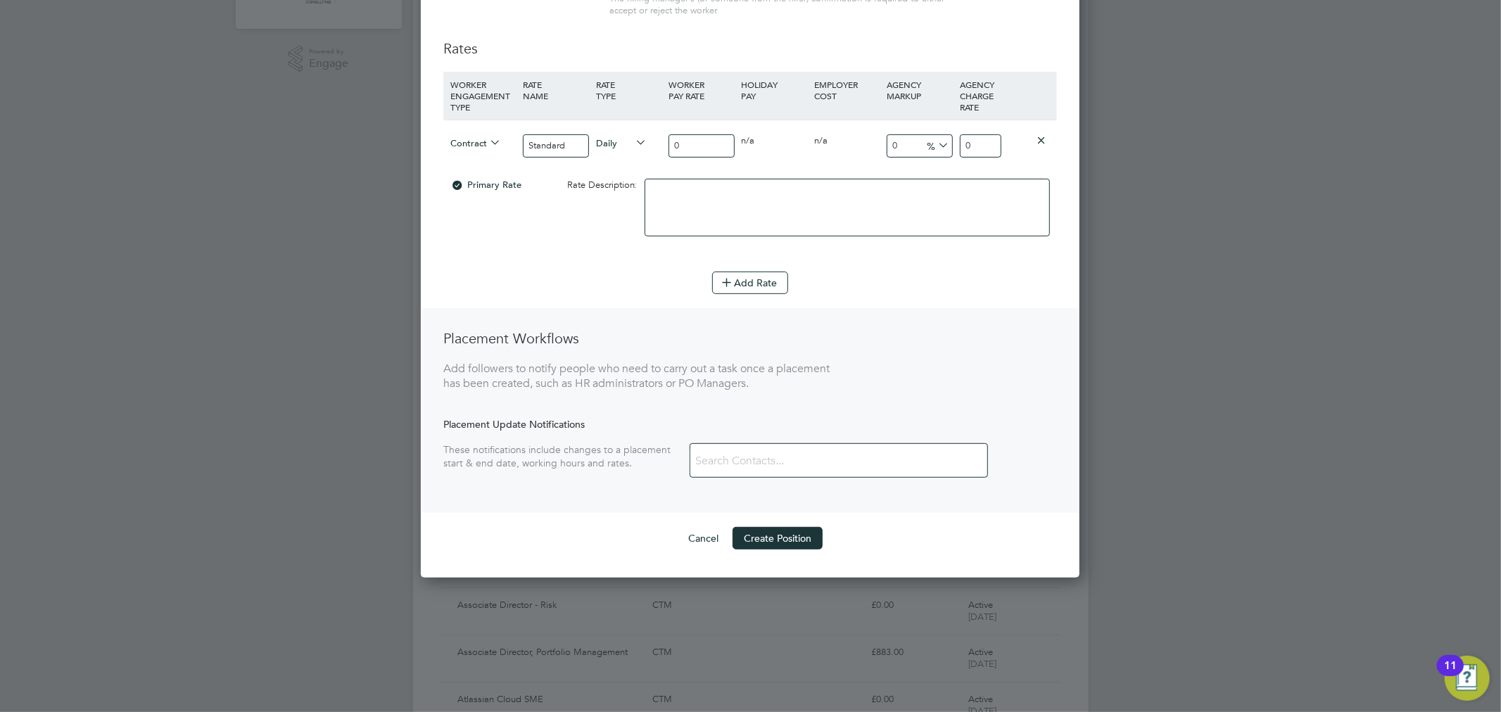
scroll to position [469, 0]
click at [790, 533] on button "Create Position" at bounding box center [778, 537] width 90 height 23
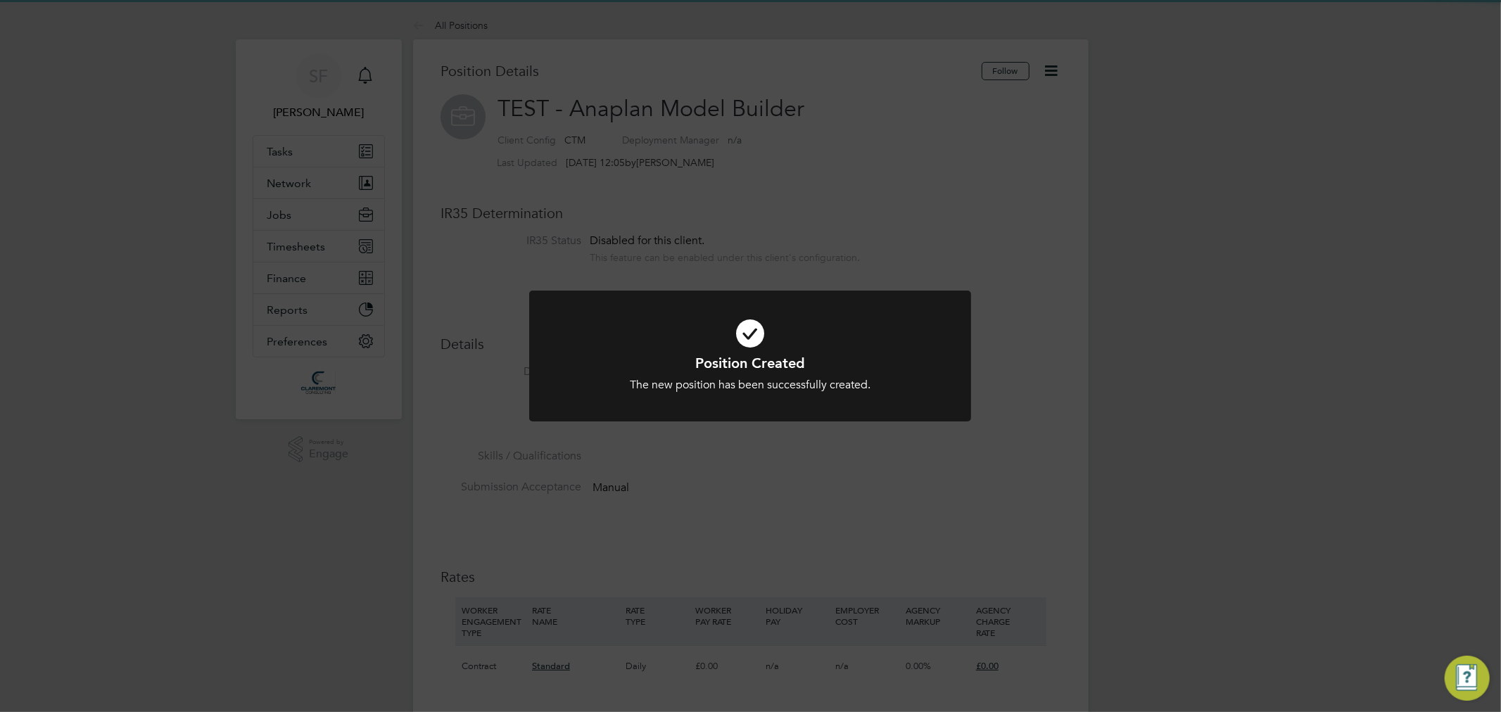
scroll to position [41, 94]
click at [789, 199] on div "Position Created The new position has been successfully created. Cancel Okay" at bounding box center [750, 356] width 1501 height 712
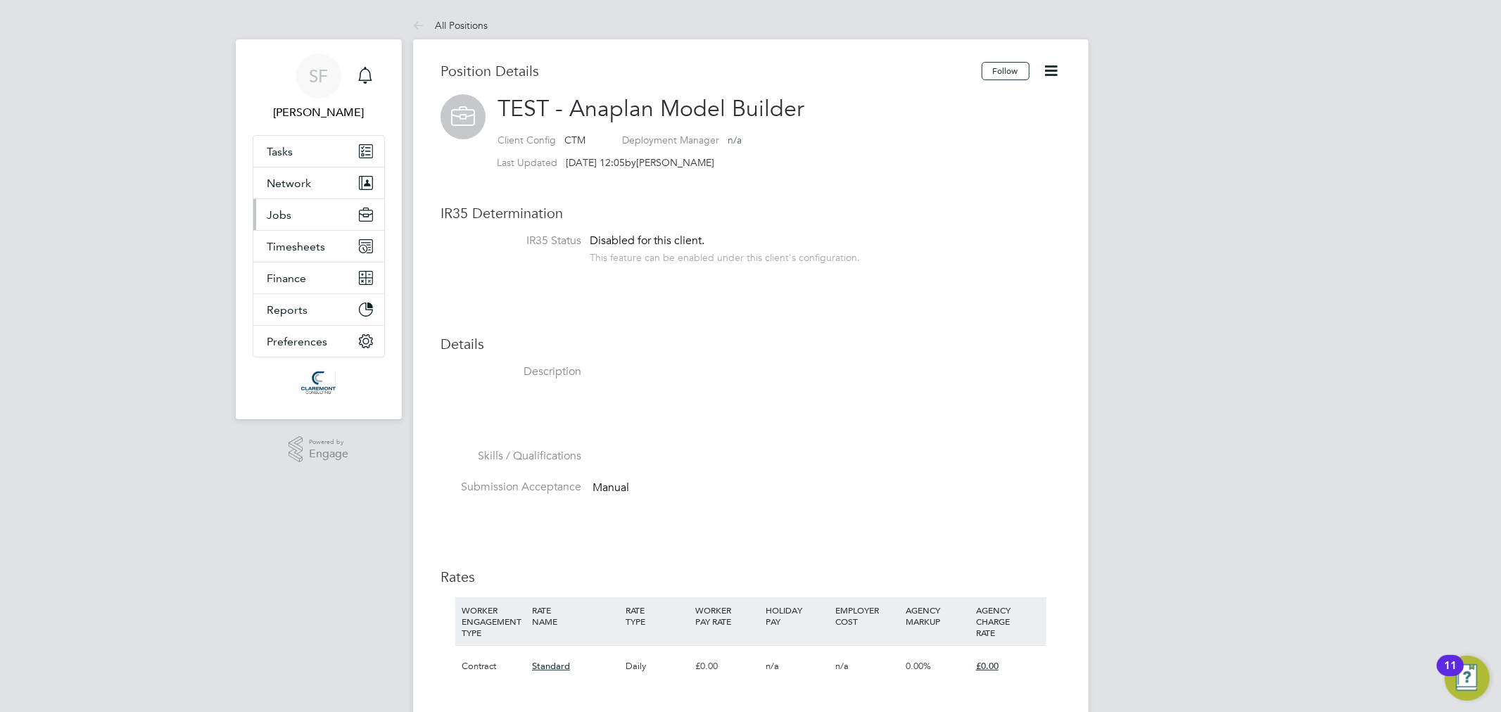
click at [322, 222] on button "Jobs" at bounding box center [318, 214] width 131 height 31
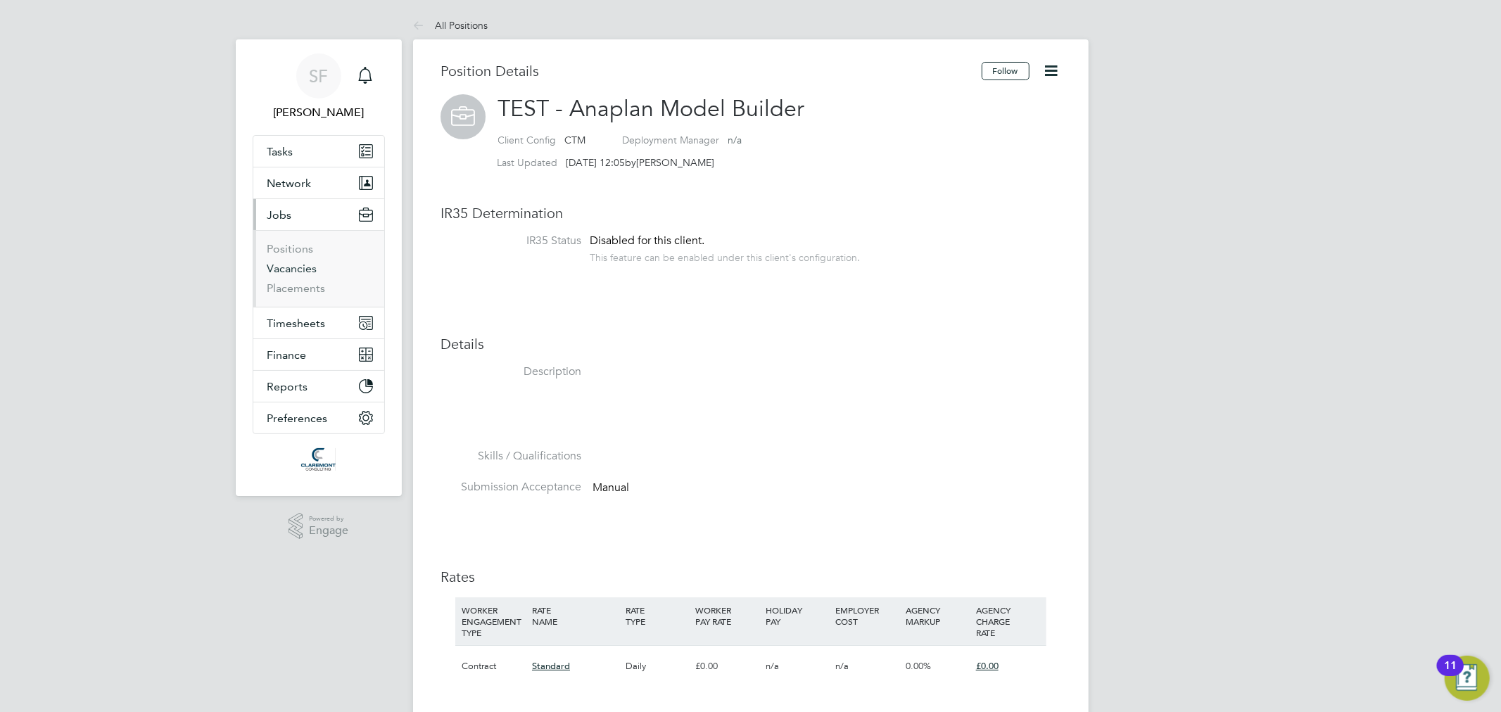
click at [301, 267] on link "Vacancies" at bounding box center [292, 268] width 50 height 13
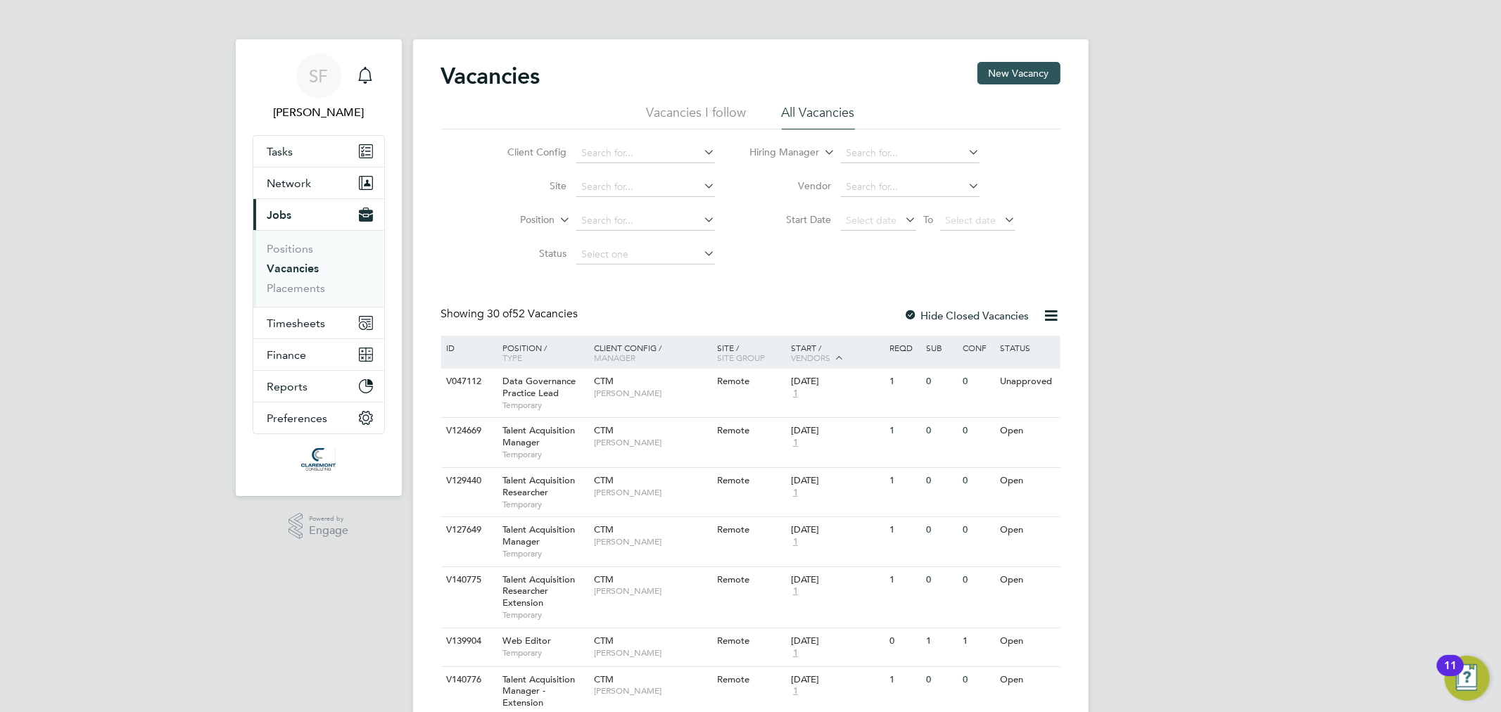
click at [1008, 76] on button "New Vacancy" at bounding box center [1018, 73] width 83 height 23
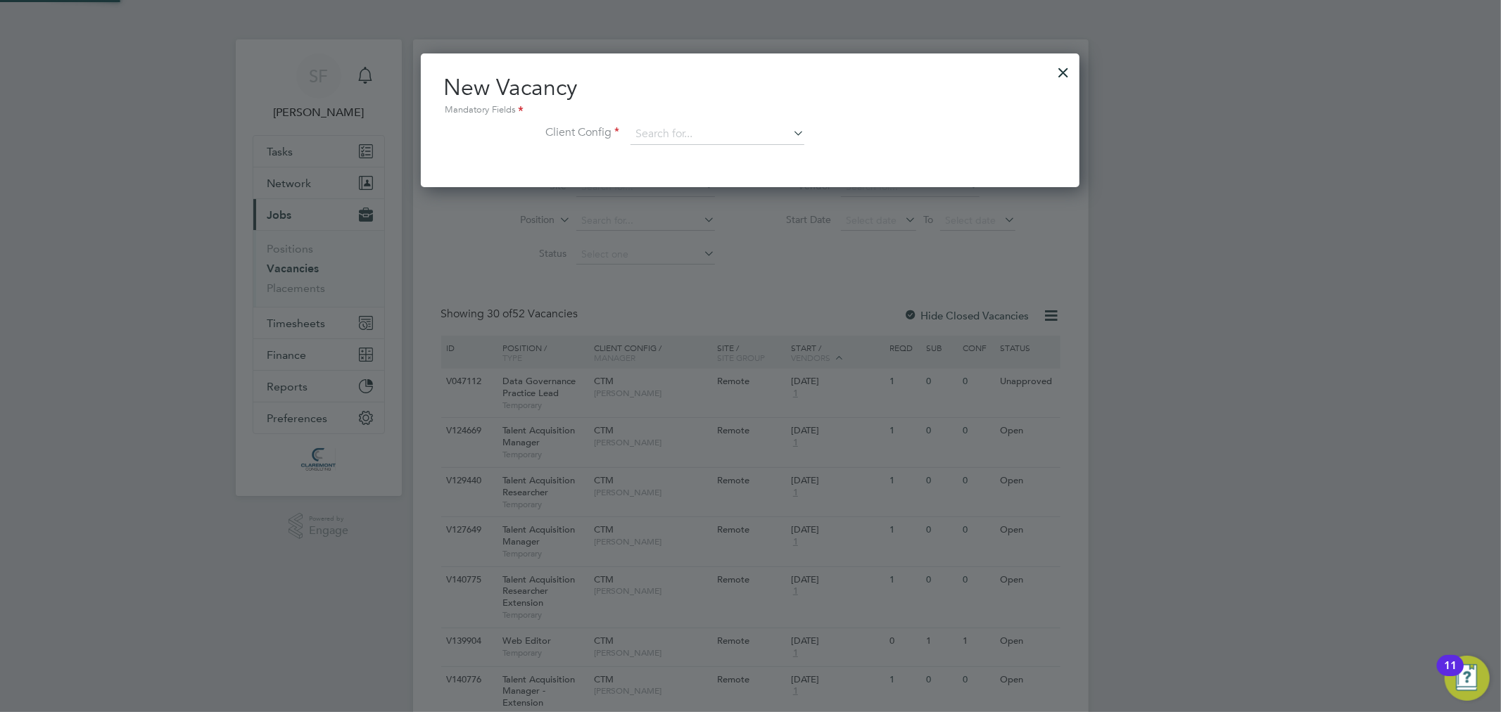
scroll to position [132, 659]
click at [699, 136] on input at bounding box center [717, 134] width 174 height 21
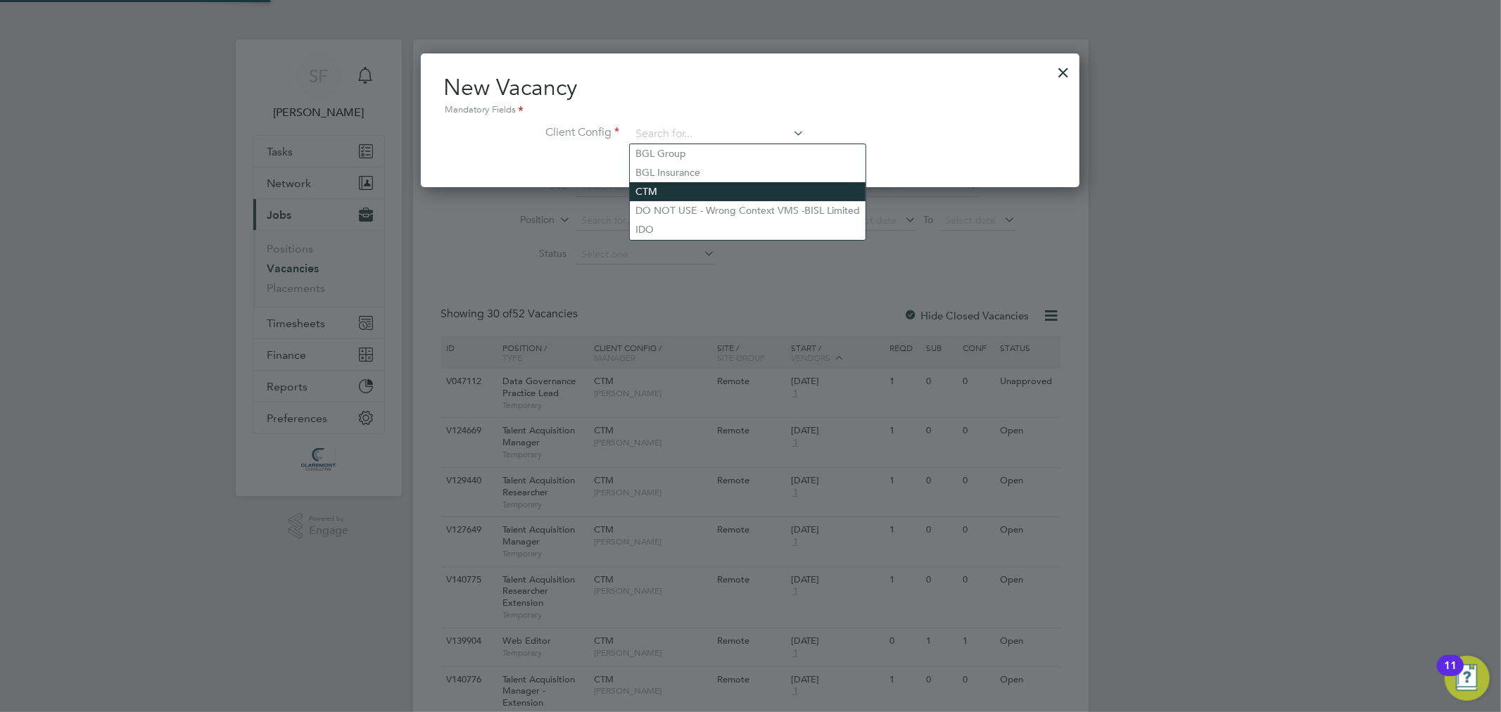
click at [692, 185] on li "CTM" at bounding box center [748, 191] width 236 height 19
type input "CTM"
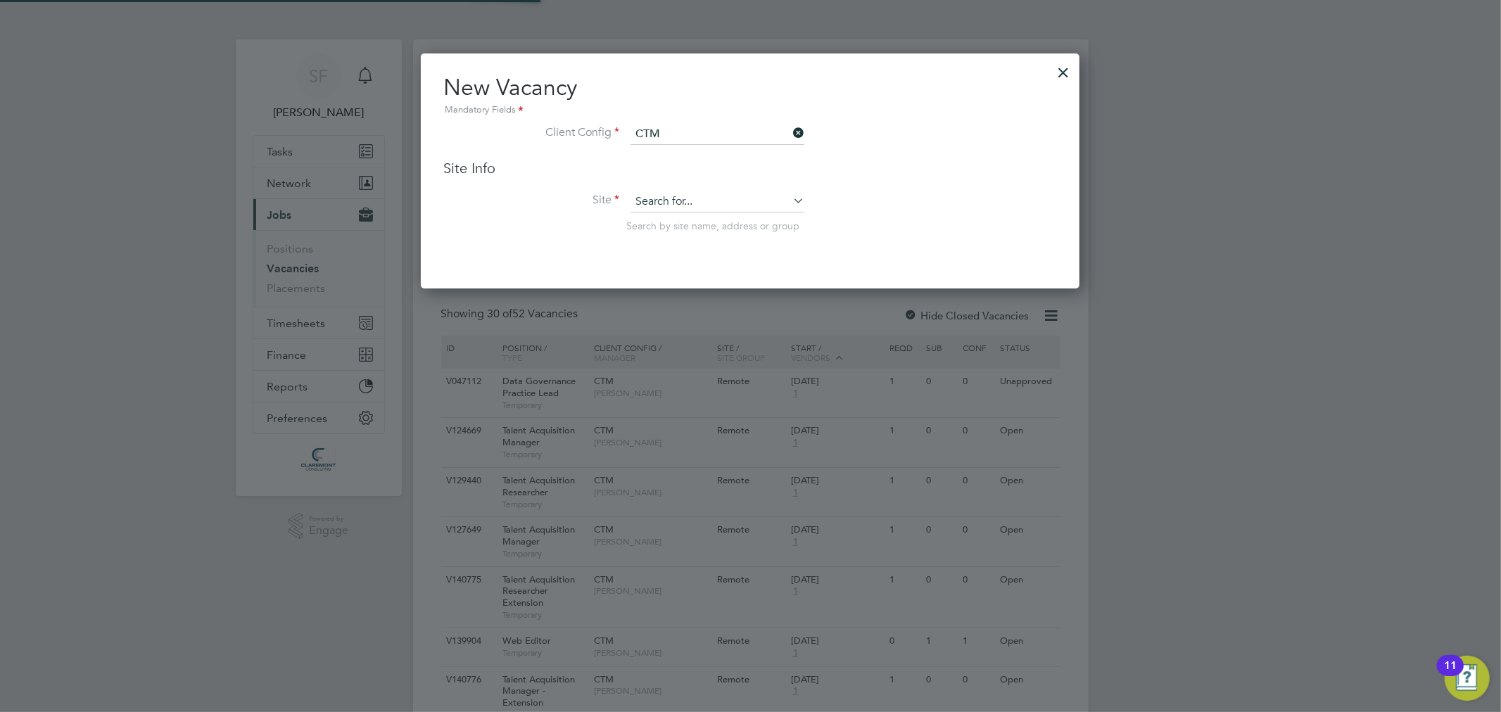
click at [687, 196] on input at bounding box center [717, 201] width 174 height 21
click at [672, 222] on li "Remote" at bounding box center [717, 220] width 175 height 19
type input "Remote"
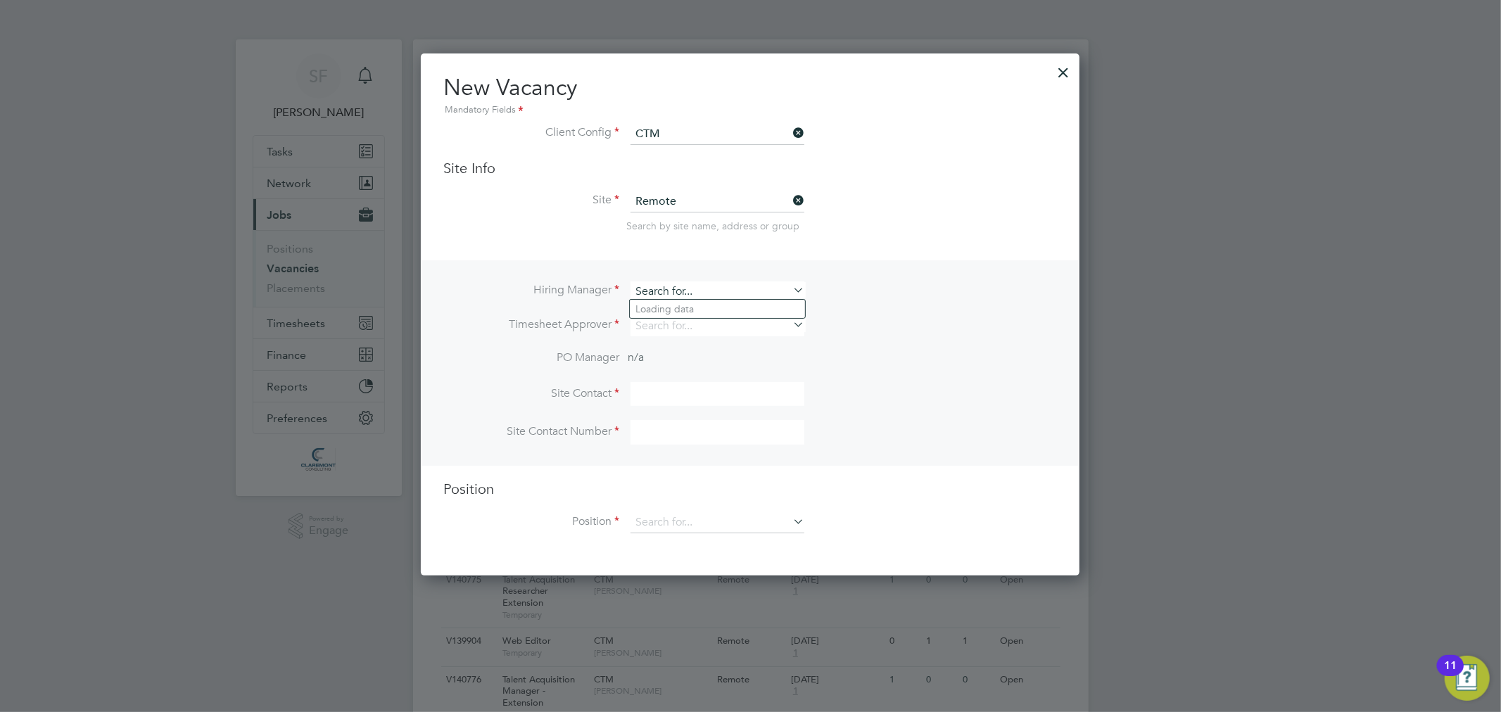
click at [666, 284] on input at bounding box center [717, 291] width 174 height 20
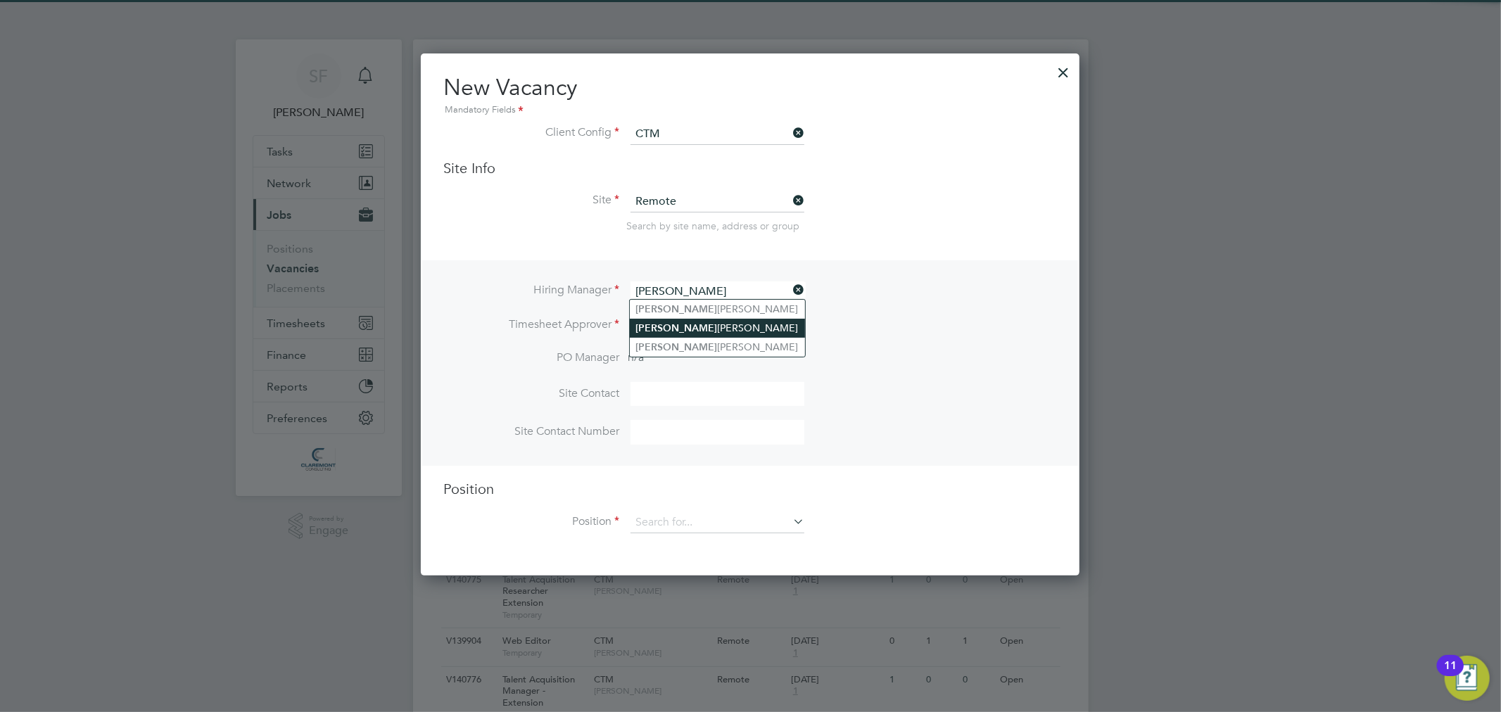
click at [684, 324] on li "Jodie Dobson" at bounding box center [717, 328] width 175 height 19
type input "Jodie Dobson"
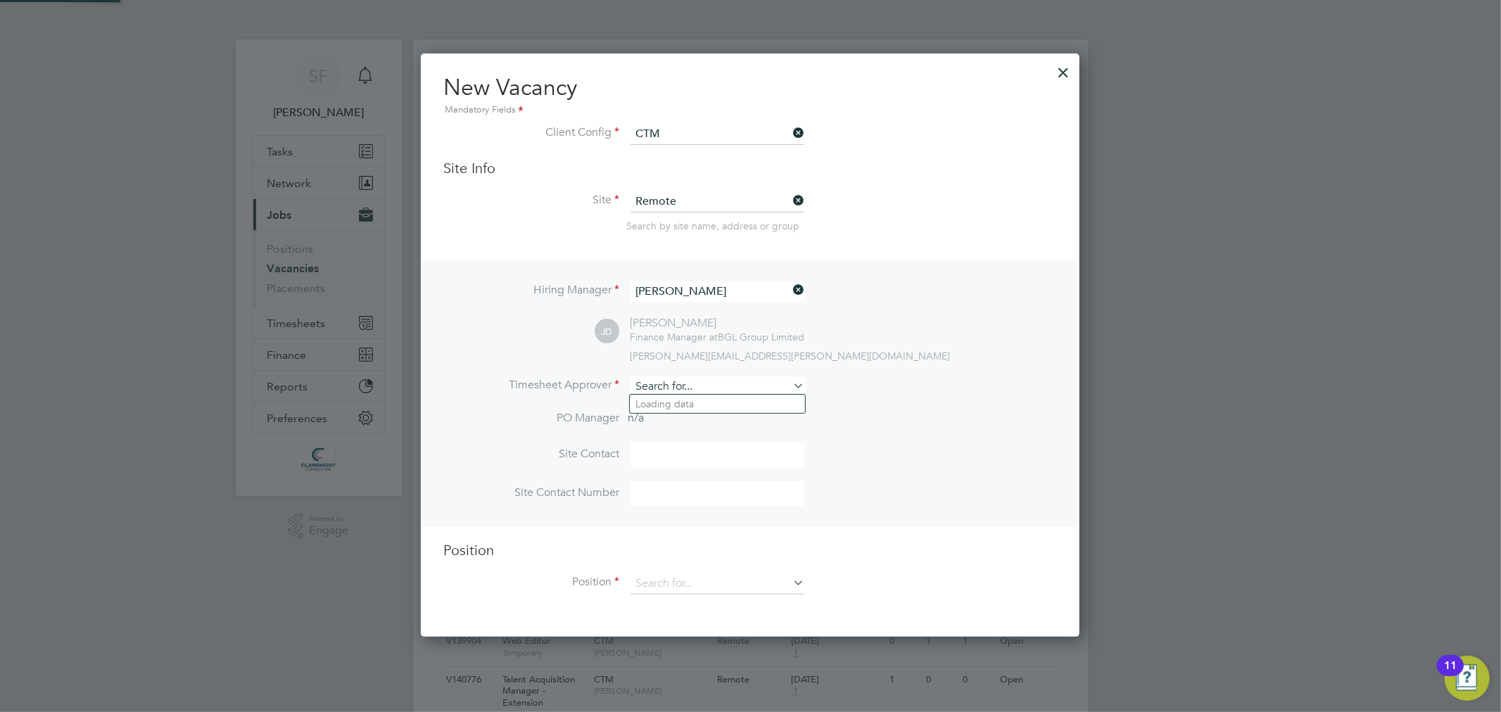
click at [659, 387] on input at bounding box center [717, 386] width 174 height 20
click at [681, 423] on li "Jodie Dobson" at bounding box center [717, 423] width 175 height 19
type input "Jodie Dobson"
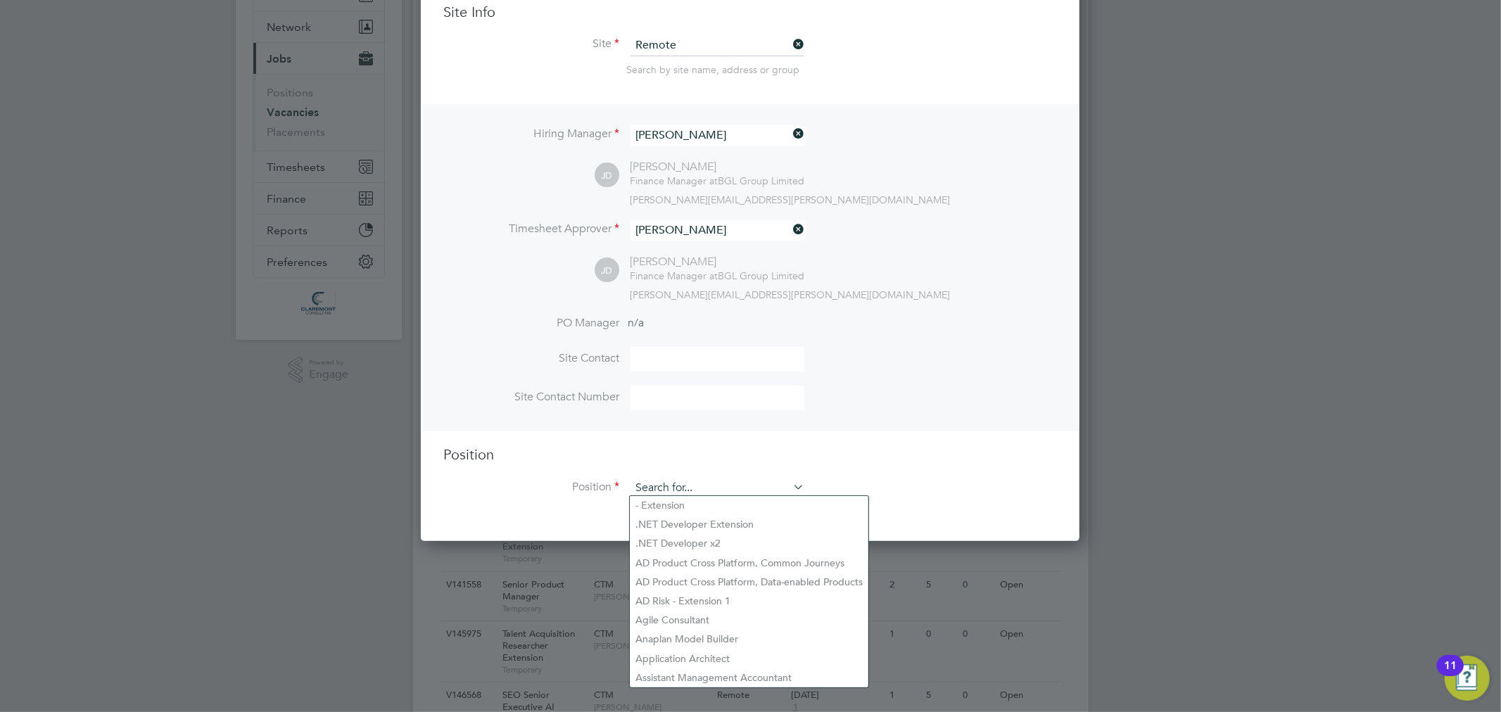
click at [690, 483] on input at bounding box center [717, 488] width 174 height 21
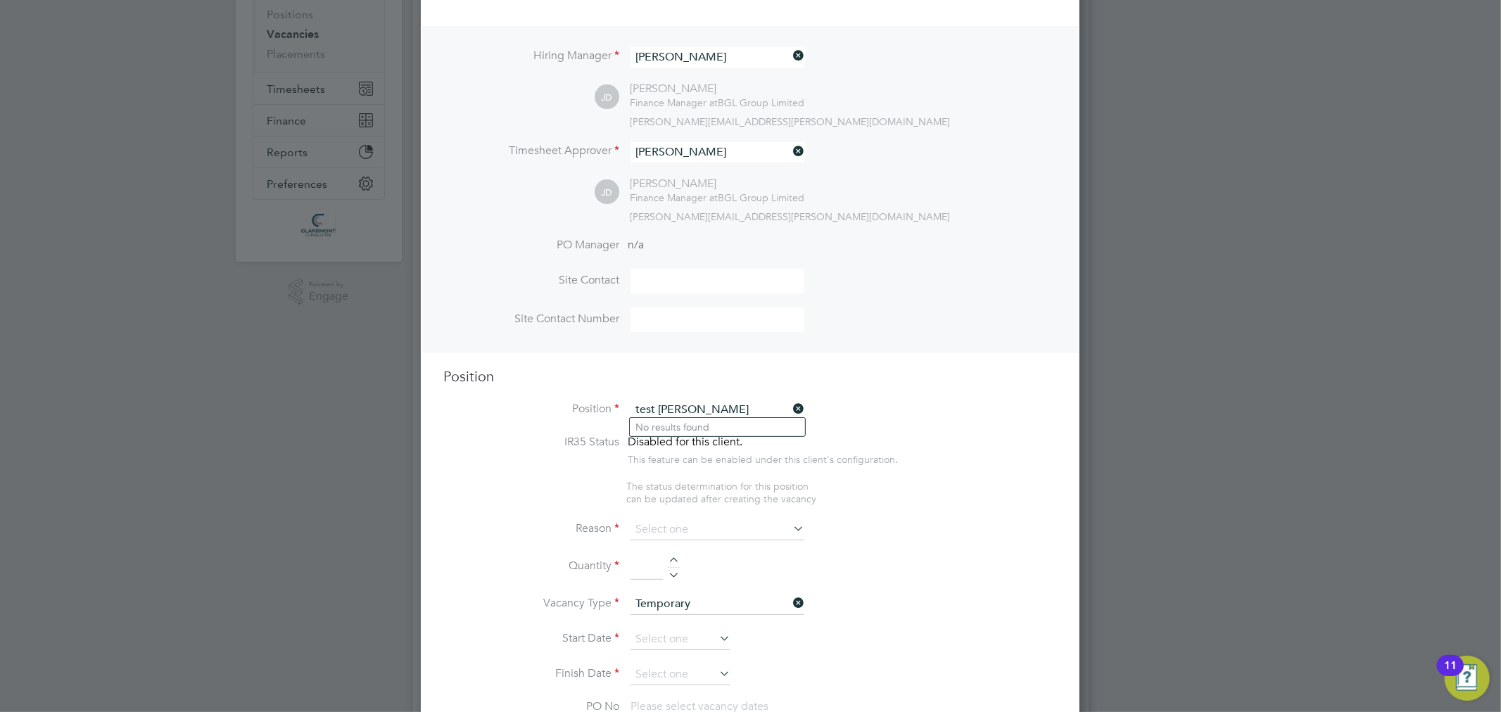
scroll to position [149, 0]
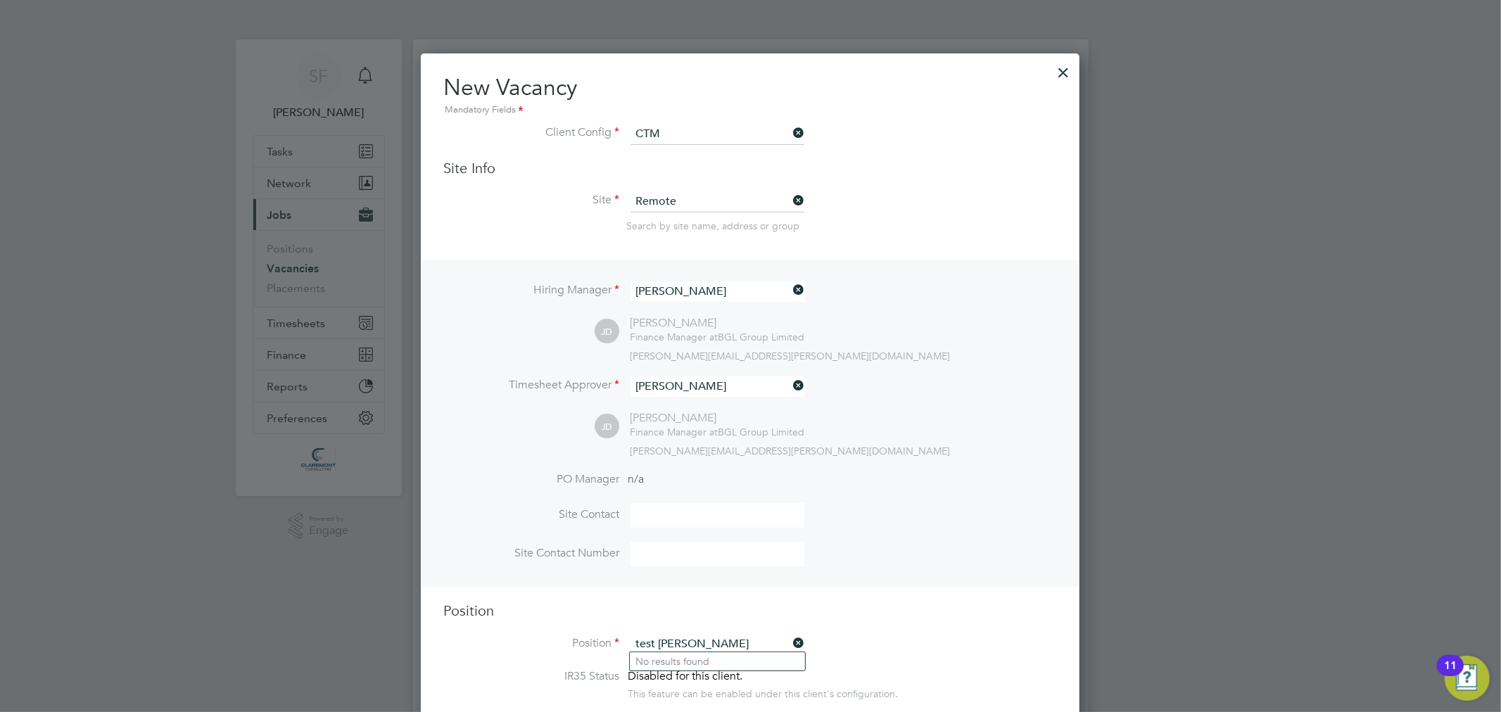
type input "test ana"
click at [1070, 71] on div at bounding box center [1063, 68] width 25 height 25
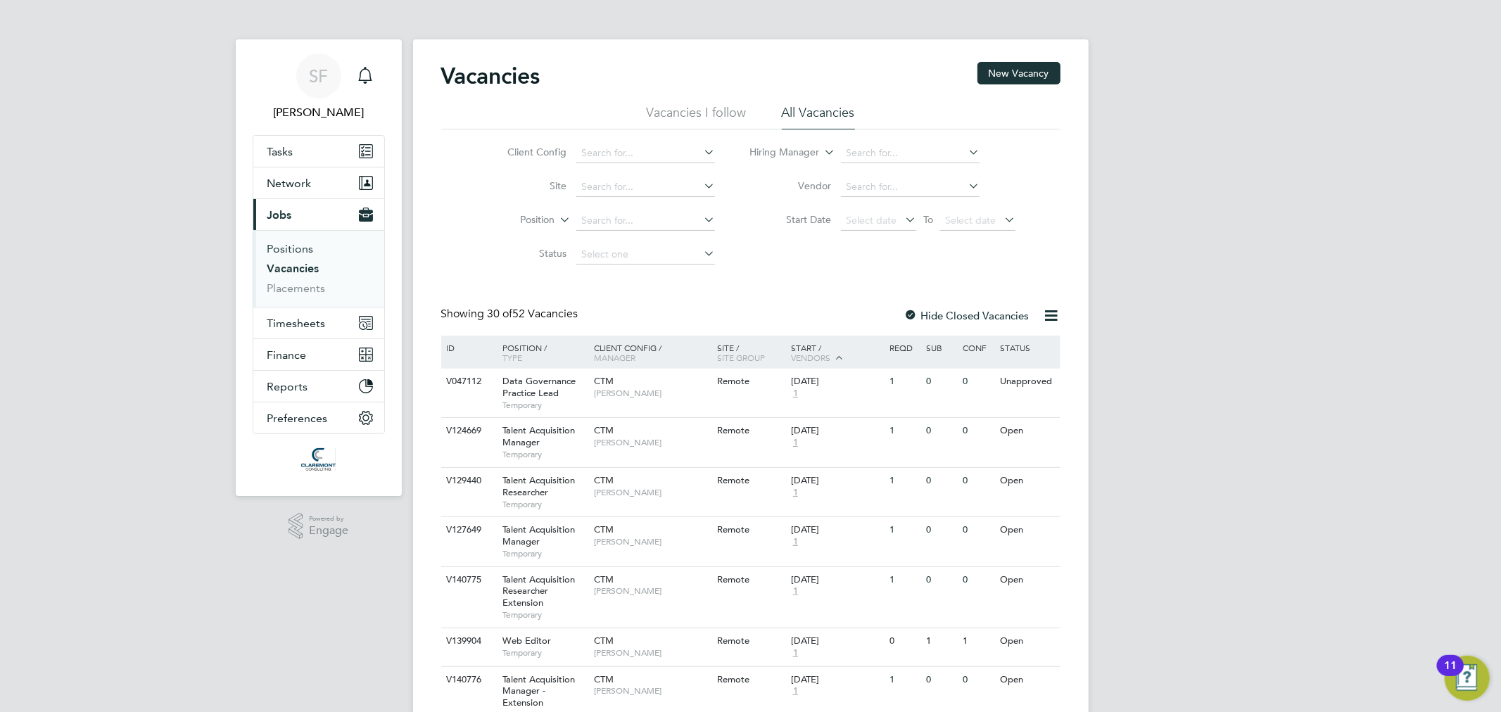
click at [296, 248] on link "Positions" at bounding box center [290, 248] width 46 height 13
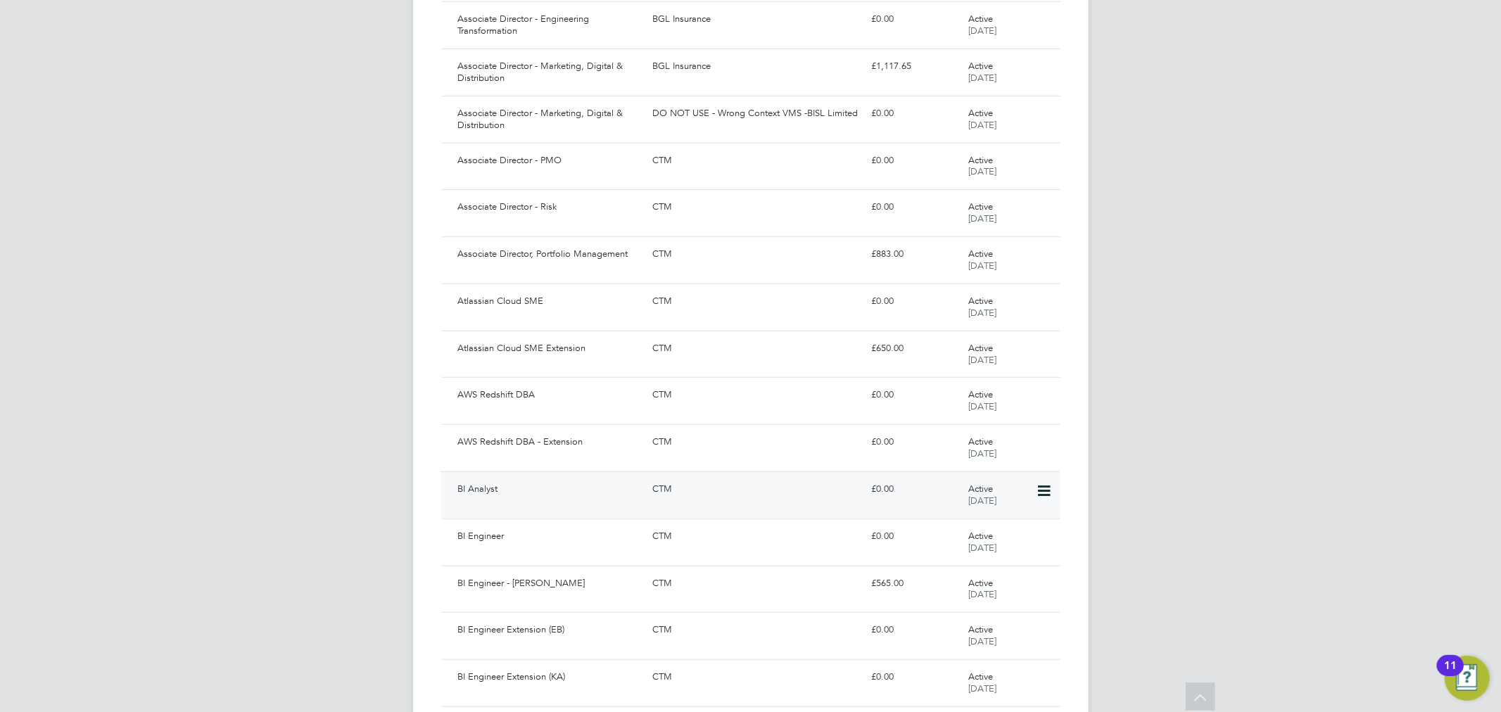
scroll to position [1048, 0]
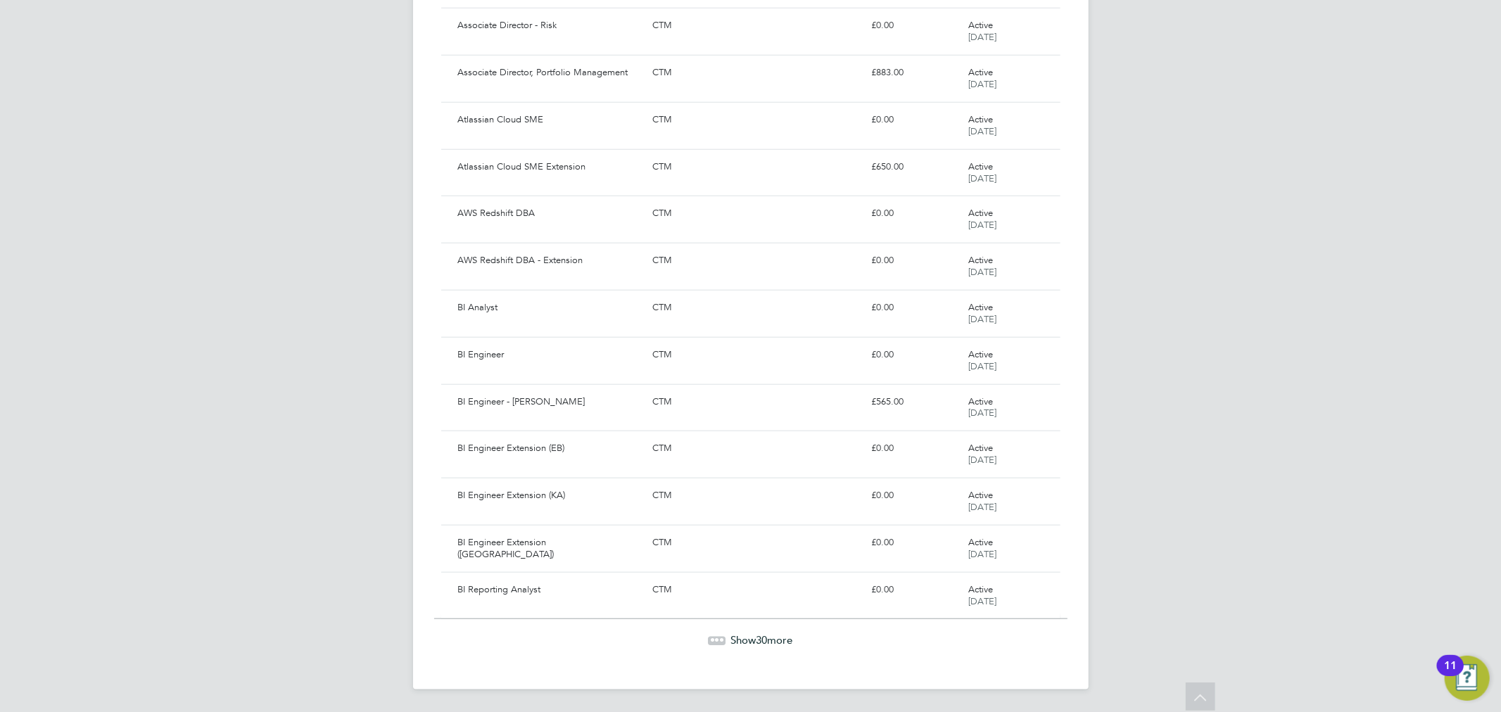
click at [736, 635] on span "Show 30 more" at bounding box center [762, 639] width 62 height 13
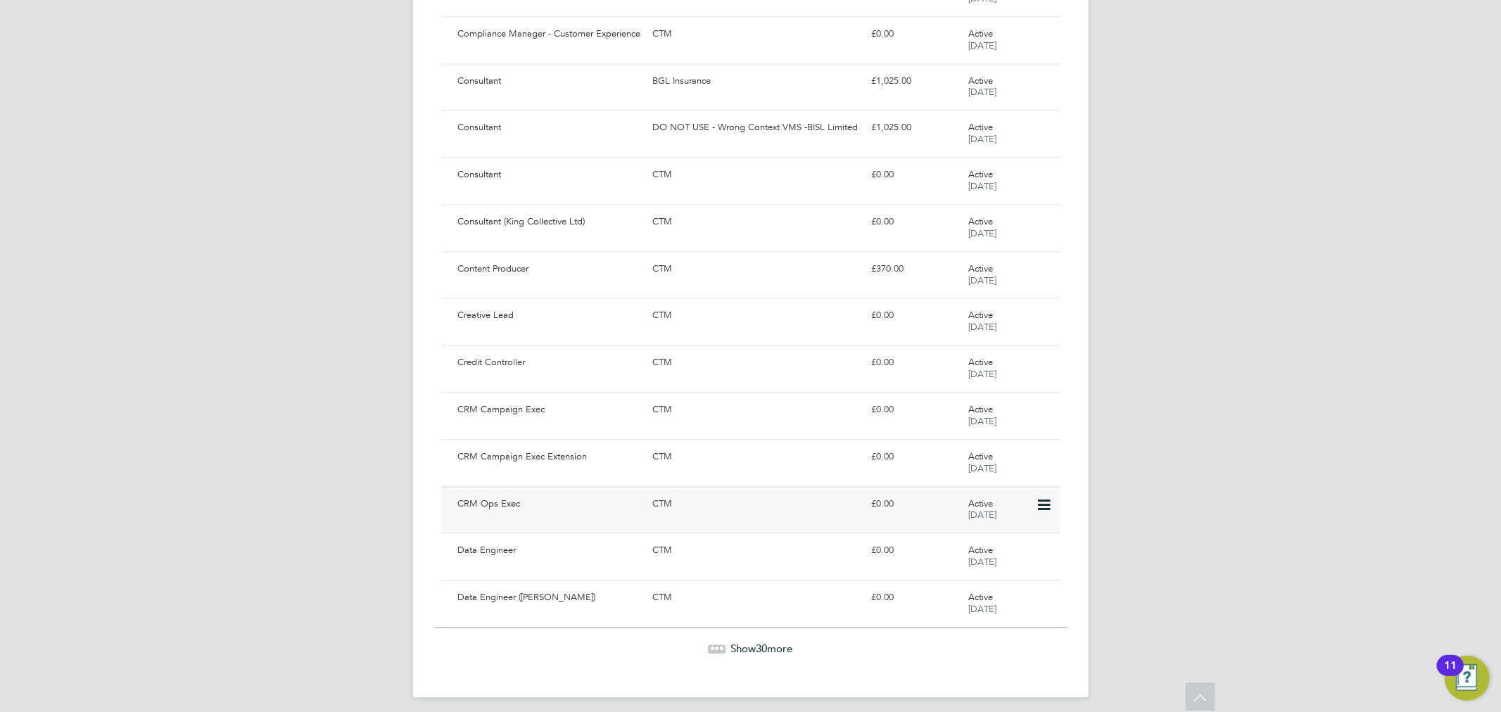
scroll to position [2459, 0]
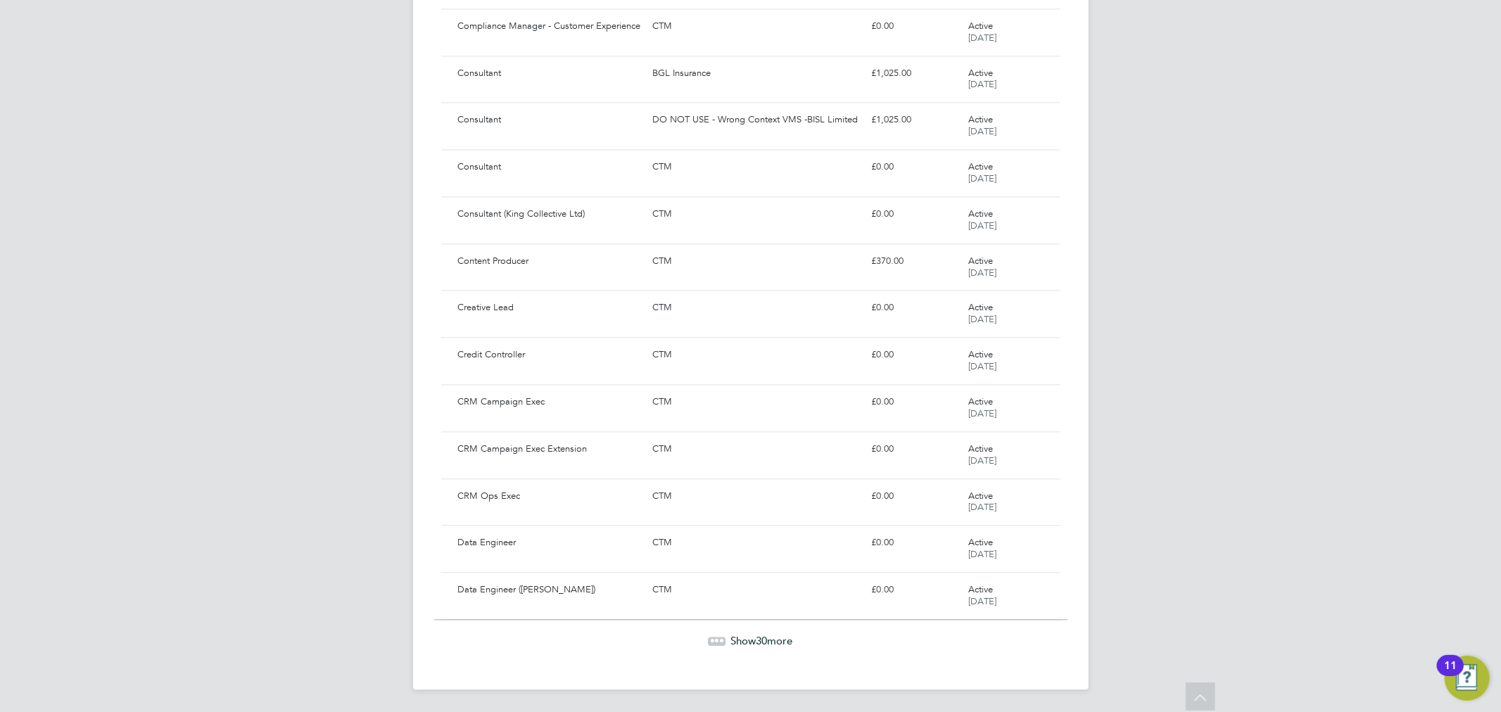
click at [741, 642] on span "Show 30 more" at bounding box center [762, 640] width 62 height 13
click at [758, 640] on span "30" at bounding box center [761, 639] width 11 height 13
click at [761, 639] on span "30" at bounding box center [761, 640] width 11 height 13
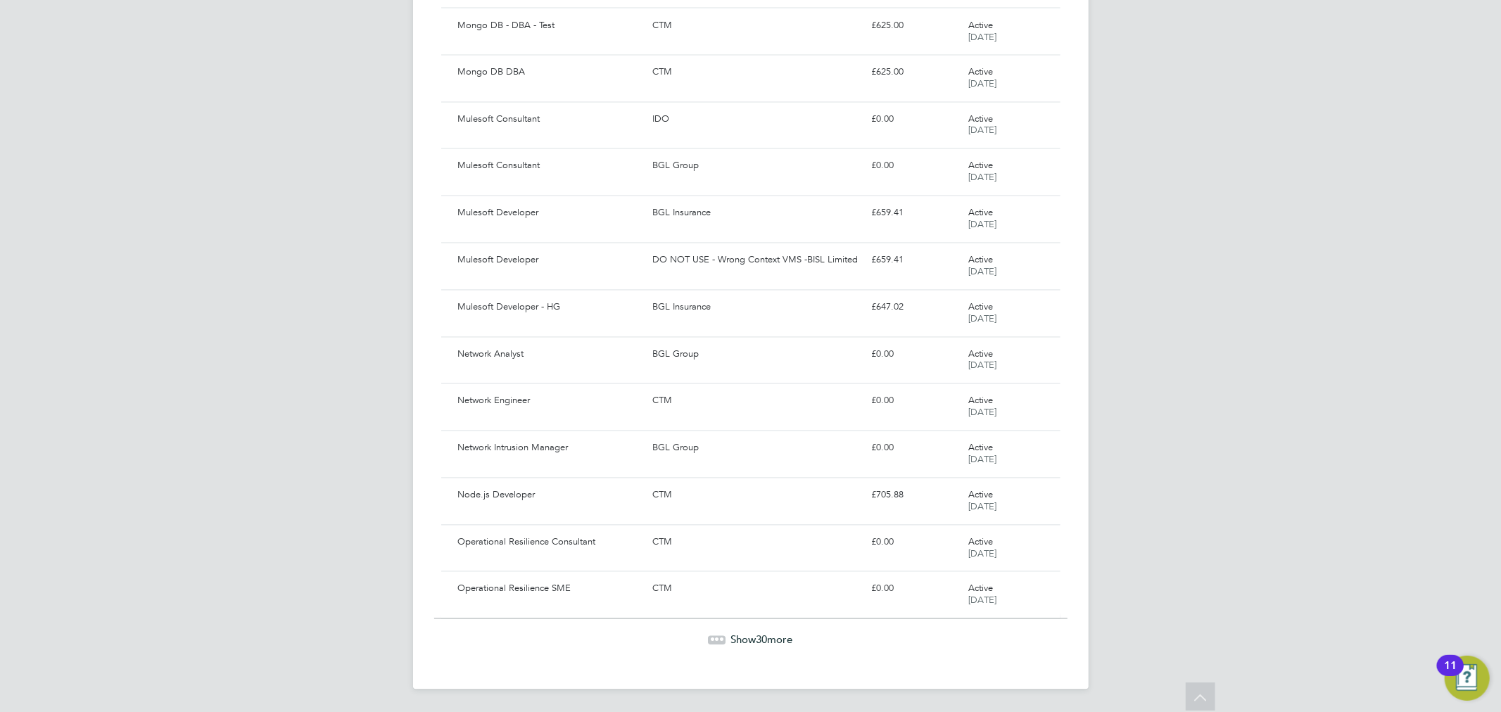
click at [731, 638] on span "Show 30 more" at bounding box center [762, 639] width 62 height 13
click at [756, 634] on span "30" at bounding box center [761, 640] width 11 height 13
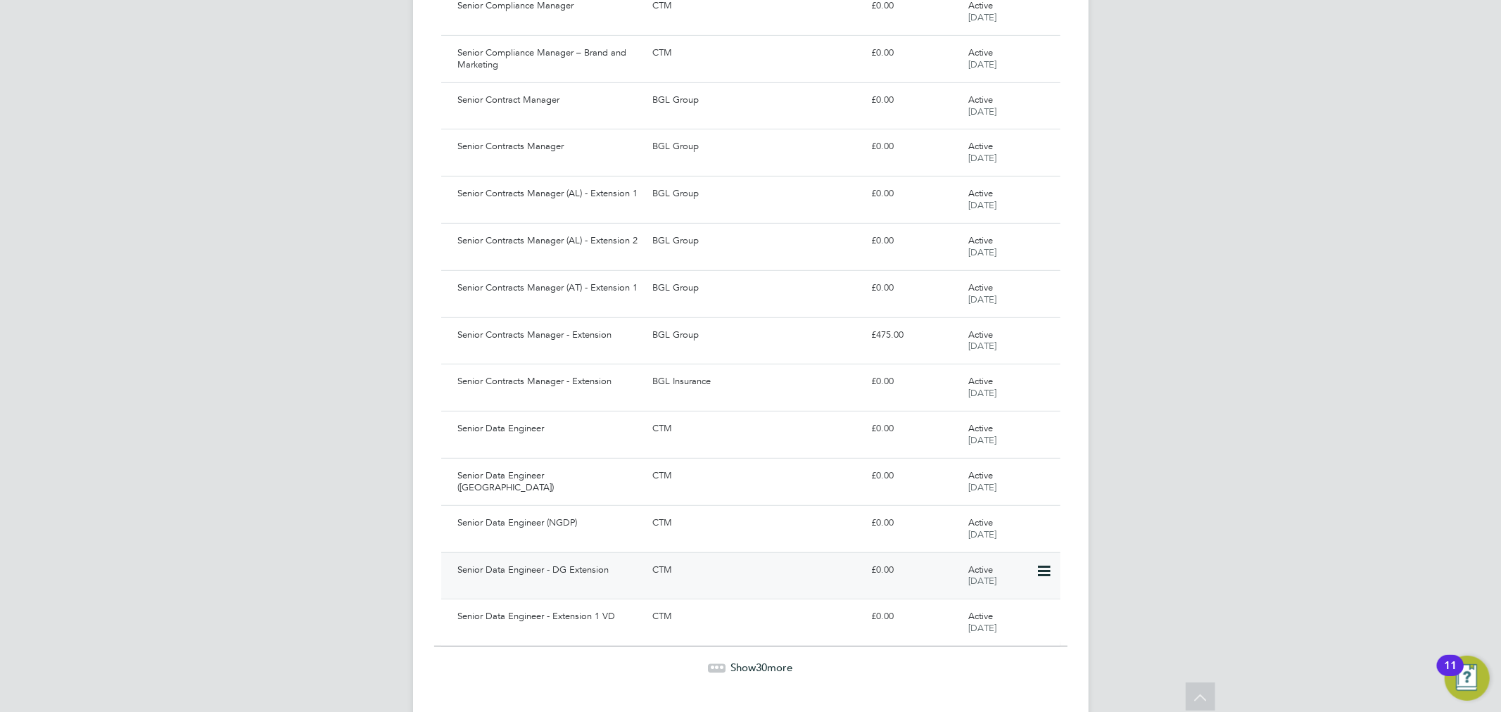
scroll to position [9514, 0]
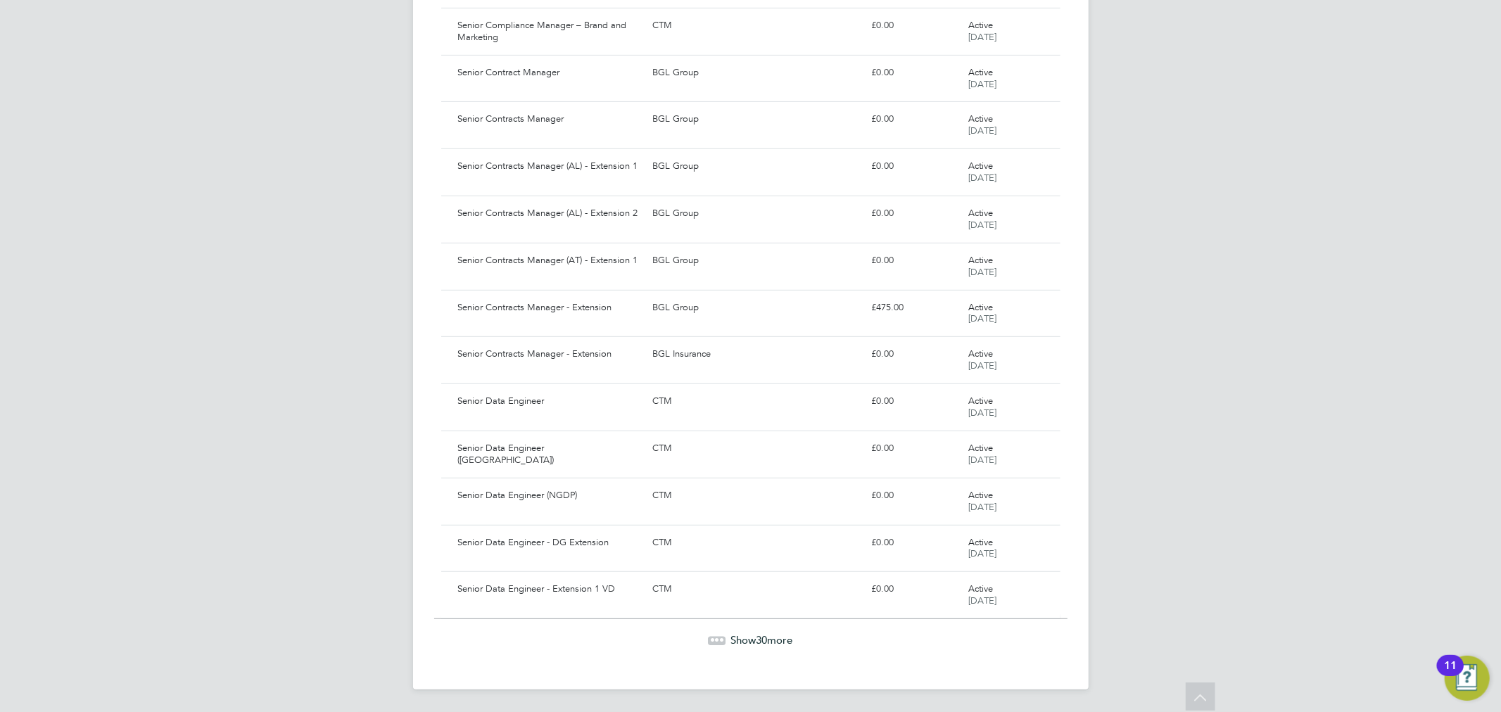
click at [716, 646] on icon at bounding box center [718, 641] width 18 height 18
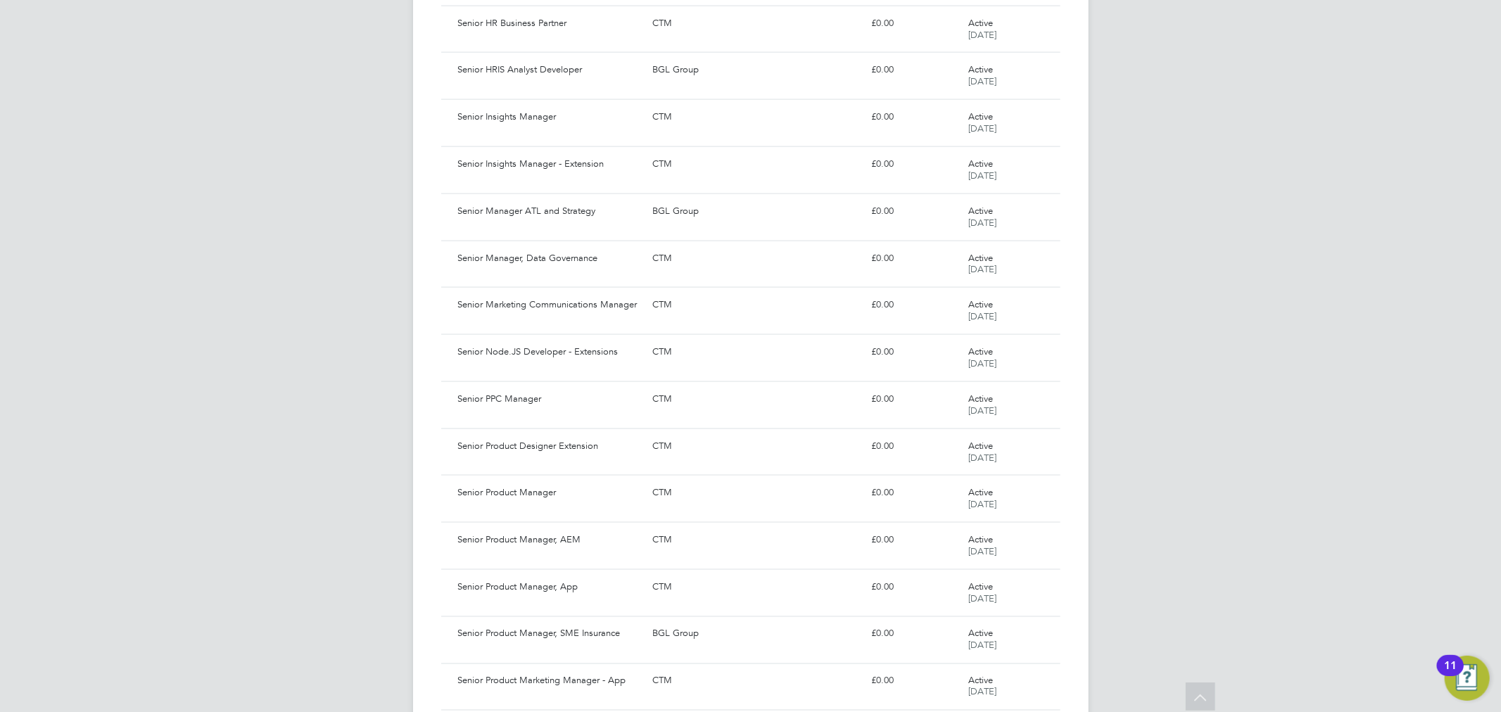
scroll to position [10925, 0]
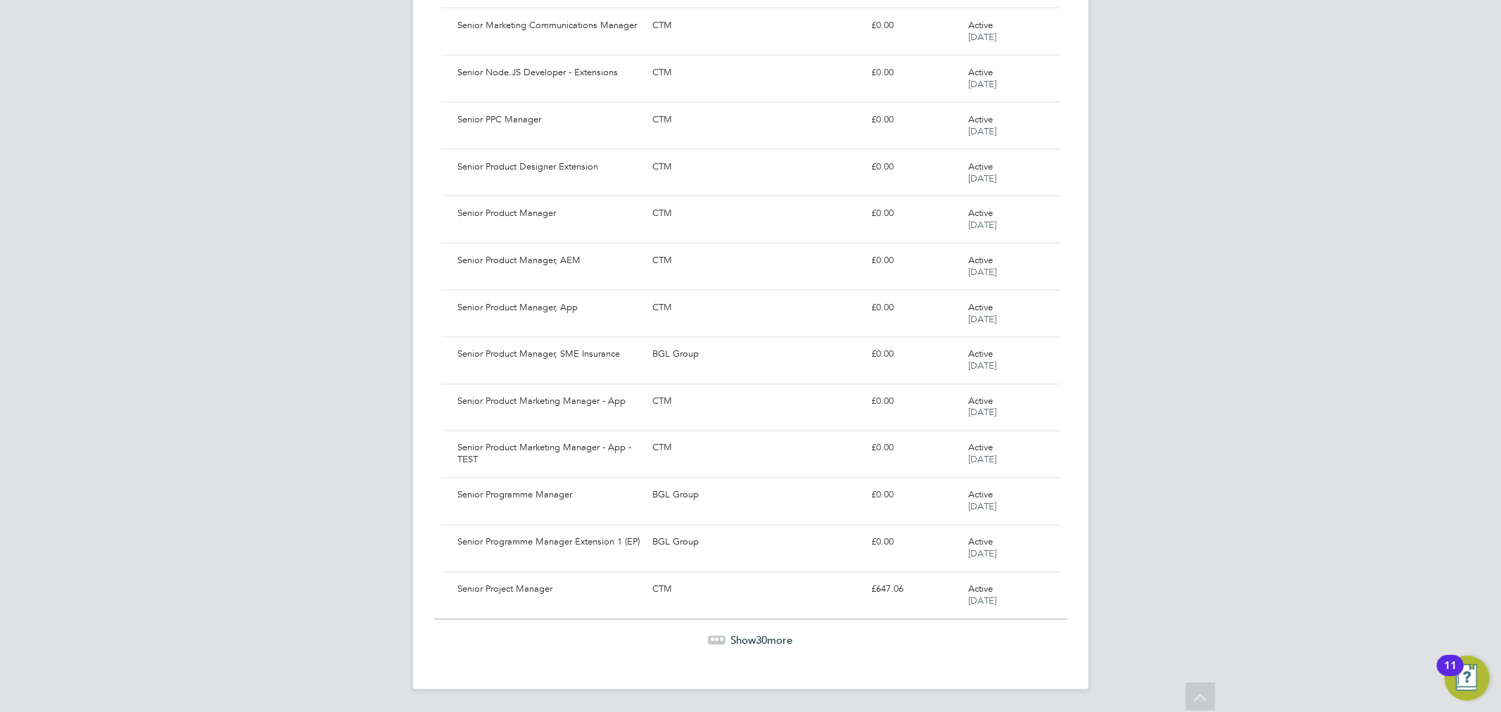
click at [756, 647] on div "Show 30 more" at bounding box center [750, 641] width 633 height 14
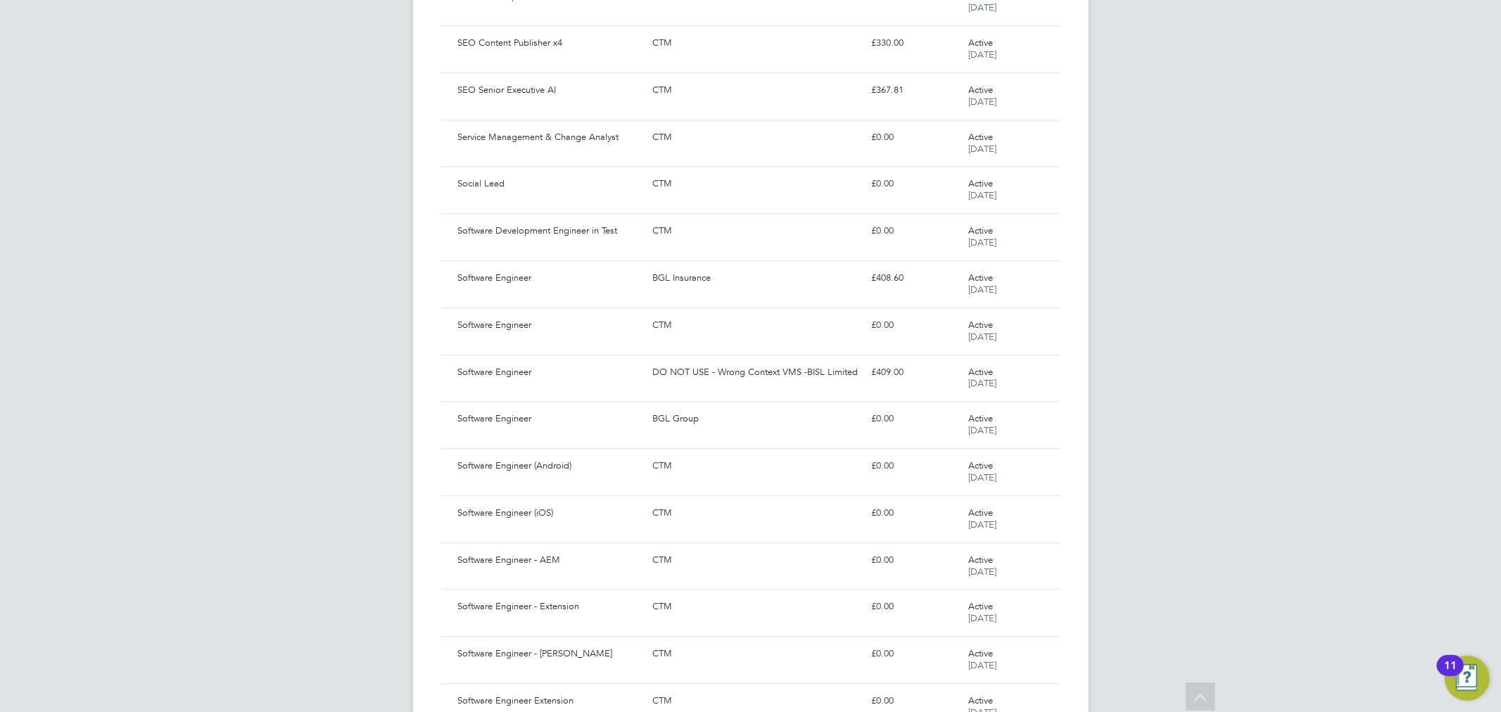
scroll to position [12336, 0]
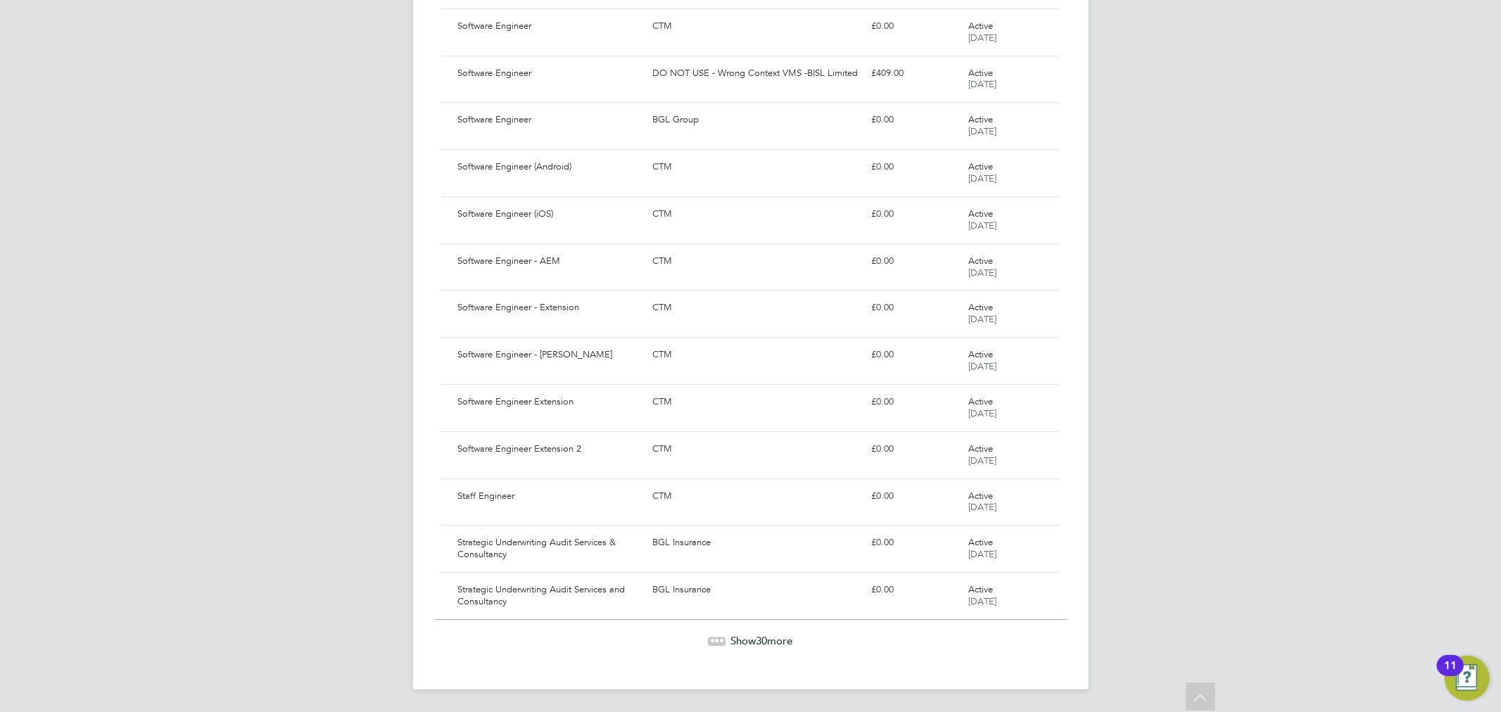
click at [737, 630] on div "Show 30 more" at bounding box center [750, 631] width 633 height 34
click at [737, 635] on span "Show 30 more" at bounding box center [762, 640] width 62 height 13
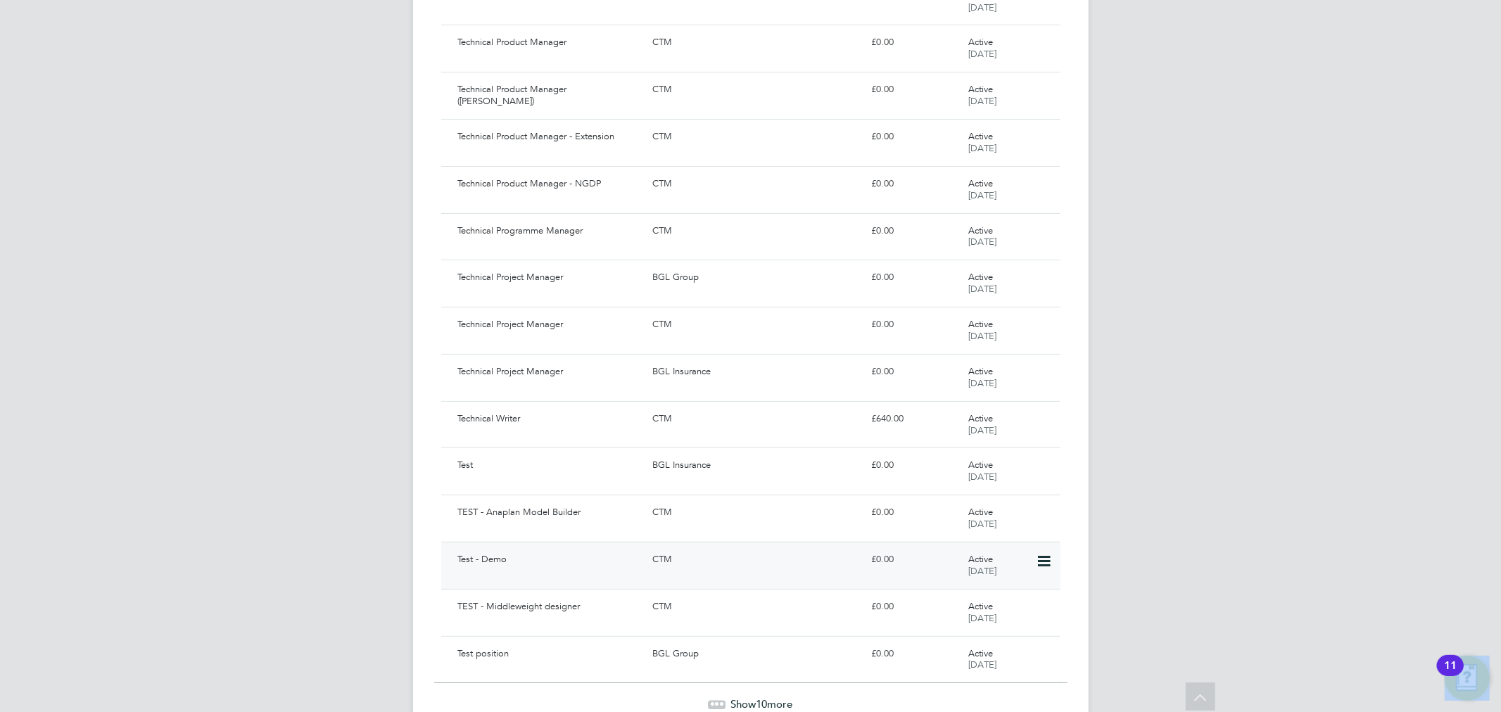
scroll to position [13747, 0]
